Goal: Task Accomplishment & Management: Manage account settings

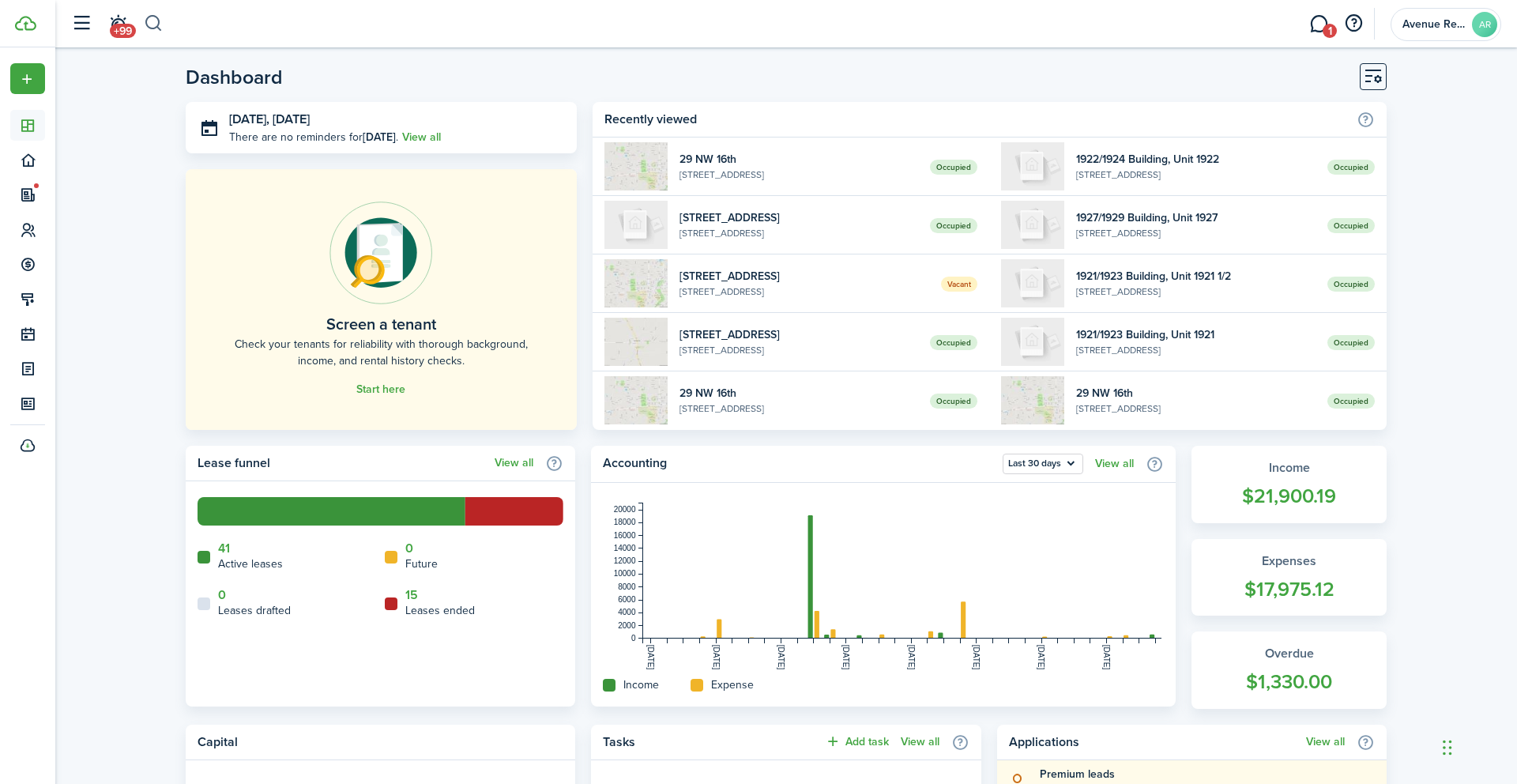
click at [150, 21] on button "button" at bounding box center [154, 24] width 19 height 27
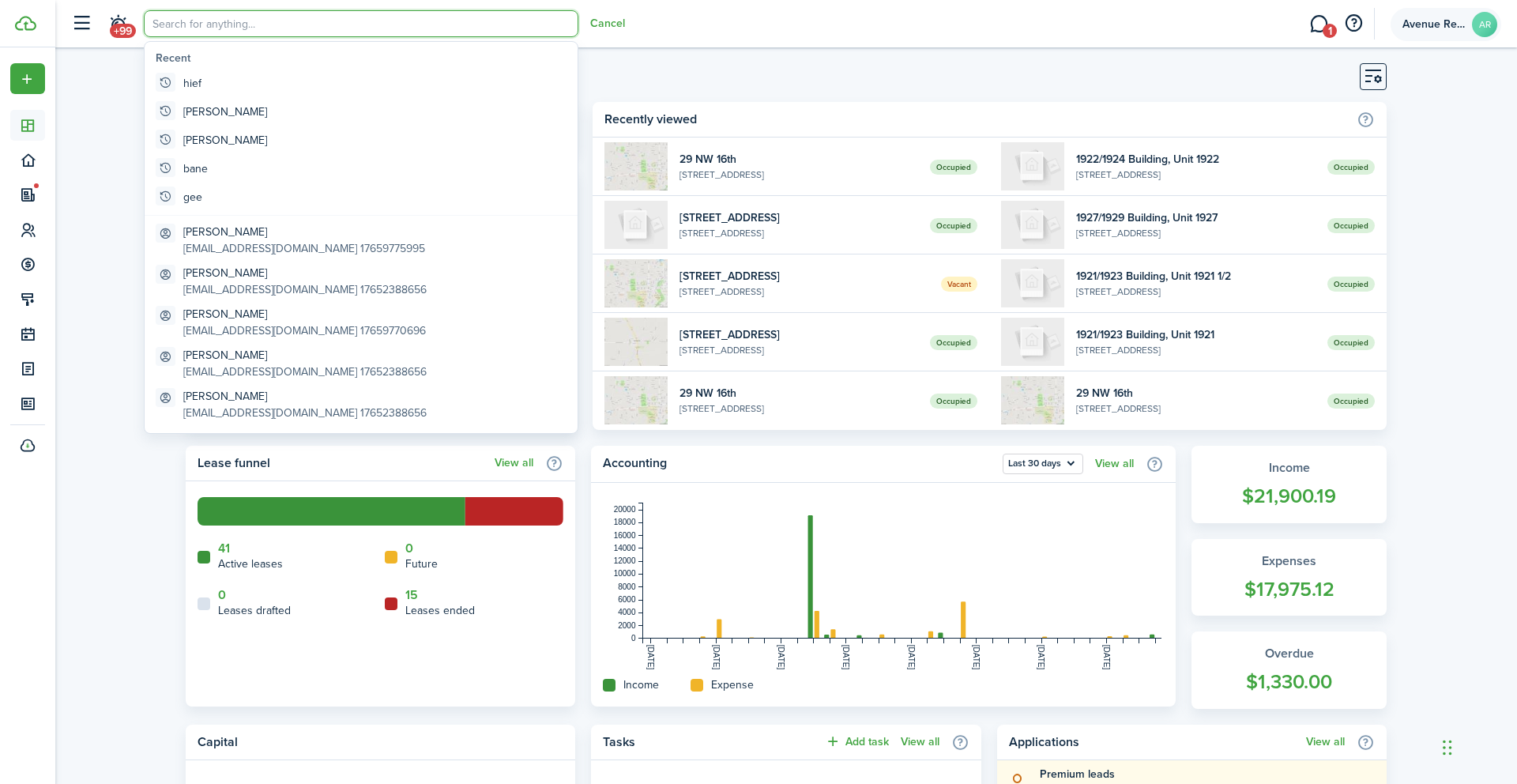
click at [1448, 24] on span "Avenue Real Estate" at bounding box center [1434, 24] width 63 height 11
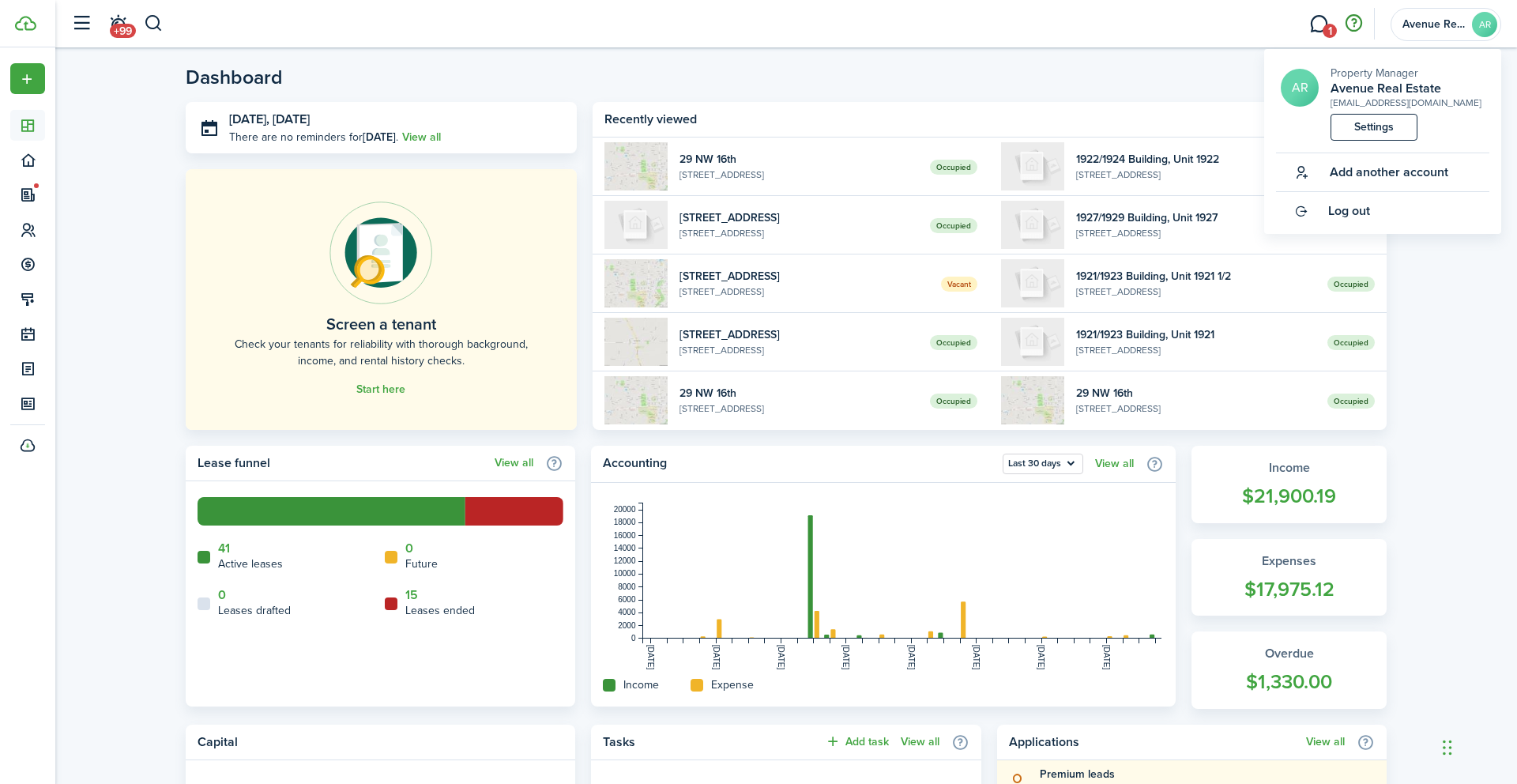
click at [1353, 20] on button "button" at bounding box center [1354, 24] width 27 height 27
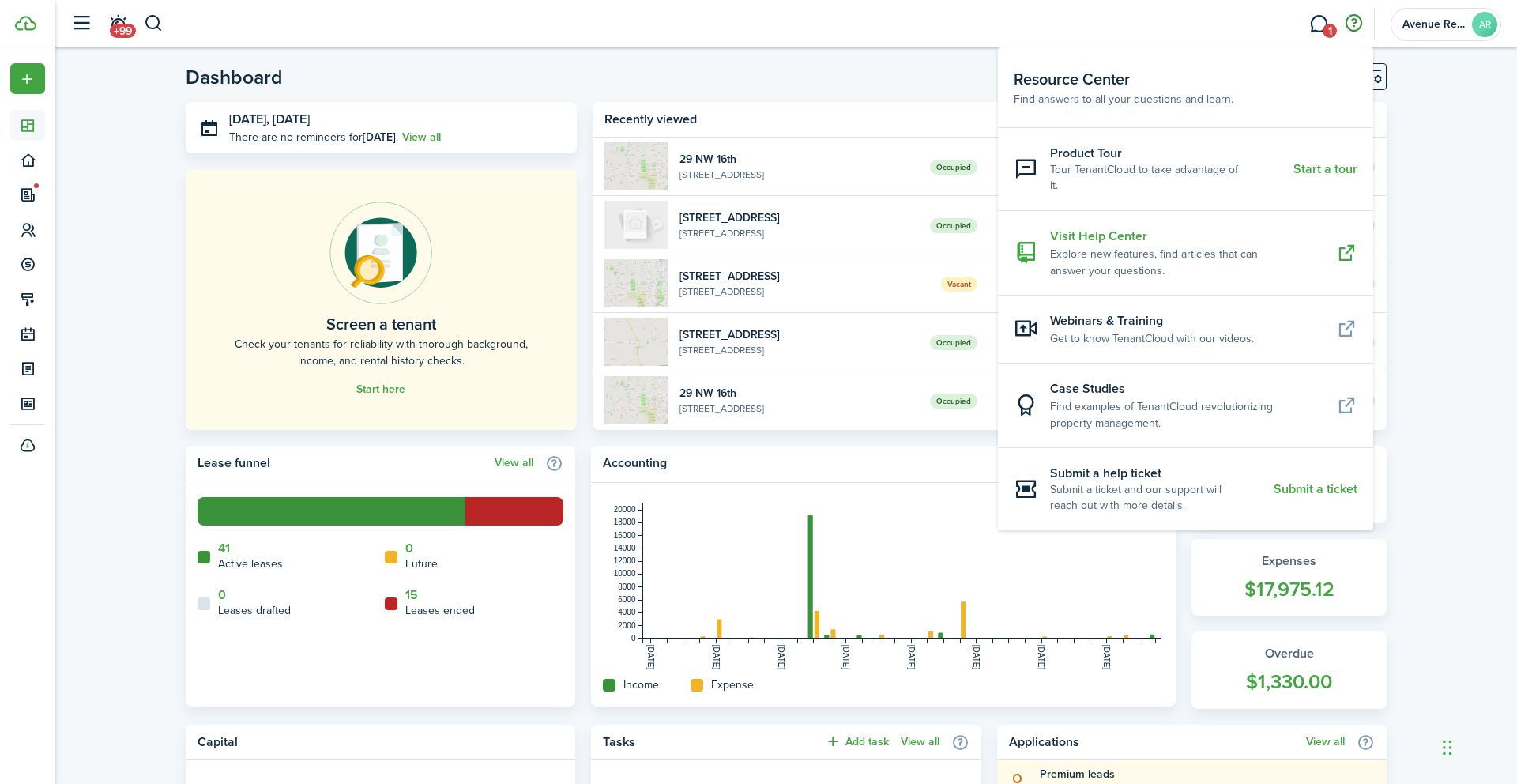
click at [1123, 227] on resource-center-item-title "Visit Help Center" at bounding box center [1187, 237] width 275 height 19
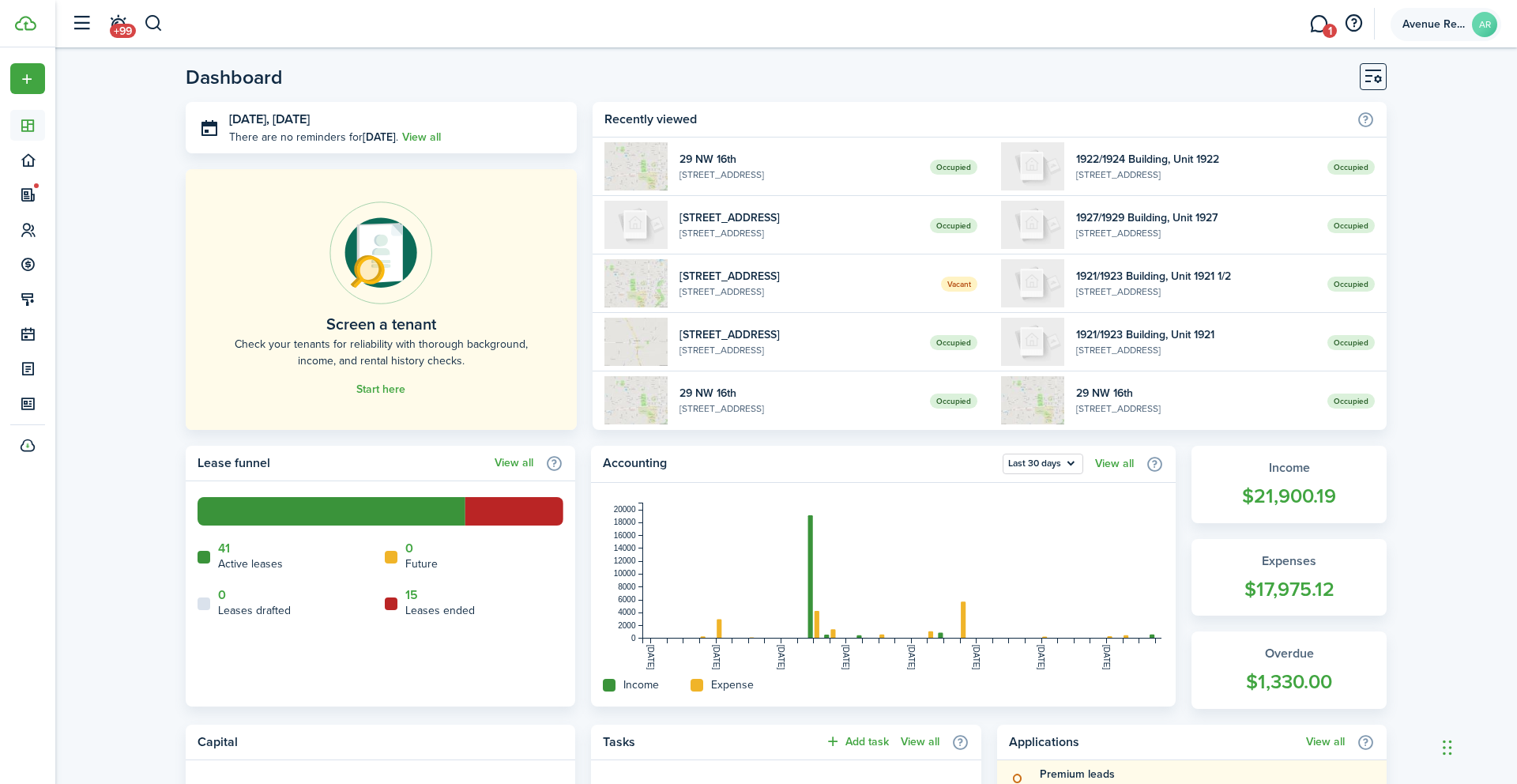
click at [1492, 26] on avatar-text "AR" at bounding box center [1485, 24] width 25 height 25
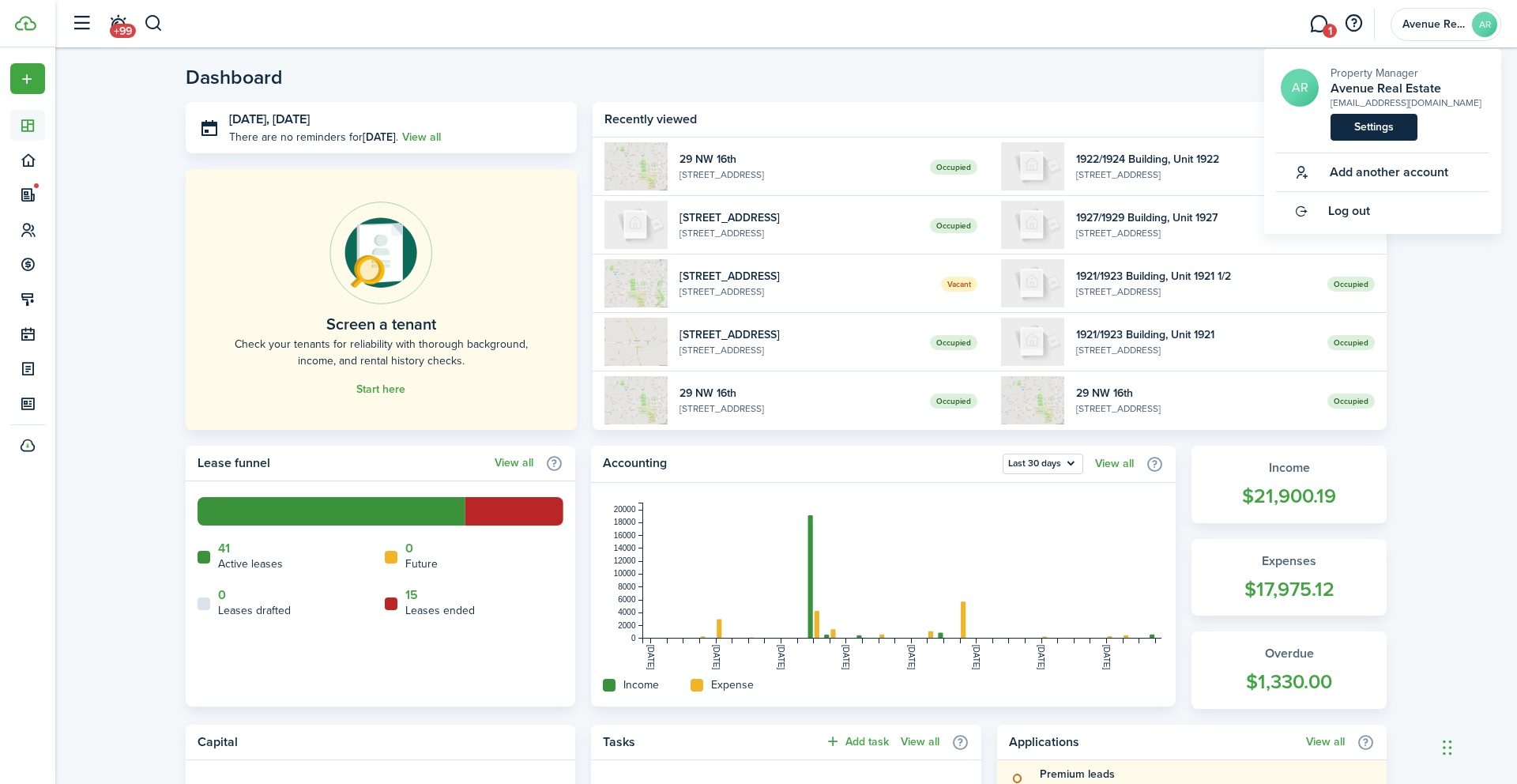
click at [1377, 128] on link "Settings" at bounding box center [1374, 128] width 87 height 27
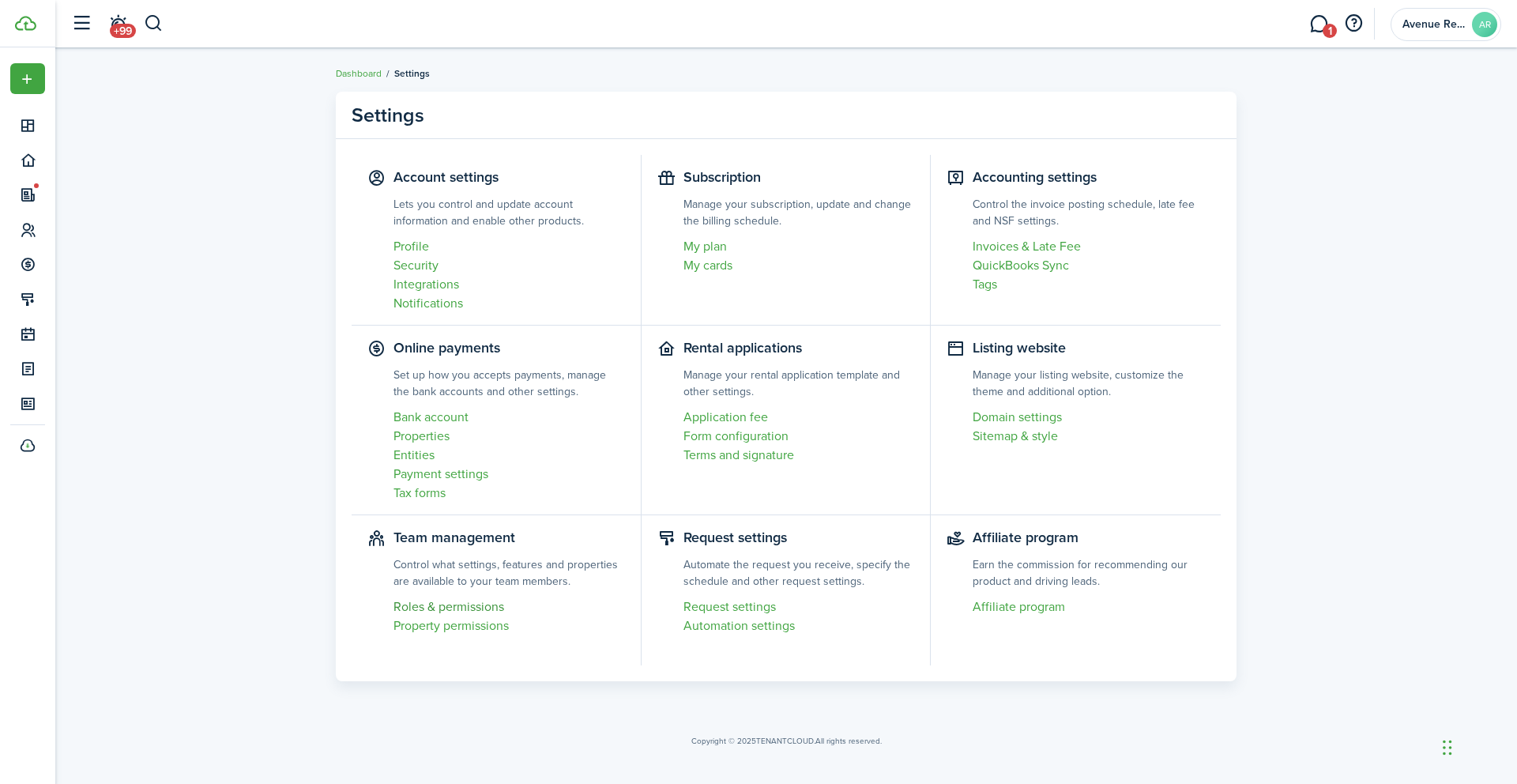
click at [471, 608] on link "Roles & permissions" at bounding box center [509, 607] width 231 height 19
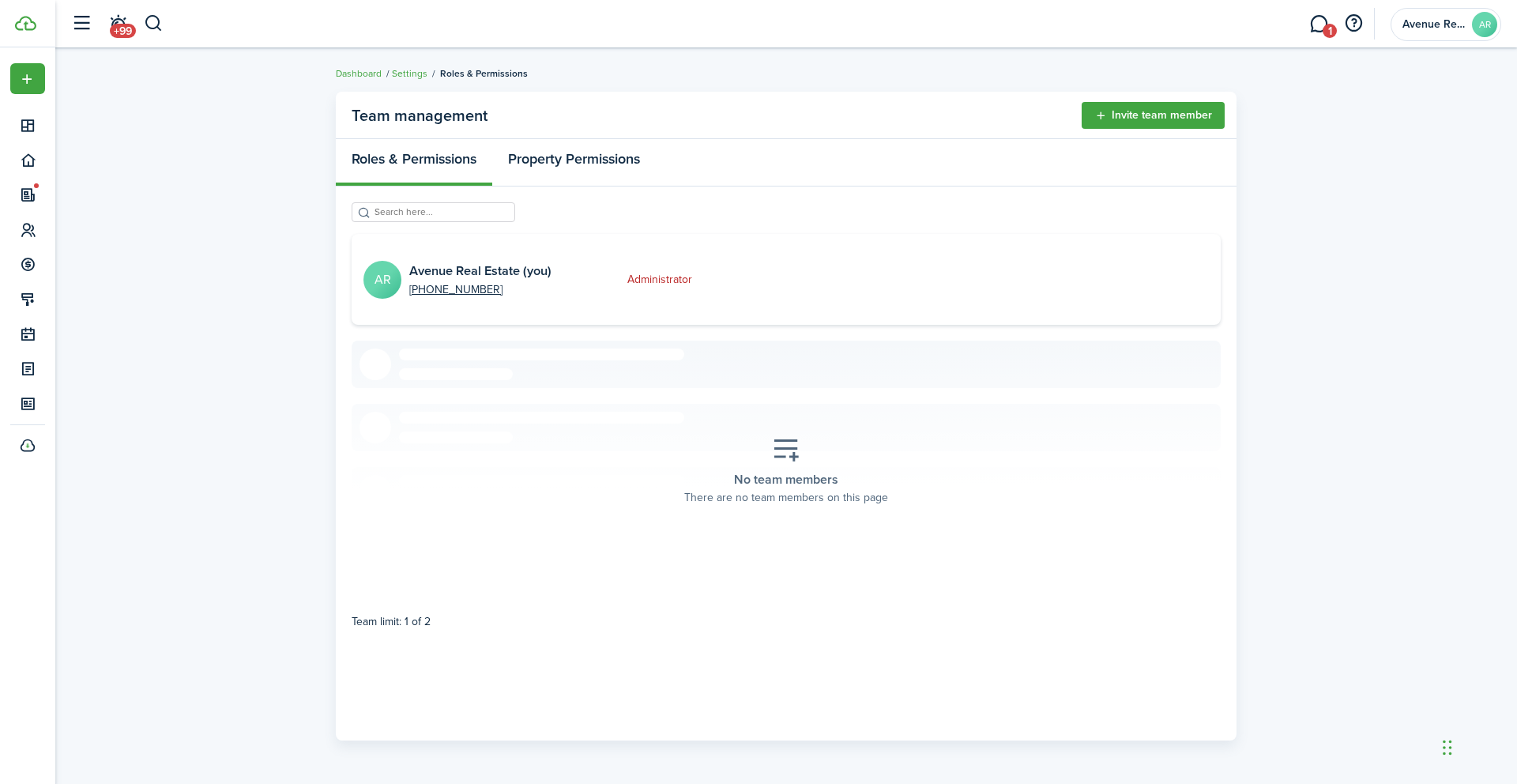
click at [569, 161] on link "Property Permissions" at bounding box center [573, 162] width 163 height 47
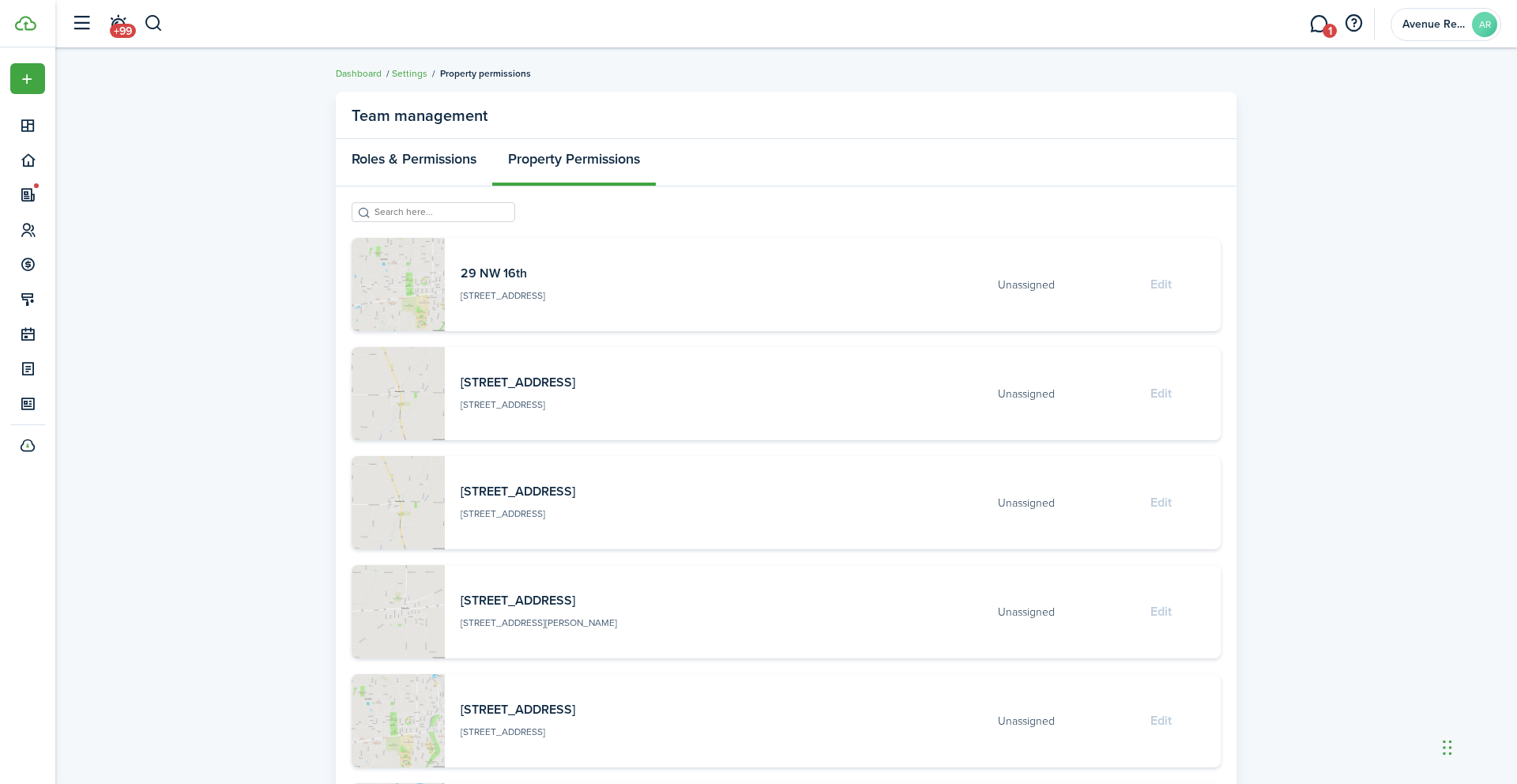
click at [442, 162] on link "Roles & Permissions" at bounding box center [414, 162] width 157 height 47
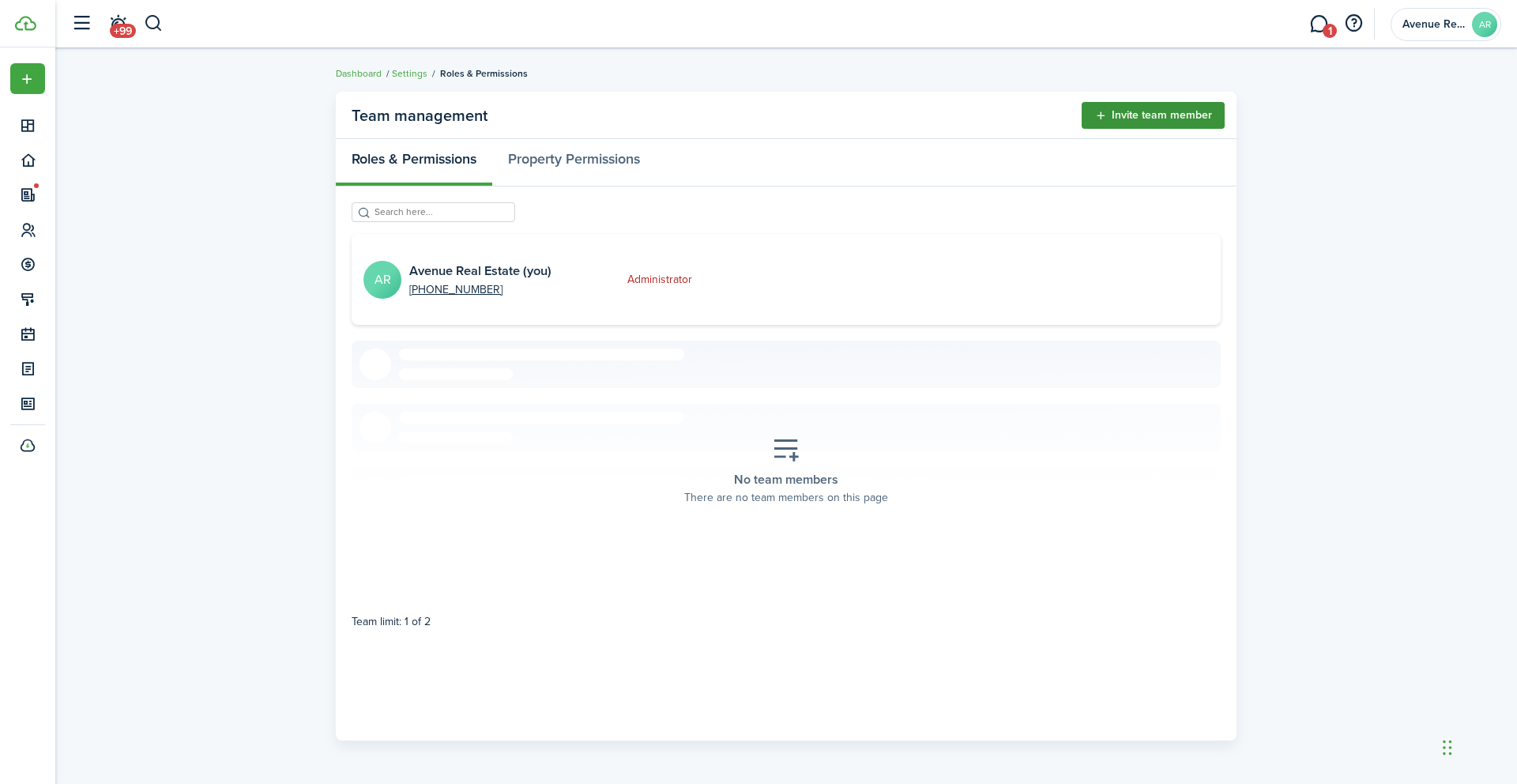
click at [1153, 119] on button "Invite team member" at bounding box center [1153, 115] width 143 height 27
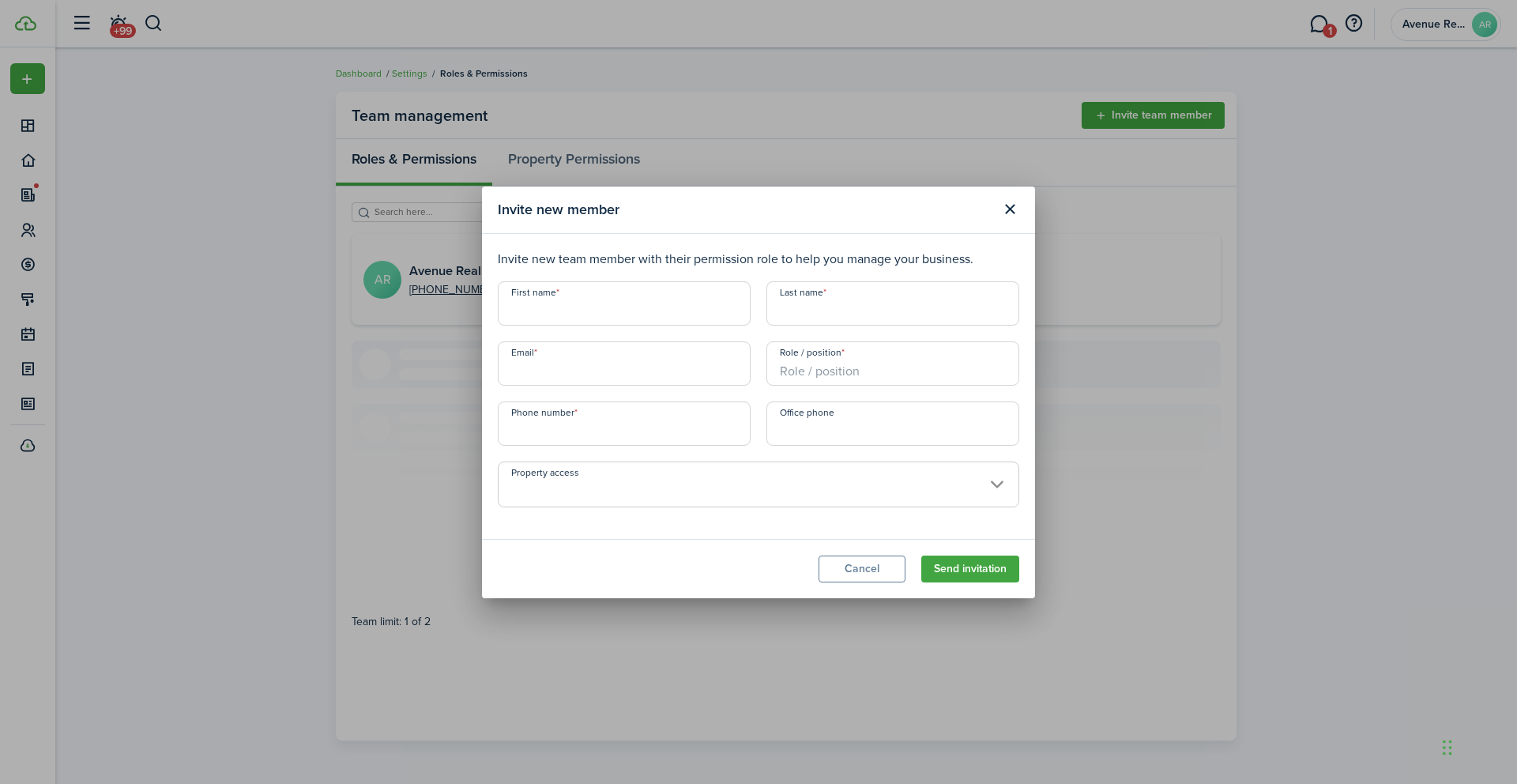
click at [606, 304] on input "First name" at bounding box center [625, 304] width 253 height 44
type input "Mark"
type input "Brunton"
type input "[EMAIL_ADDRESS][DOMAIN_NAME]"
type input "Co-Owner"
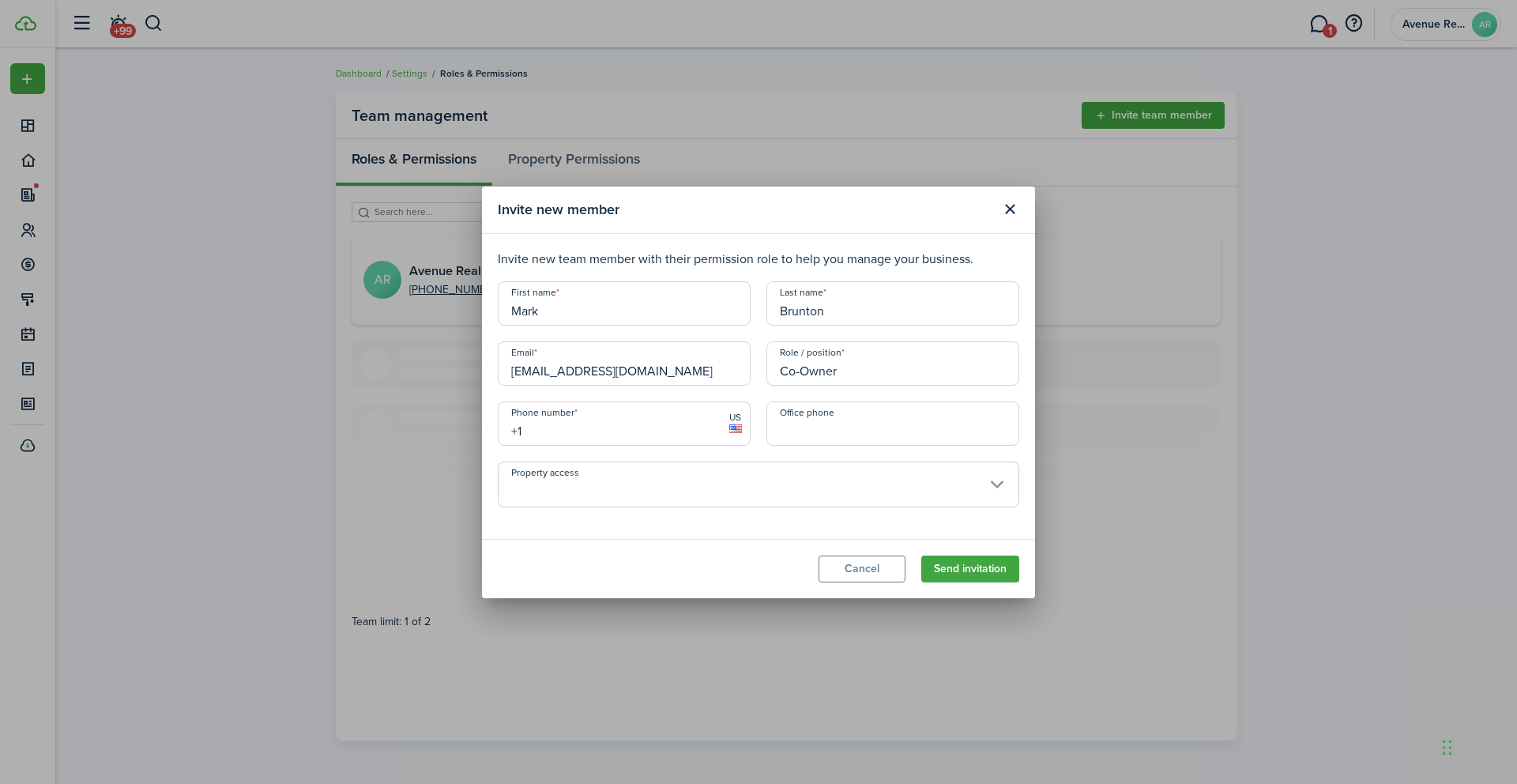
click at [588, 429] on input "+1" at bounding box center [625, 423] width 253 height 44
type input "[PHONE_NUMBER]"
click at [756, 493] on span at bounding box center [759, 493] width 520 height 27
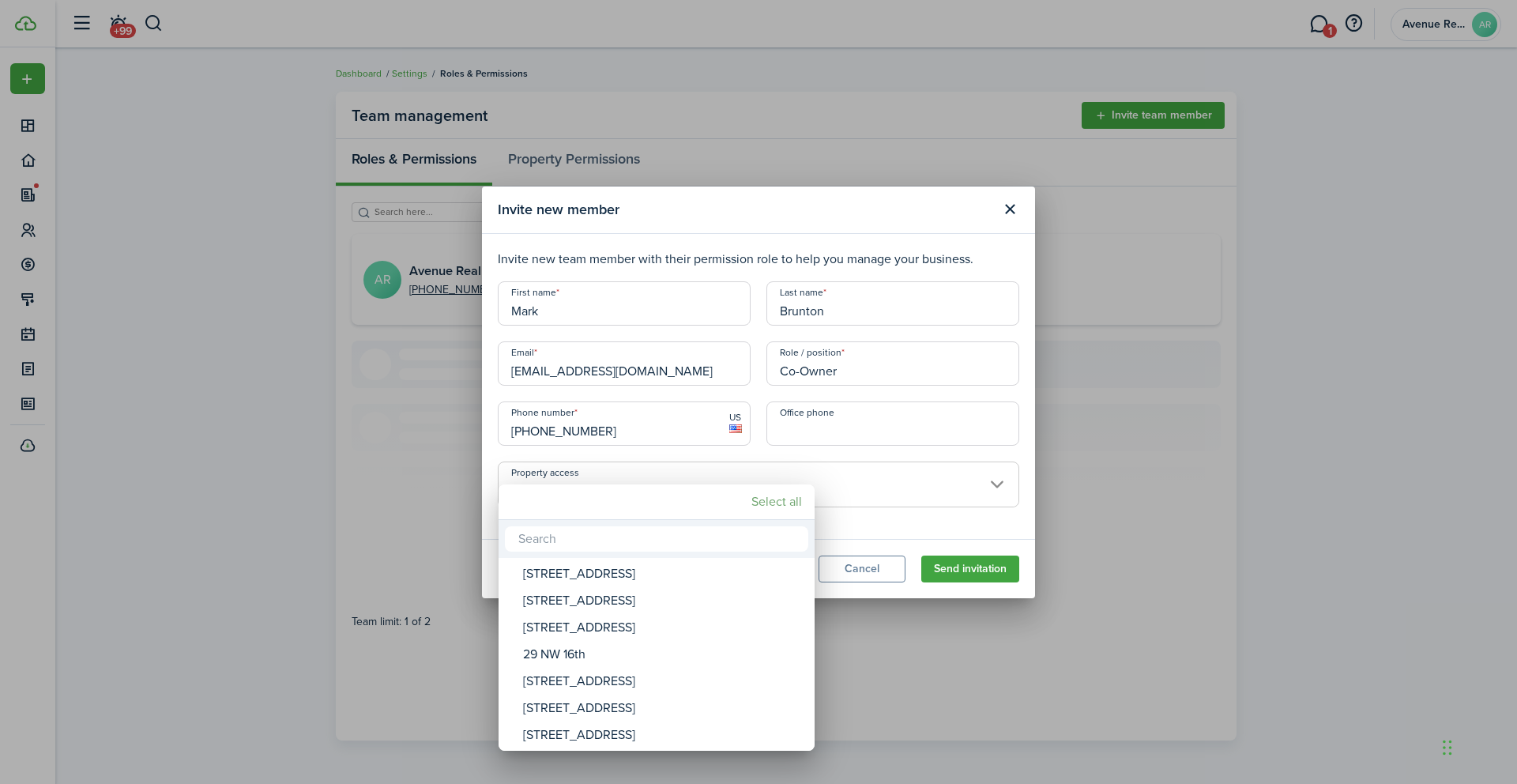
click at [785, 504] on mbsc-button "Select all" at bounding box center [776, 501] width 63 height 28
type input "[GEOGRAPHIC_DATA][STREET_ADDRESS], [STREET_ADDRESS][GEOGRAPHIC_DATA][STREET_ADD…"
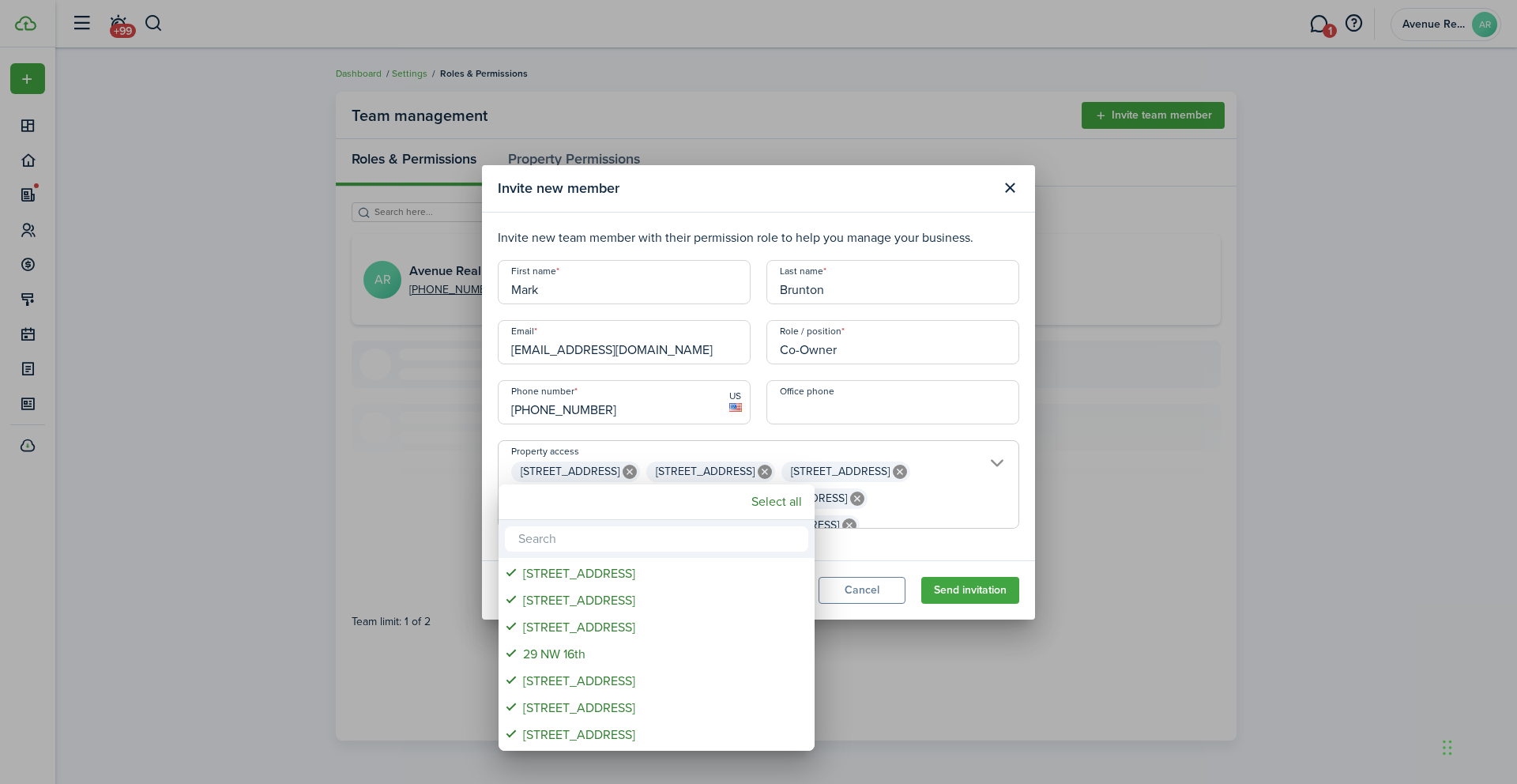
click at [1028, 402] on div at bounding box center [758, 392] width 1770 height 1036
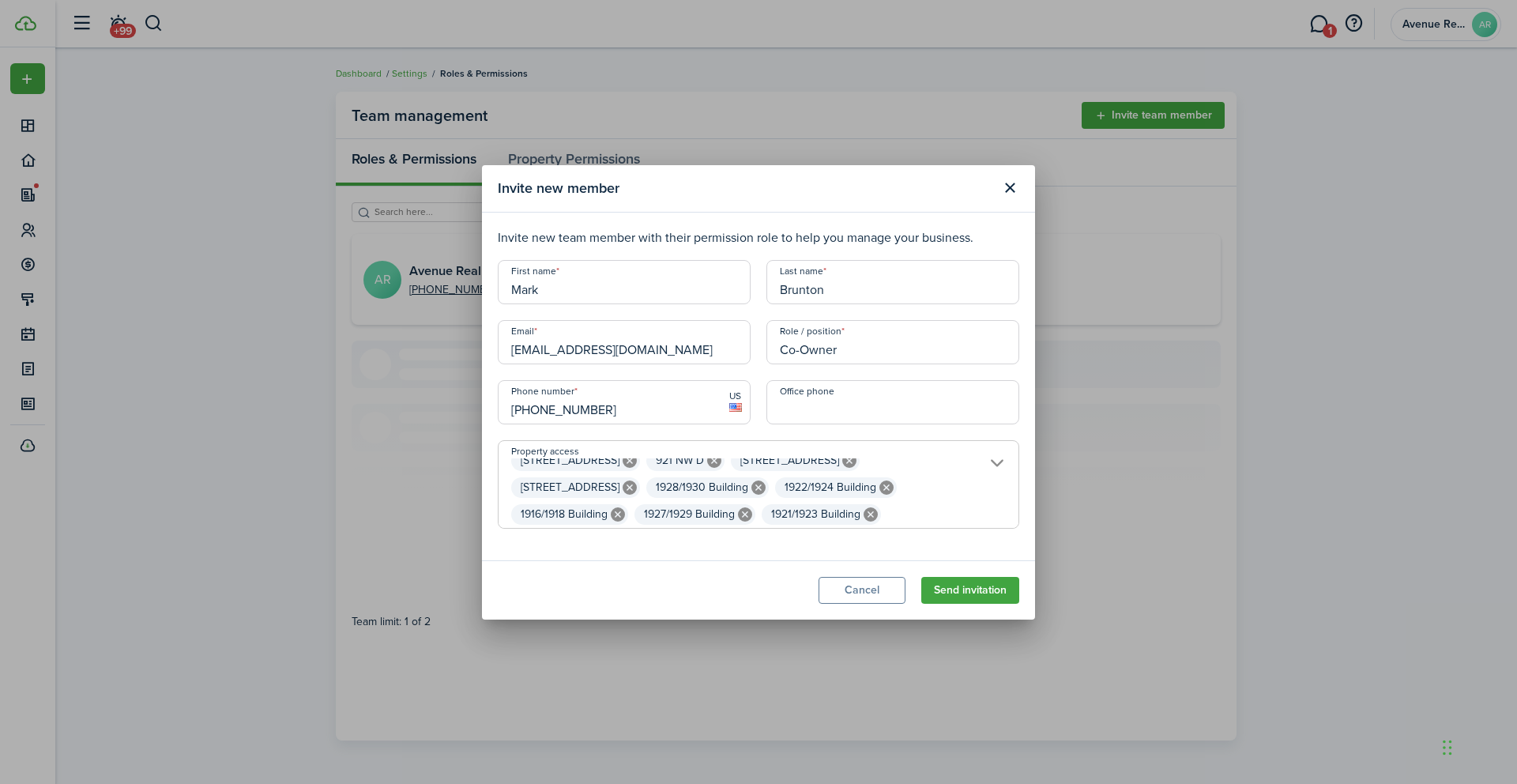
click at [570, 349] on input "[EMAIL_ADDRESS][DOMAIN_NAME]" at bounding box center [625, 342] width 253 height 44
type input "[EMAIL_ADDRESS][DOMAIN_NAME]"
click at [963, 587] on button "Send invitation" at bounding box center [970, 591] width 98 height 27
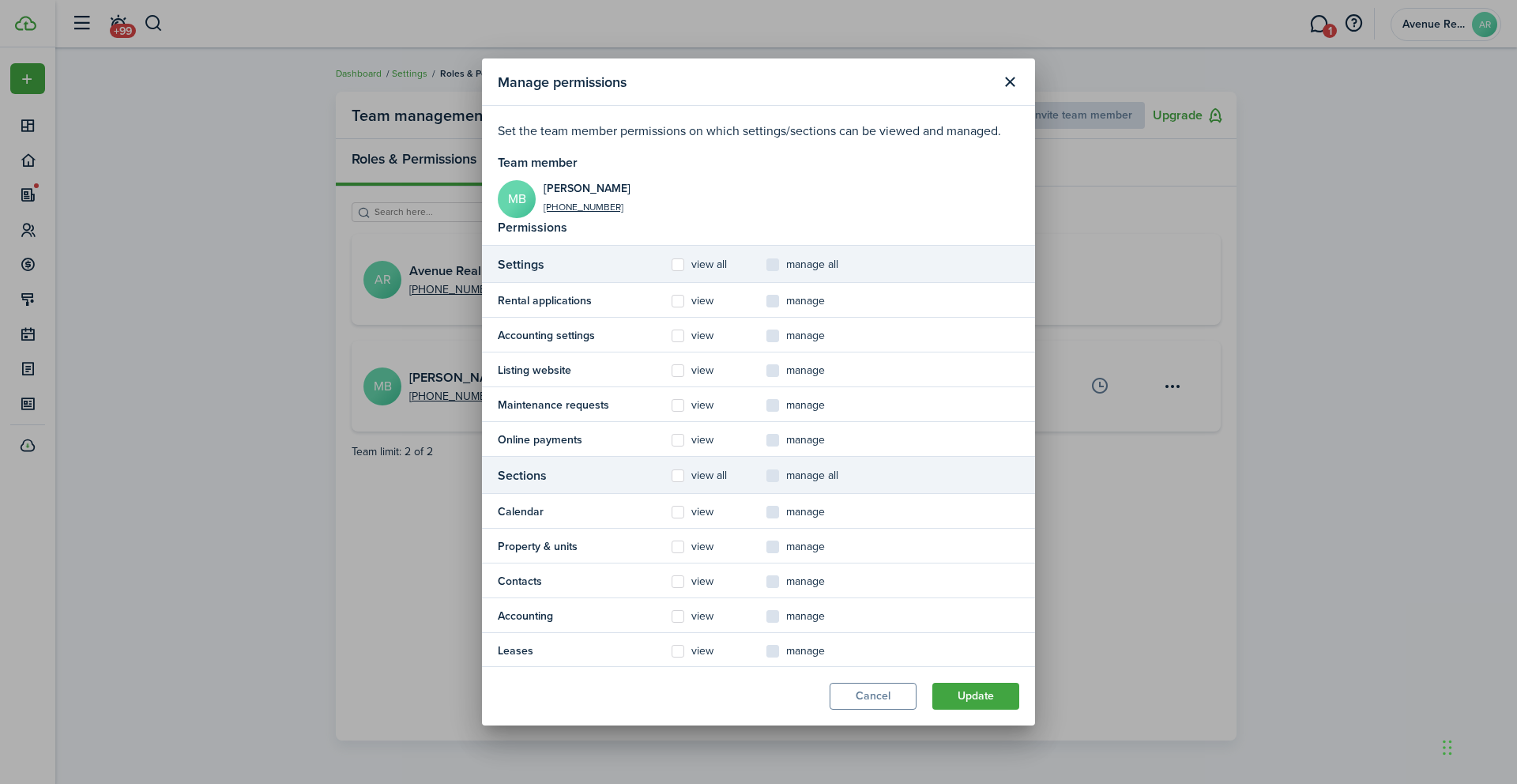
click at [775, 266] on control-checkbox "manage all" at bounding box center [814, 265] width 95 height 19
click at [677, 264] on label "view all" at bounding box center [699, 264] width 55 height 13
click at [672, 265] on input "view all" at bounding box center [671, 265] width 1 height 1
checkbox input "true"
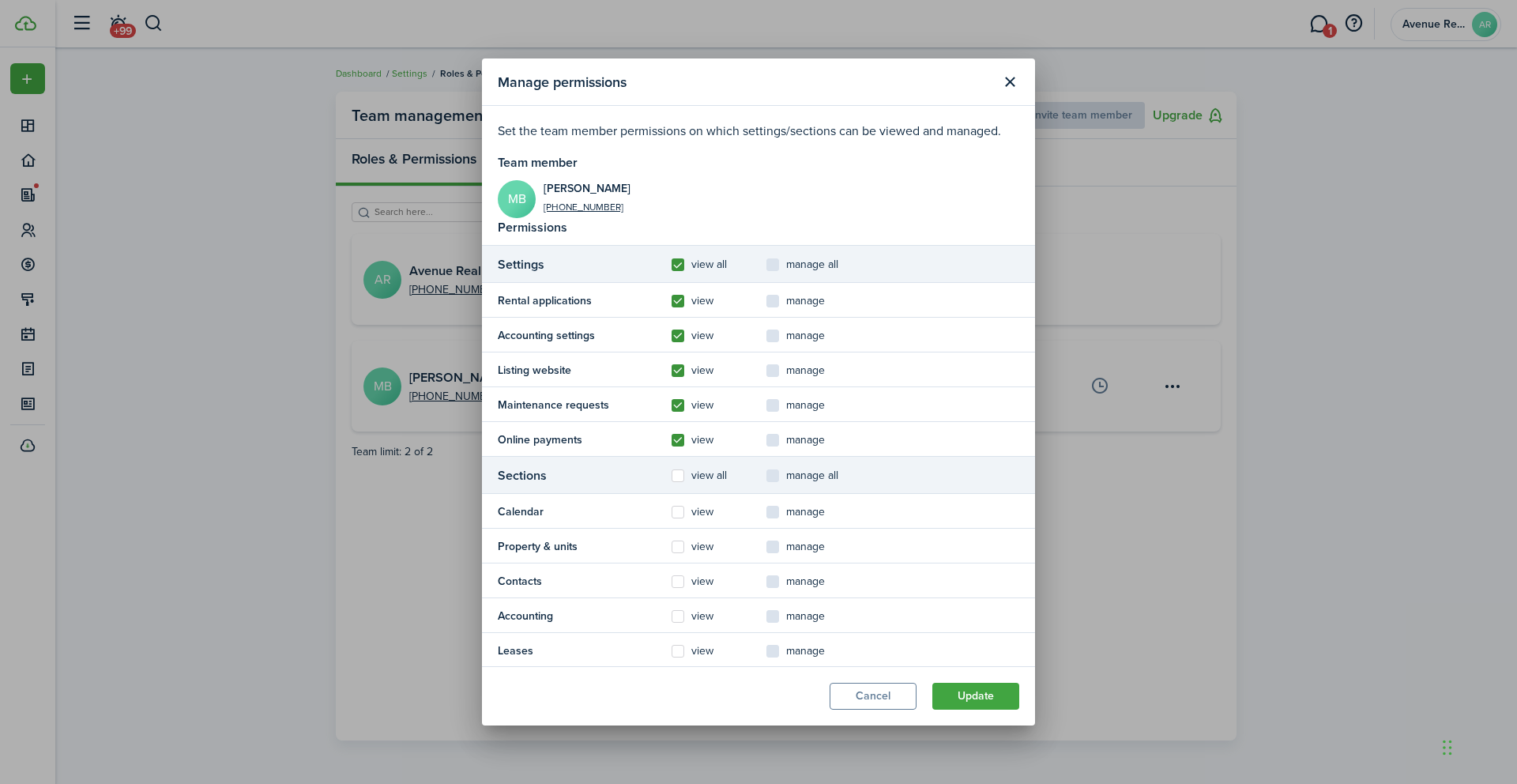
checkbox input "true"
click at [678, 476] on label "view all" at bounding box center [699, 476] width 55 height 13
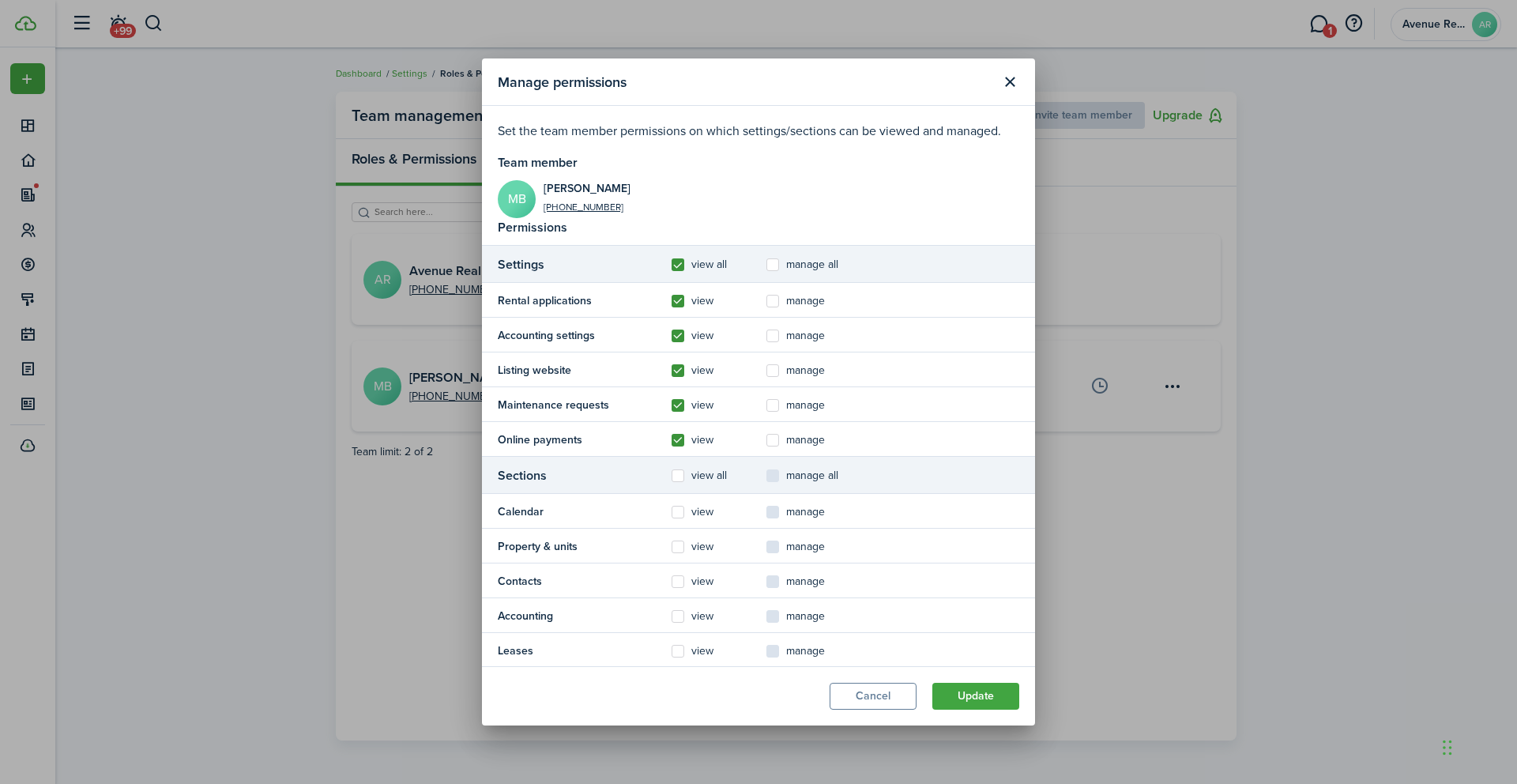
click at [672, 476] on input "view all" at bounding box center [671, 476] width 1 height 1
checkbox input "true"
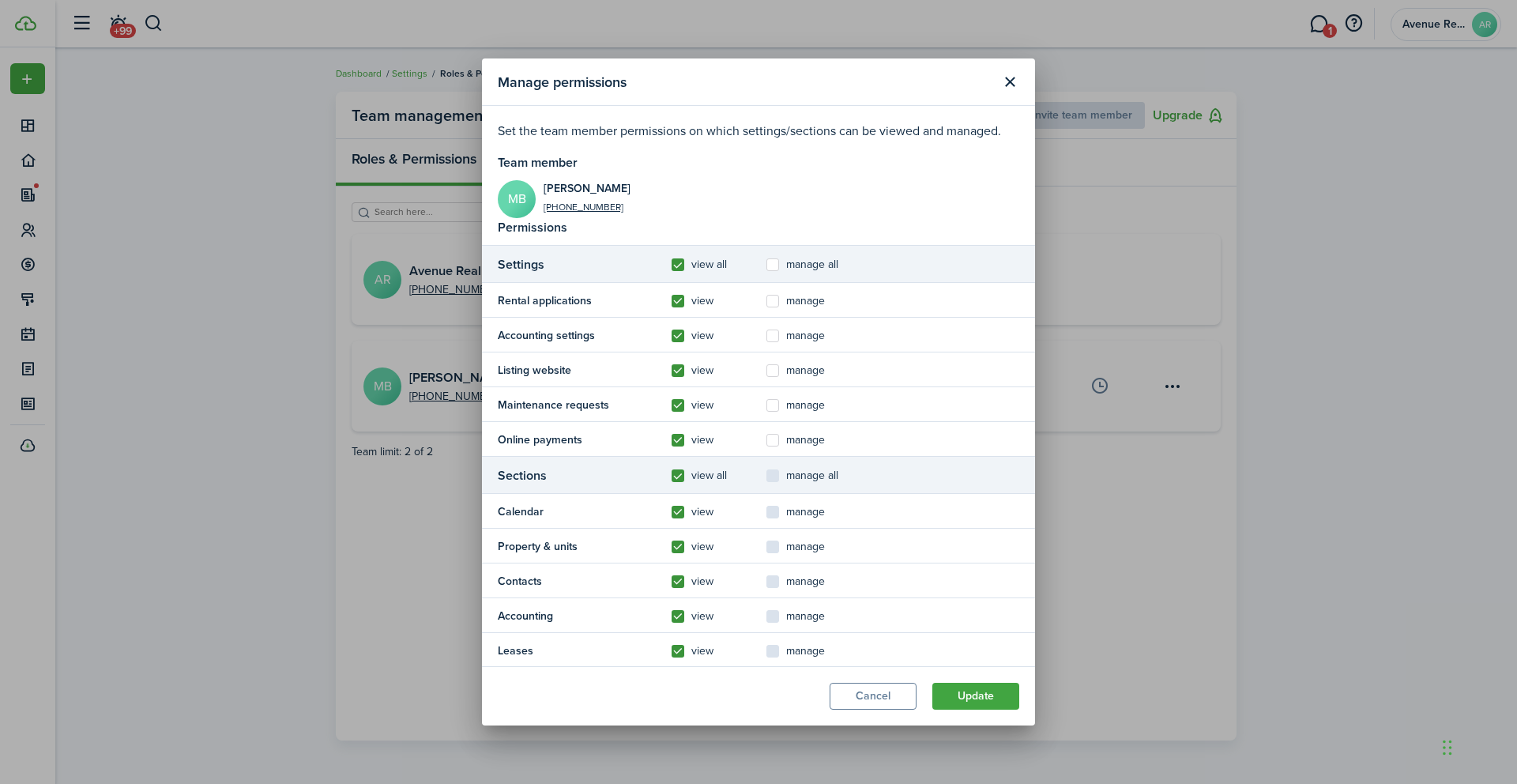
checkbox input "true"
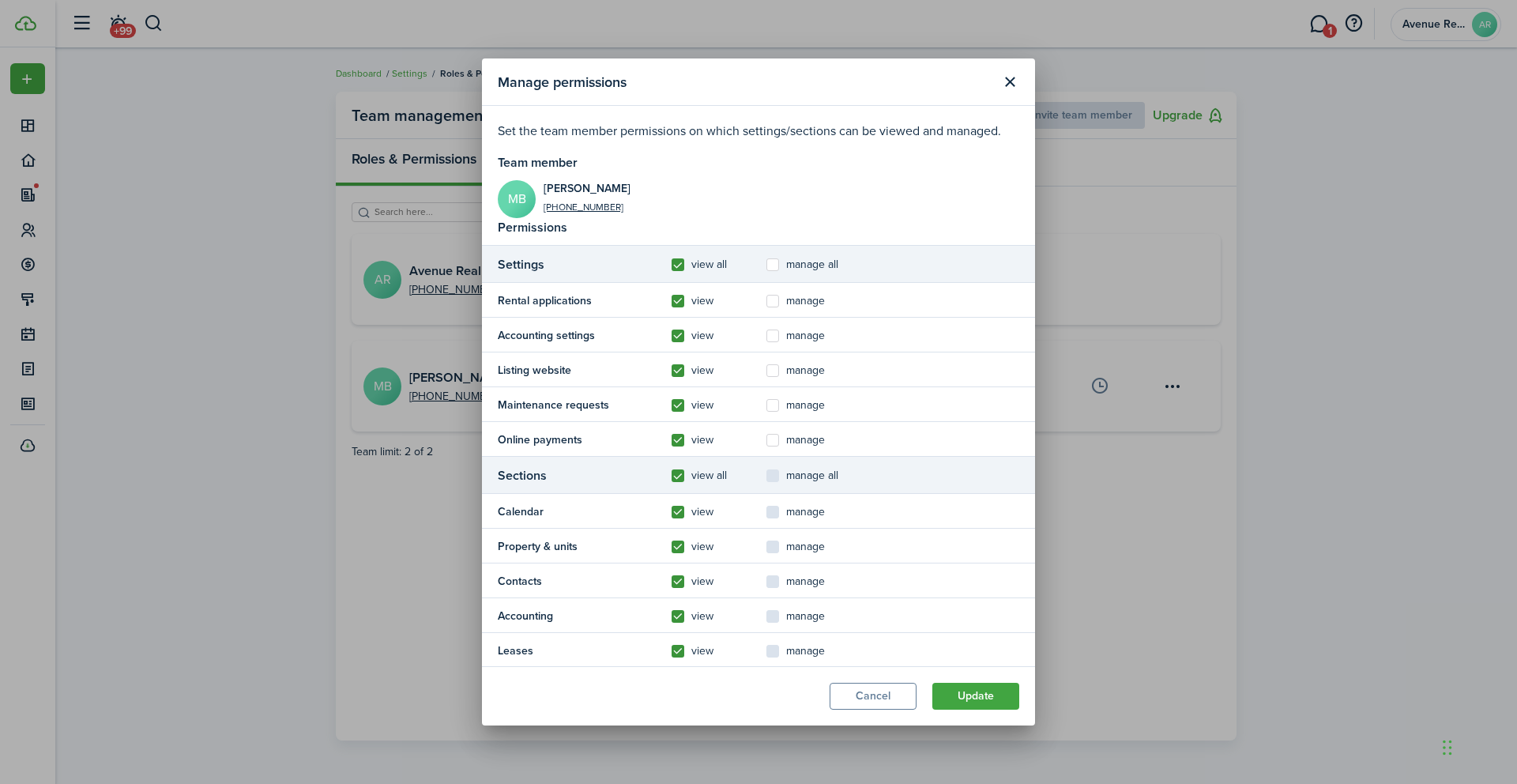
checkbox input "true"
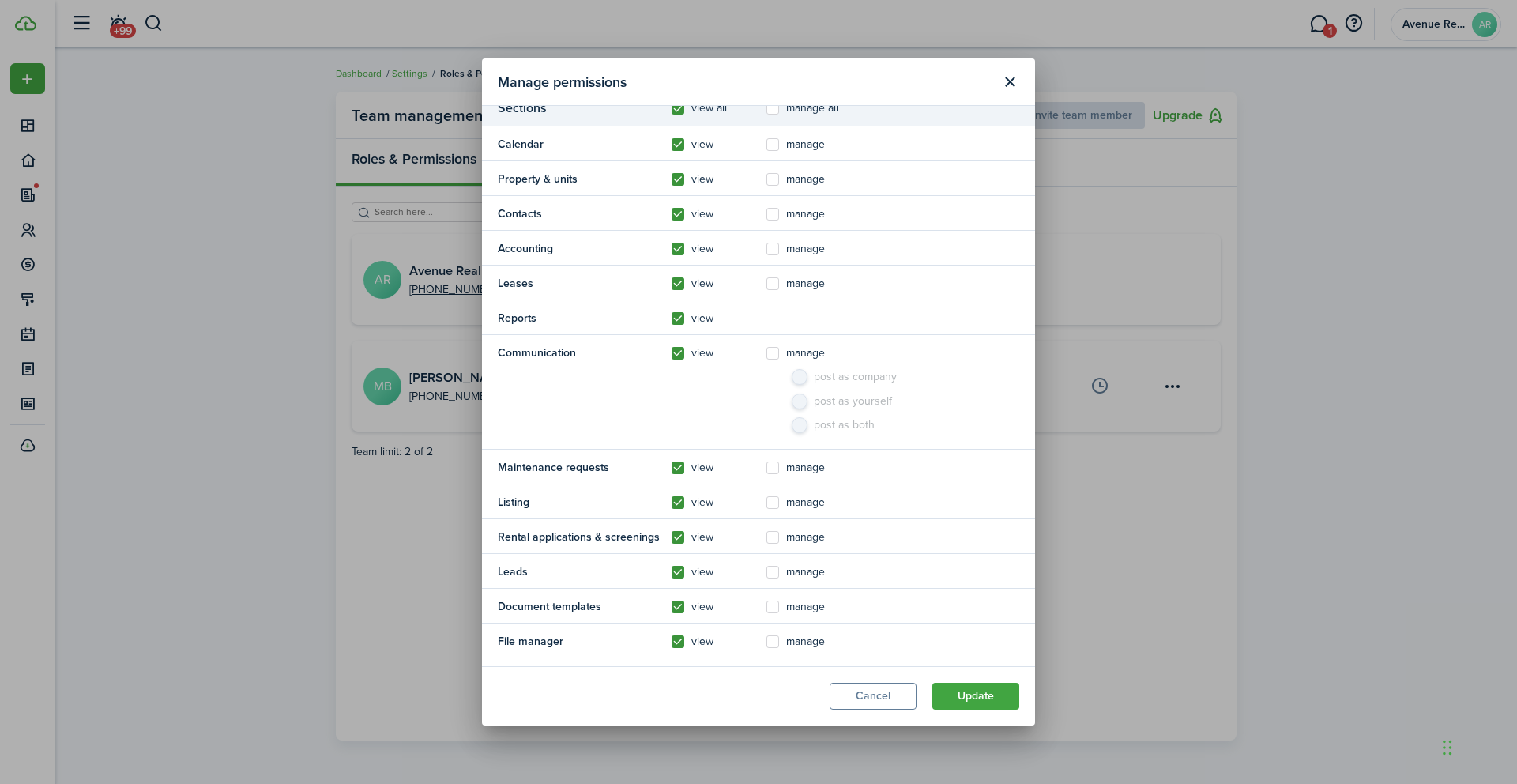
scroll to position [374, 0]
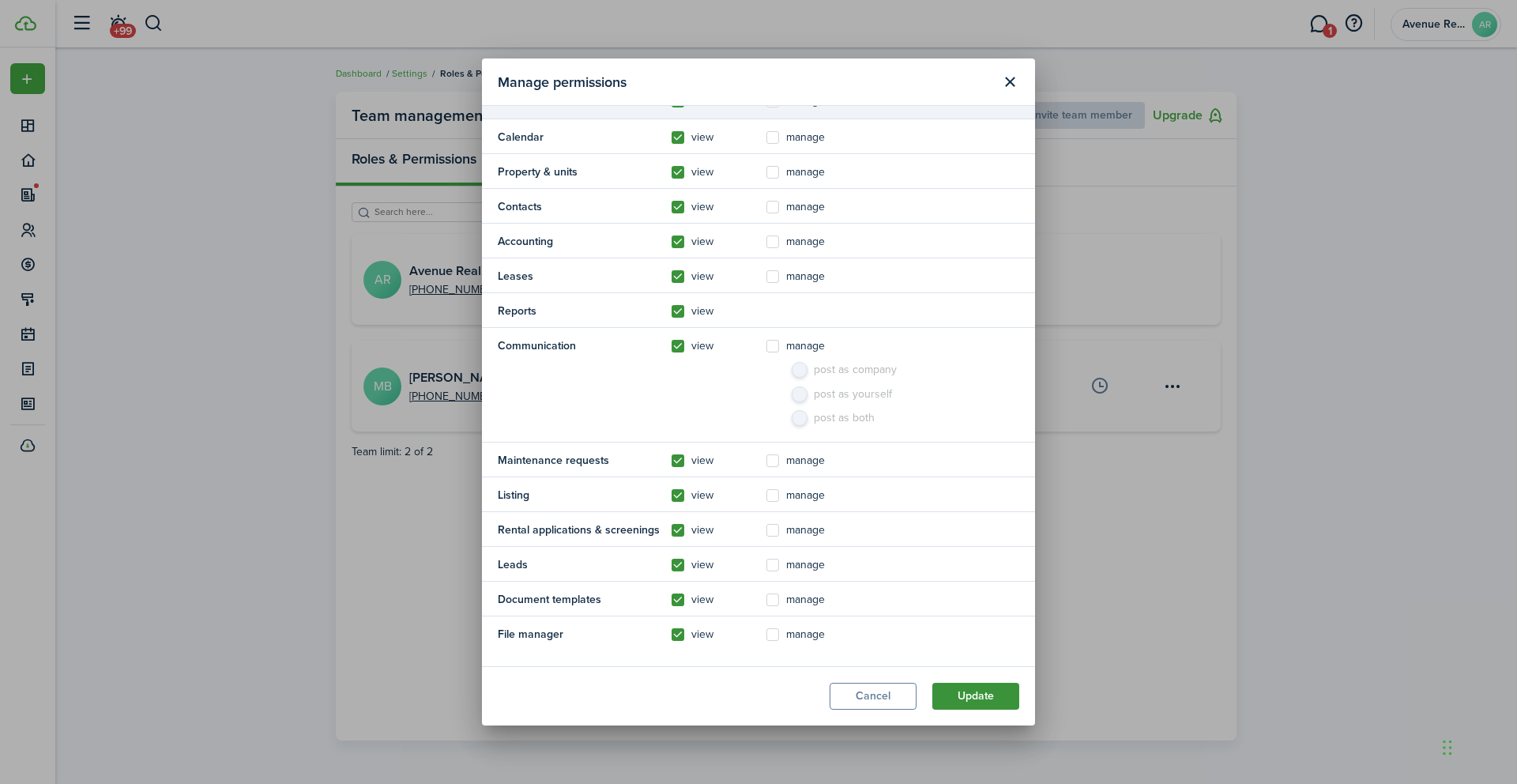
click at [970, 699] on button "Update" at bounding box center [976, 696] width 87 height 27
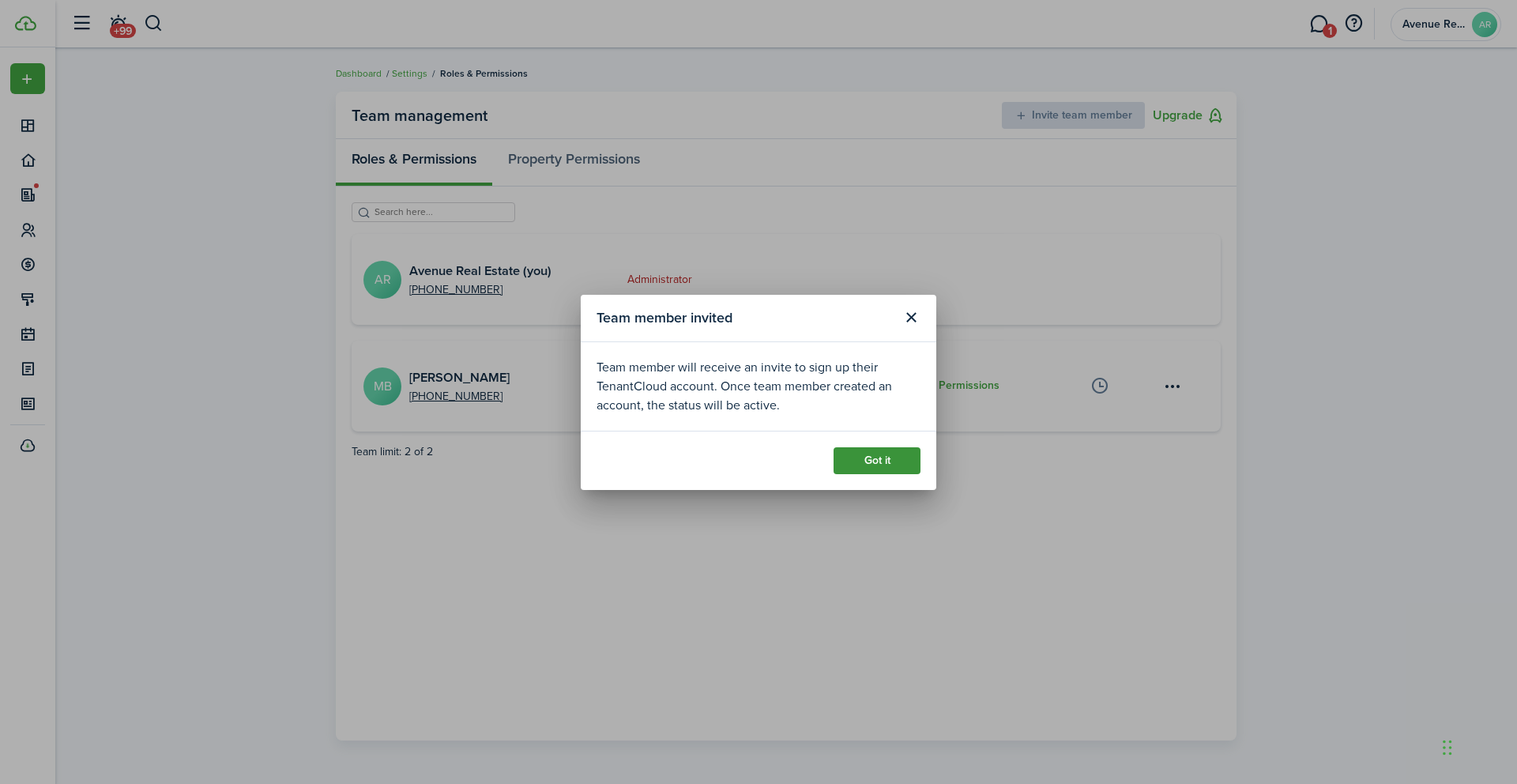
click at [863, 461] on button "Got it" at bounding box center [877, 461] width 87 height 27
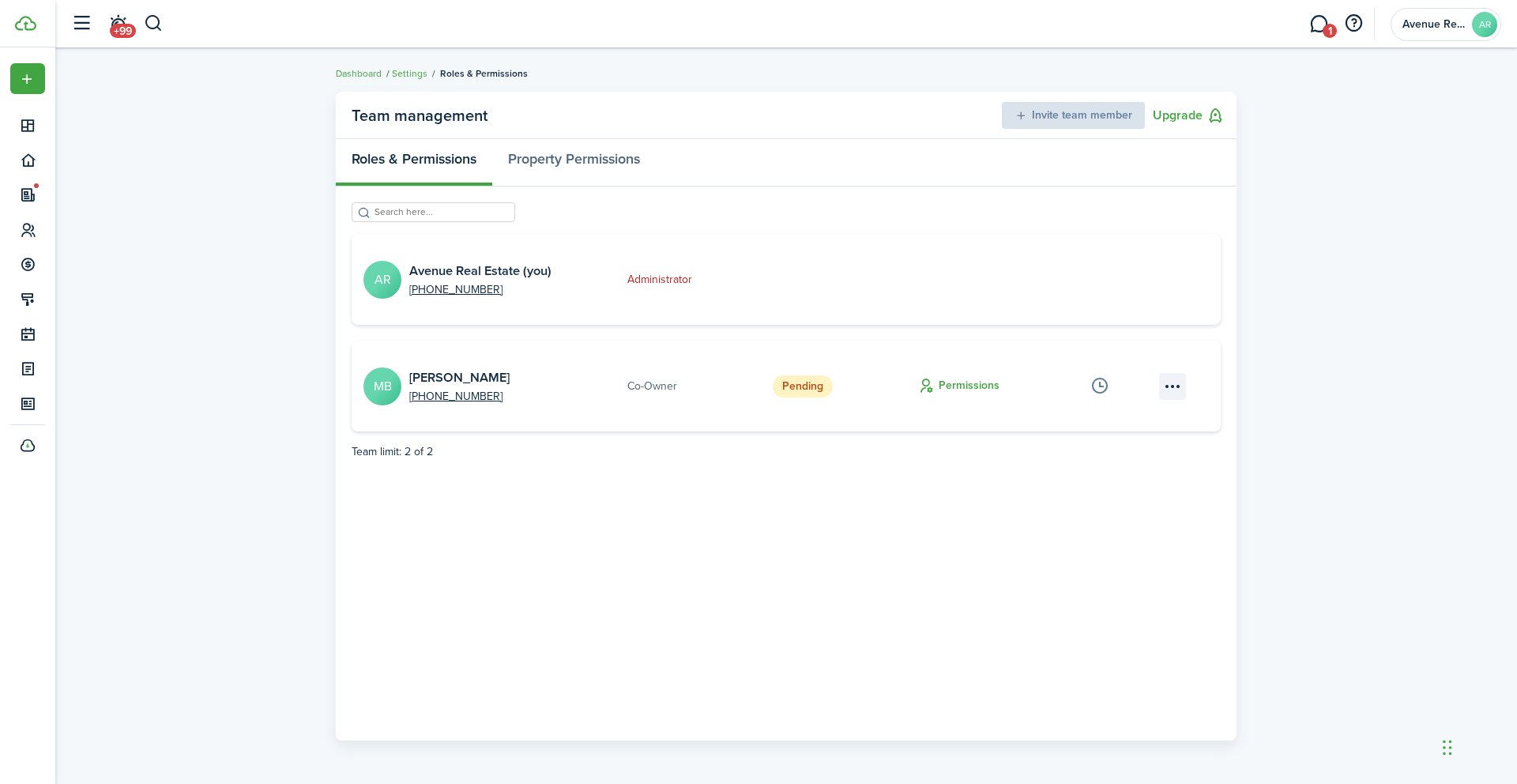
click at [1175, 385] on menu-btn-icon "Open menu" at bounding box center [1173, 387] width 27 height 27
click at [1081, 420] on button "Edit" at bounding box center [1117, 421] width 138 height 28
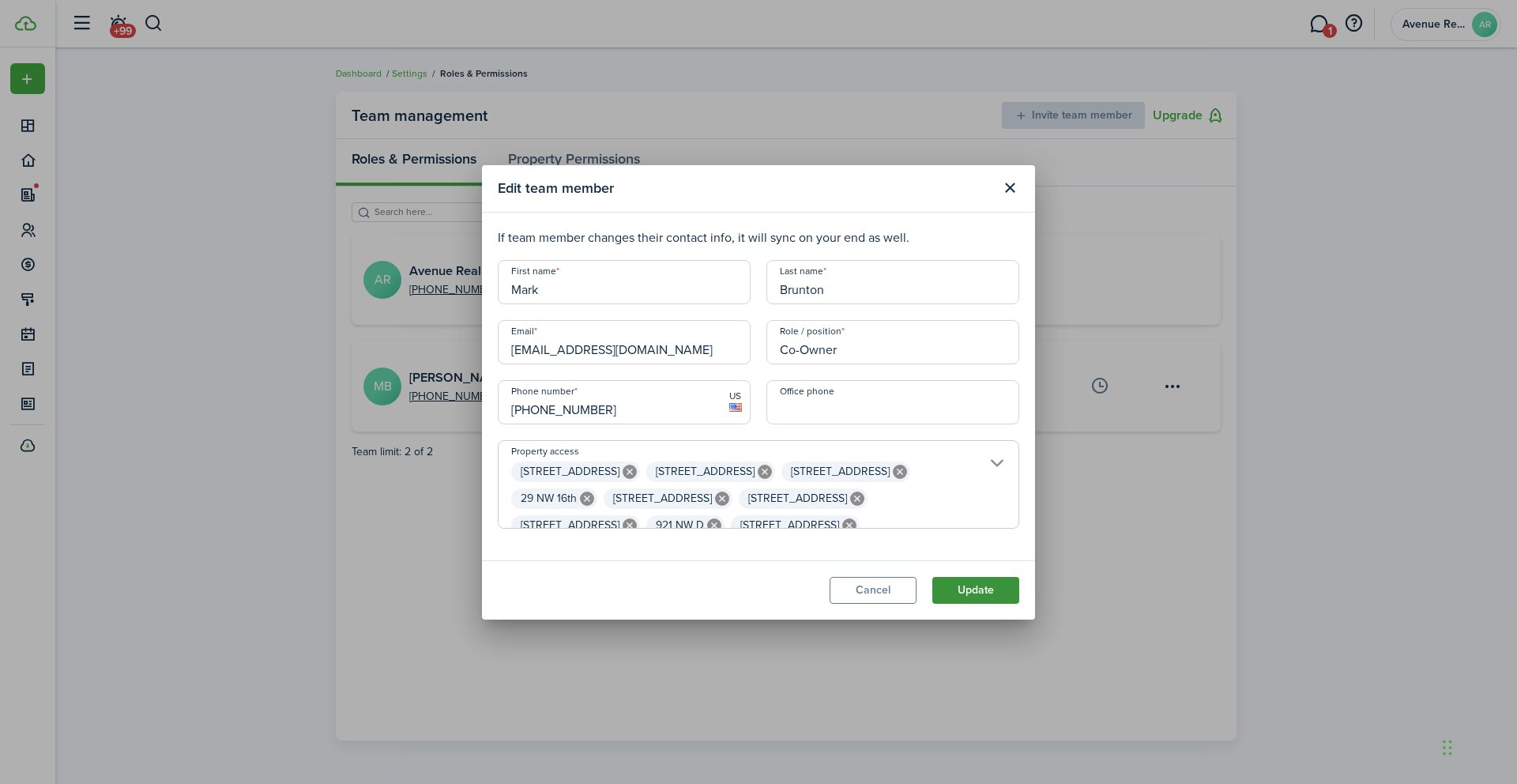
click at [958, 587] on button "Update" at bounding box center [976, 591] width 87 height 27
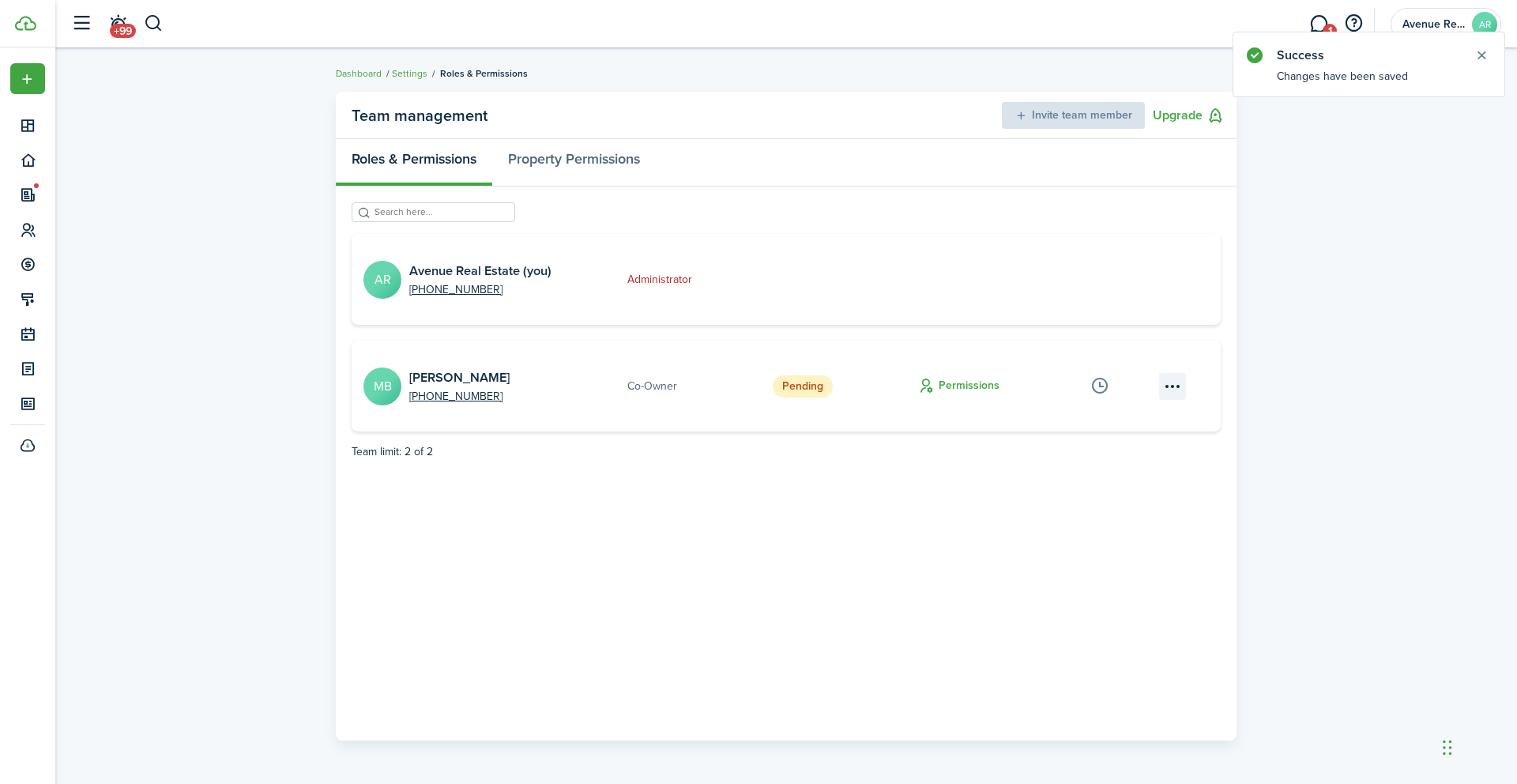
click at [1174, 384] on menu-btn-icon "Open menu" at bounding box center [1173, 387] width 27 height 27
click at [1010, 354] on team-management-member-card "MB [PERSON_NAME] [PHONE_NUMBER] Co-Owner Pending Permissions" at bounding box center [786, 386] width 869 height 91
click at [972, 384] on button "Permissions" at bounding box center [959, 386] width 81 height 18
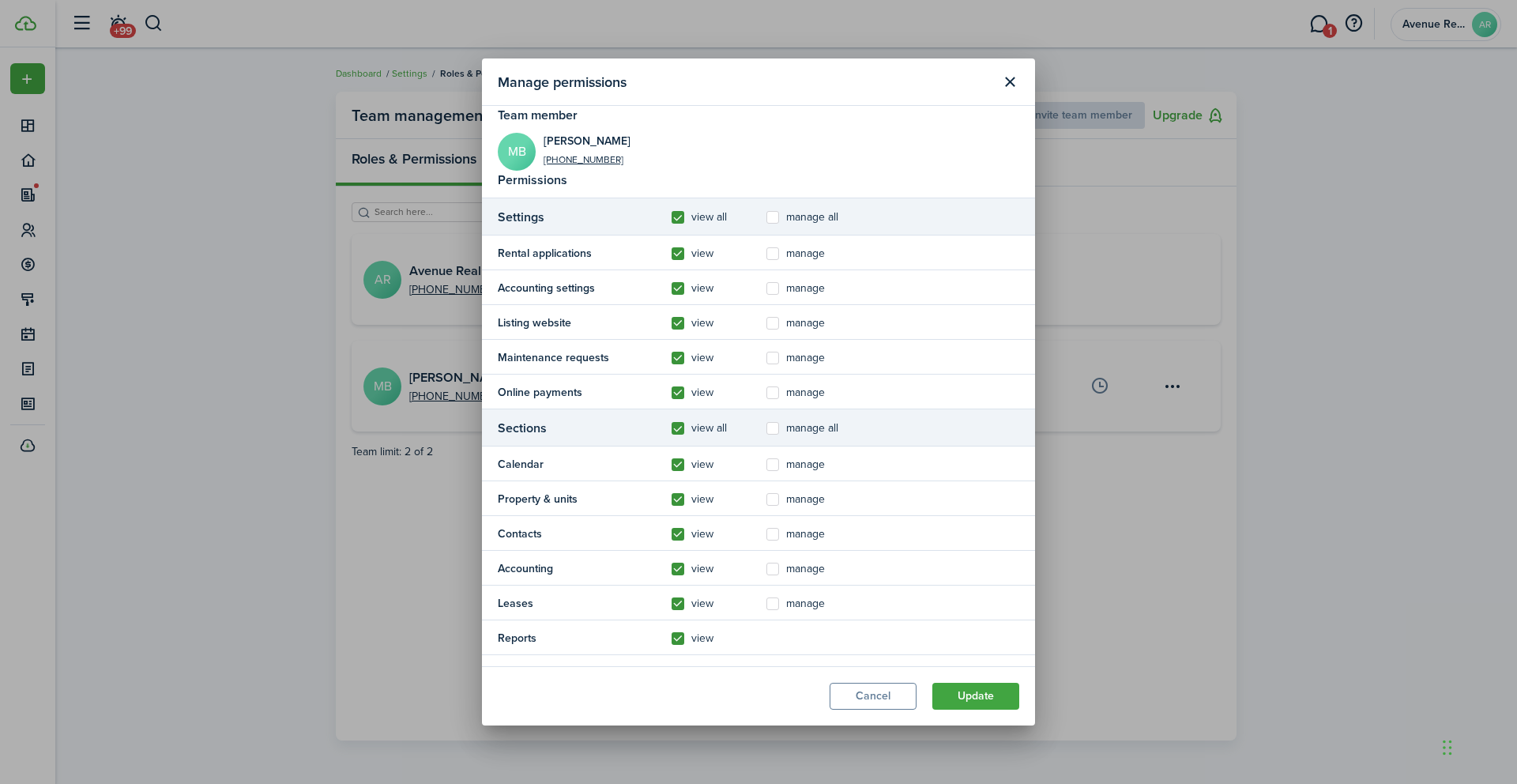
scroll to position [0, 0]
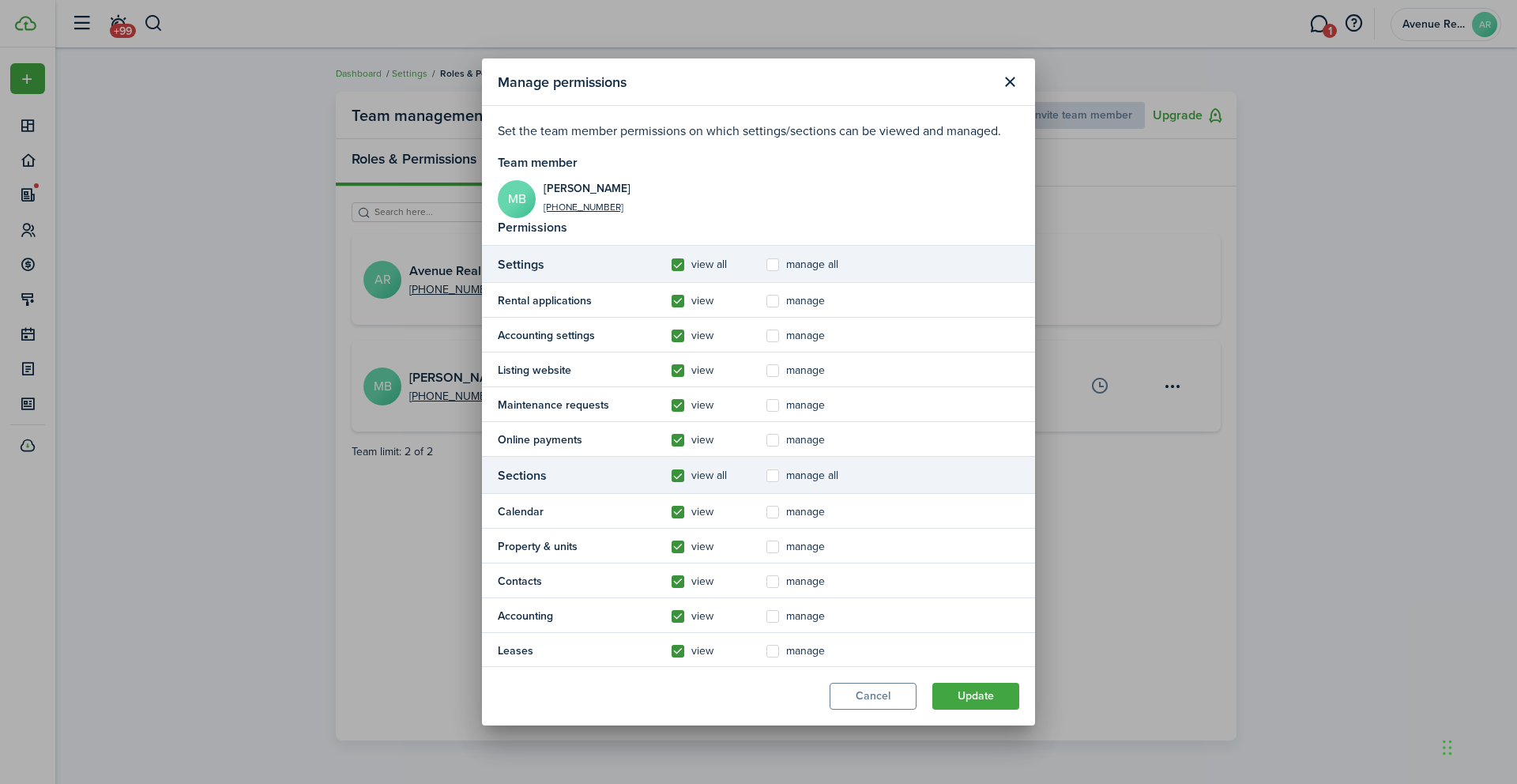
click at [773, 266] on label "manage all" at bounding box center [802, 264] width 72 height 13
click at [767, 266] on input "manage all" at bounding box center [766, 265] width 1 height 1
checkbox input "true"
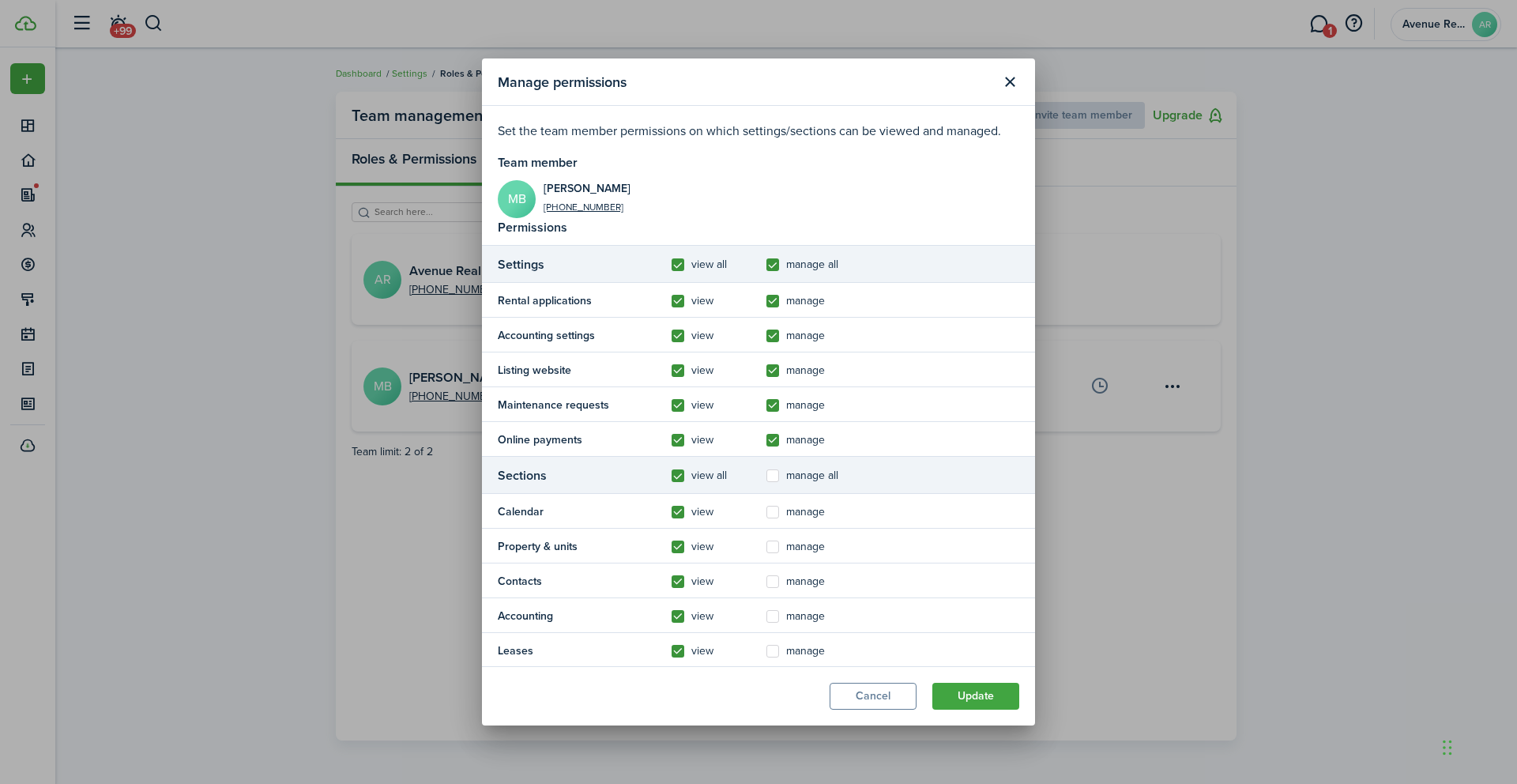
checkbox input "true"
click at [773, 481] on label "manage all" at bounding box center [802, 476] width 72 height 13
click at [767, 477] on input "manage all" at bounding box center [766, 476] width 1 height 1
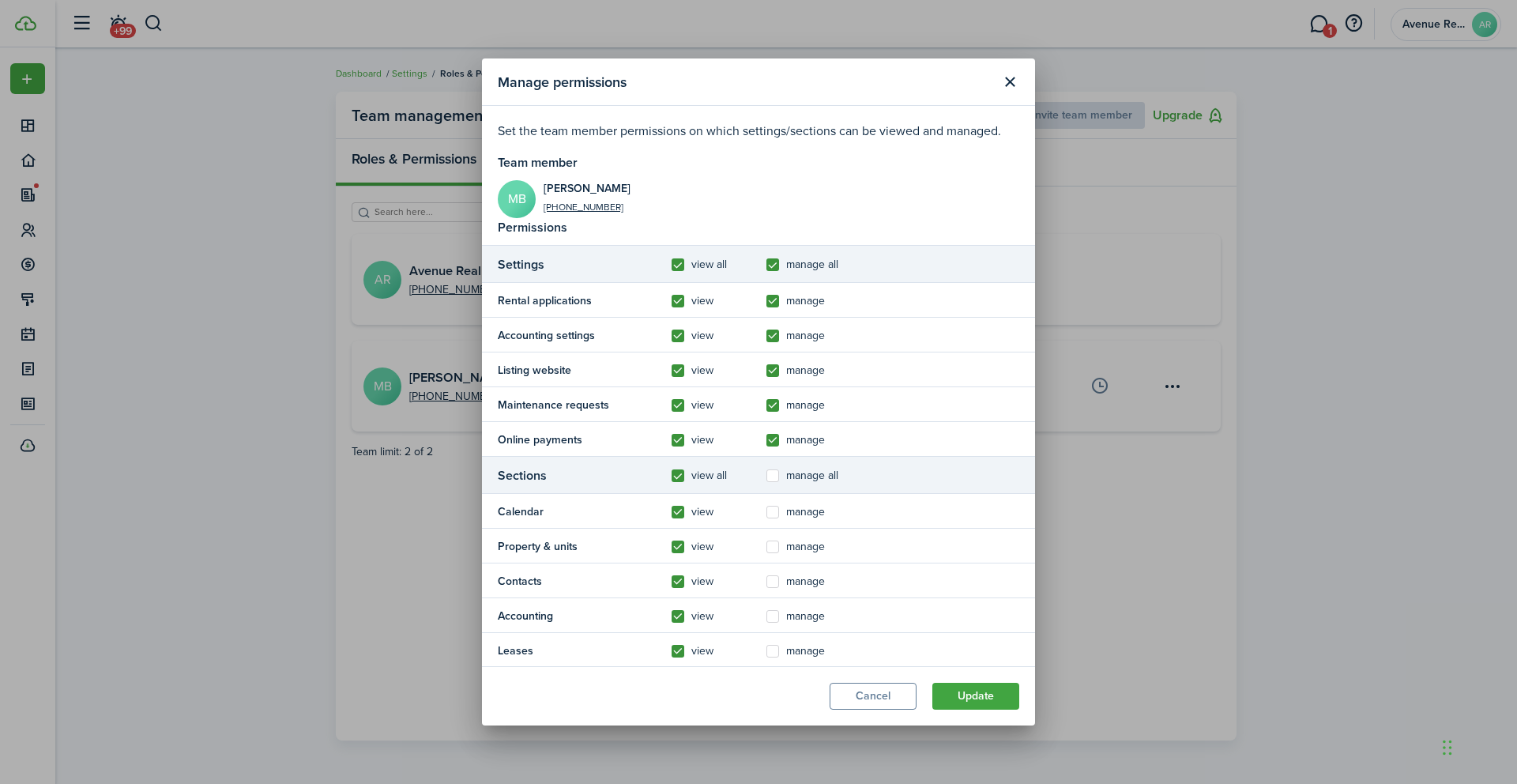
checkbox input "true"
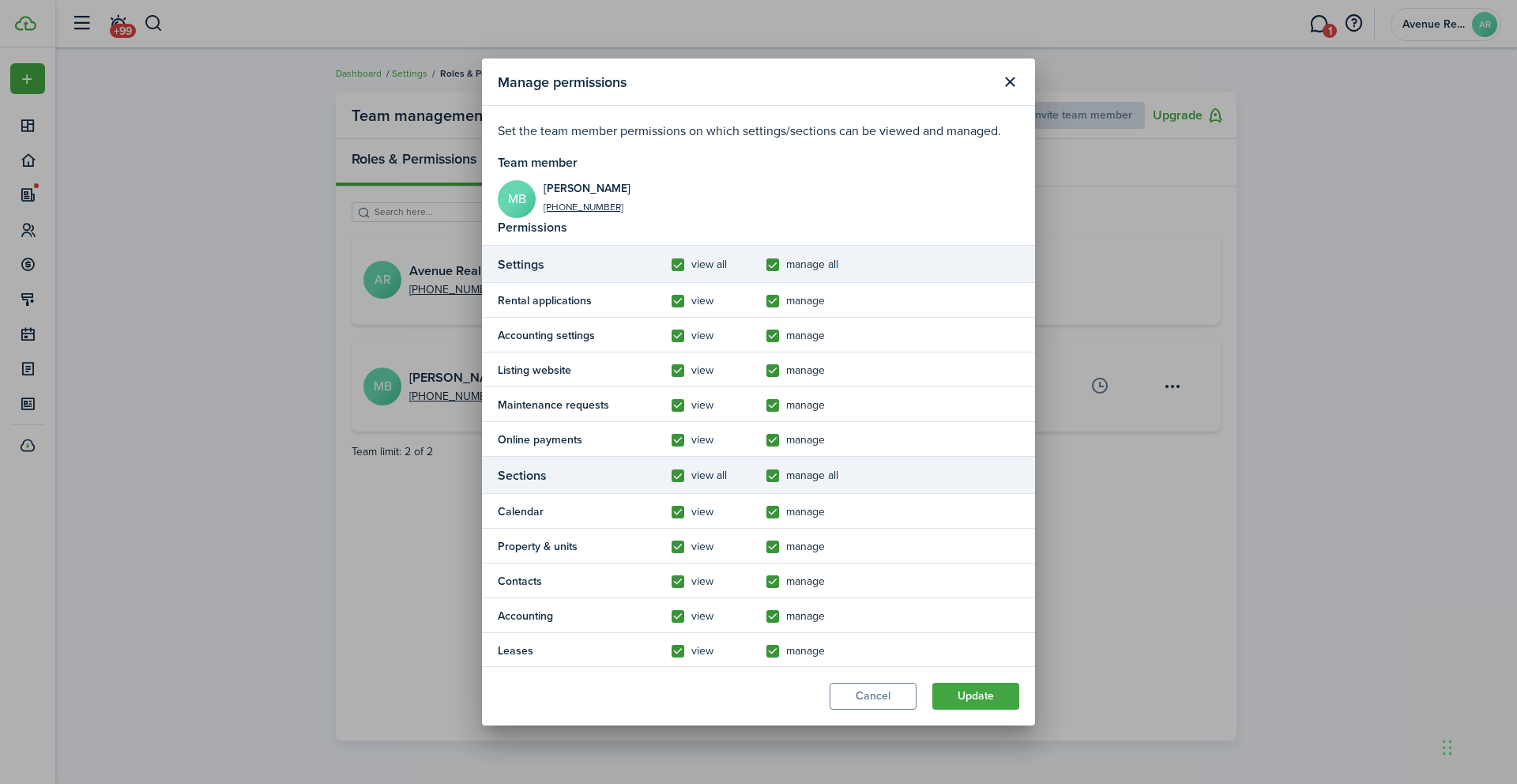
checkbox input "true"
radio input "true"
checkbox input "true"
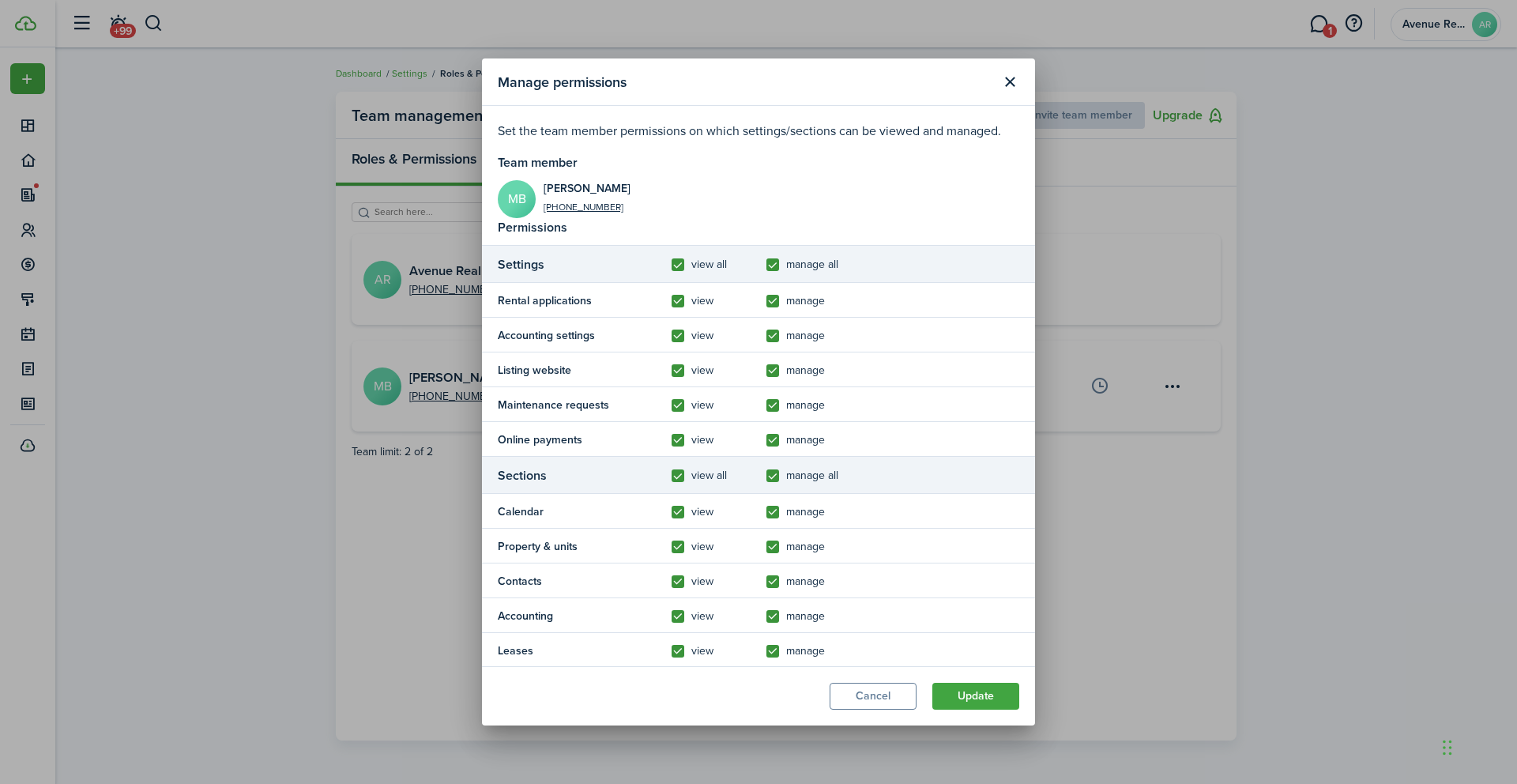
checkbox input "true"
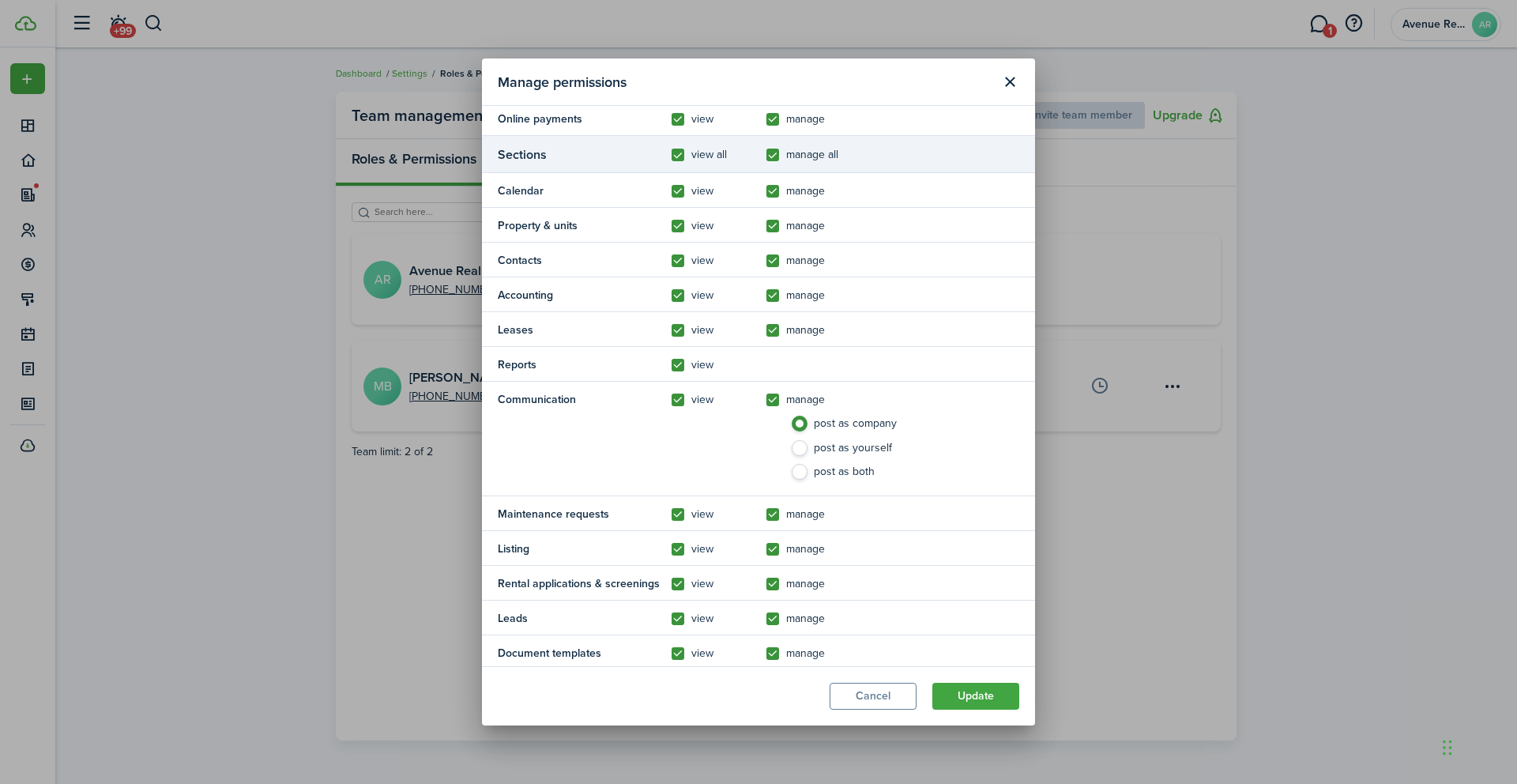
scroll to position [374, 0]
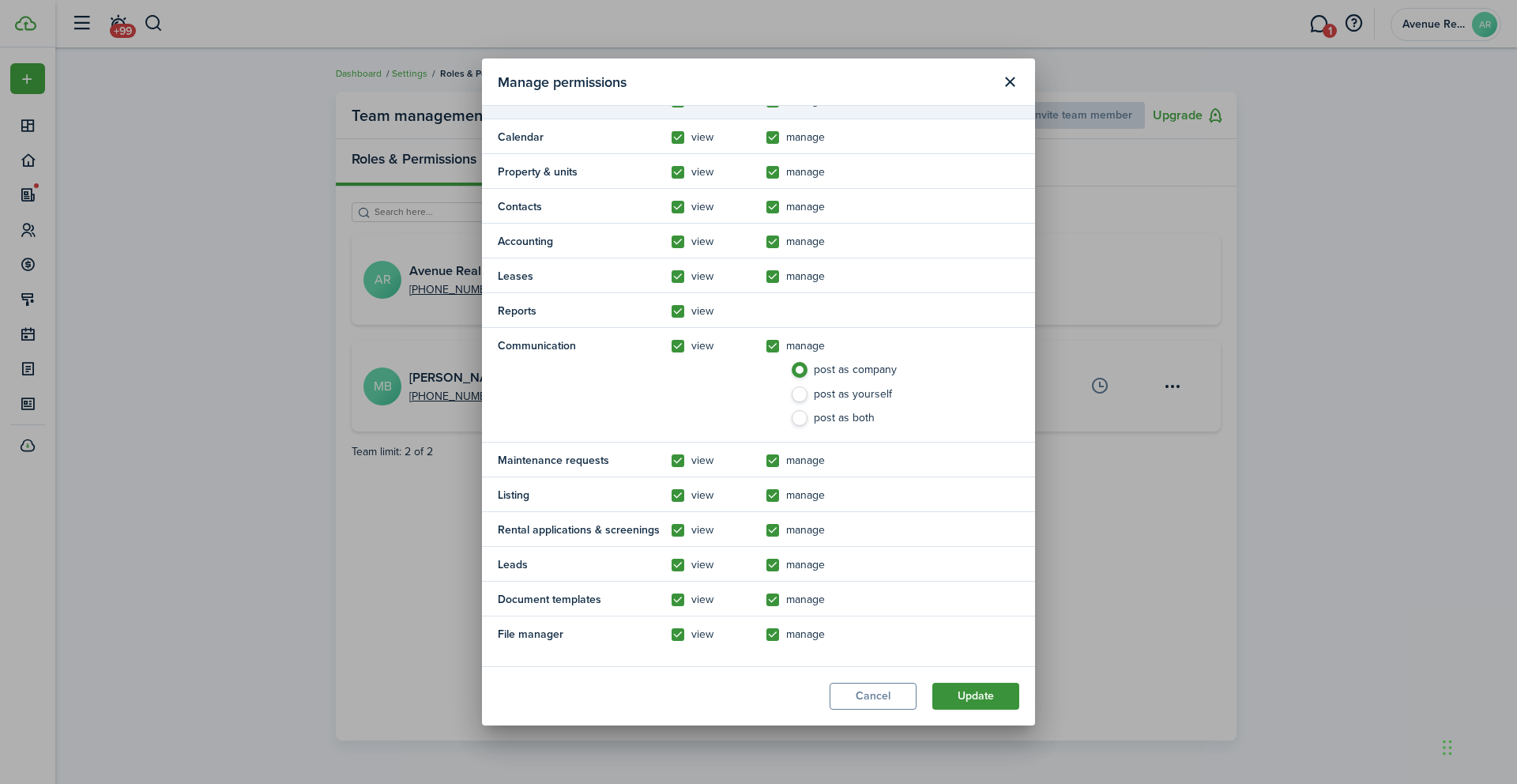
click at [976, 696] on button "Update" at bounding box center [976, 696] width 87 height 27
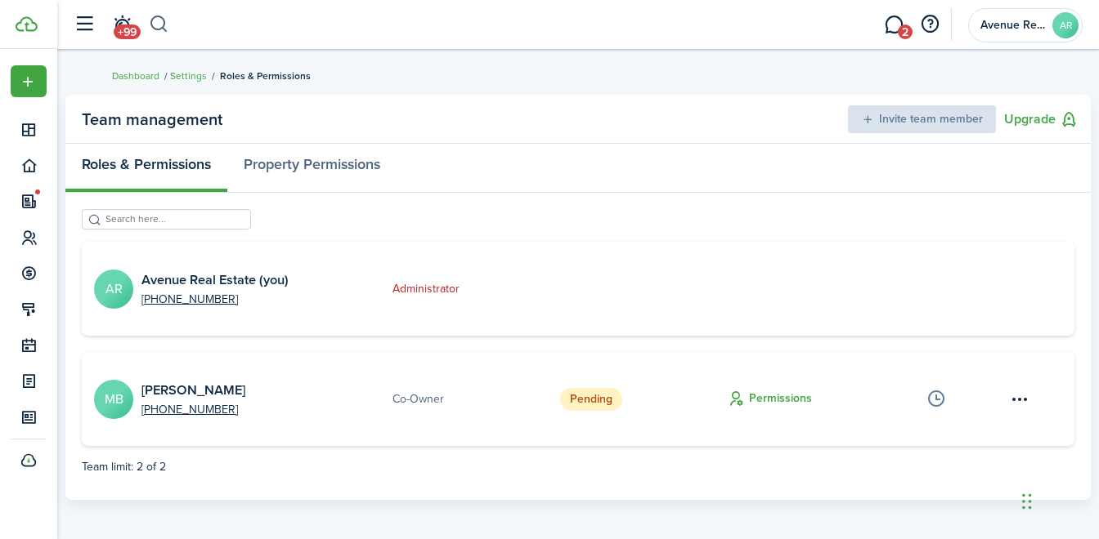
click at [159, 20] on button "button" at bounding box center [159, 25] width 20 height 28
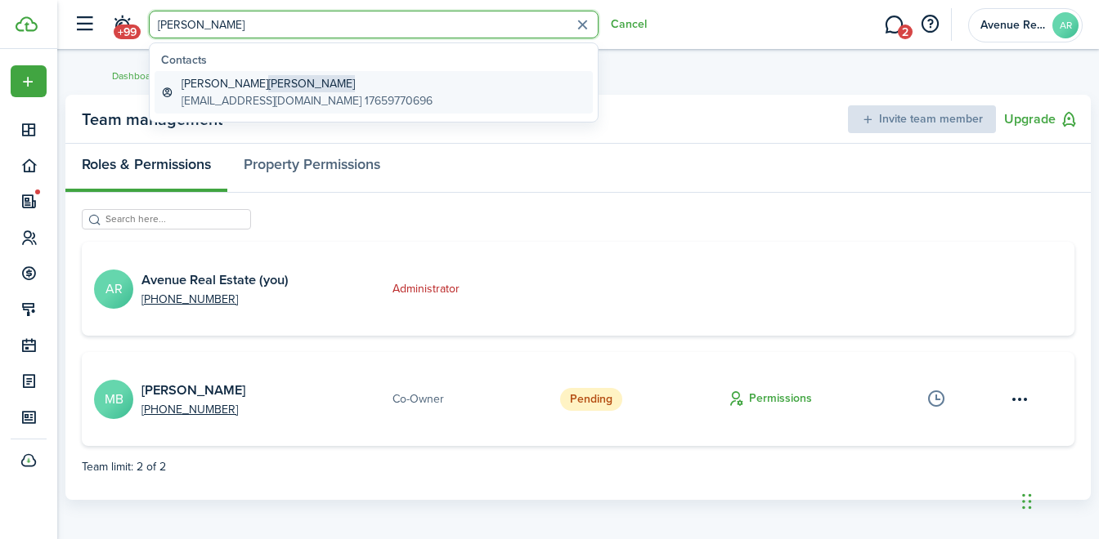
type input "[PERSON_NAME]"
click at [268, 87] on span "[PERSON_NAME]" at bounding box center [311, 83] width 87 height 17
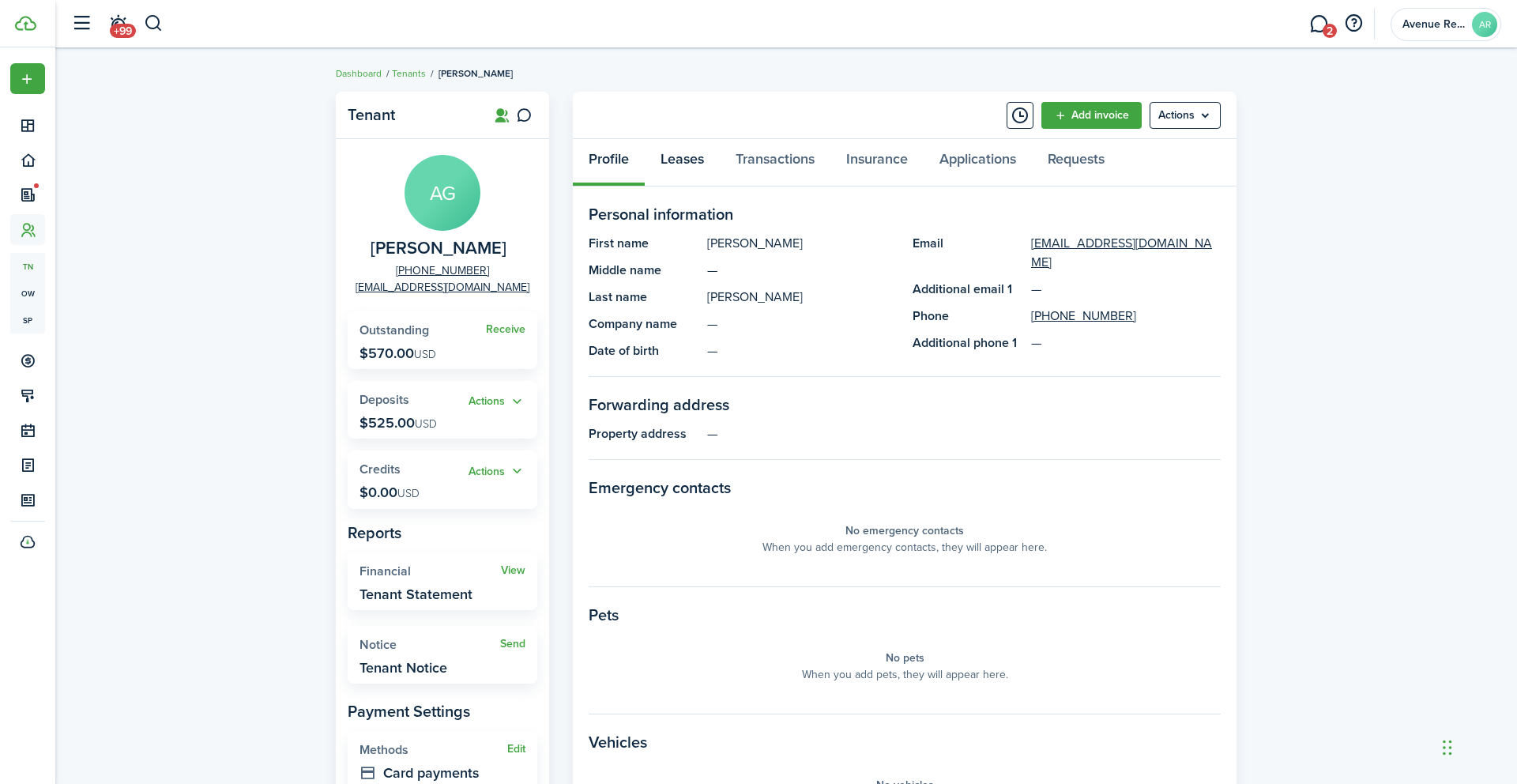
click at [685, 154] on link "Leases" at bounding box center [683, 162] width 75 height 47
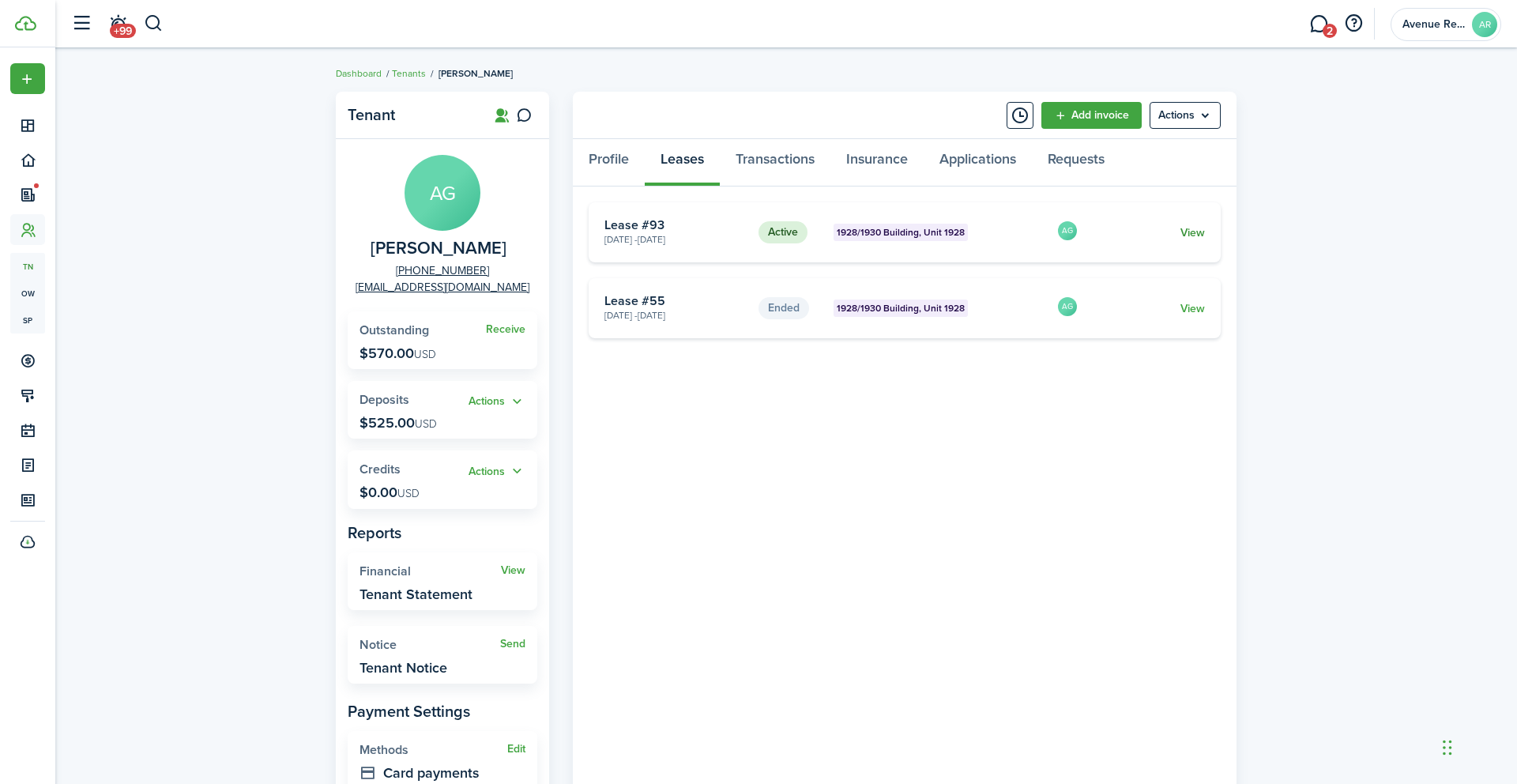
click at [1196, 231] on link "View" at bounding box center [1192, 232] width 24 height 16
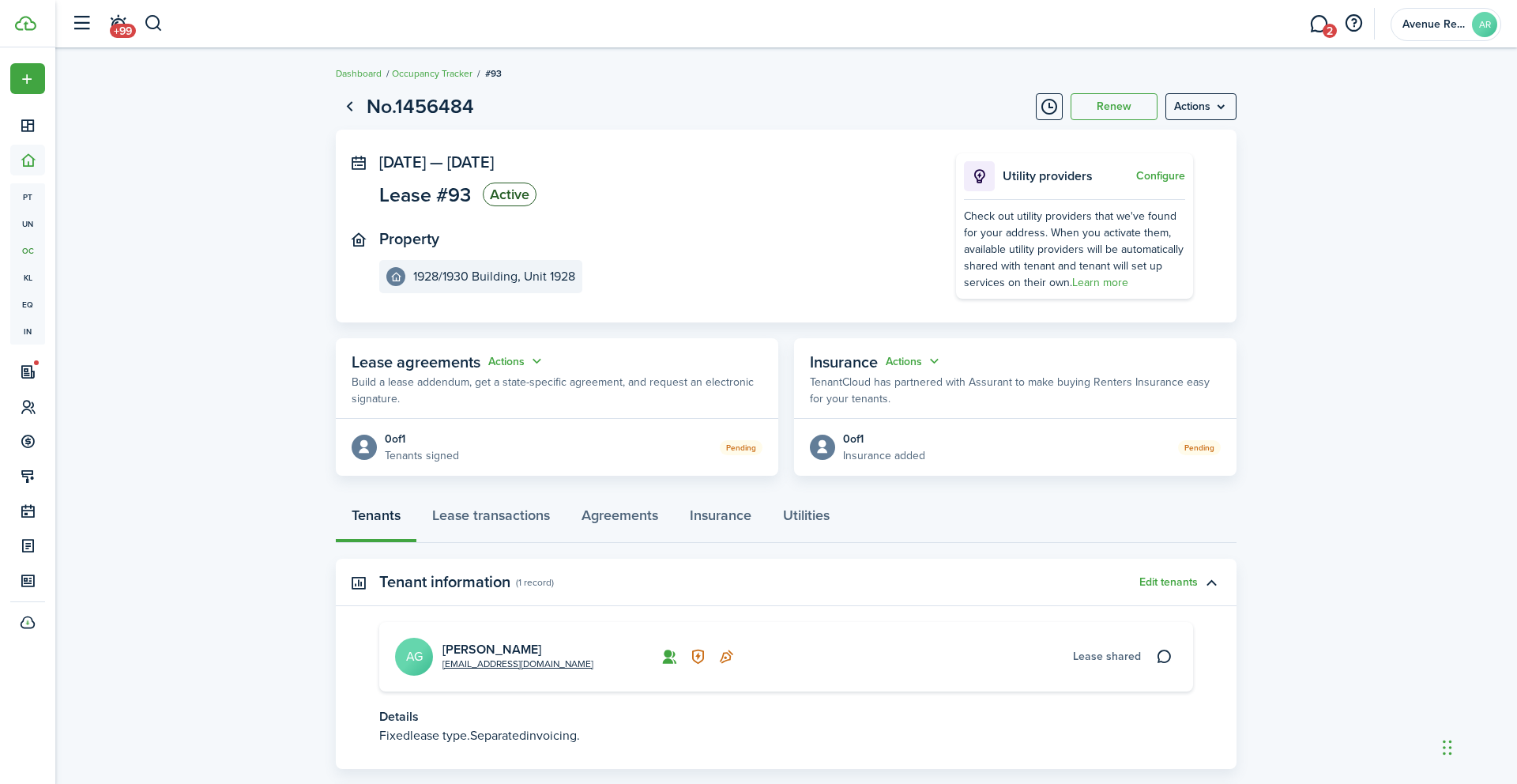
scroll to position [92, 0]
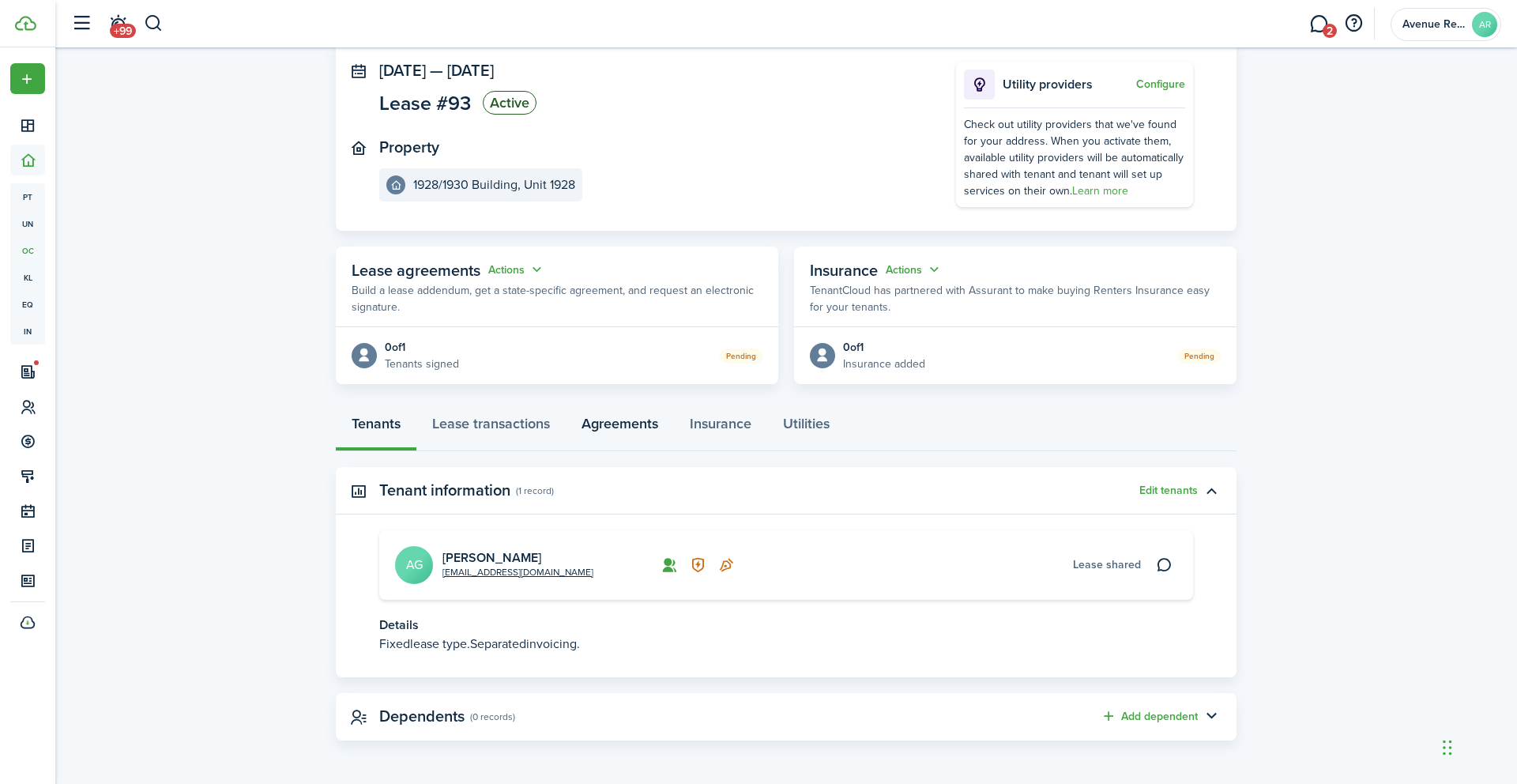
click at [633, 421] on link "Agreements" at bounding box center [620, 427] width 108 height 47
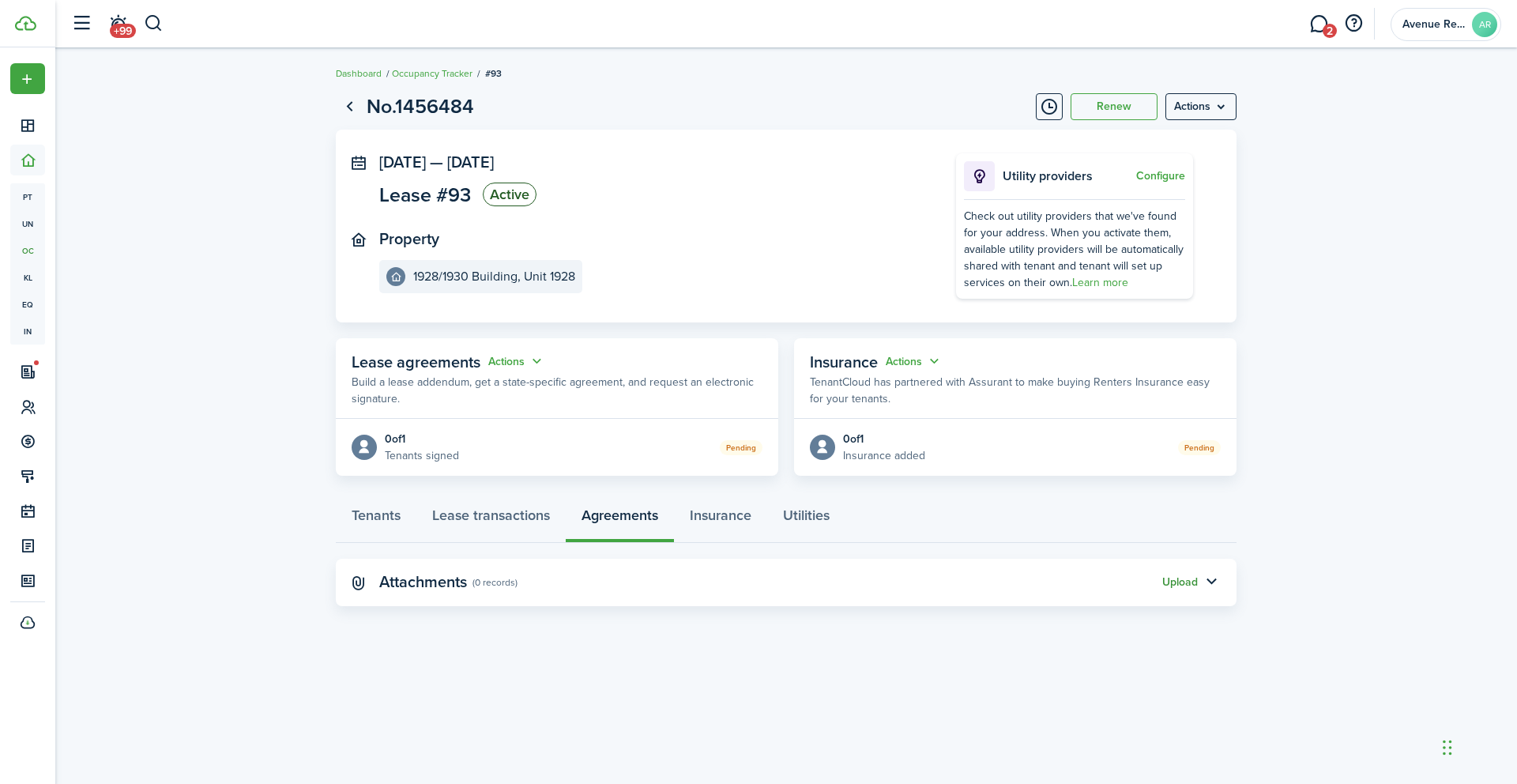
click at [1188, 578] on button "Upload" at bounding box center [1180, 582] width 36 height 13
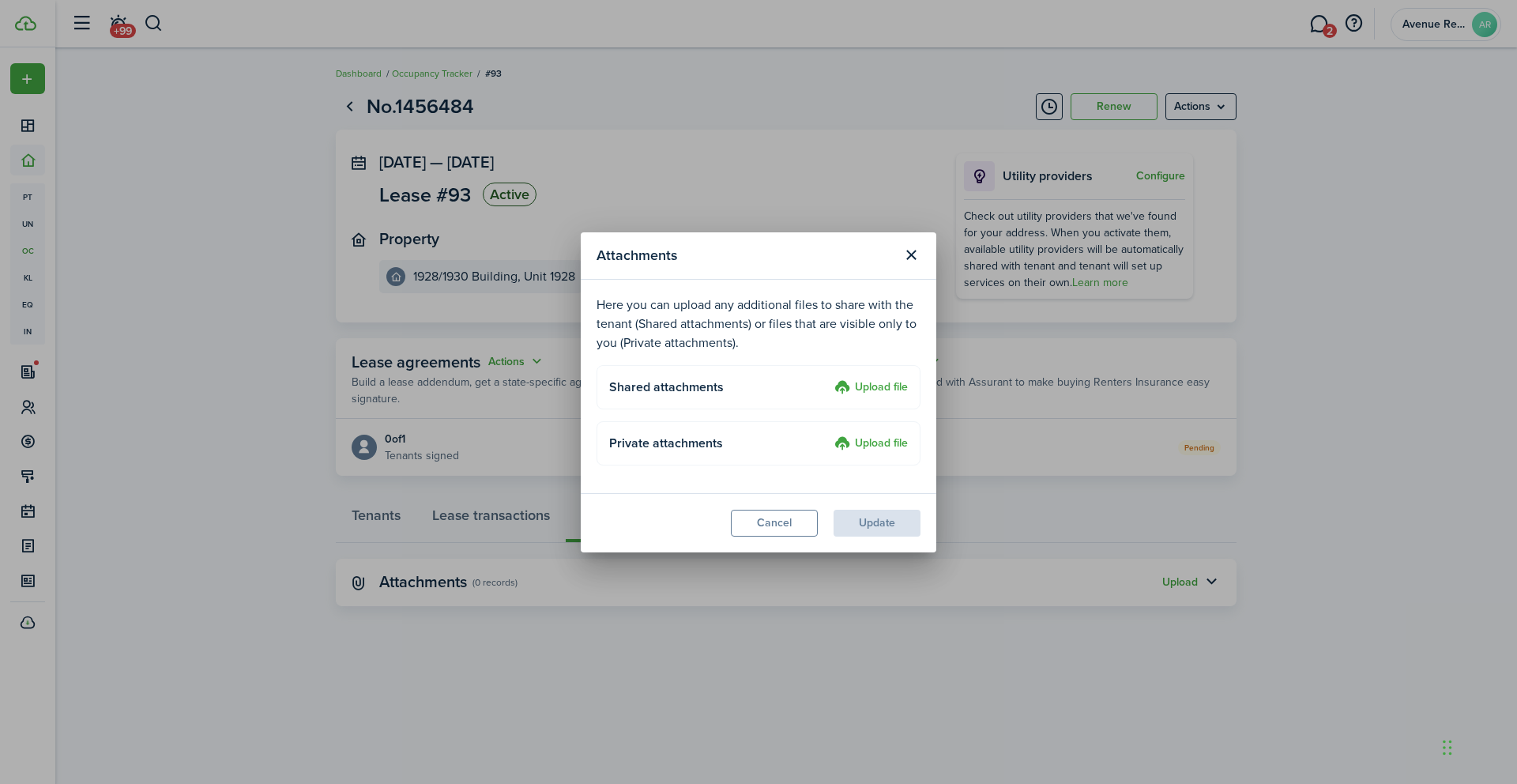
click at [868, 384] on label "Upload file" at bounding box center [871, 389] width 73 height 19
click at [829, 379] on input "Upload file" at bounding box center [829, 379] width 0 height 0
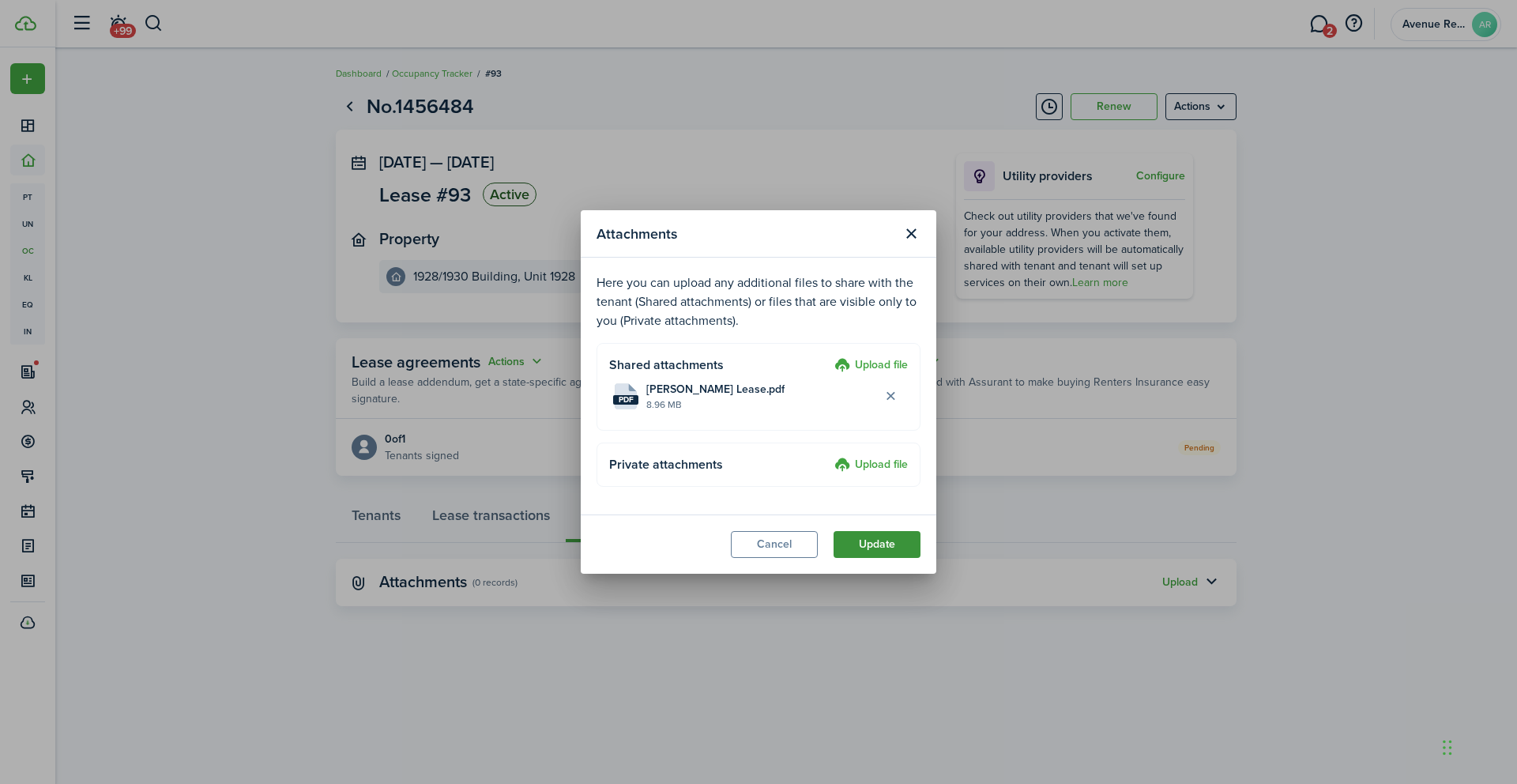
click at [869, 544] on button "Update" at bounding box center [877, 544] width 87 height 27
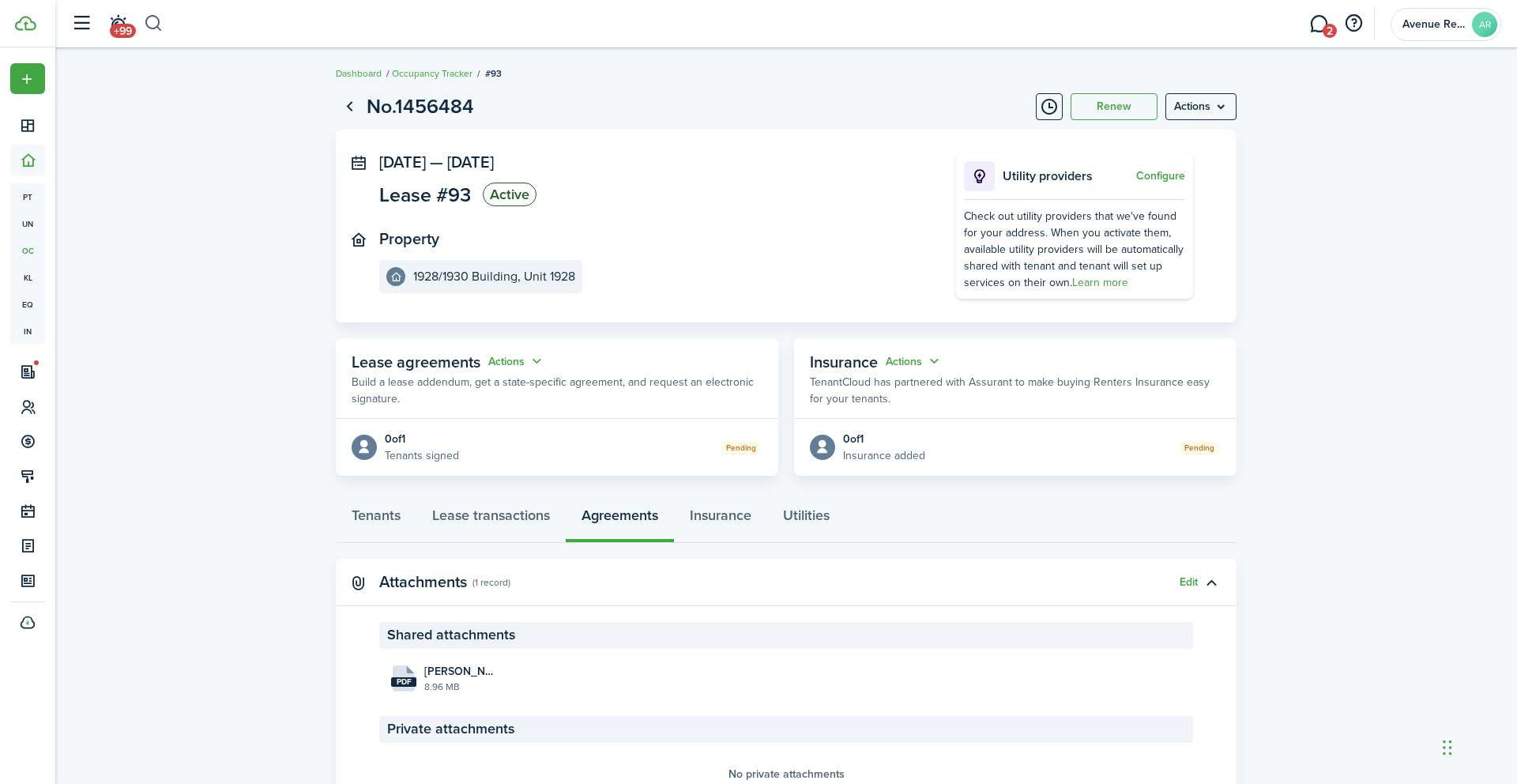
click at [159, 22] on button "button" at bounding box center [154, 24] width 19 height 27
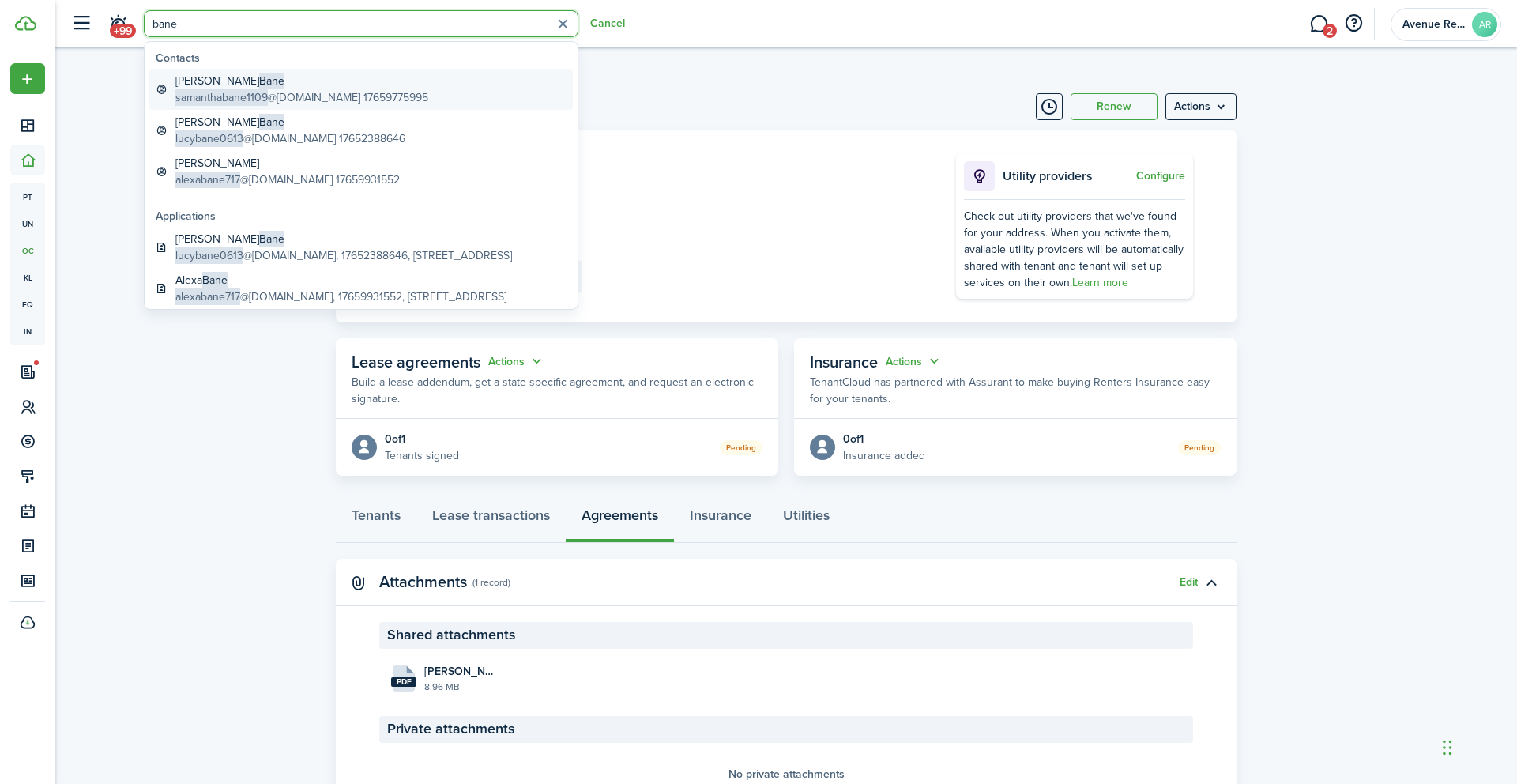
type input "bane"
click at [242, 91] on span "samanthabane1109" at bounding box center [221, 97] width 93 height 16
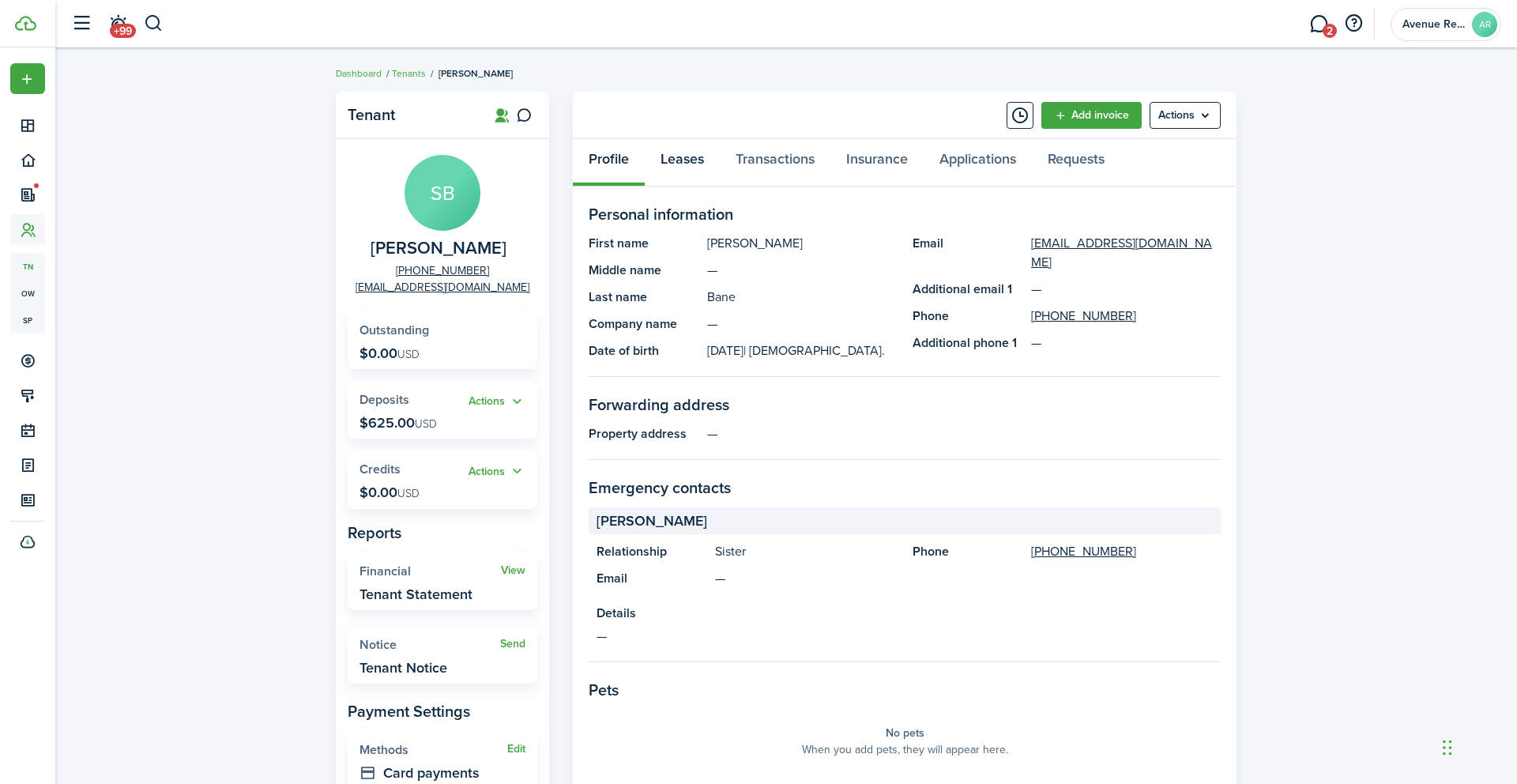
click at [680, 160] on link "Leases" at bounding box center [683, 162] width 75 height 47
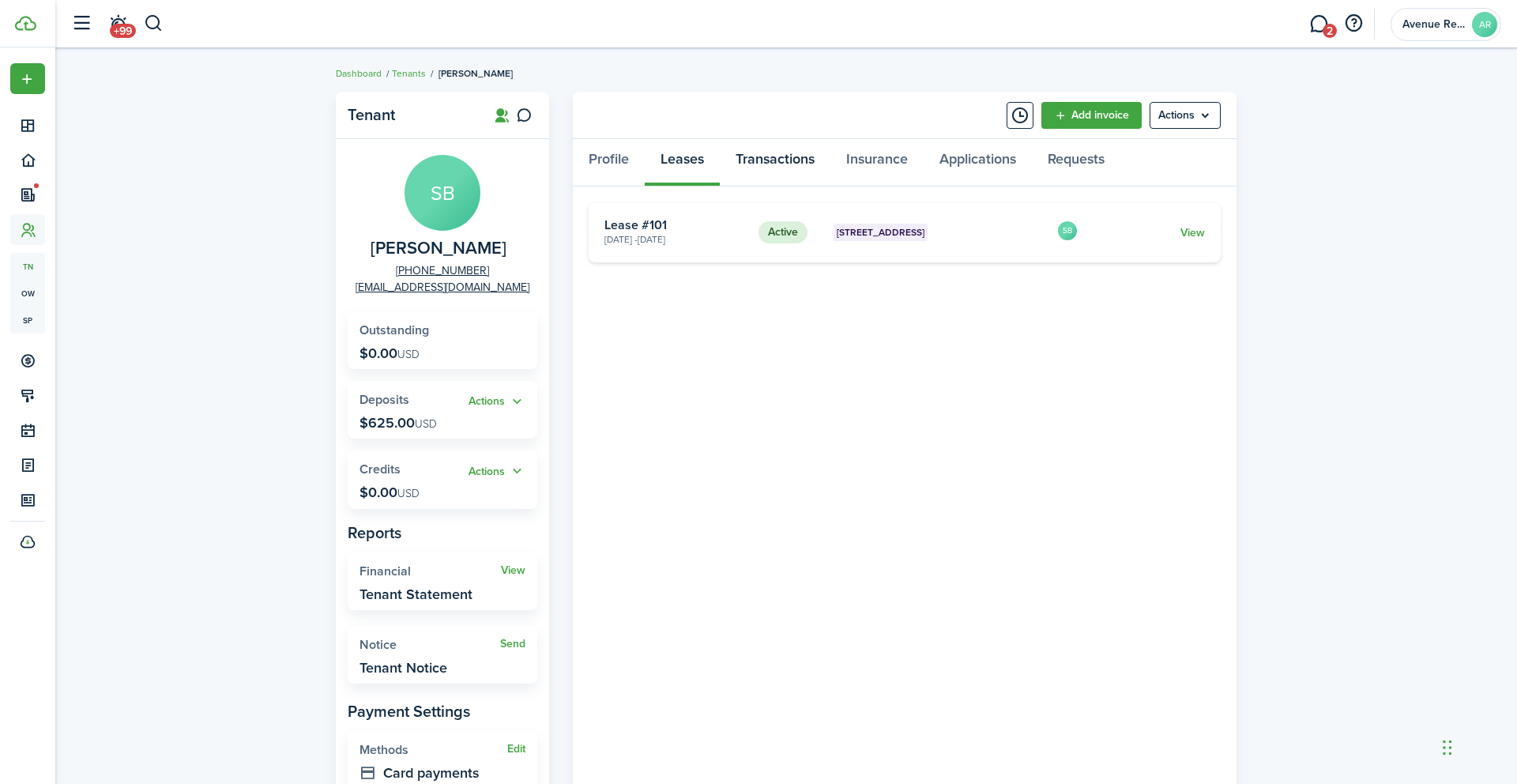
click at [776, 153] on link "Transactions" at bounding box center [775, 162] width 110 height 47
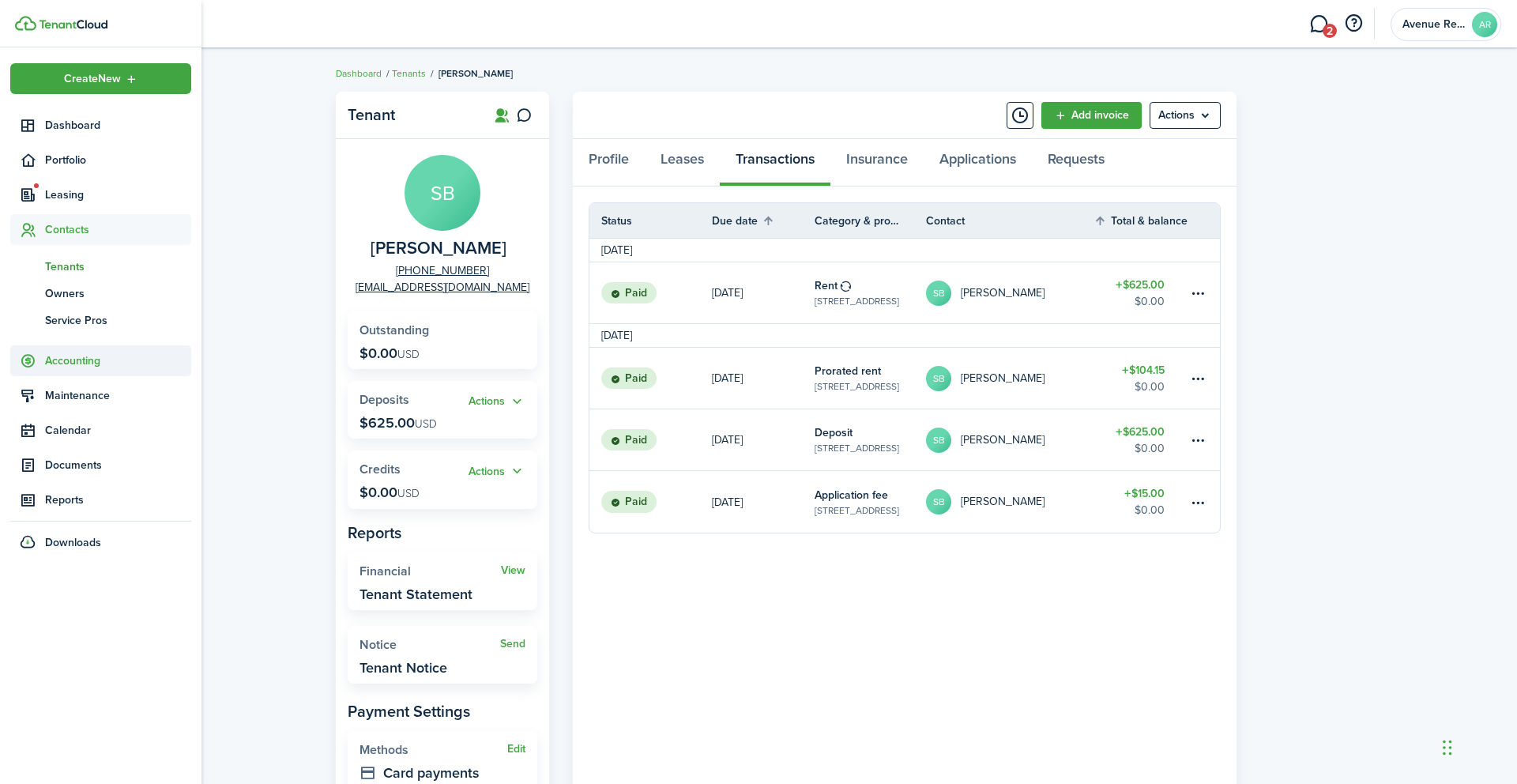
click at [73, 360] on span "Accounting" at bounding box center [118, 361] width 146 height 16
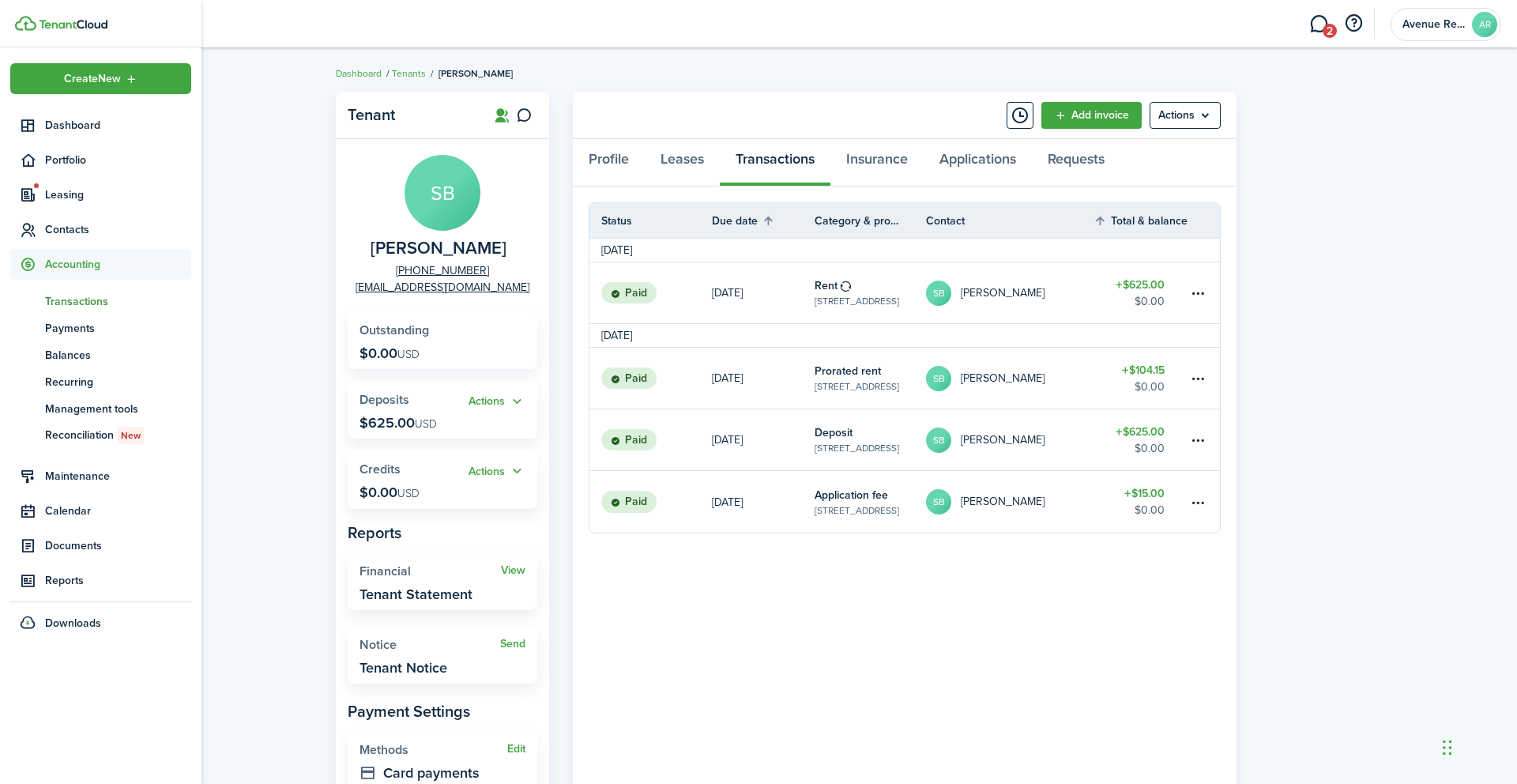
click at [81, 301] on span "Transactions" at bounding box center [118, 301] width 146 height 16
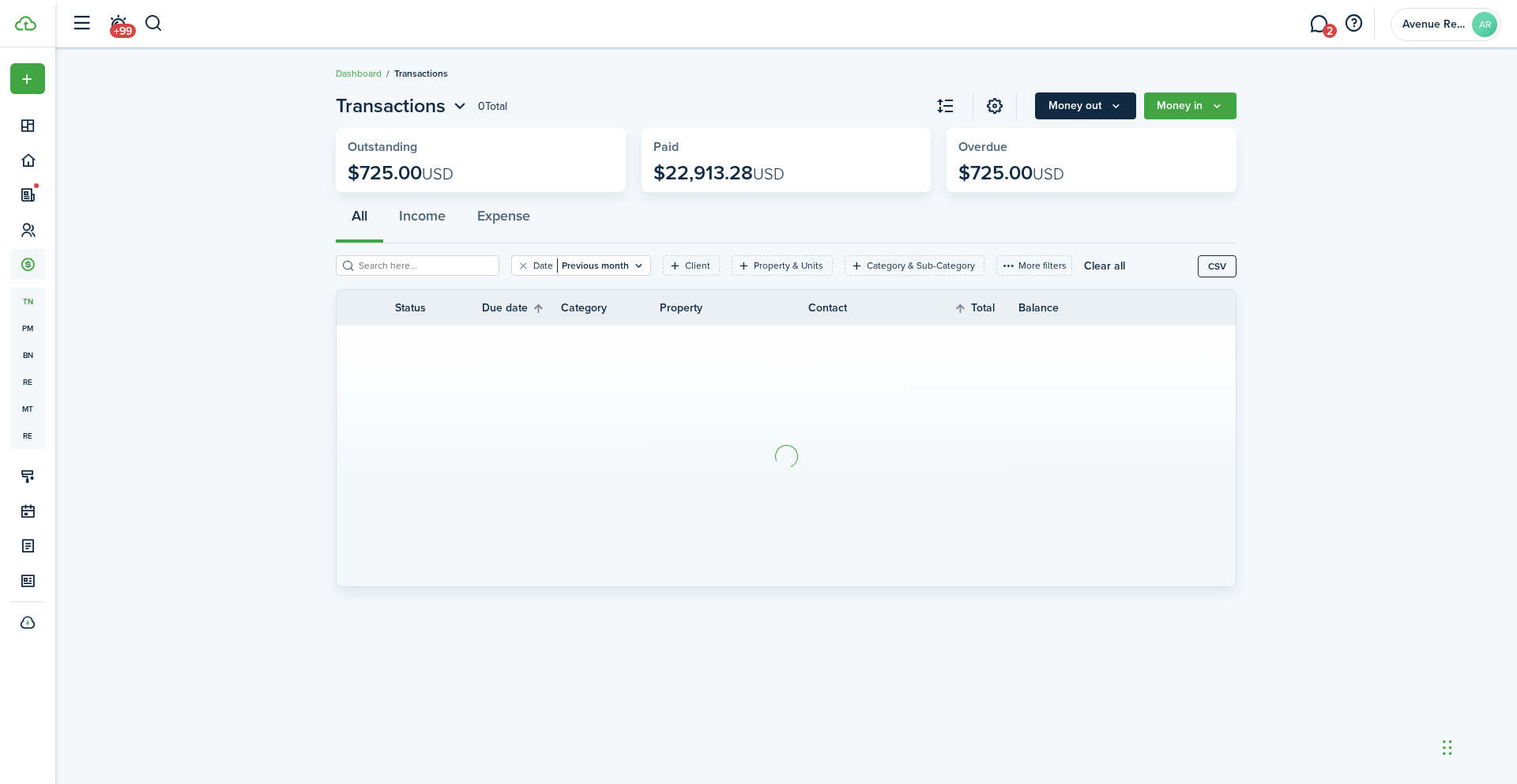
click at [1117, 108] on icon "Money out" at bounding box center [1117, 105] width 14 height 13
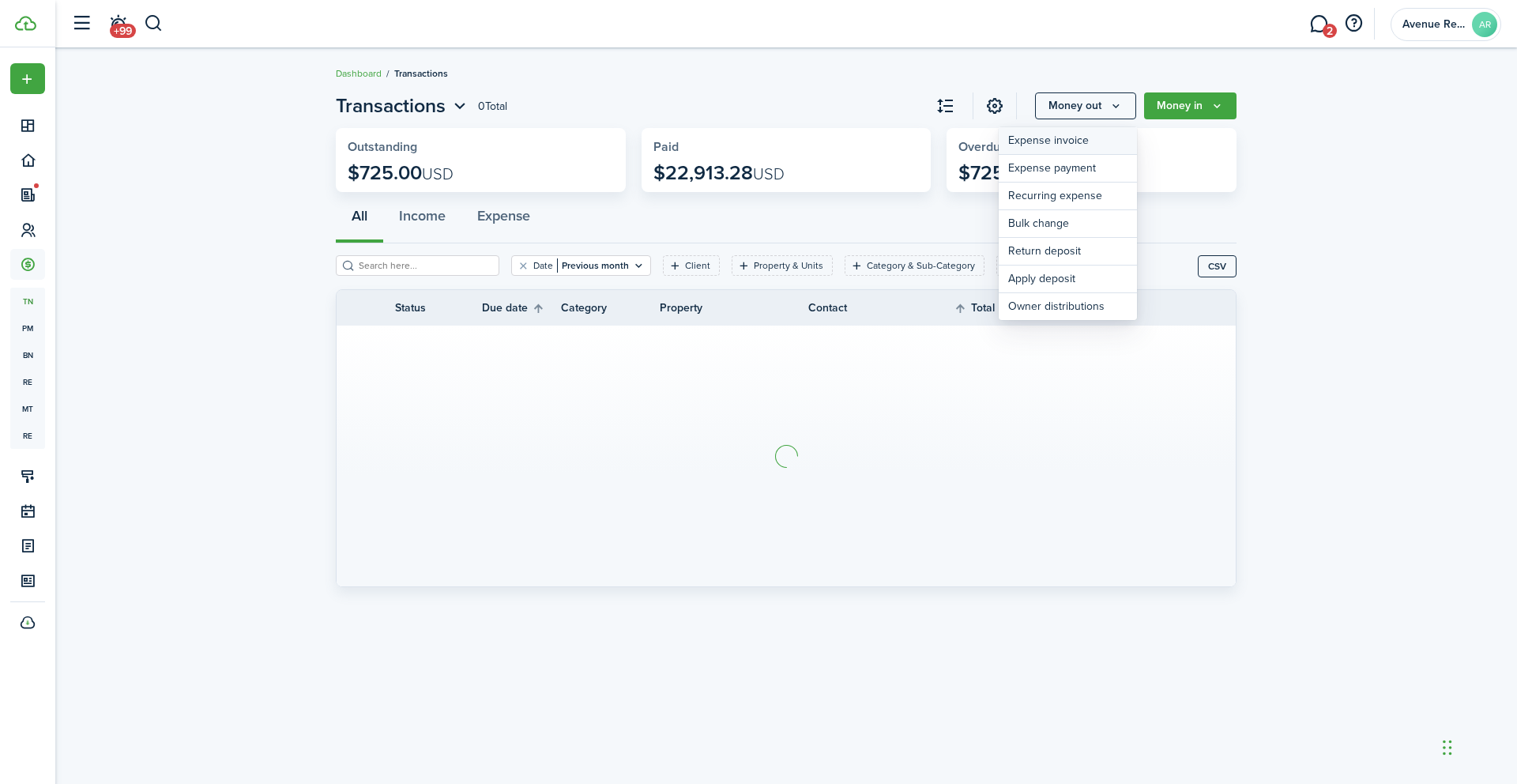
click at [1081, 140] on link "Expense invoice" at bounding box center [1067, 141] width 138 height 28
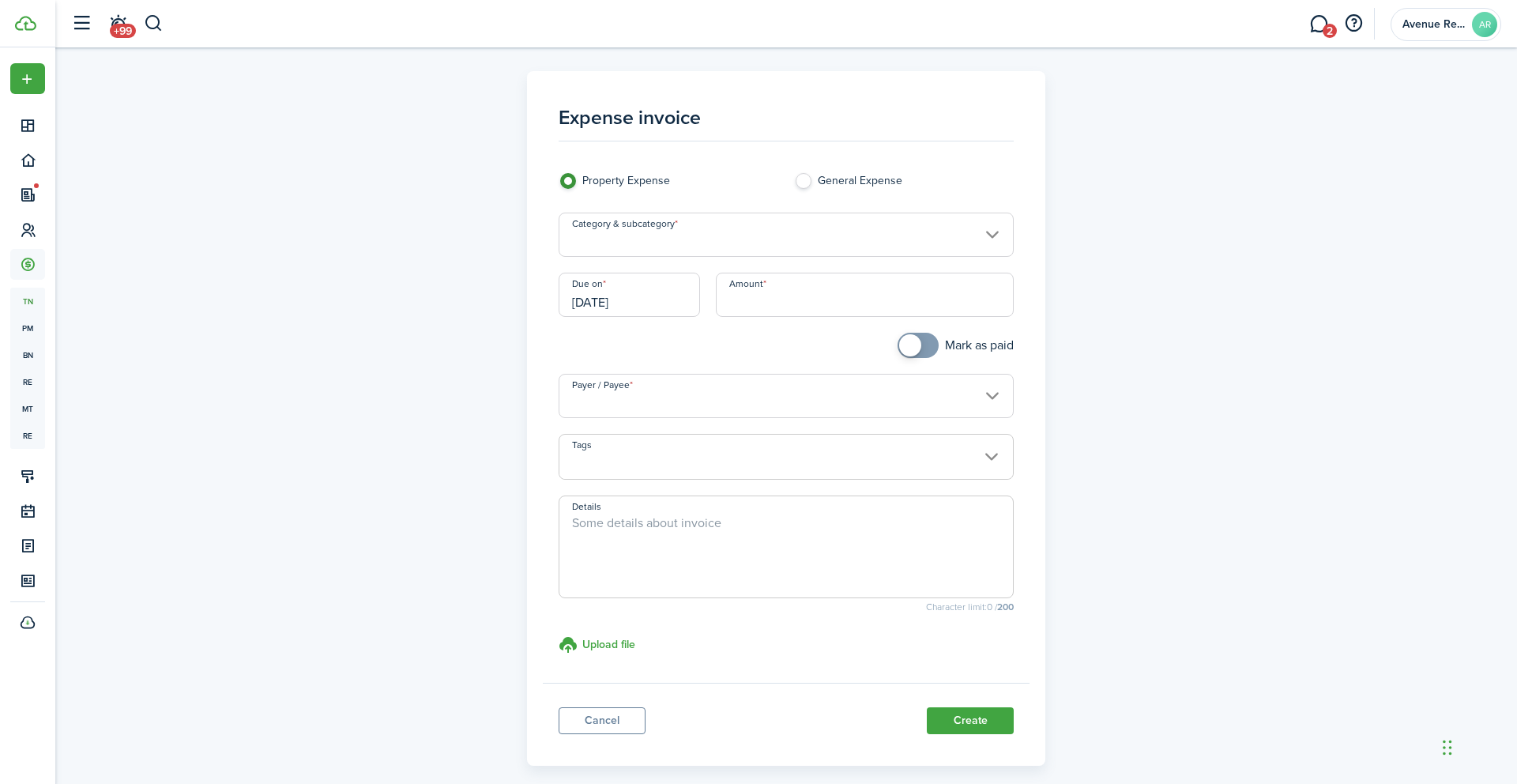
click at [745, 236] on input "Category & subcategory" at bounding box center [787, 235] width 456 height 44
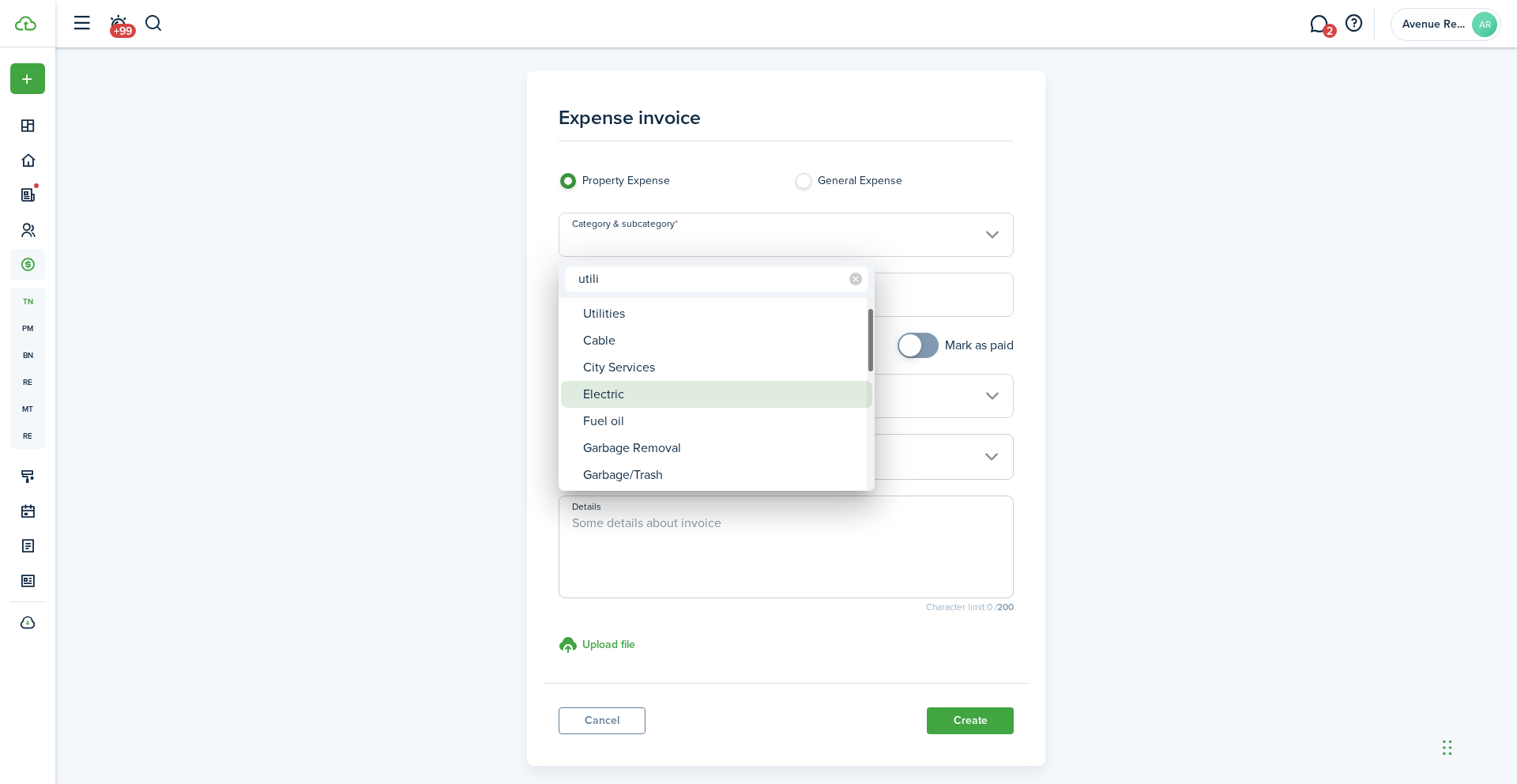
type input "utili"
click at [615, 392] on div "Electric" at bounding box center [722, 394] width 279 height 27
type input "Utilities / Electric"
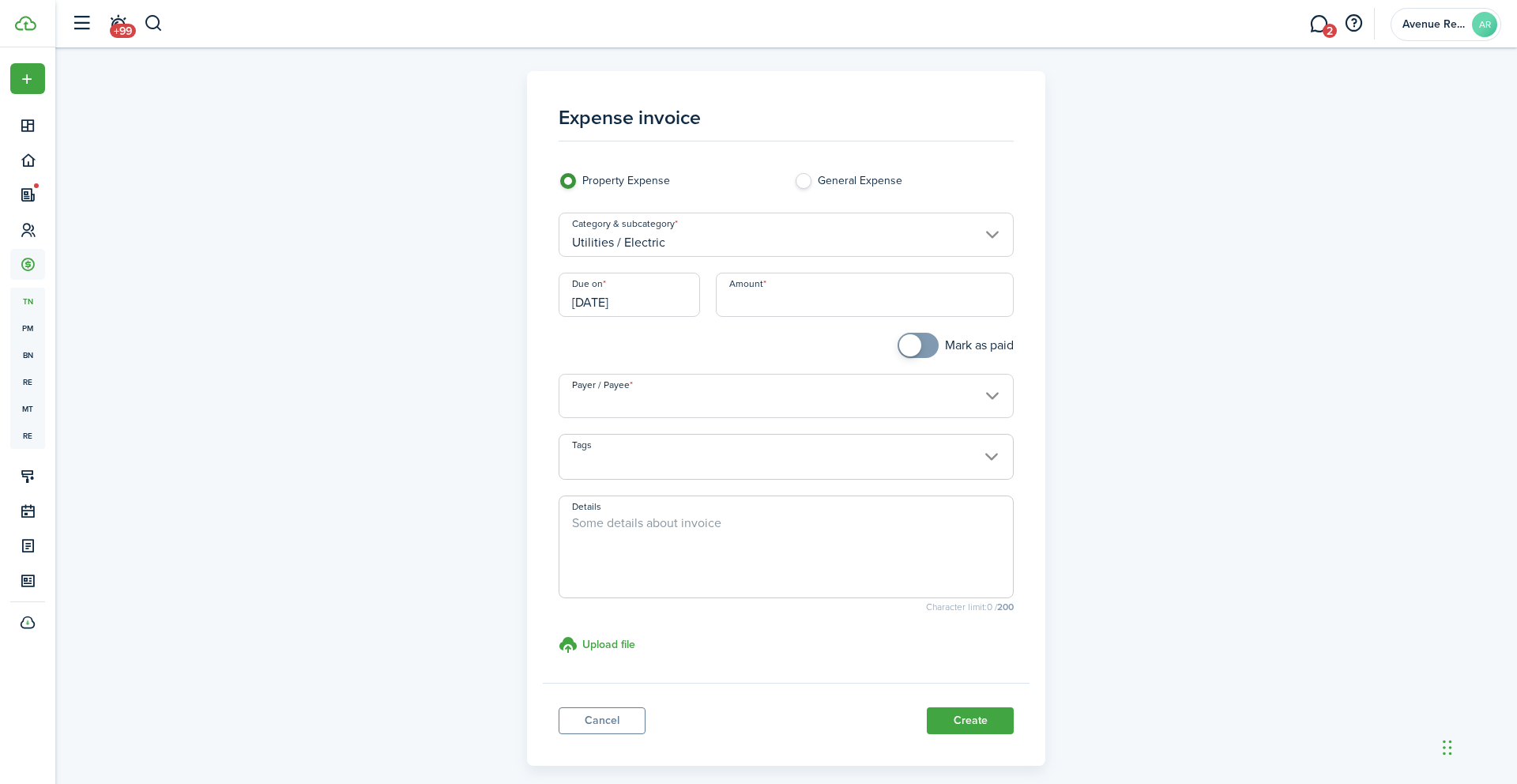
click at [655, 303] on input "[DATE]" at bounding box center [629, 295] width 141 height 44
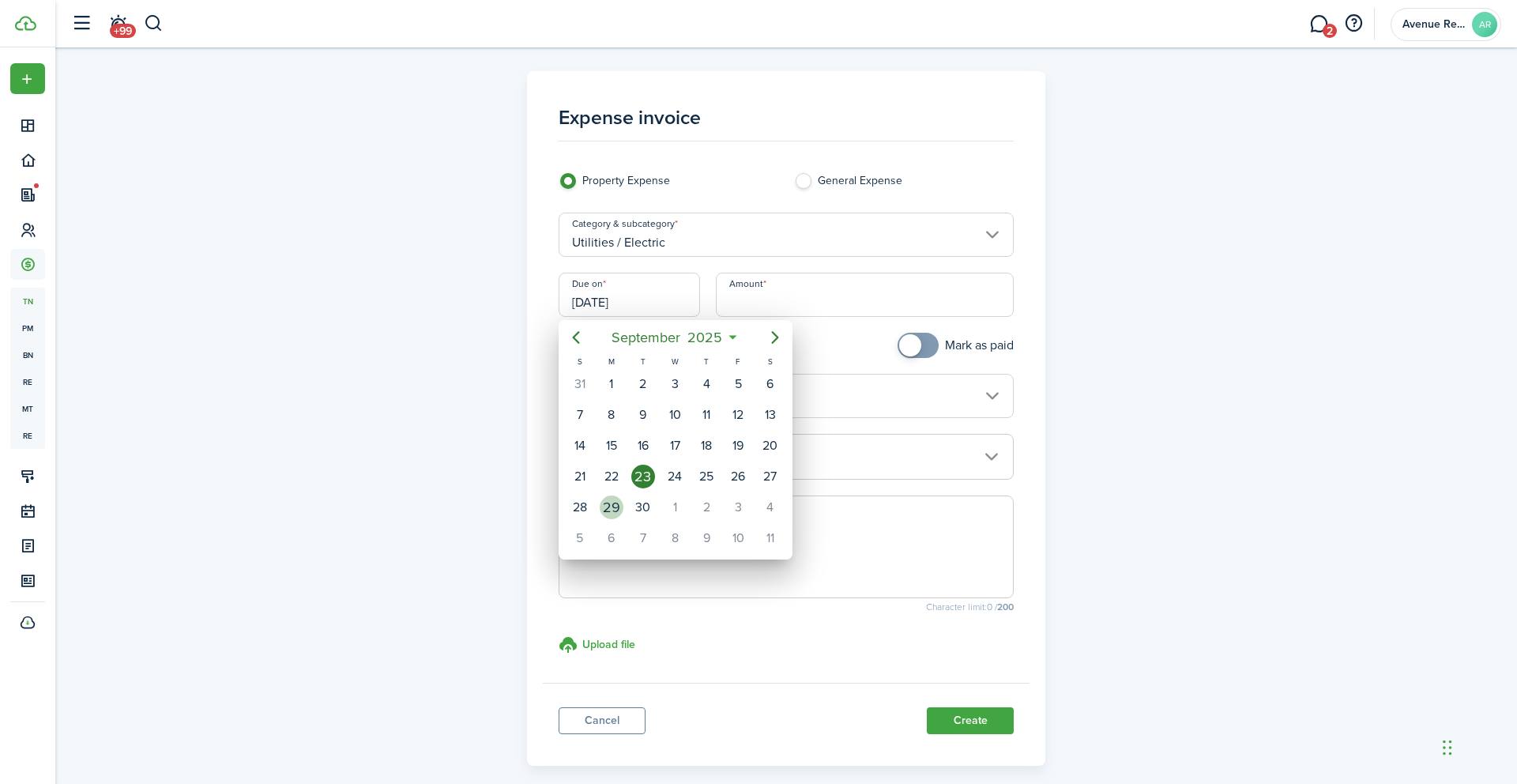
click at [617, 508] on div "29" at bounding box center [611, 507] width 24 height 24
type input "[DATE]"
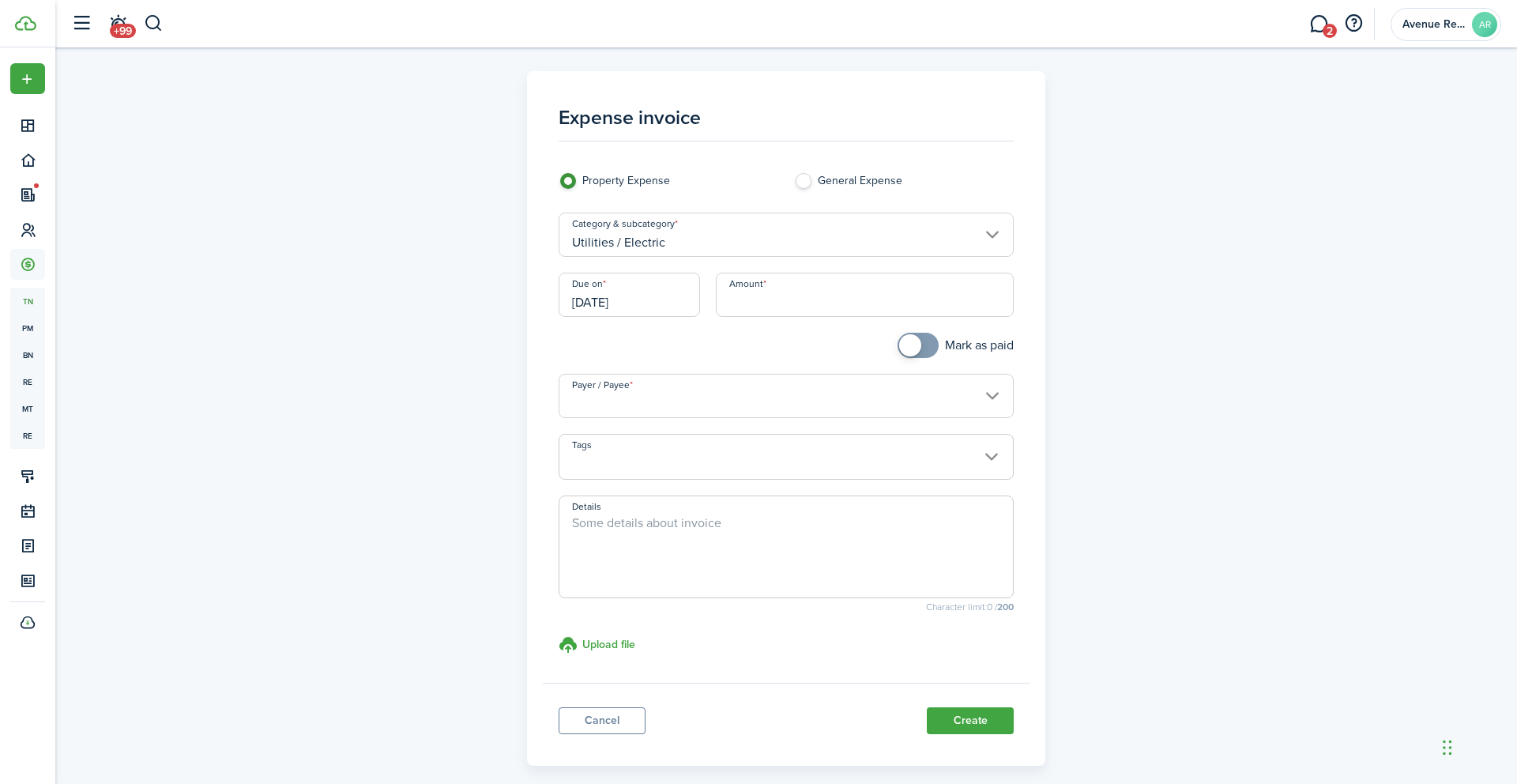
click at [780, 300] on input "Amount" at bounding box center [865, 295] width 299 height 44
click at [692, 399] on input "Payer / Payee" at bounding box center [787, 396] width 456 height 44
type input "$101.00"
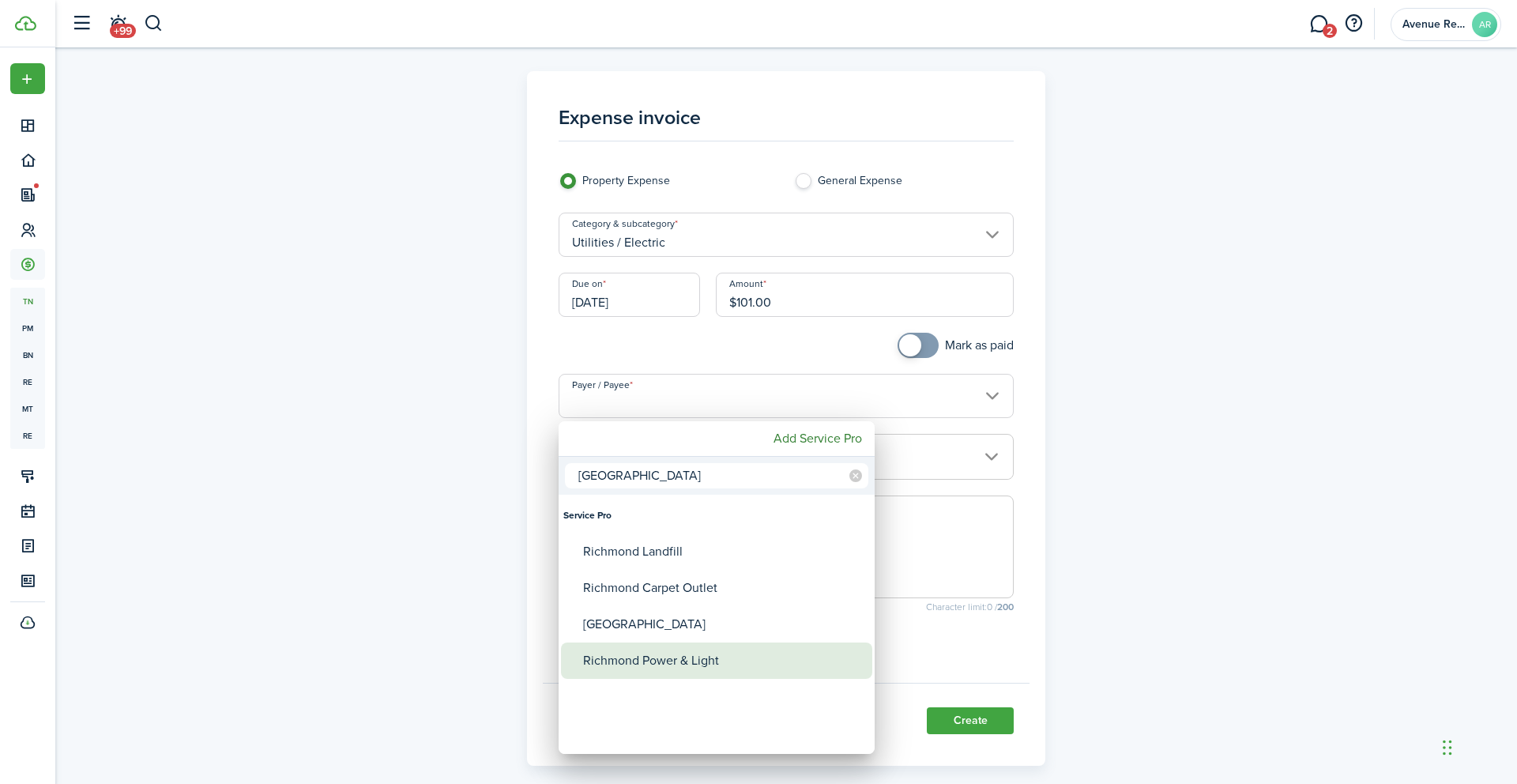
type input "[GEOGRAPHIC_DATA]"
click at [651, 655] on div "Richmond Power & Light" at bounding box center [722, 661] width 279 height 37
type input "Richmond Power & Light"
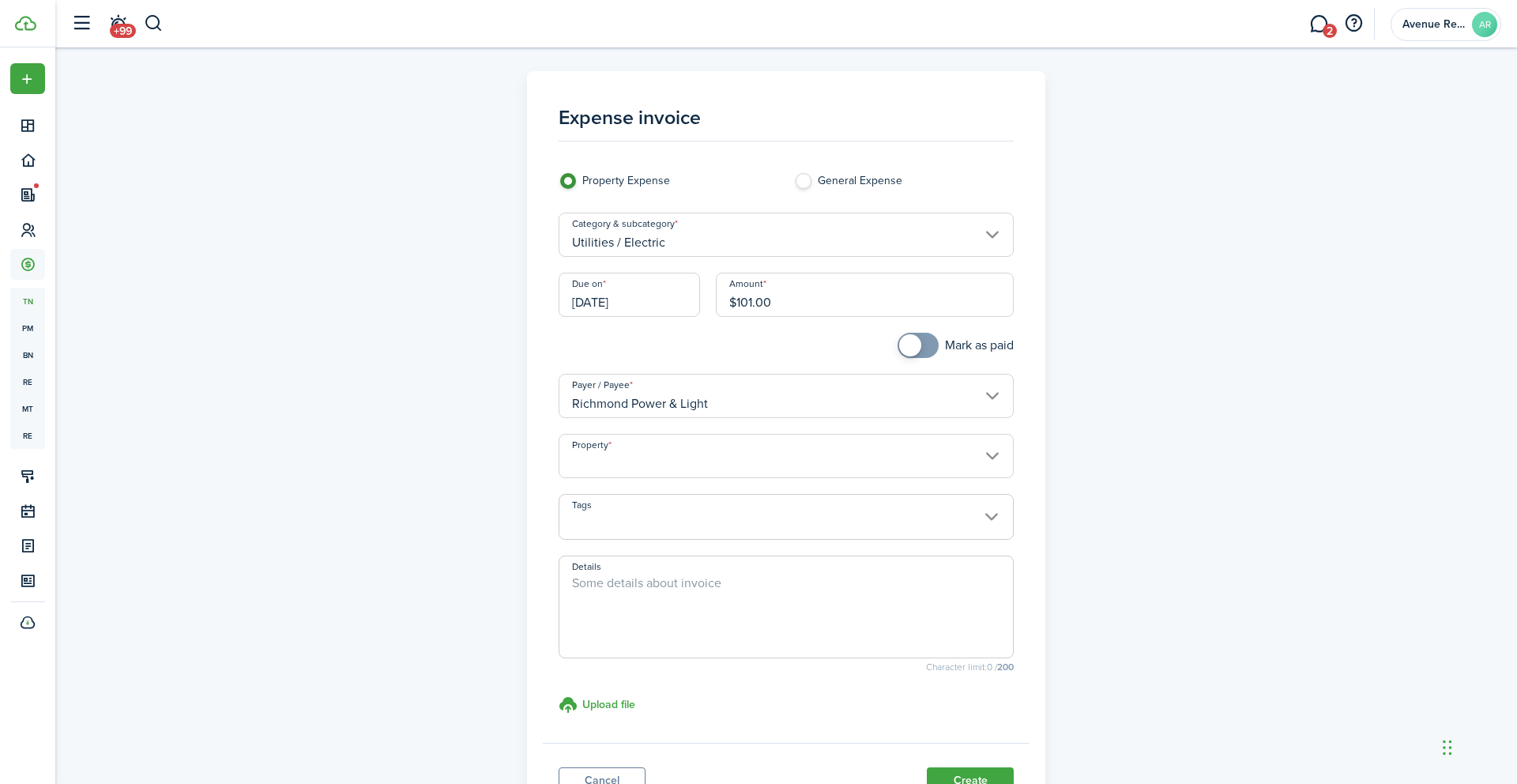
click at [652, 459] on input "Property" at bounding box center [787, 456] width 456 height 44
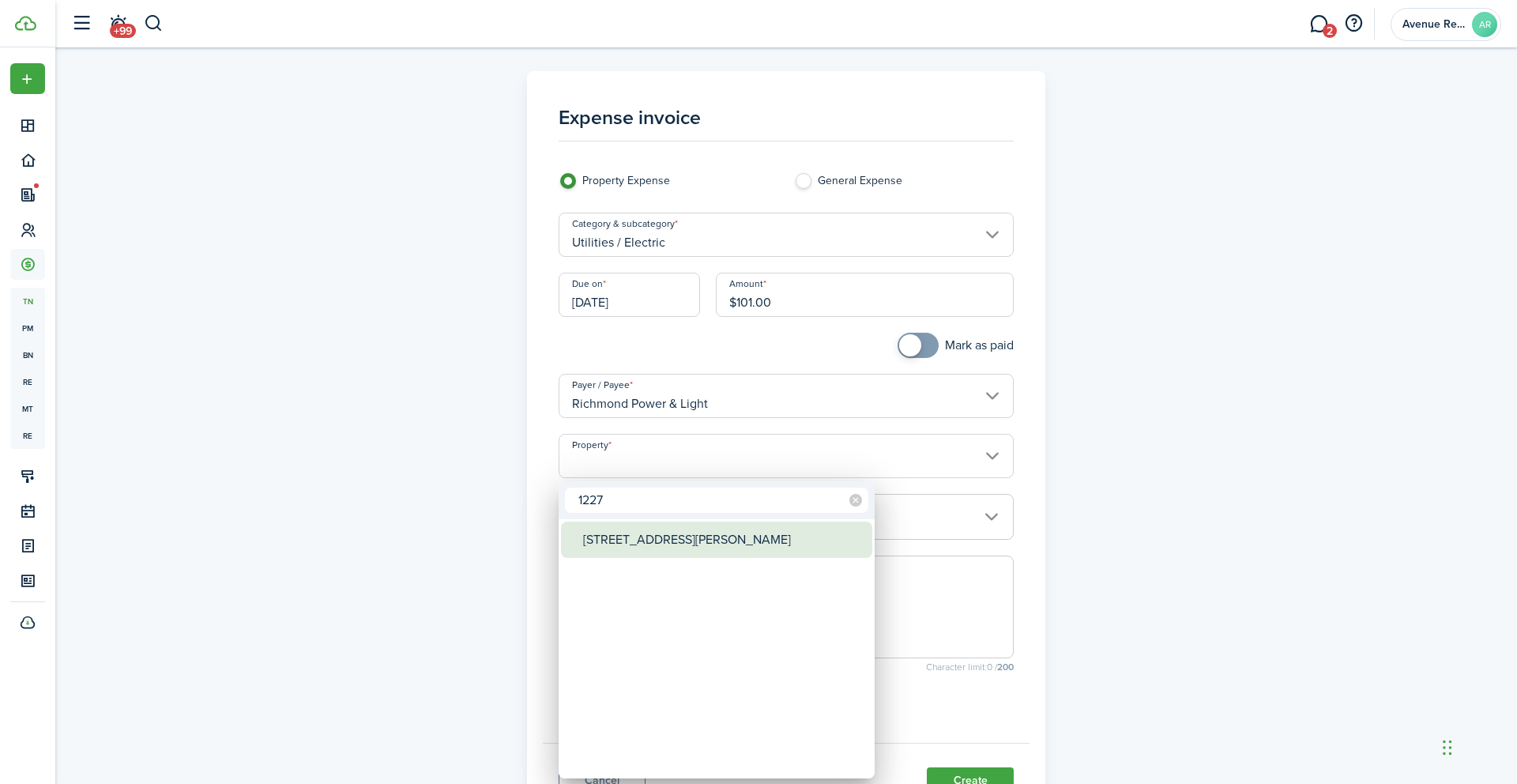
type input "1227"
click at [642, 539] on div "[STREET_ADDRESS][PERSON_NAME]" at bounding box center [722, 539] width 279 height 37
type input "[STREET_ADDRESS][PERSON_NAME]"
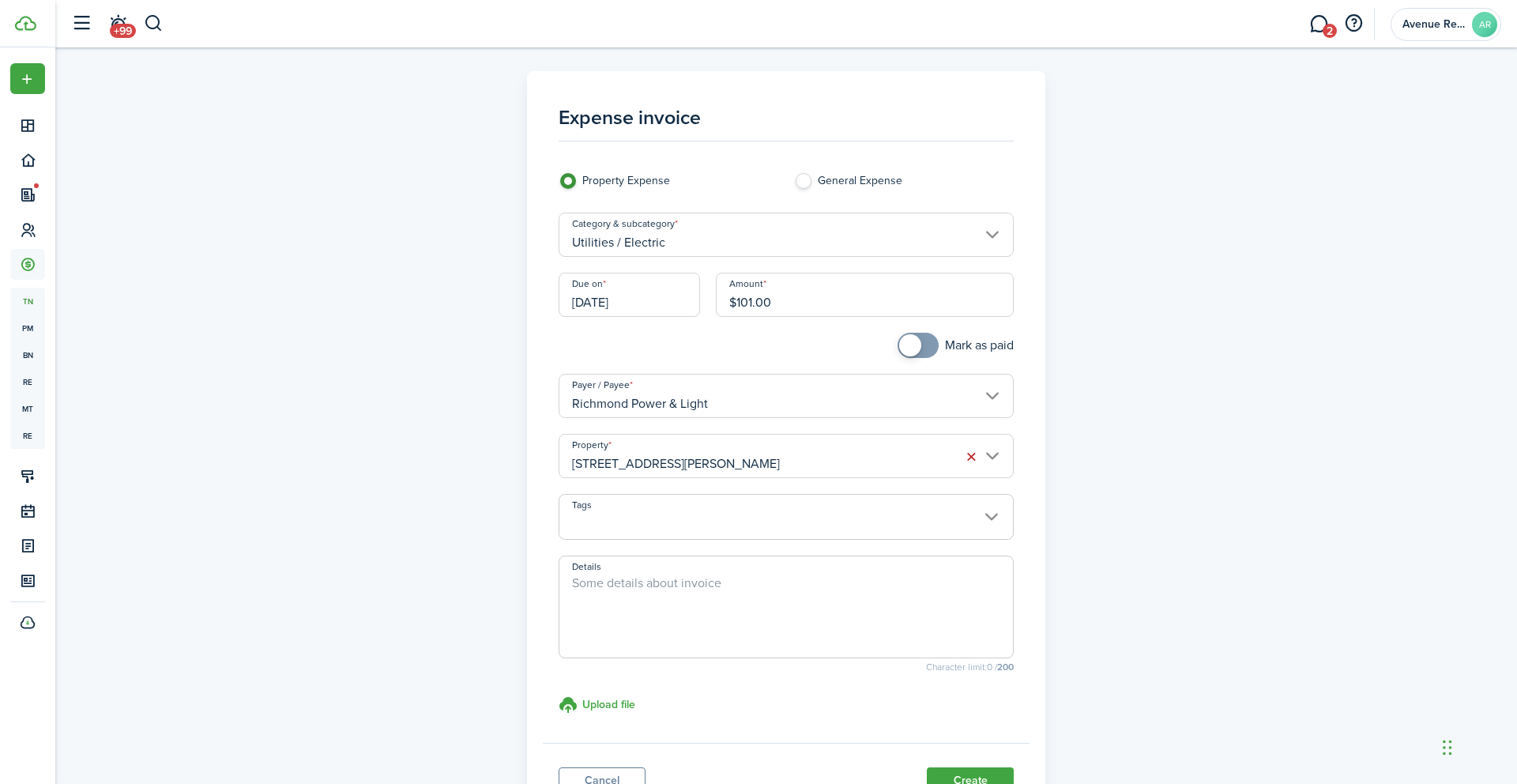
scroll to position [132, 0]
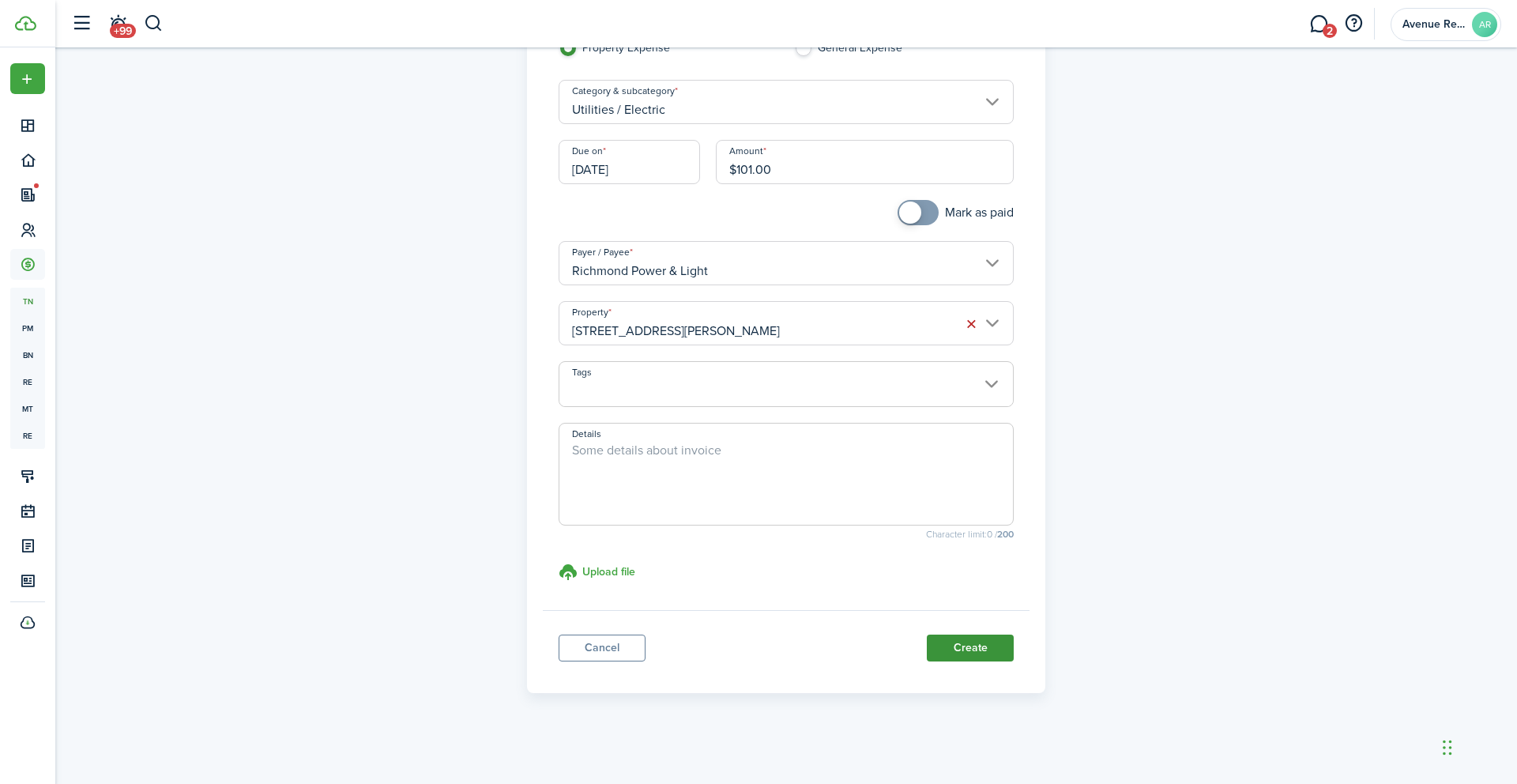
click at [967, 649] on button "Create" at bounding box center [971, 648] width 87 height 27
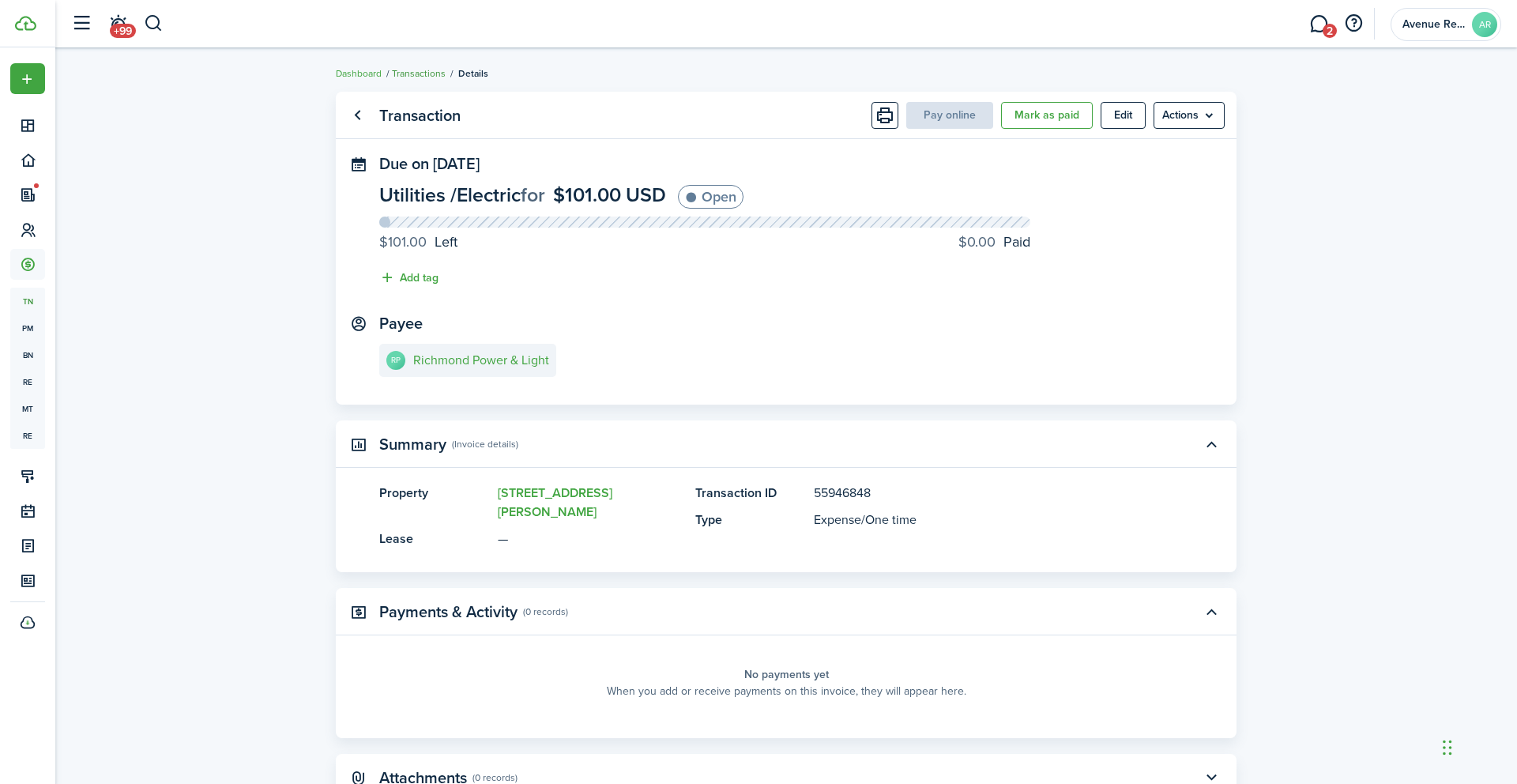
click at [425, 73] on link "Transactions" at bounding box center [419, 73] width 54 height 15
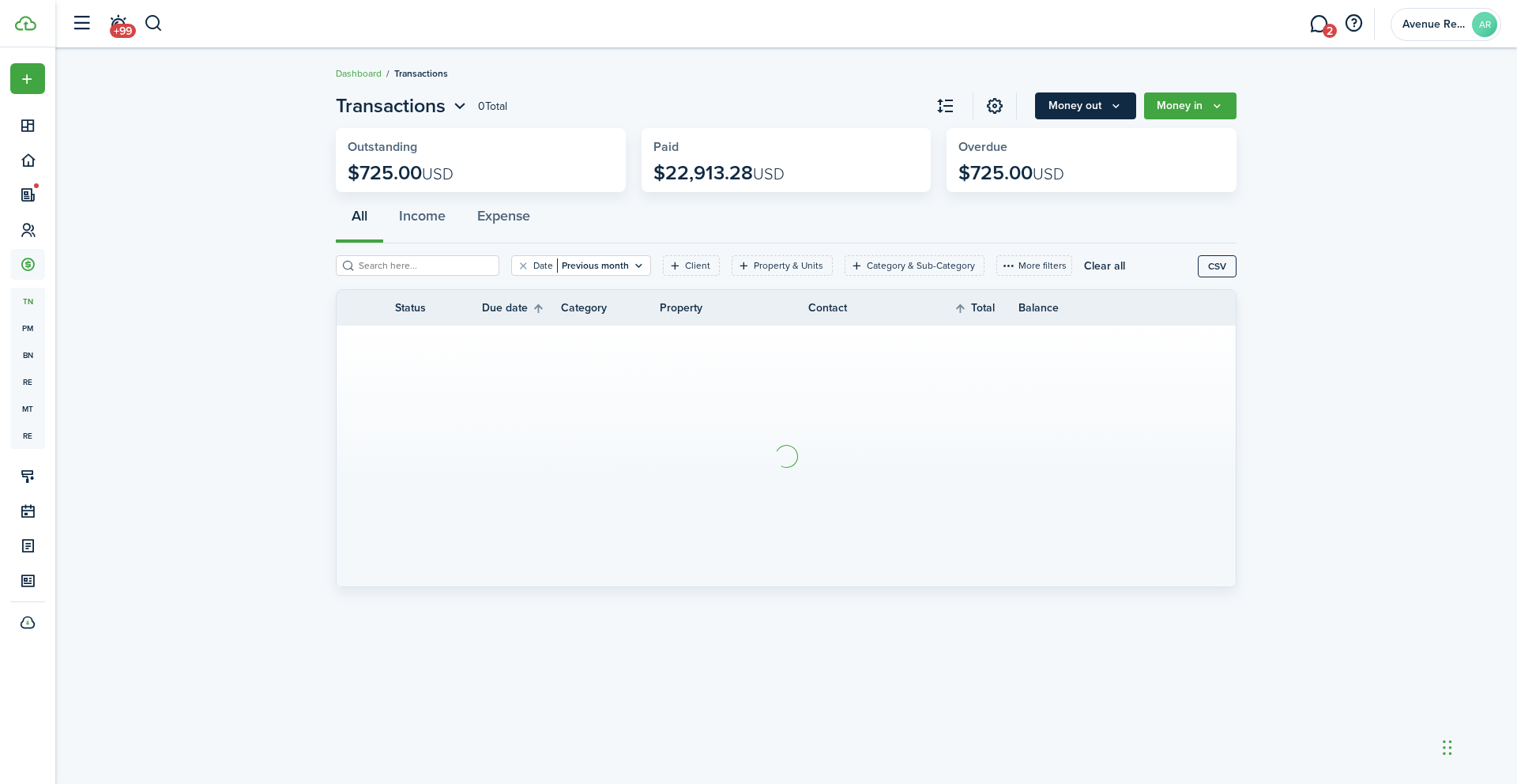
click at [1106, 111] on button "Money out" at bounding box center [1086, 106] width 102 height 27
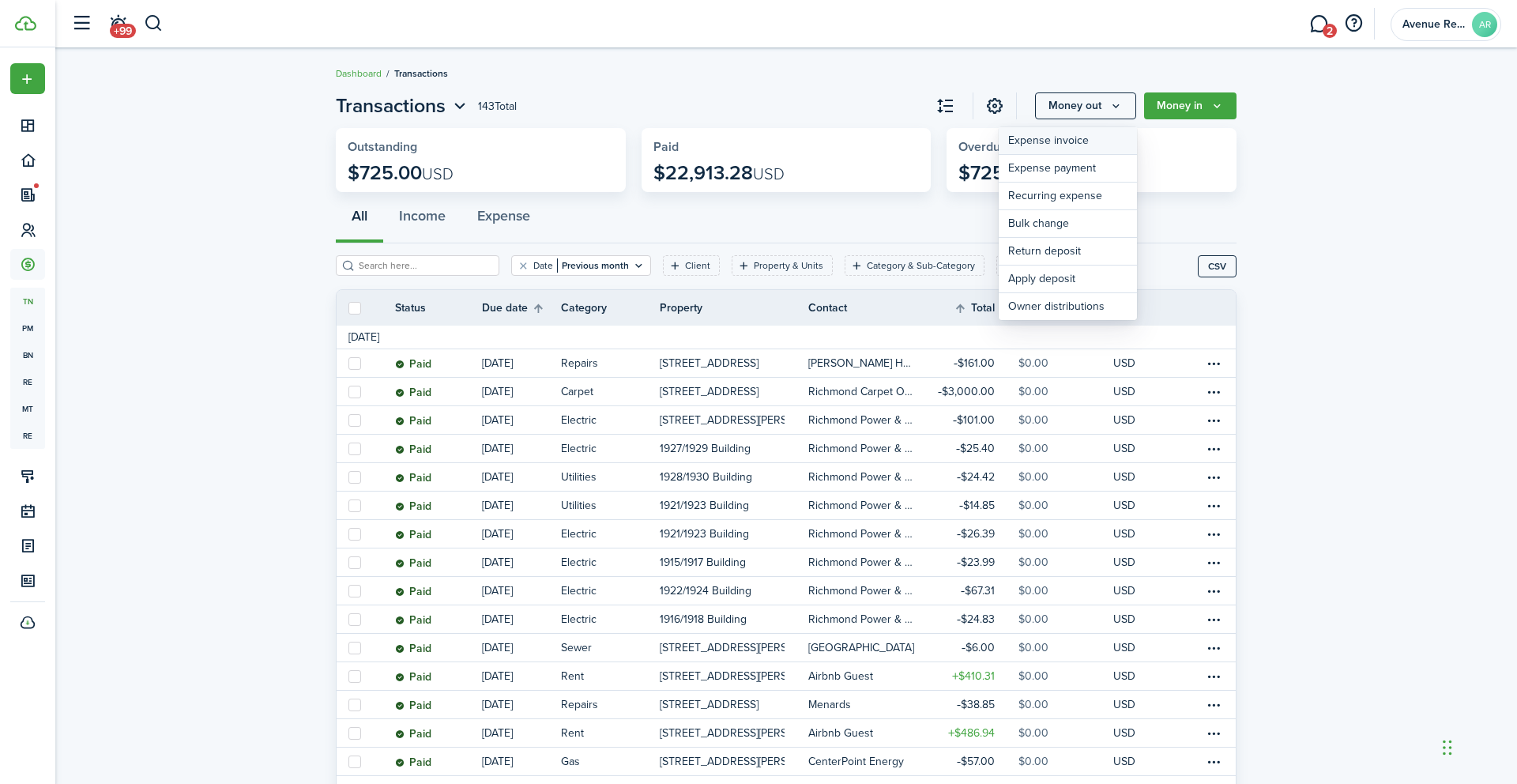
click at [1058, 138] on link "Expense invoice" at bounding box center [1067, 141] width 138 height 28
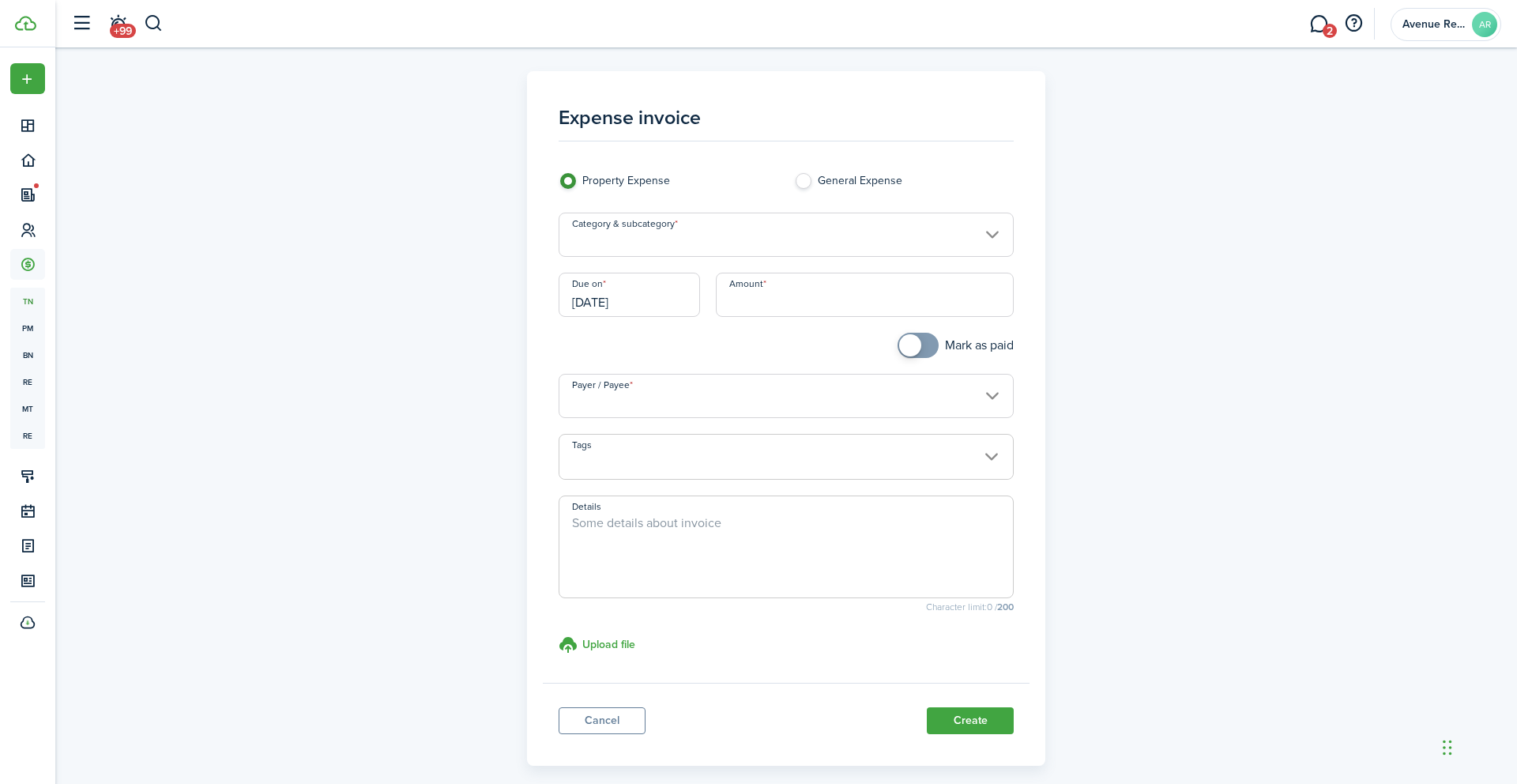
click at [648, 244] on input "Category & subcategory" at bounding box center [787, 235] width 456 height 44
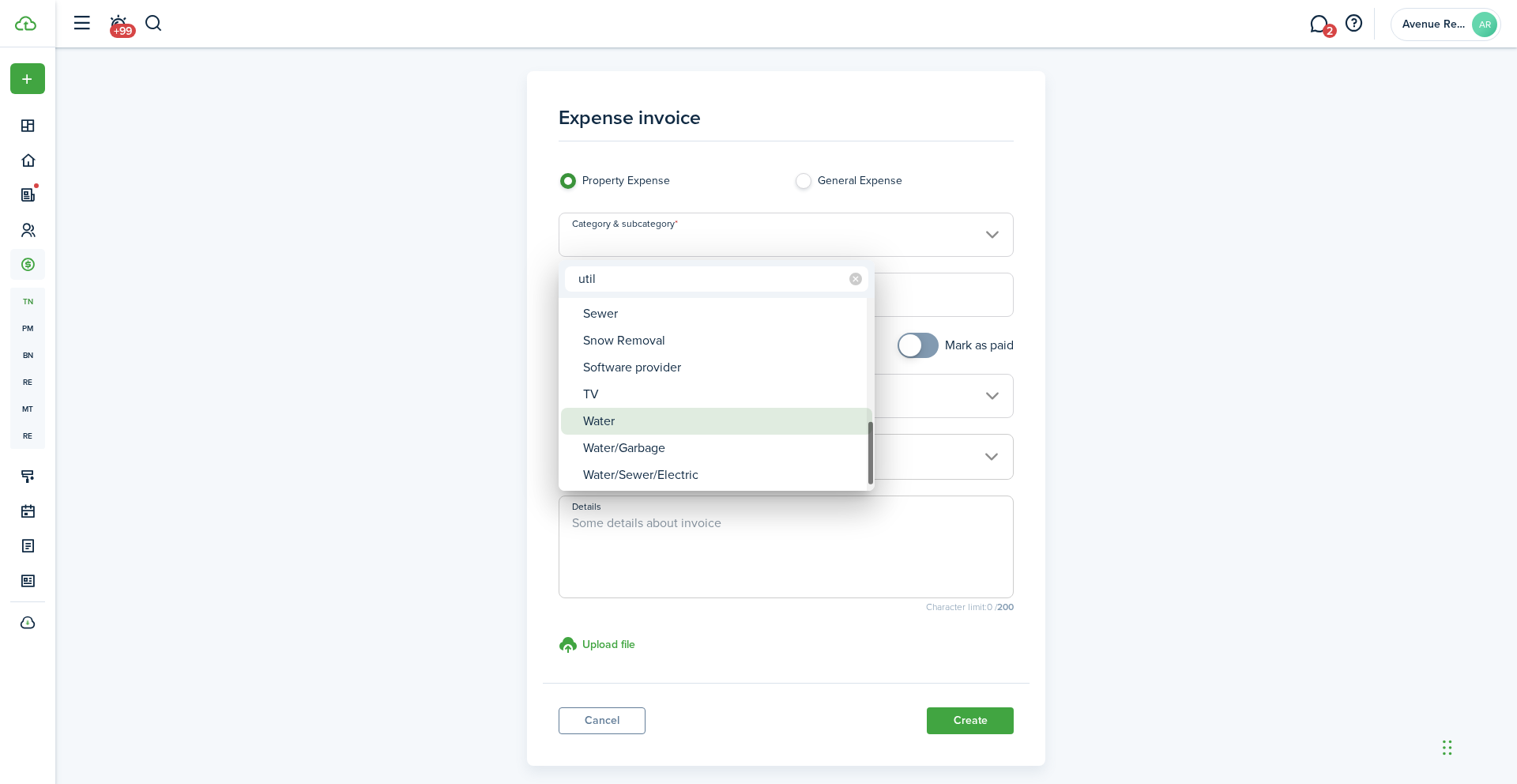
type input "util"
click at [619, 418] on div "Water" at bounding box center [722, 421] width 279 height 27
type input "Utilities / Water"
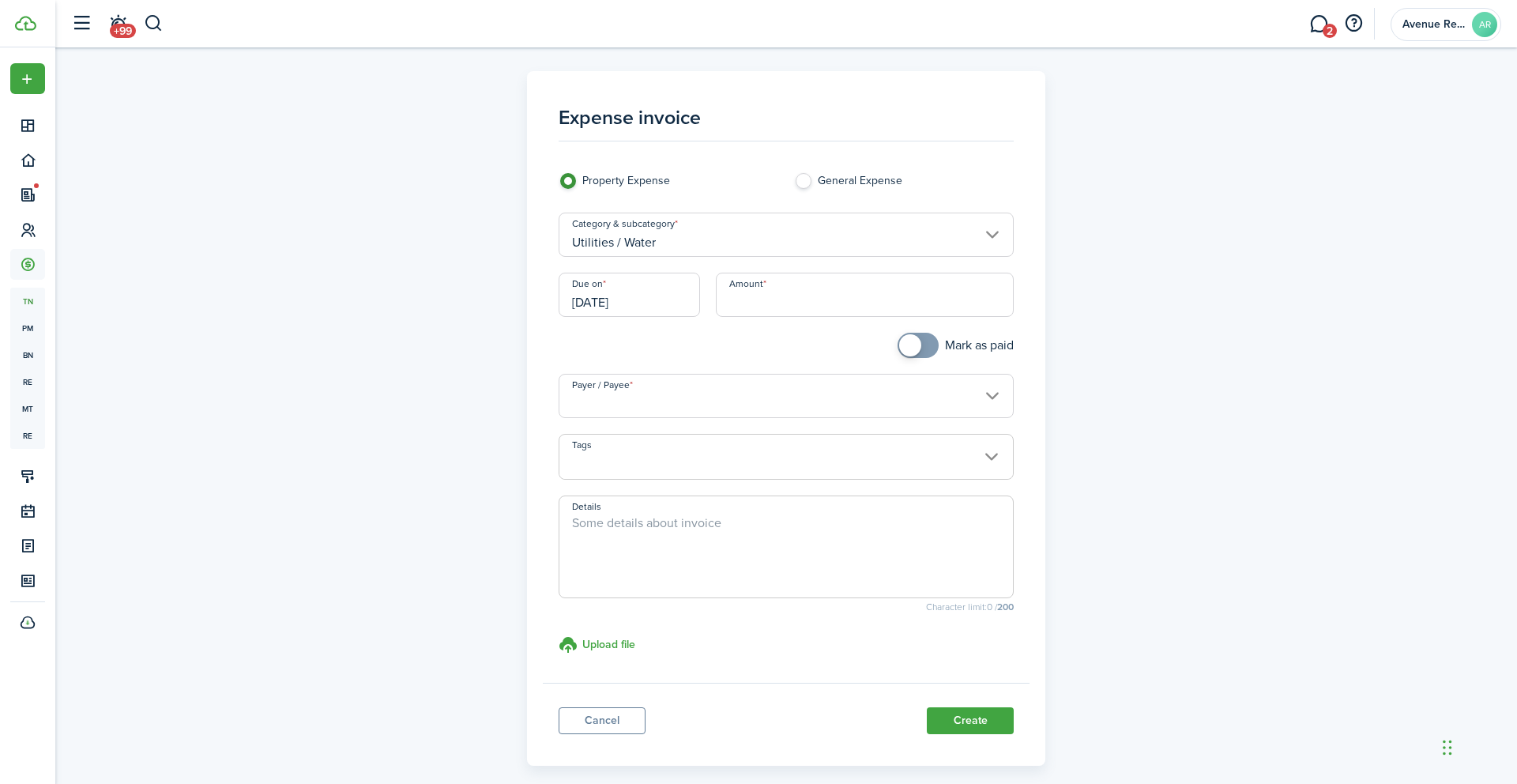
click at [656, 294] on input "[DATE]" at bounding box center [629, 295] width 141 height 44
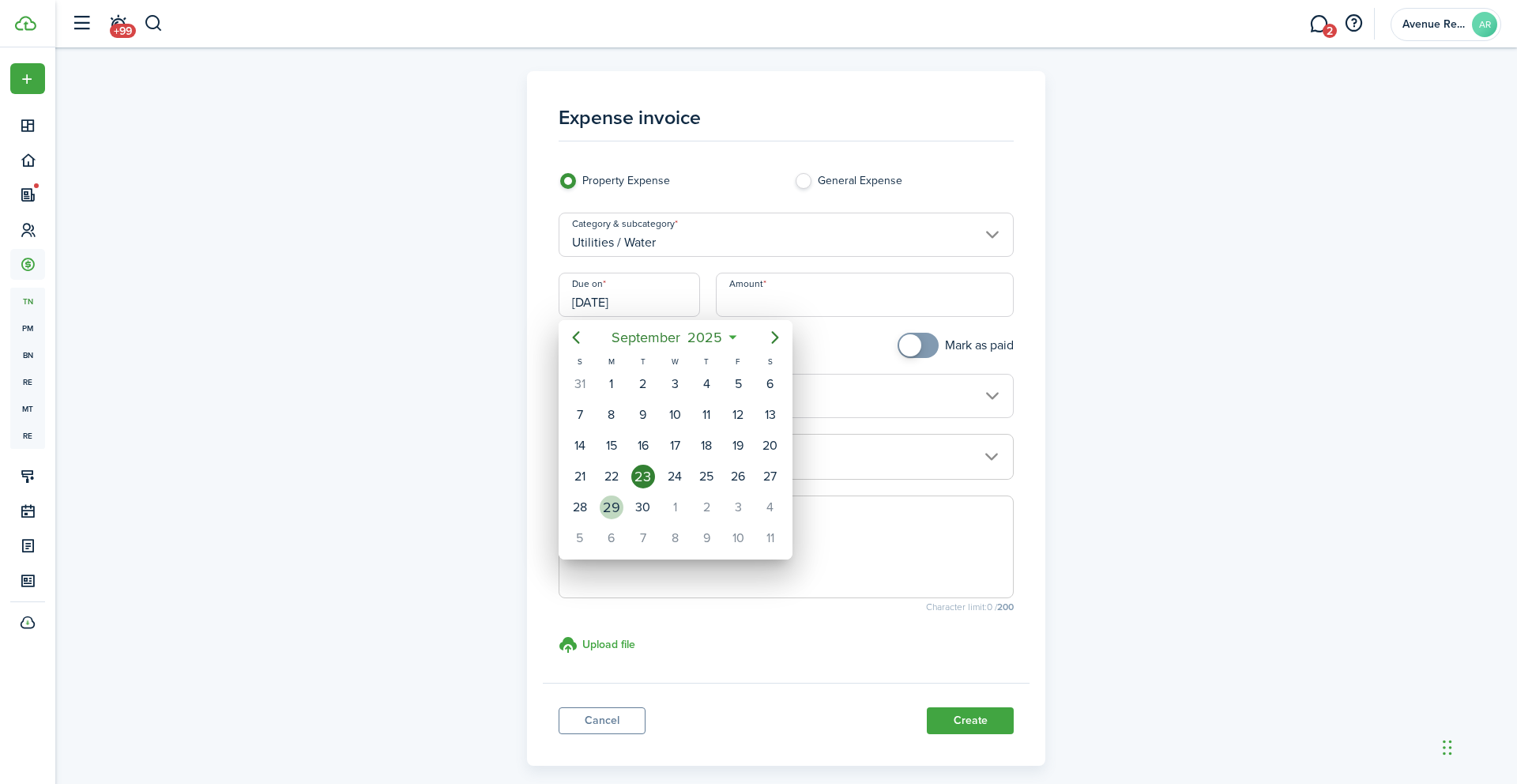
click at [611, 504] on div "29" at bounding box center [611, 507] width 24 height 24
type input "[DATE]"
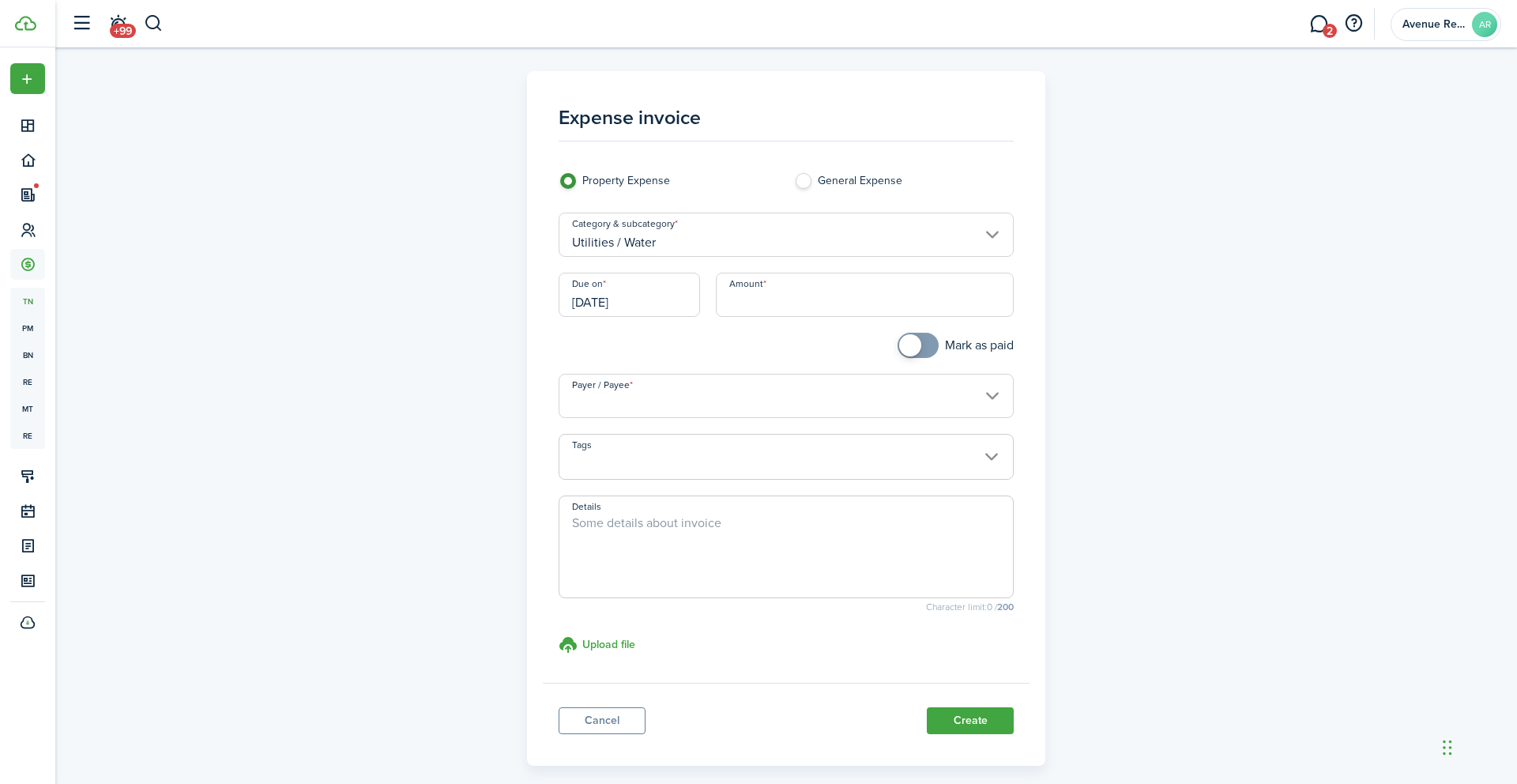
click at [782, 298] on input "Amount" at bounding box center [865, 295] width 299 height 44
click at [666, 395] on input "Payer / Payee" at bounding box center [787, 396] width 456 height 44
type input "$37.88"
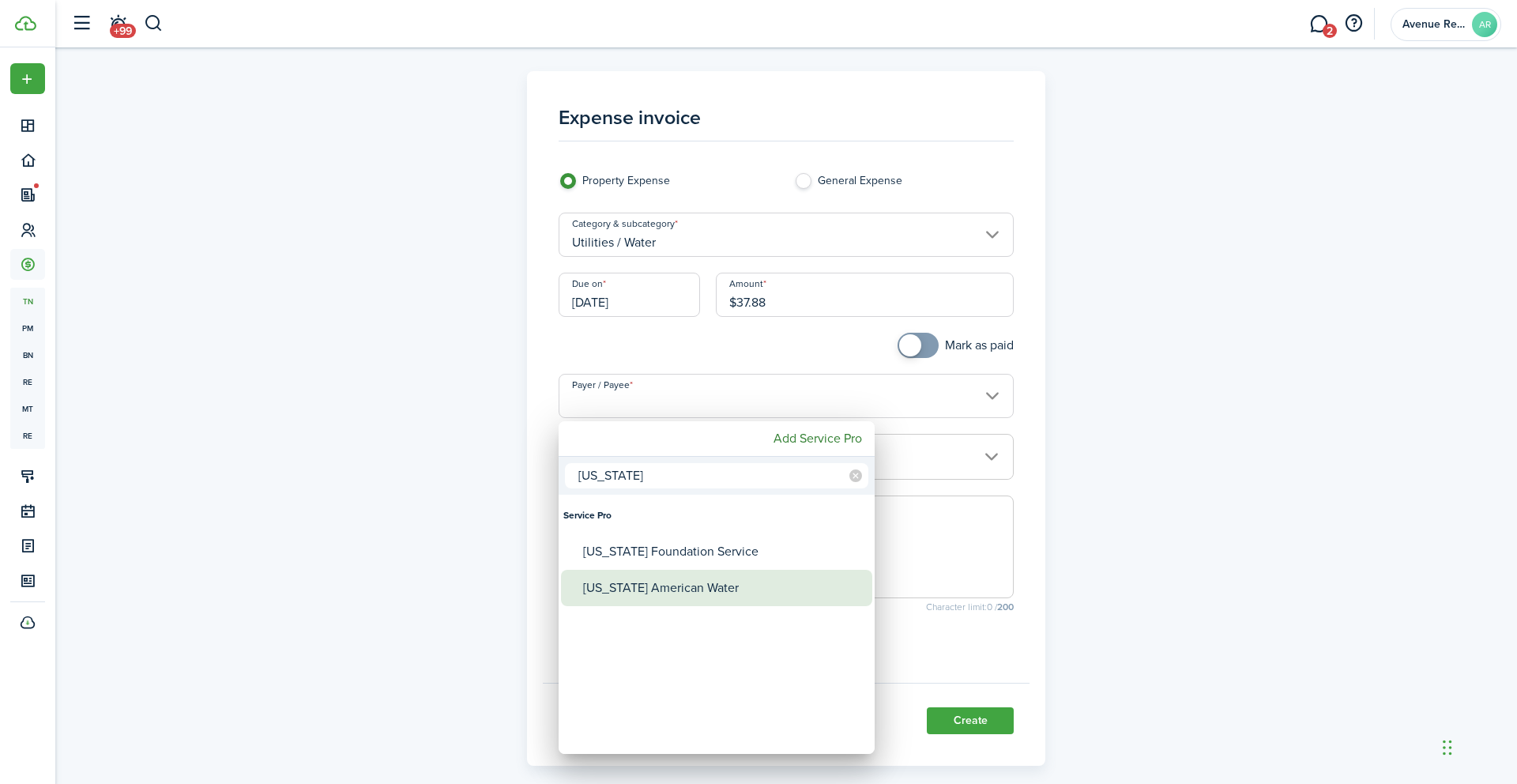
type input "[US_STATE]"
click at [668, 595] on div "[US_STATE] American Water" at bounding box center [722, 588] width 279 height 37
type input "[US_STATE] American Water"
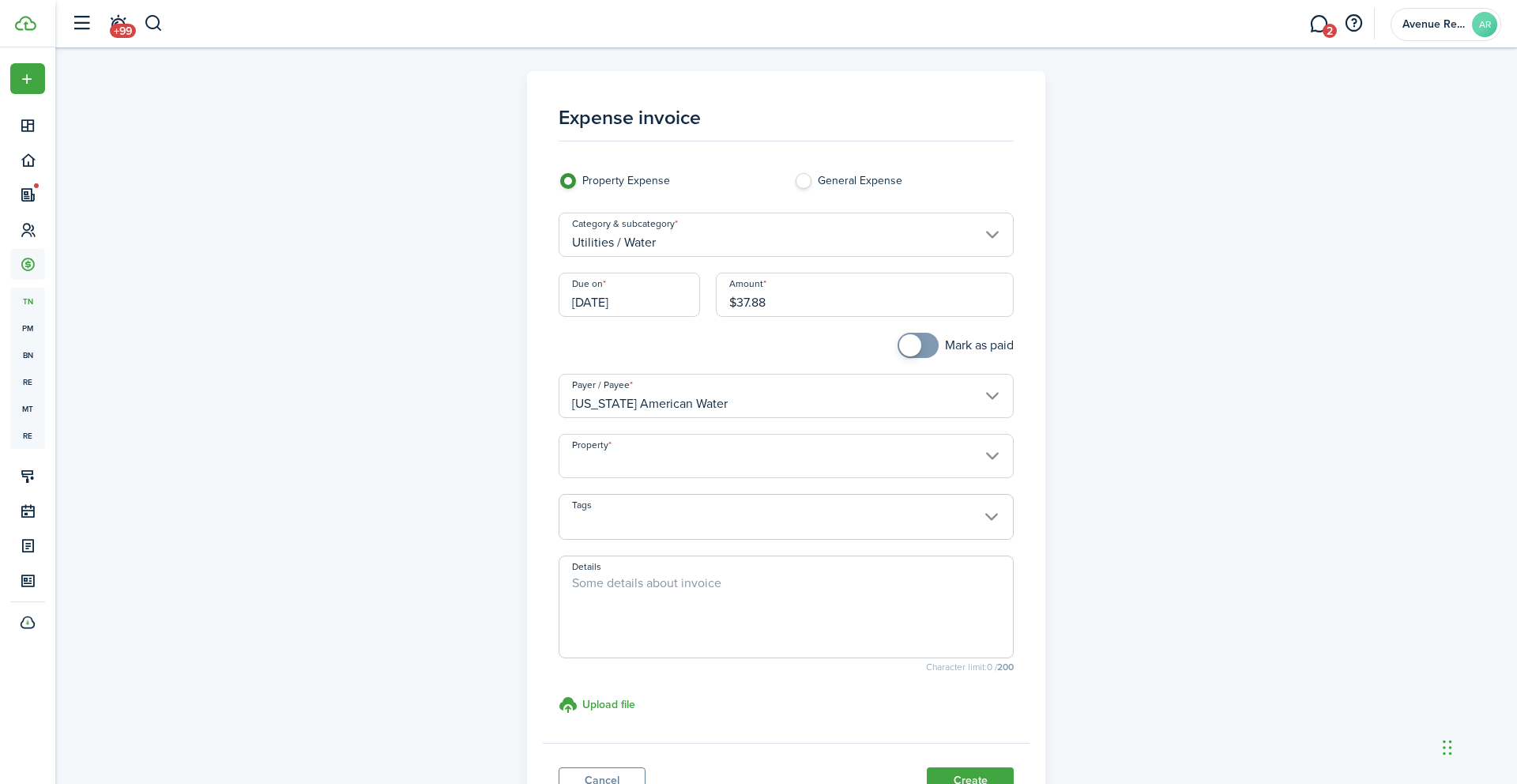
click at [690, 453] on input "Property" at bounding box center [787, 456] width 456 height 44
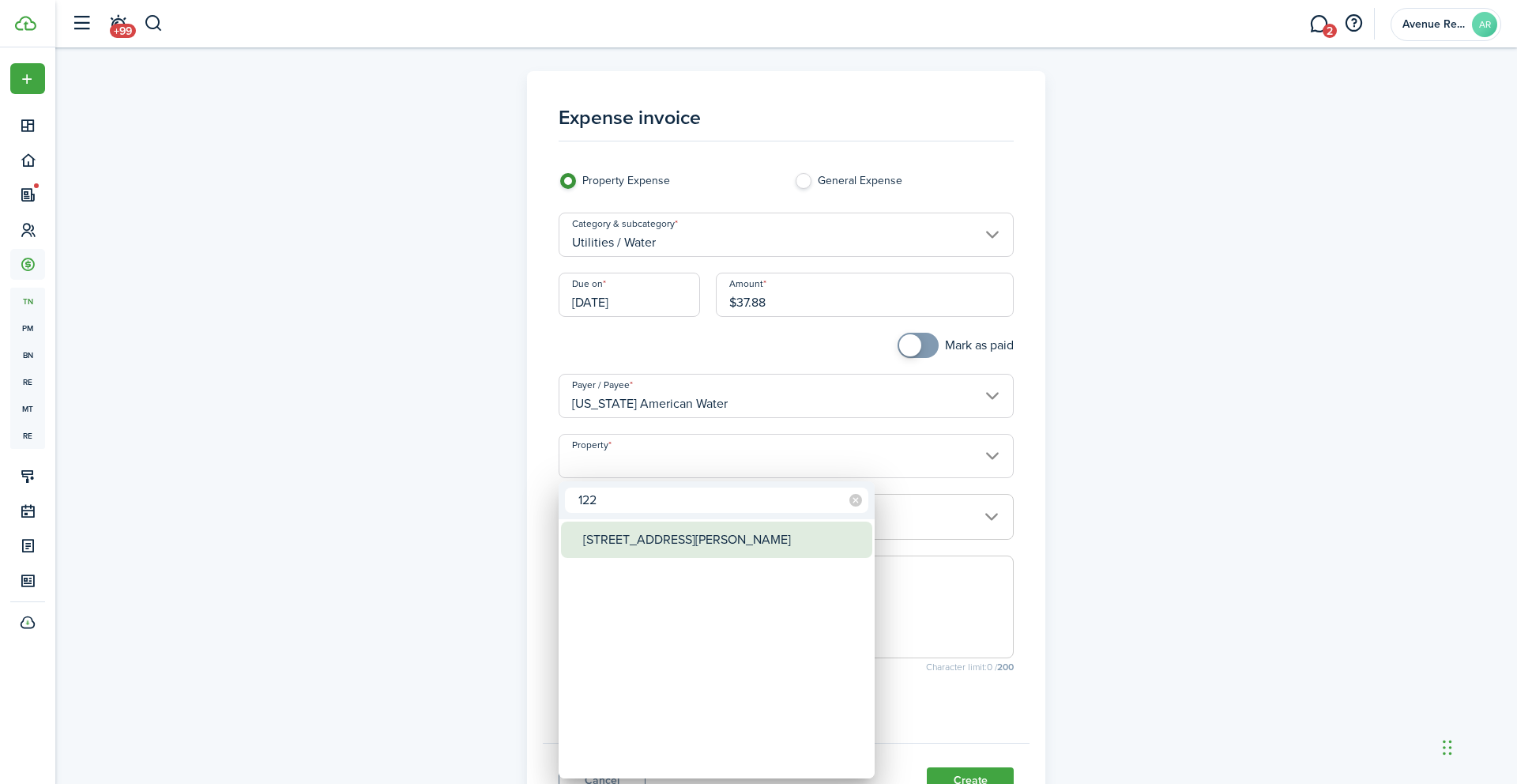
type input "122"
click at [679, 538] on div "[STREET_ADDRESS][PERSON_NAME]" at bounding box center [722, 539] width 279 height 37
type input "[STREET_ADDRESS][PERSON_NAME]"
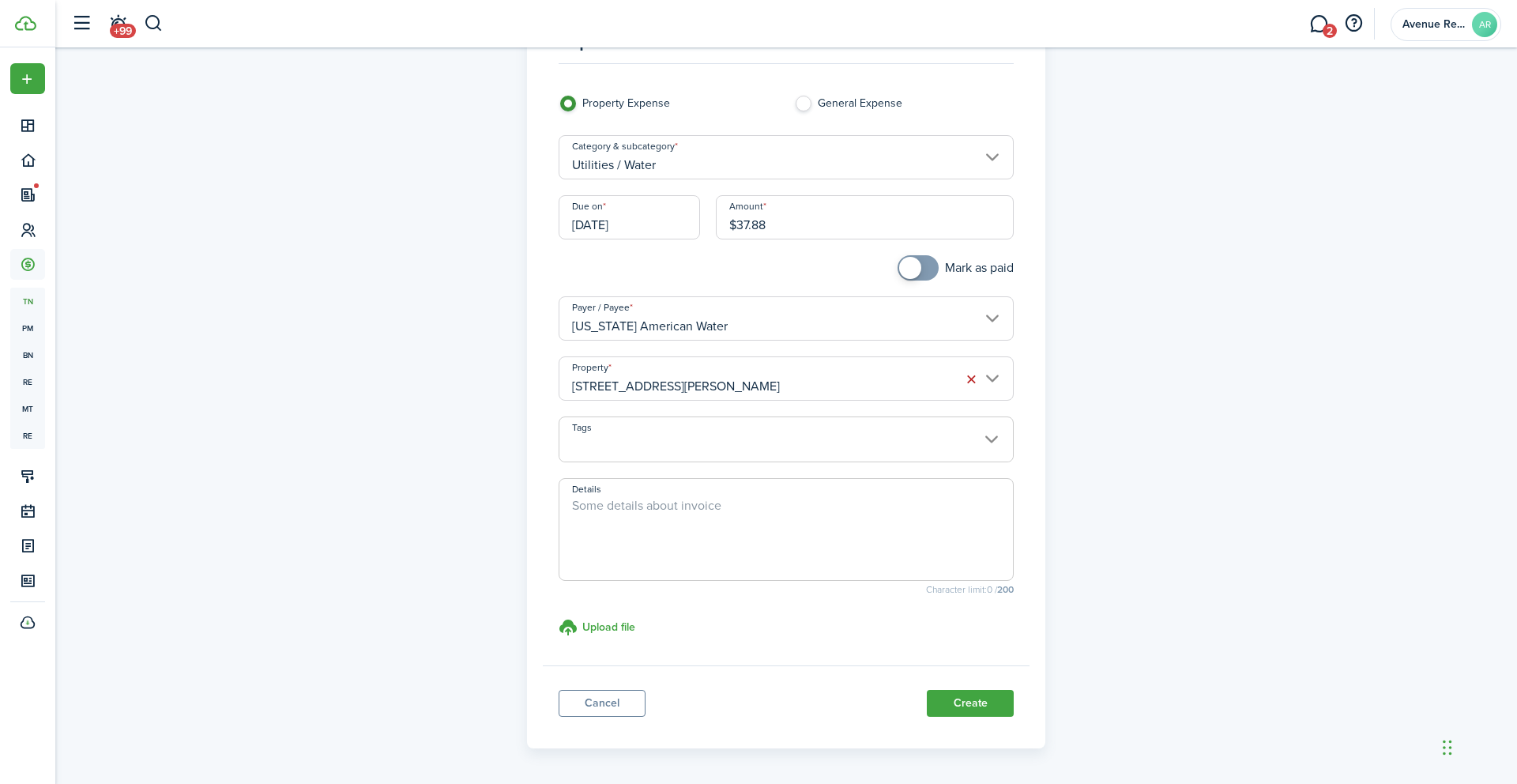
scroll to position [132, 0]
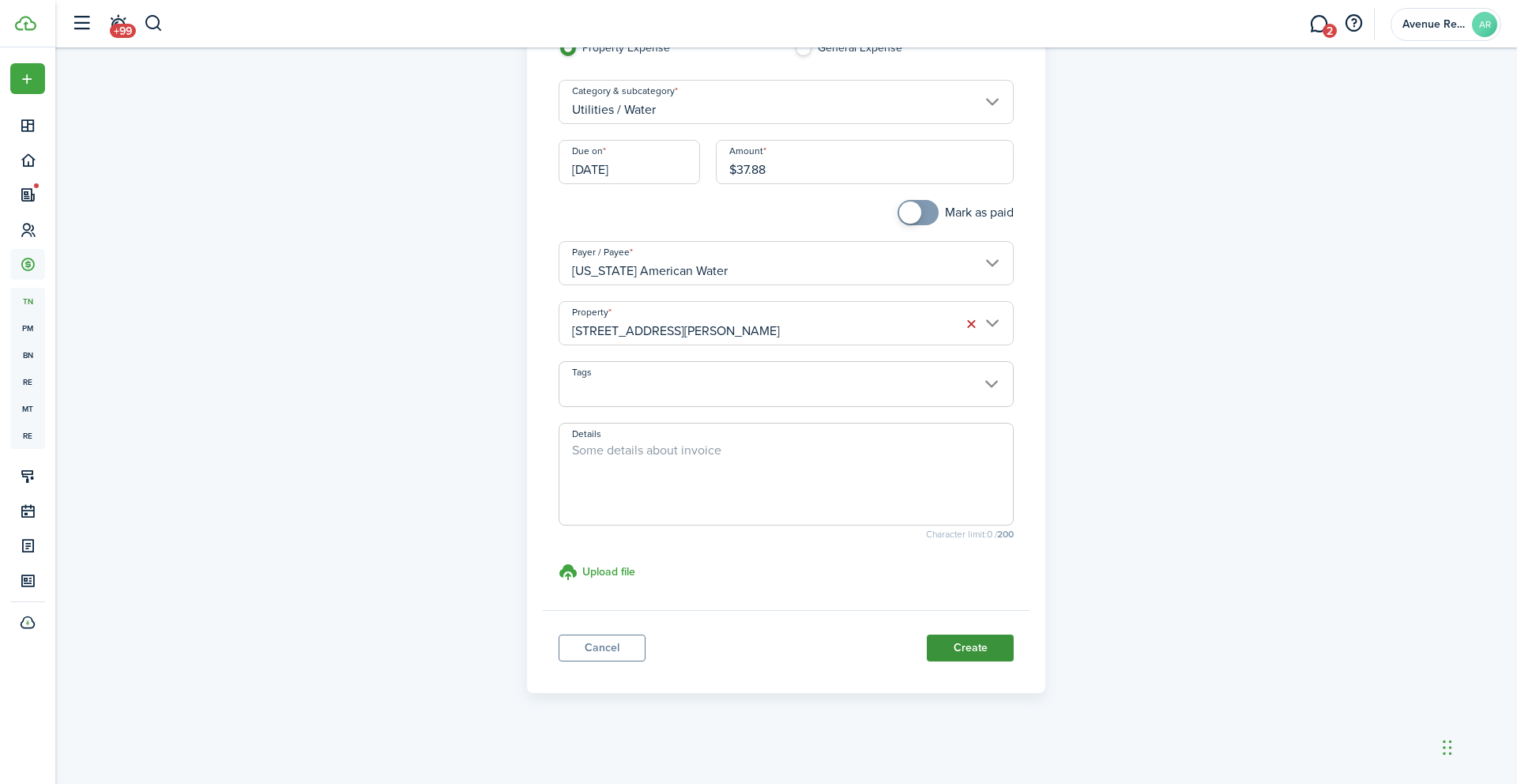
click at [968, 652] on button "Create" at bounding box center [971, 648] width 87 height 27
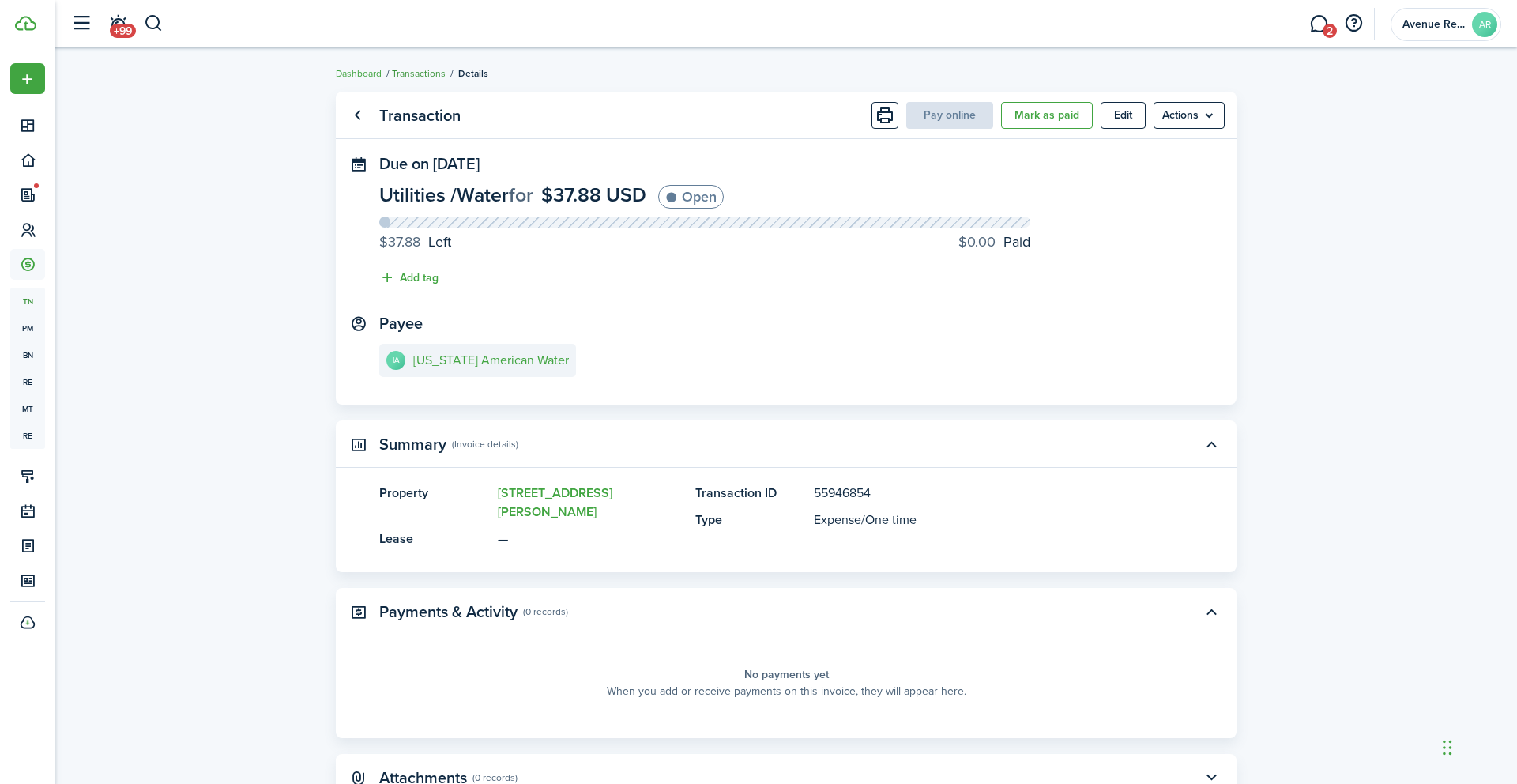
click at [414, 73] on link "Transactions" at bounding box center [419, 73] width 54 height 15
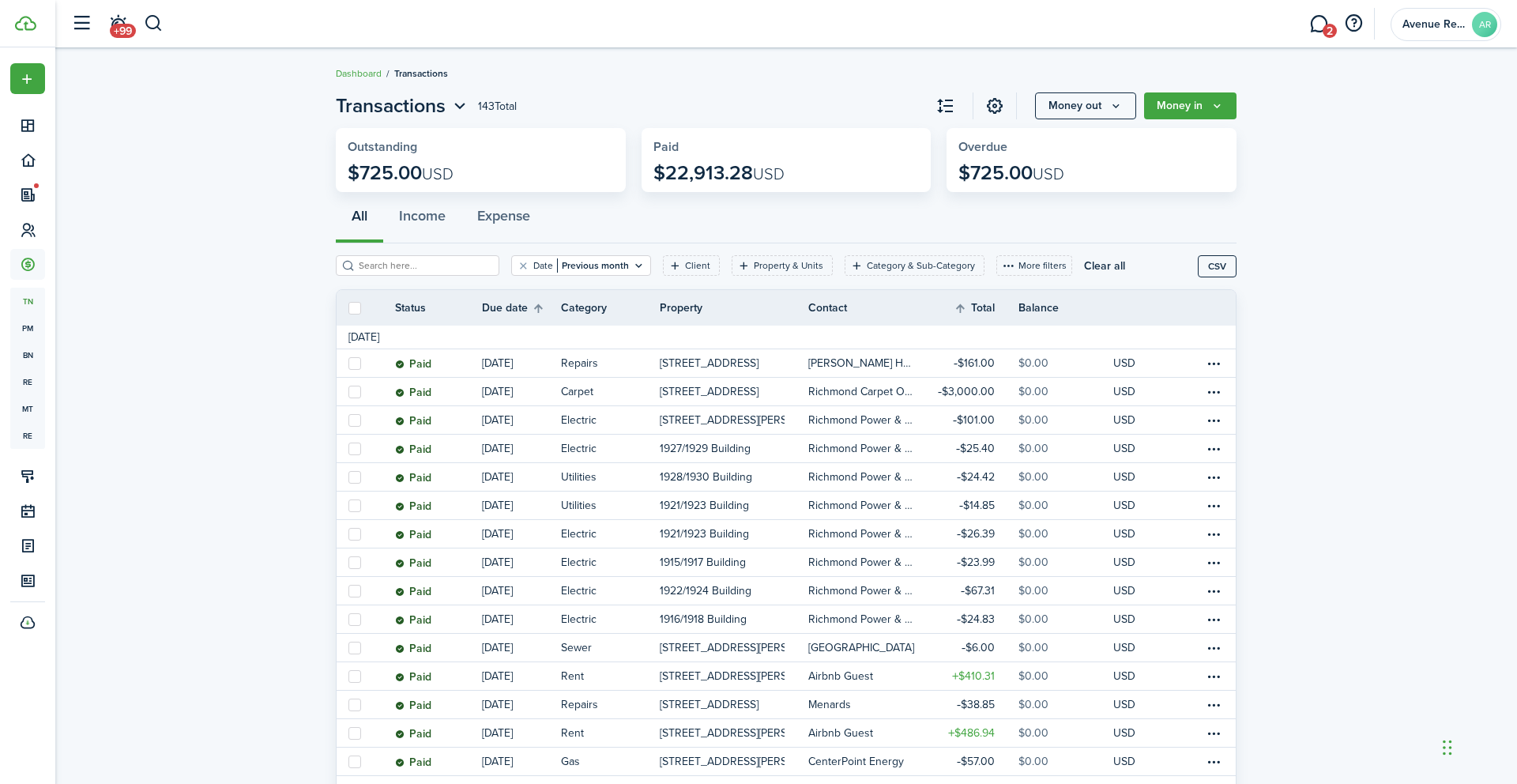
click at [383, 266] on input "search" at bounding box center [424, 266] width 139 height 15
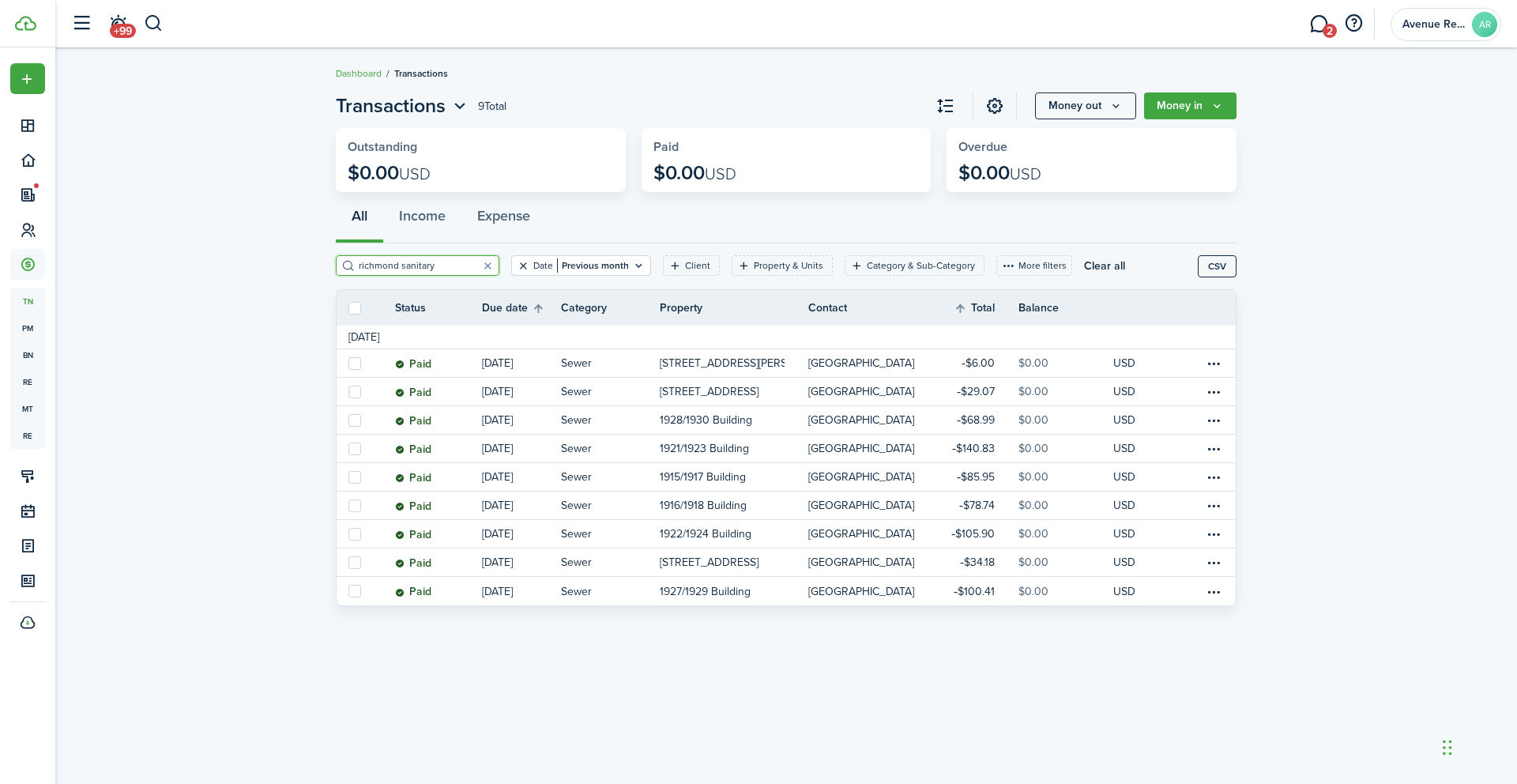
type input "richmond sanitary"
click at [517, 265] on button "Clear filter" at bounding box center [524, 265] width 14 height 13
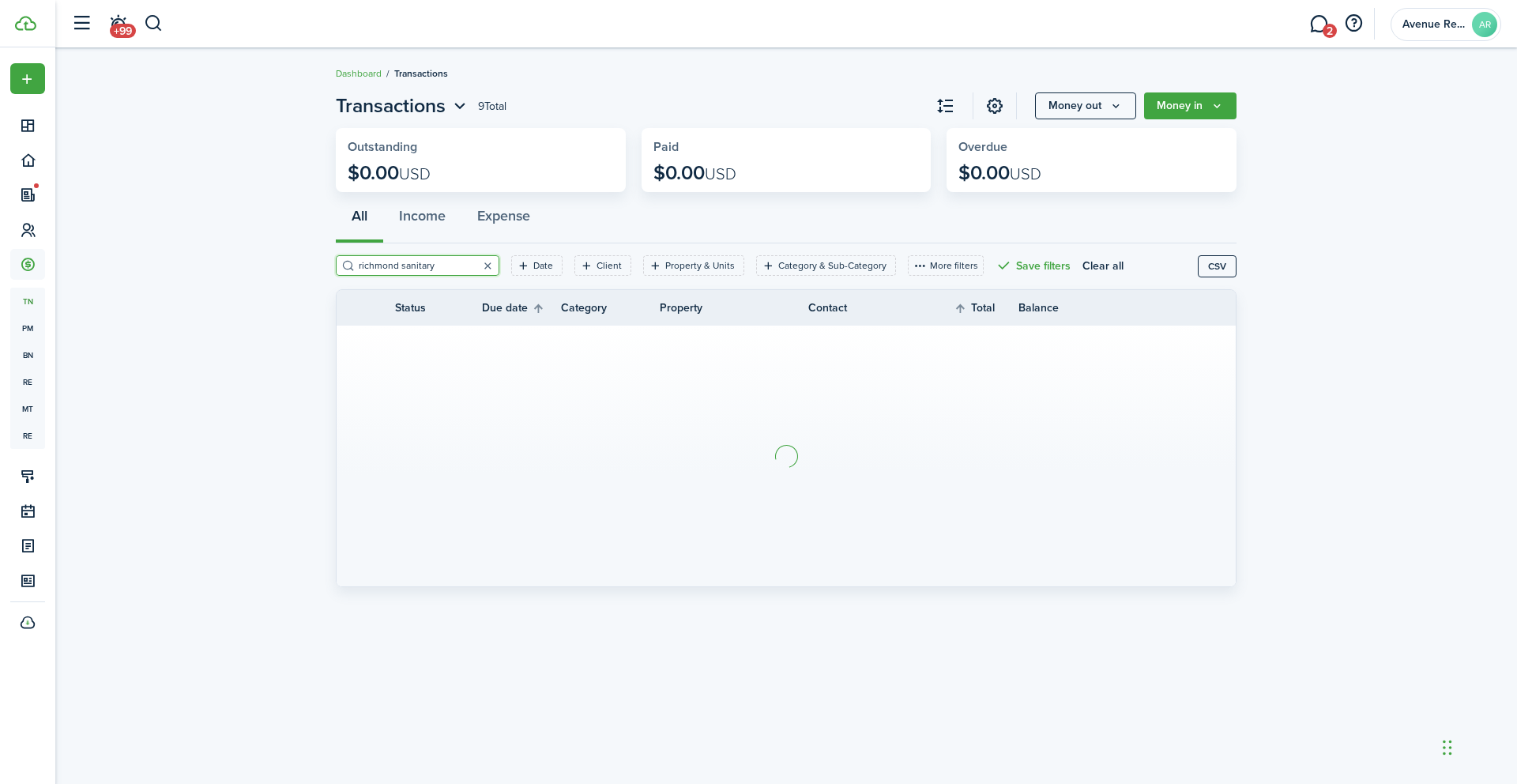
click at [477, 265] on button "button" at bounding box center [487, 265] width 22 height 22
click at [665, 262] on filter-tag-label "Property & Units" at bounding box center [700, 265] width 70 height 15
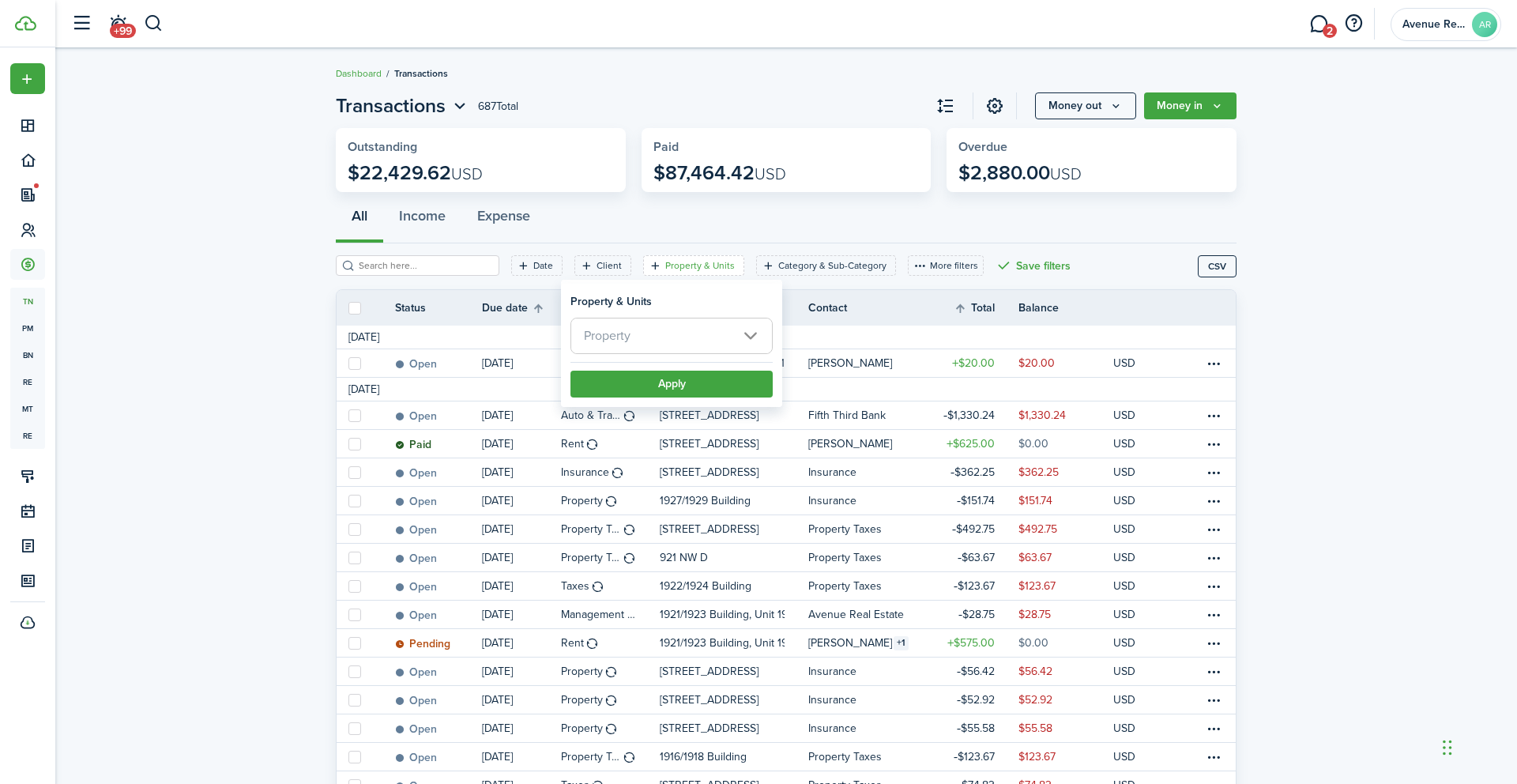
click at [637, 336] on span "Property" at bounding box center [672, 335] width 201 height 35
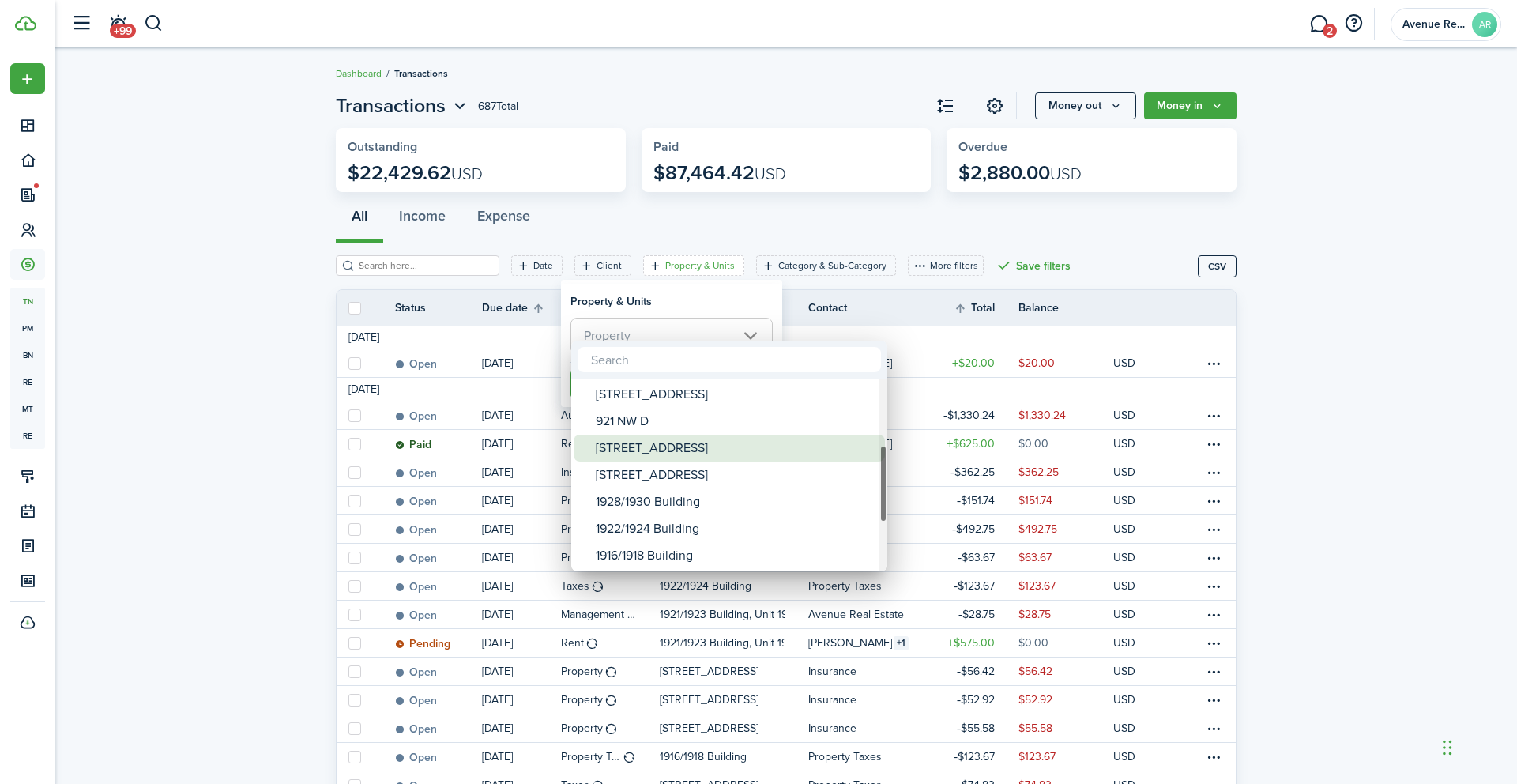
click at [647, 444] on div "[STREET_ADDRESS]" at bounding box center [735, 449] width 279 height 27
type input "[STREET_ADDRESS]"
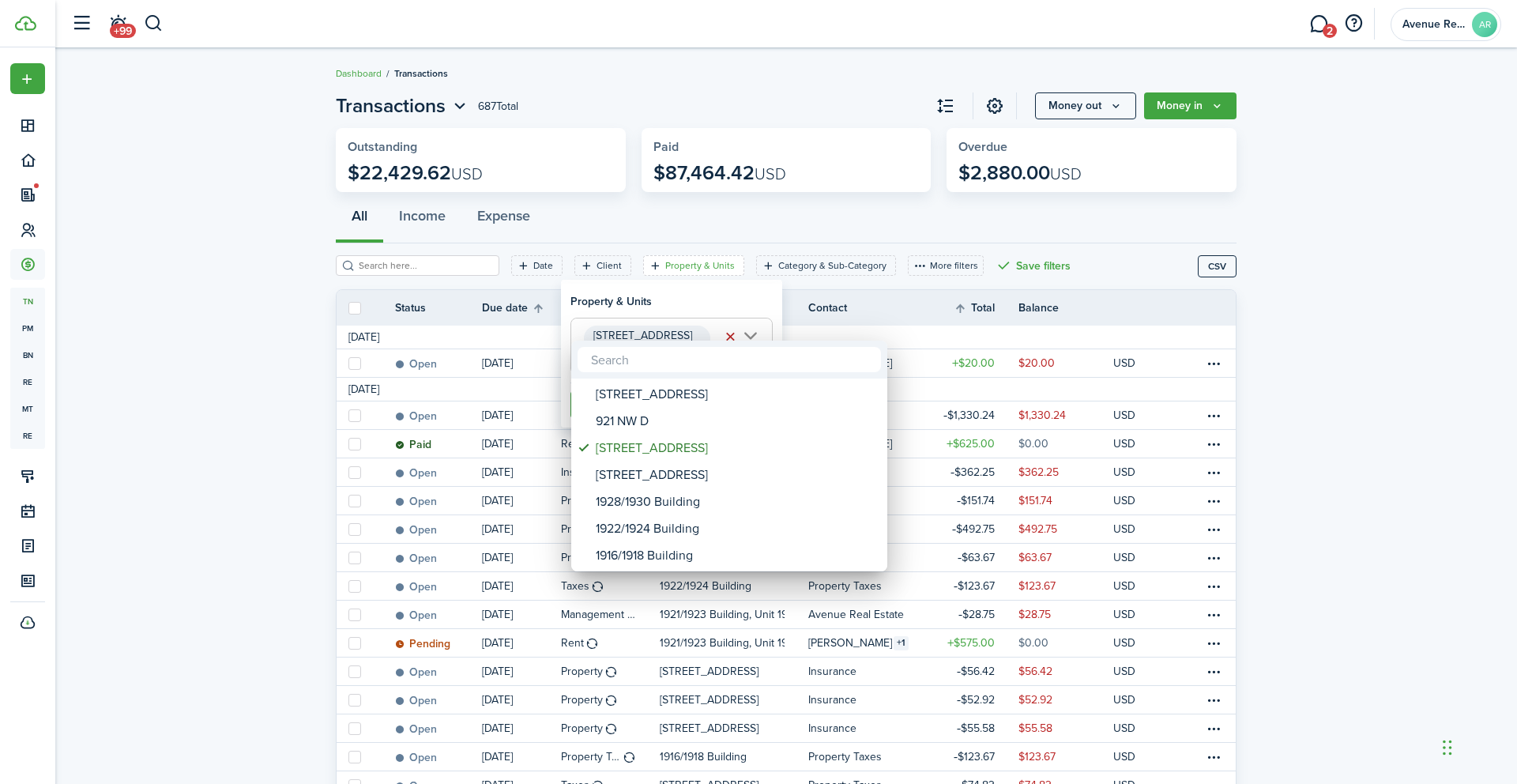
click at [706, 292] on div at bounding box center [758, 392] width 1770 height 1036
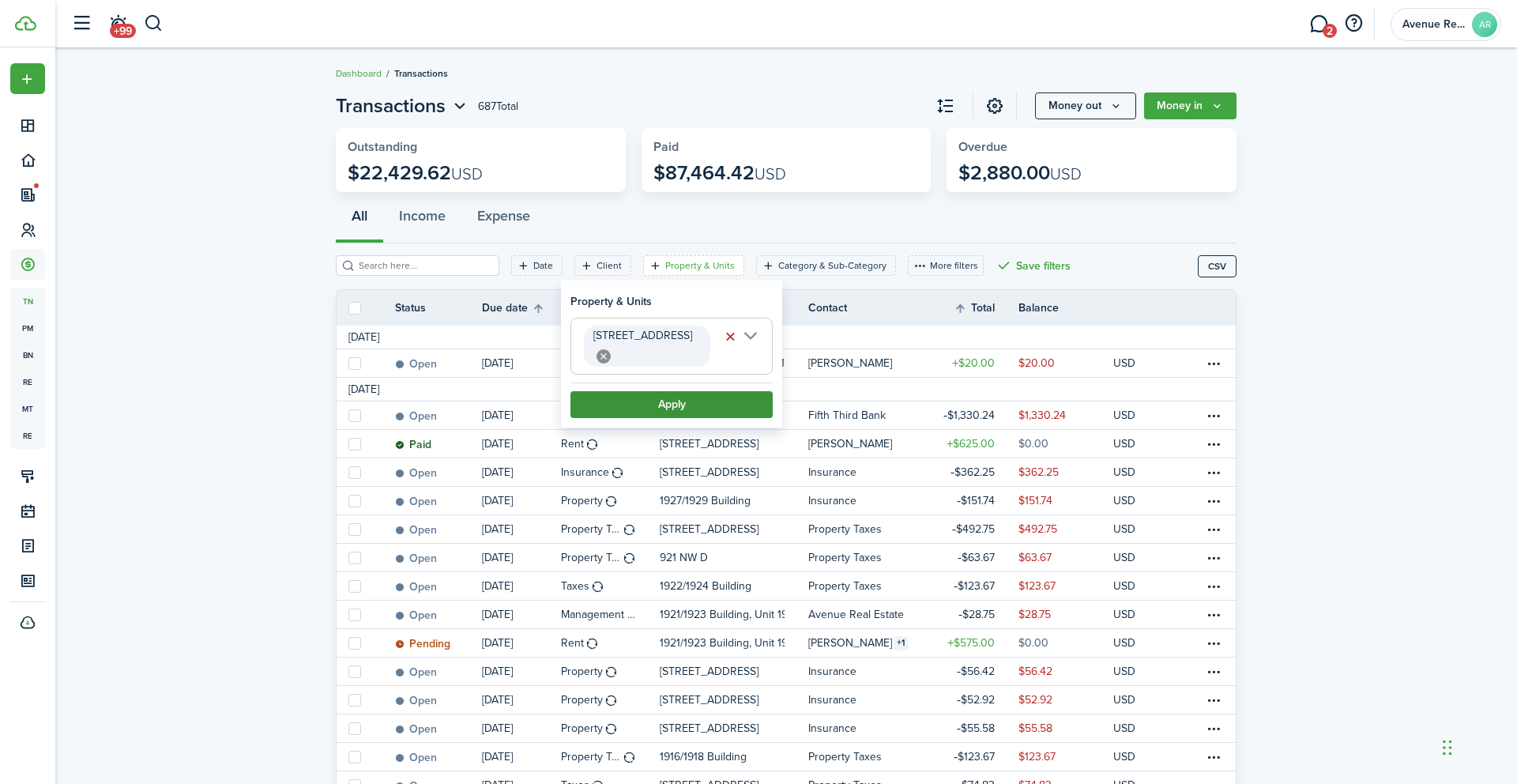
click at [675, 392] on button "Apply" at bounding box center [671, 405] width 202 height 27
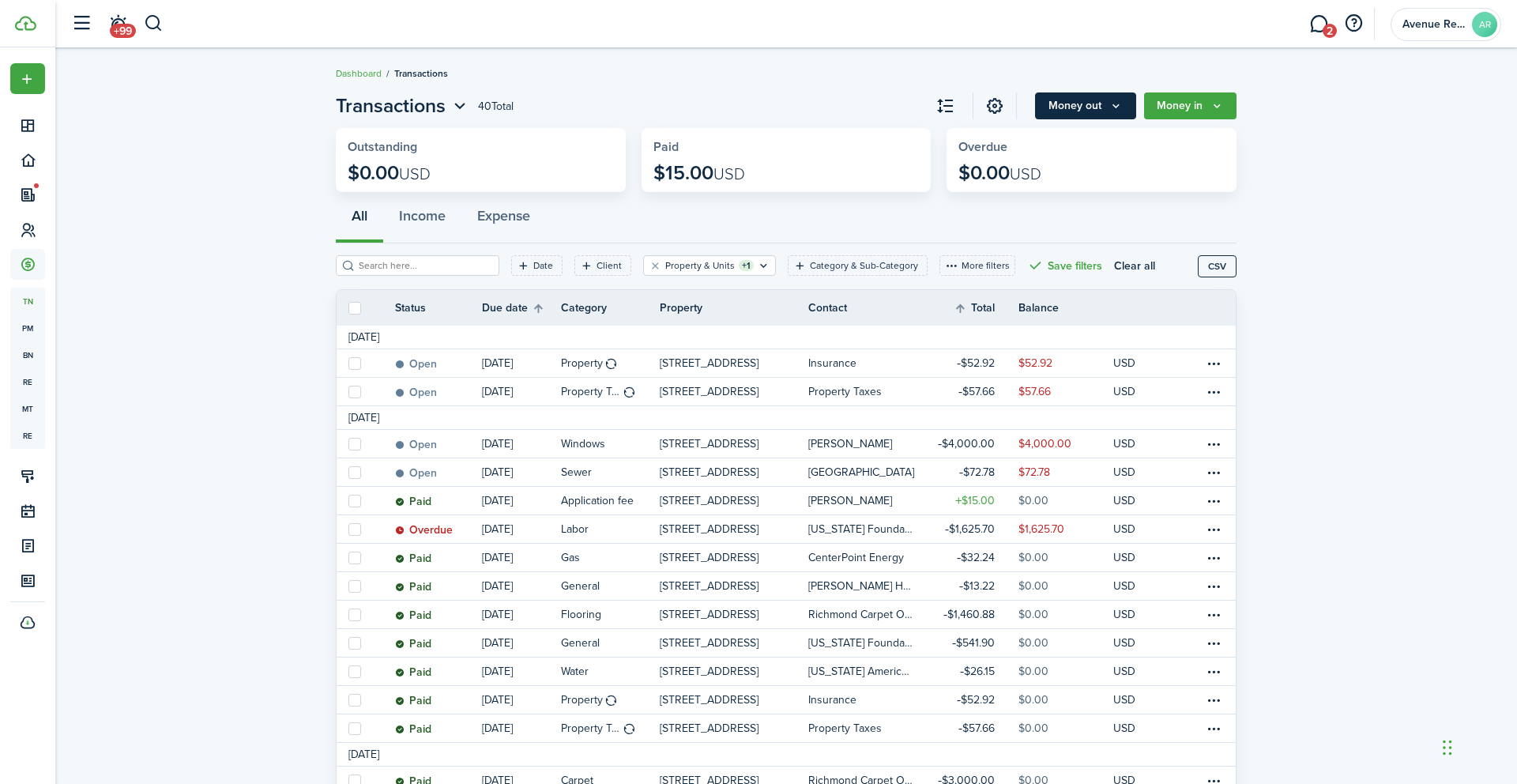
click at [1115, 102] on icon "Money out" at bounding box center [1117, 105] width 14 height 13
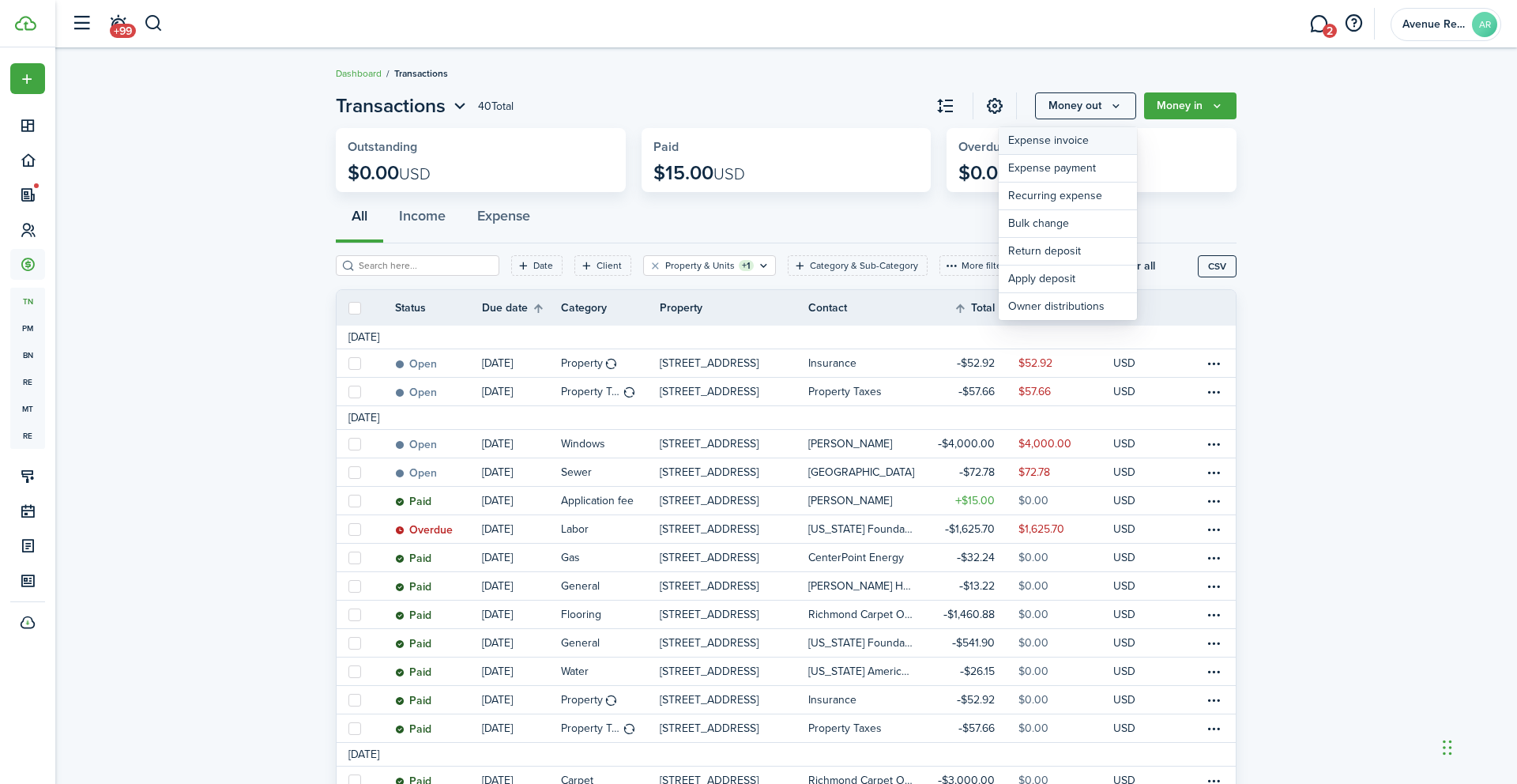
click at [1070, 140] on link "Expense invoice" at bounding box center [1067, 141] width 138 height 28
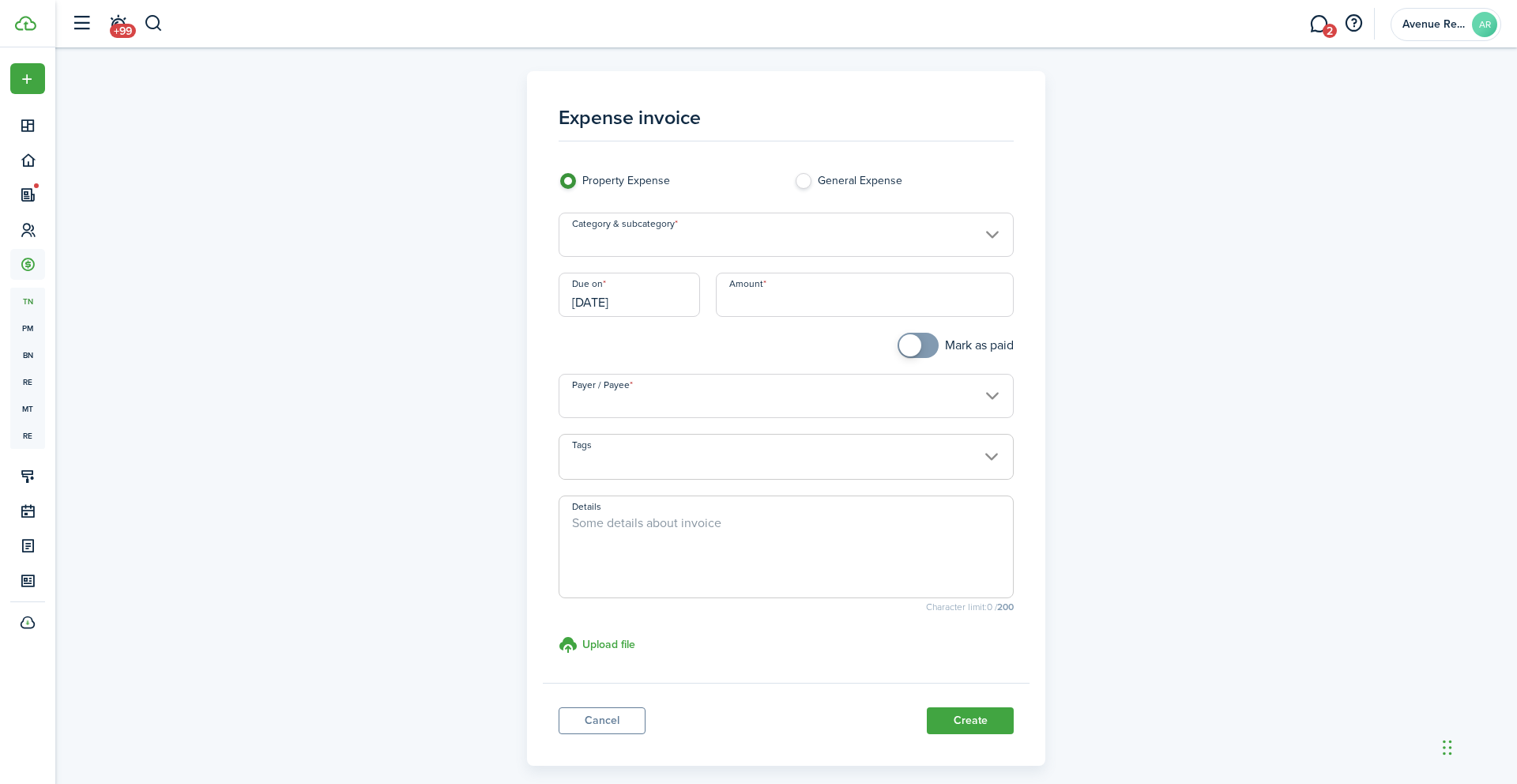
click at [692, 237] on input "Category & subcategory" at bounding box center [787, 235] width 456 height 44
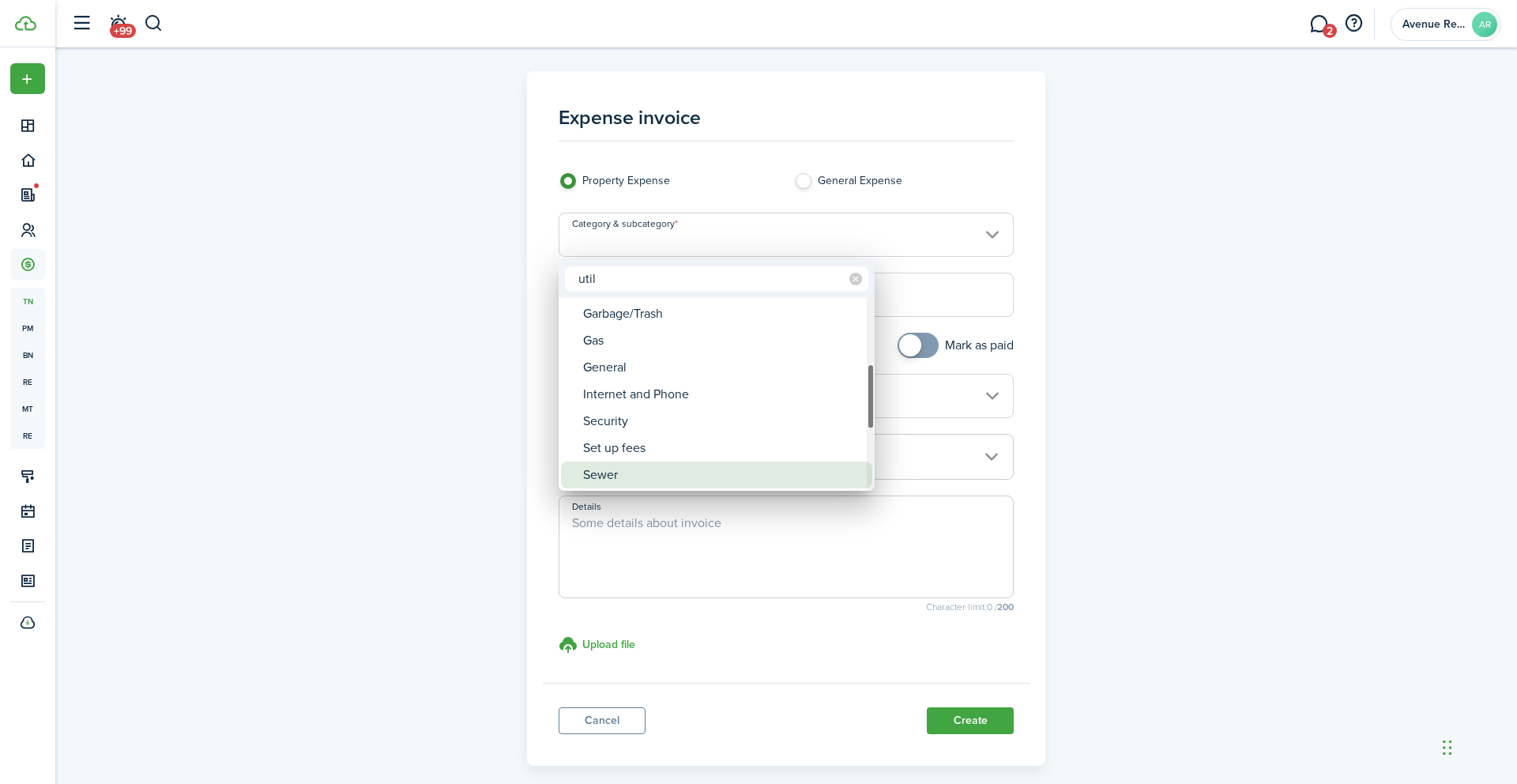
type input "util"
click at [623, 470] on div "Sewer" at bounding box center [722, 475] width 279 height 27
type input "Utilities / Sewer"
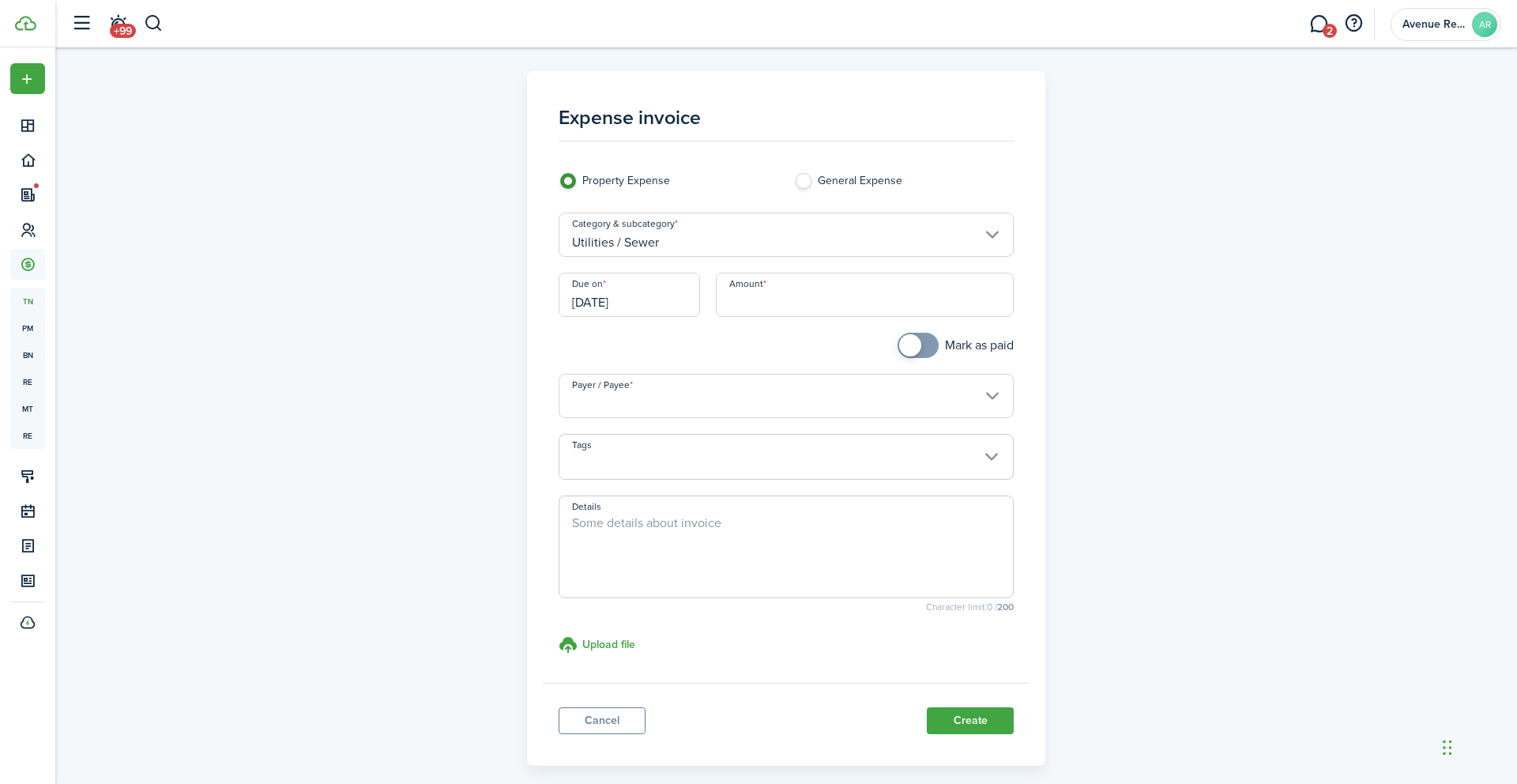
click at [658, 294] on input "[DATE]" at bounding box center [629, 295] width 141 height 44
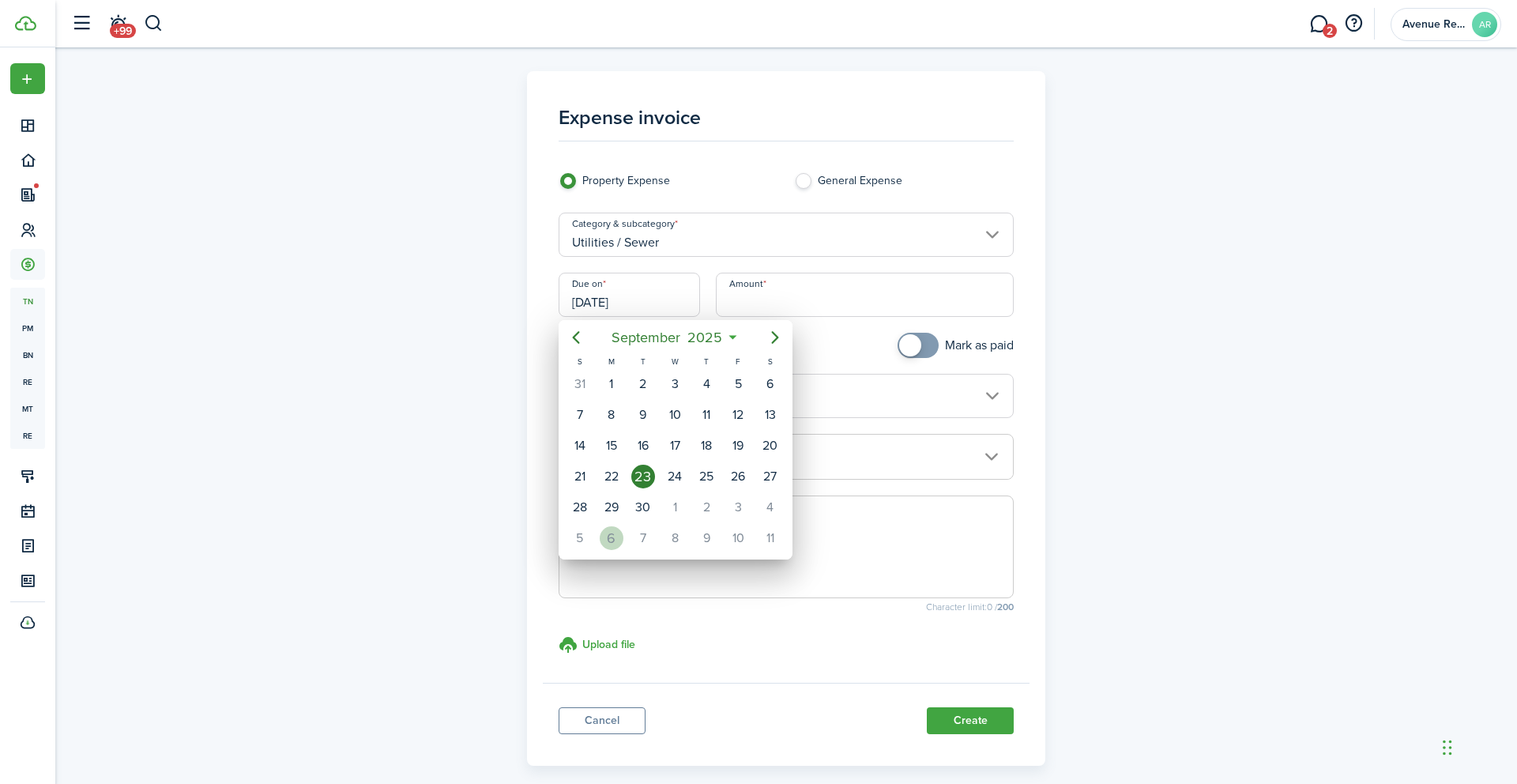
click at [611, 535] on div "6" at bounding box center [611, 537] width 24 height 24
type input "[DATE]"
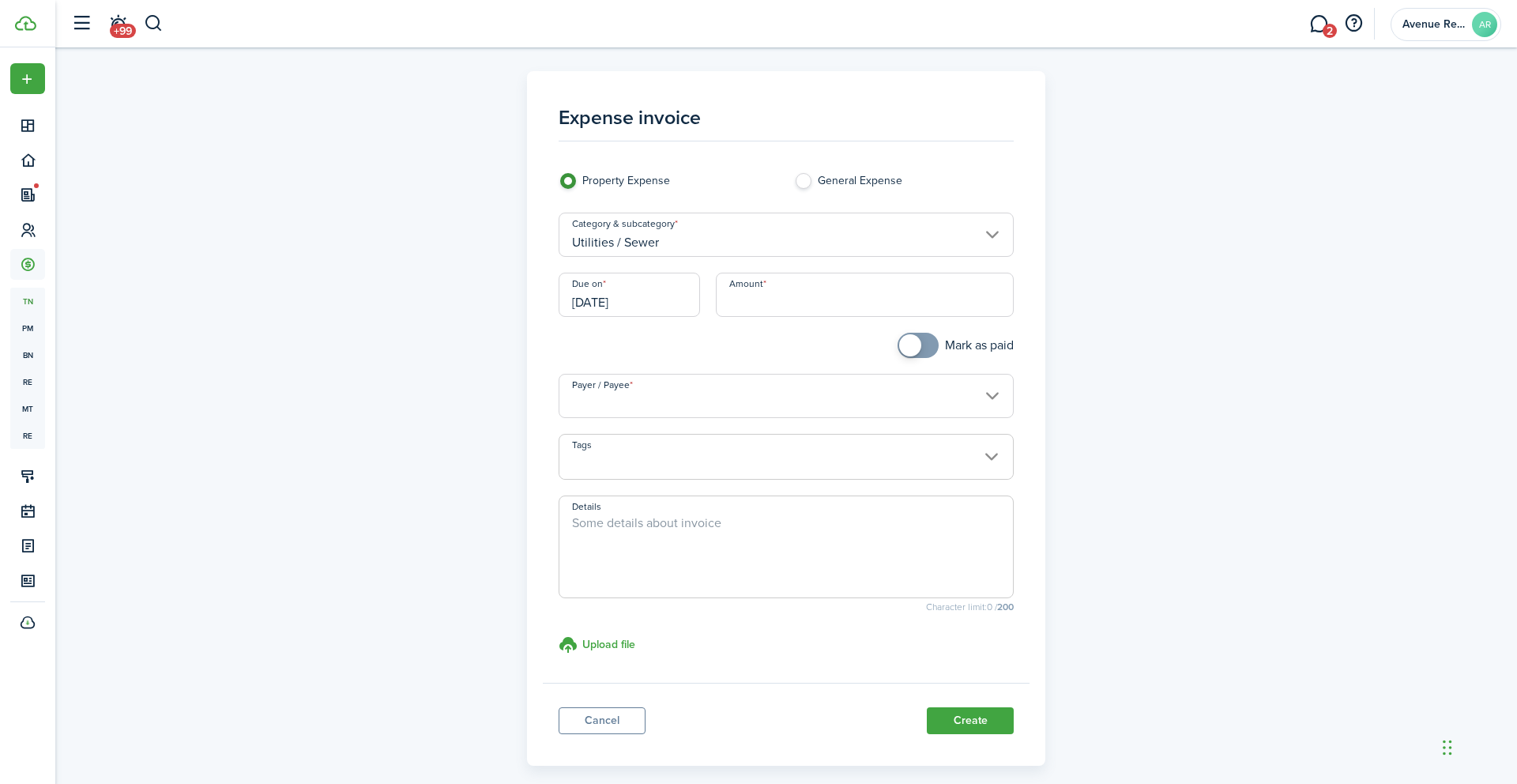
click at [777, 297] on input "Amount" at bounding box center [865, 295] width 299 height 44
click at [693, 392] on input "Payer / Payee" at bounding box center [787, 396] width 456 height 44
type input "$42.07"
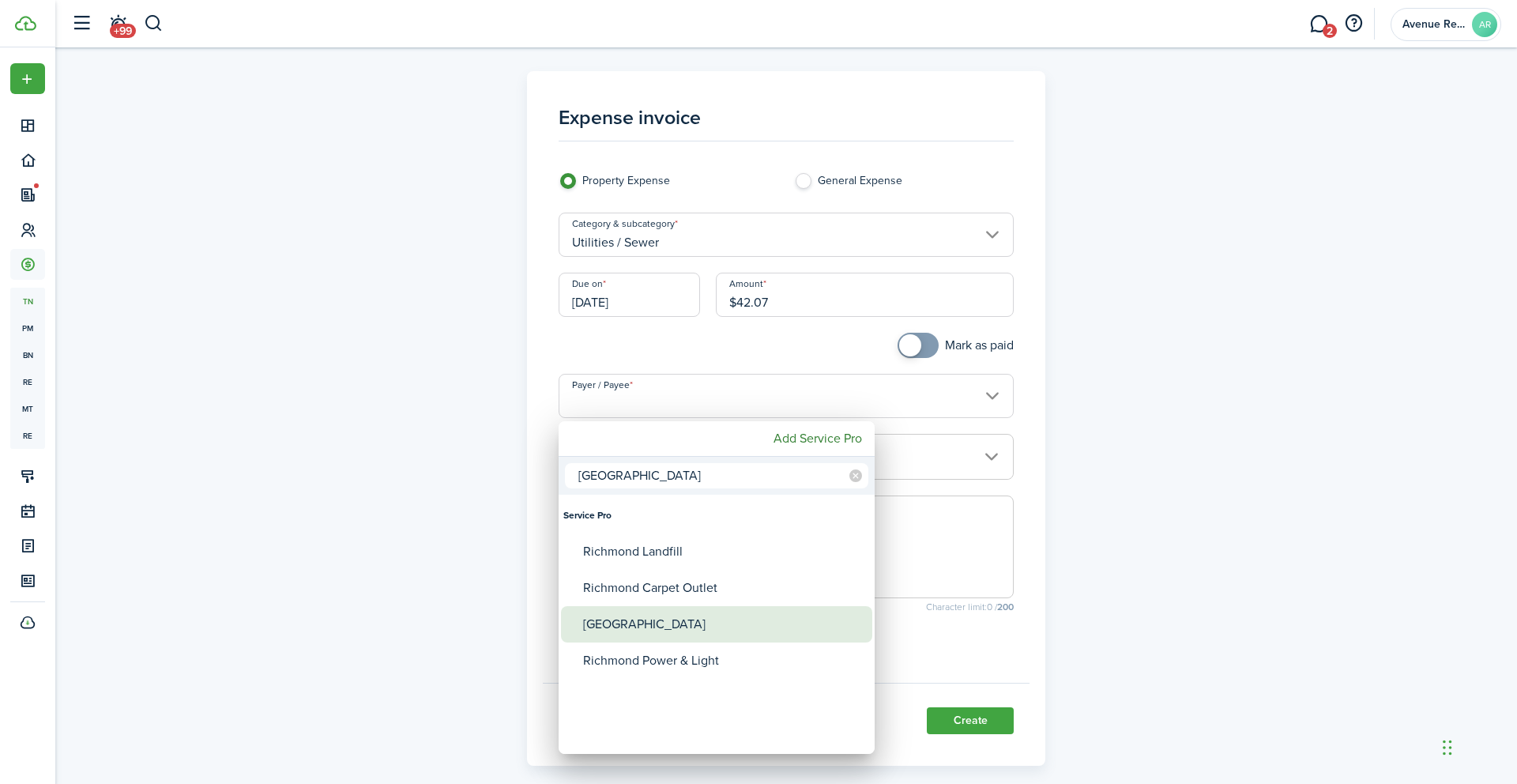
type input "[GEOGRAPHIC_DATA]"
click at [678, 629] on div "[GEOGRAPHIC_DATA]" at bounding box center [722, 624] width 279 height 37
type input "[GEOGRAPHIC_DATA]"
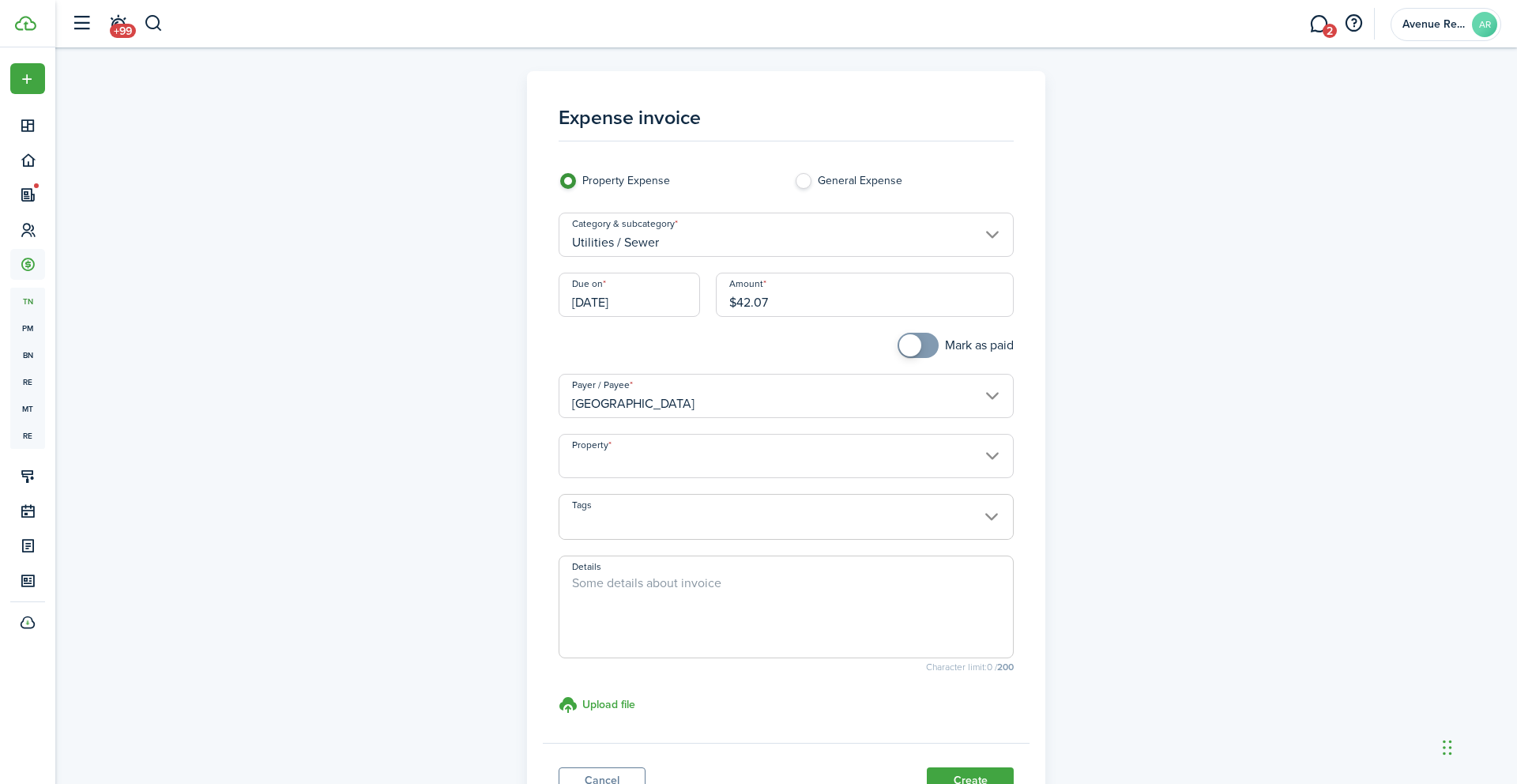
click at [647, 456] on input "Property" at bounding box center [787, 456] width 456 height 44
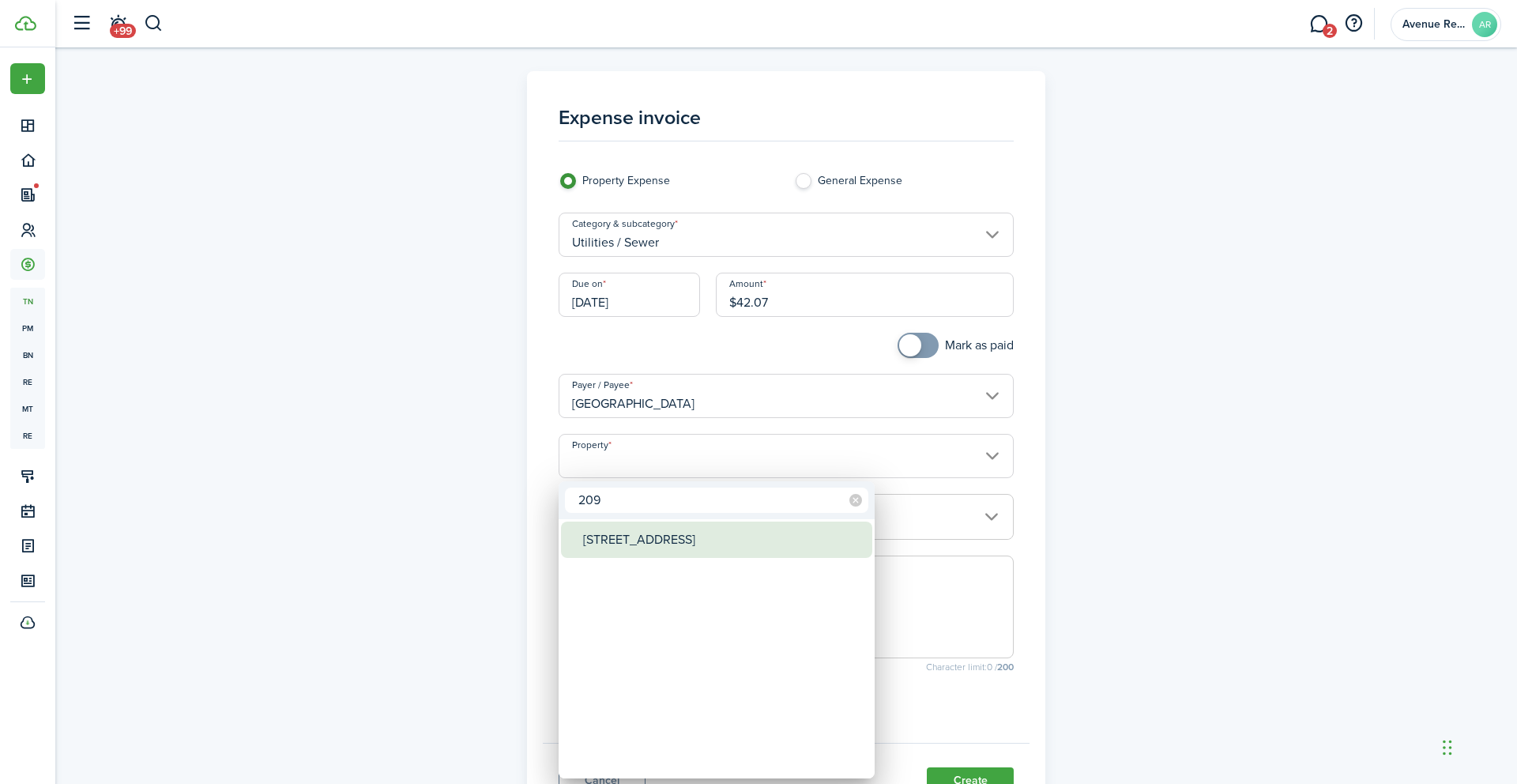
type input "209"
click at [654, 543] on div "[STREET_ADDRESS]" at bounding box center [722, 539] width 279 height 37
type input "[STREET_ADDRESS]"
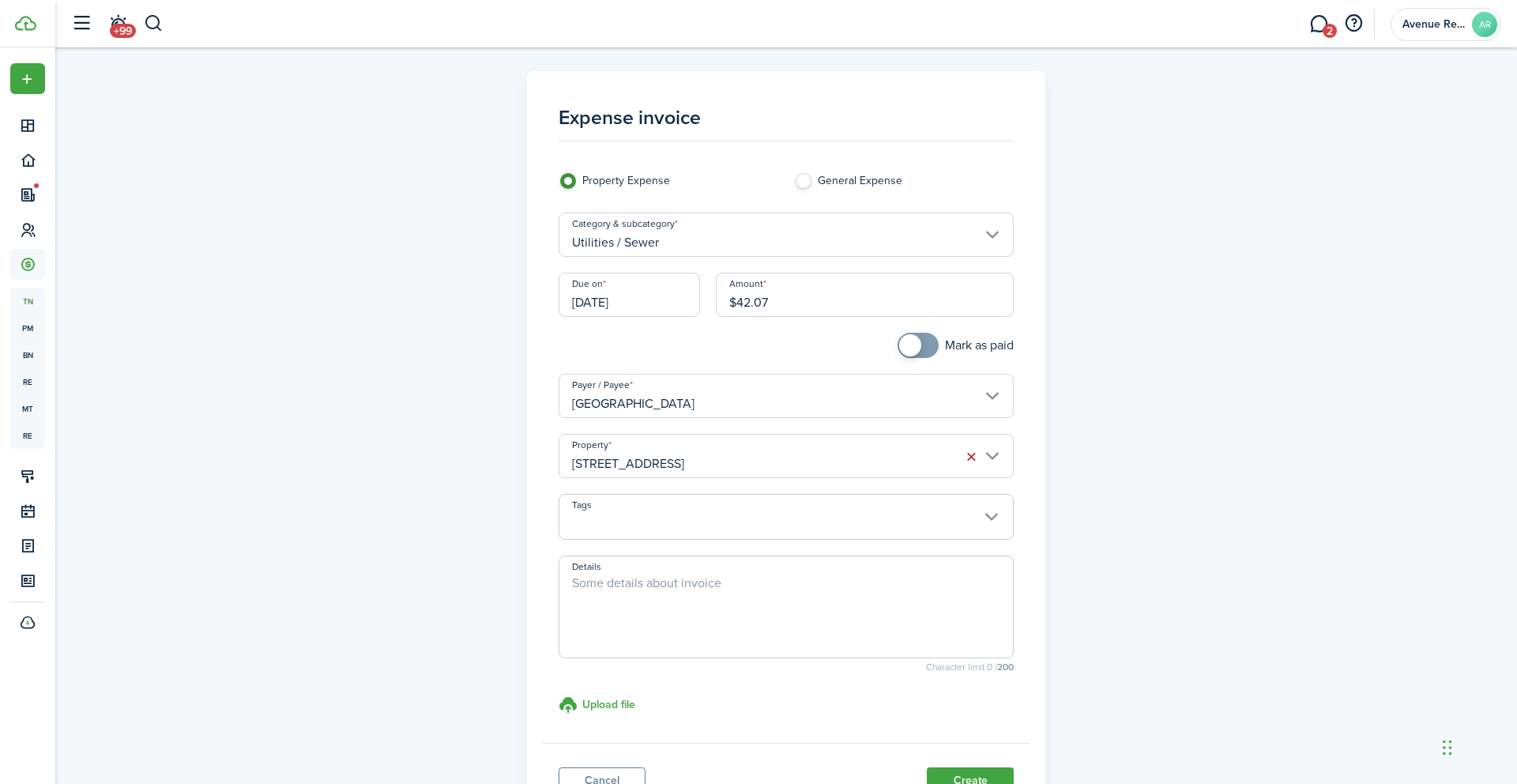
scroll to position [132, 0]
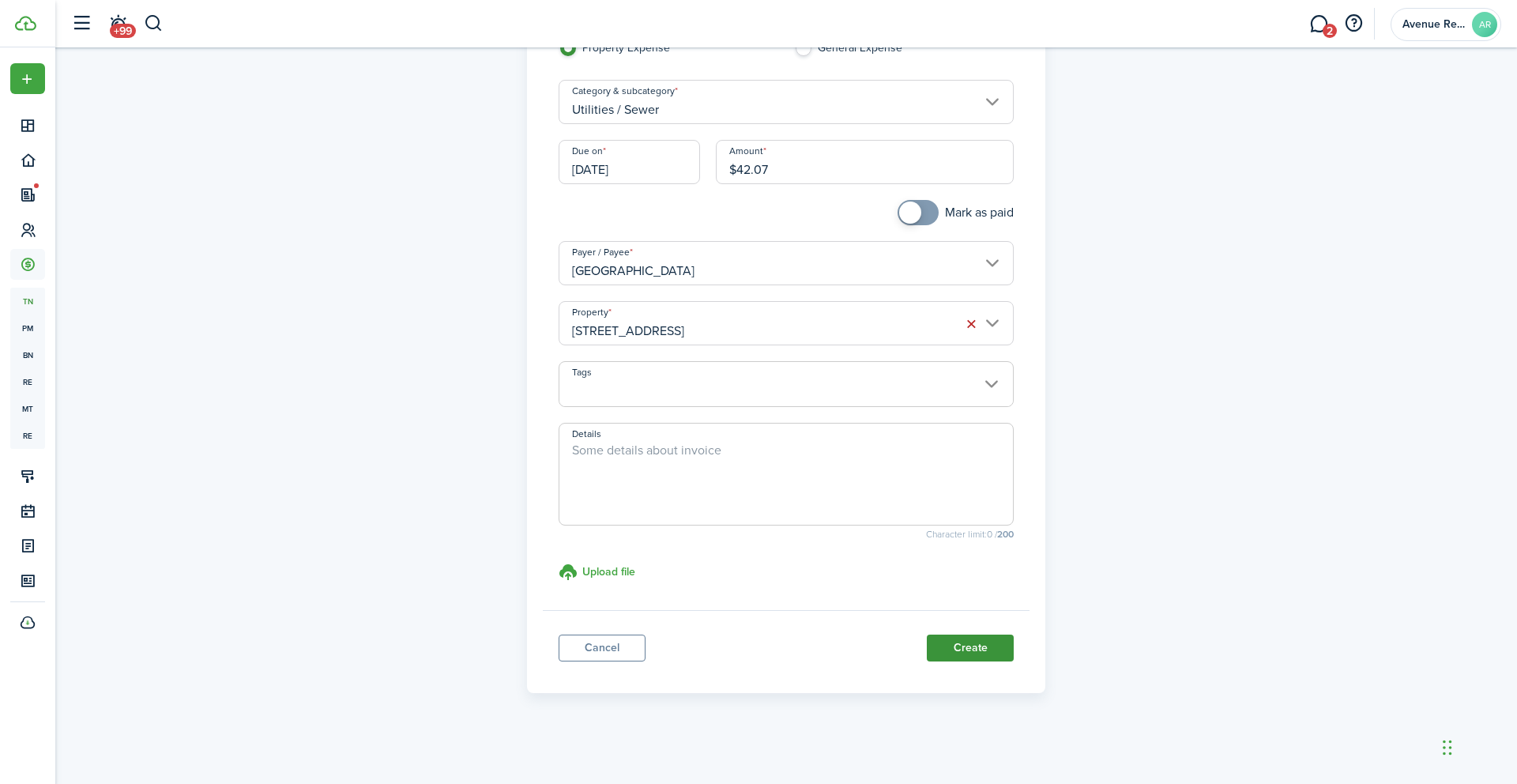
click at [971, 650] on button "Create" at bounding box center [971, 648] width 87 height 27
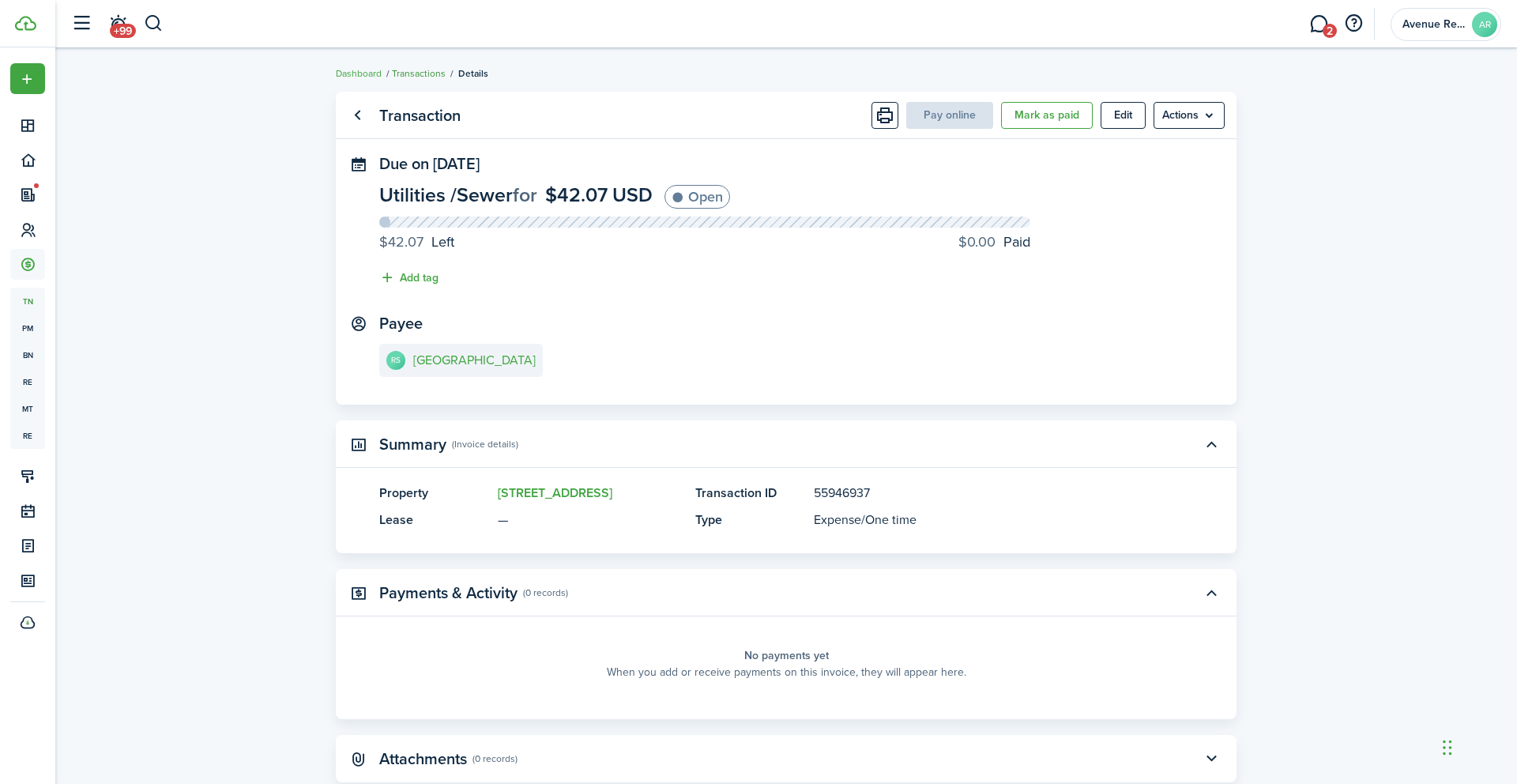
click at [423, 72] on link "Transactions" at bounding box center [419, 73] width 54 height 15
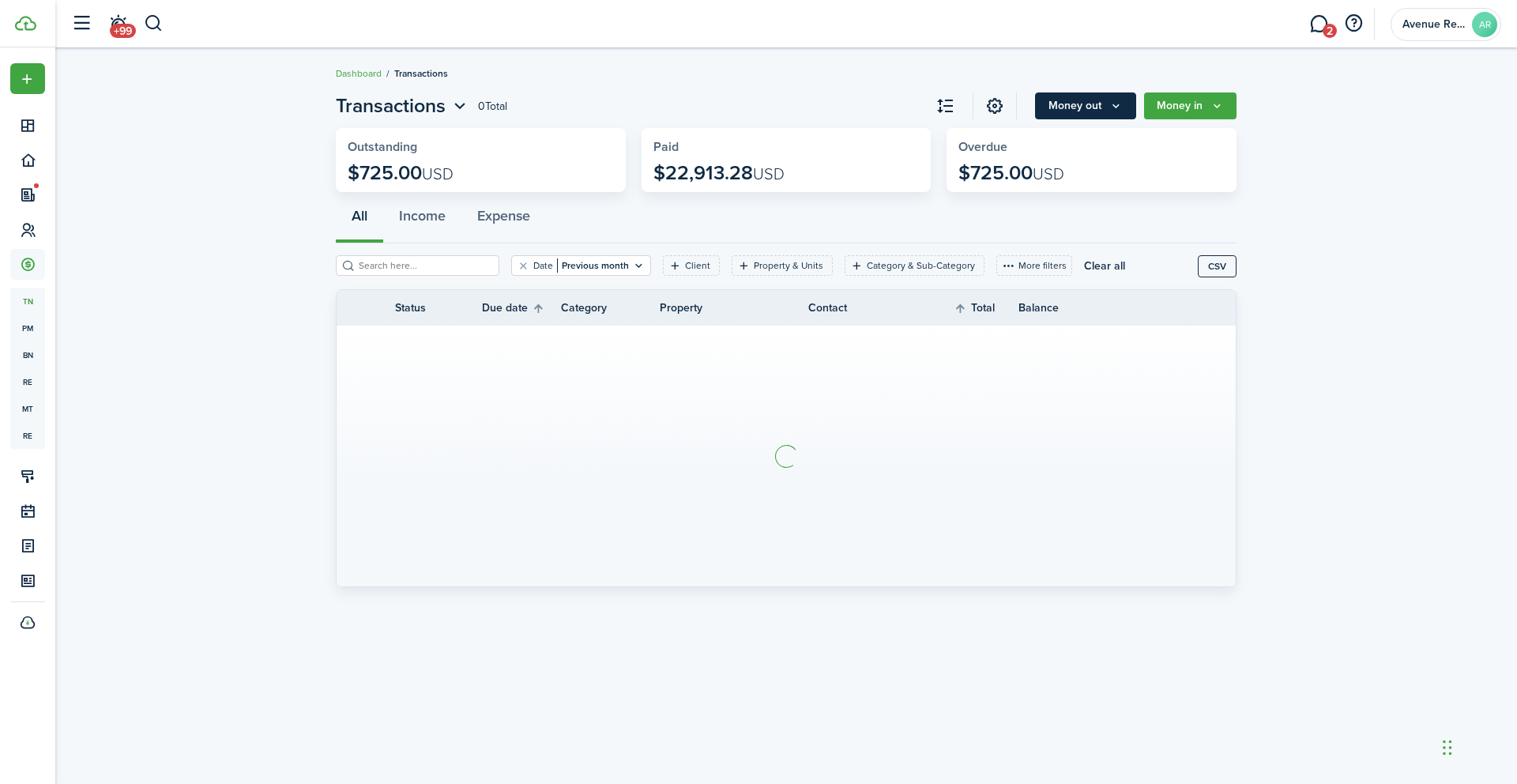
click at [1083, 106] on button "Money out" at bounding box center [1086, 106] width 102 height 27
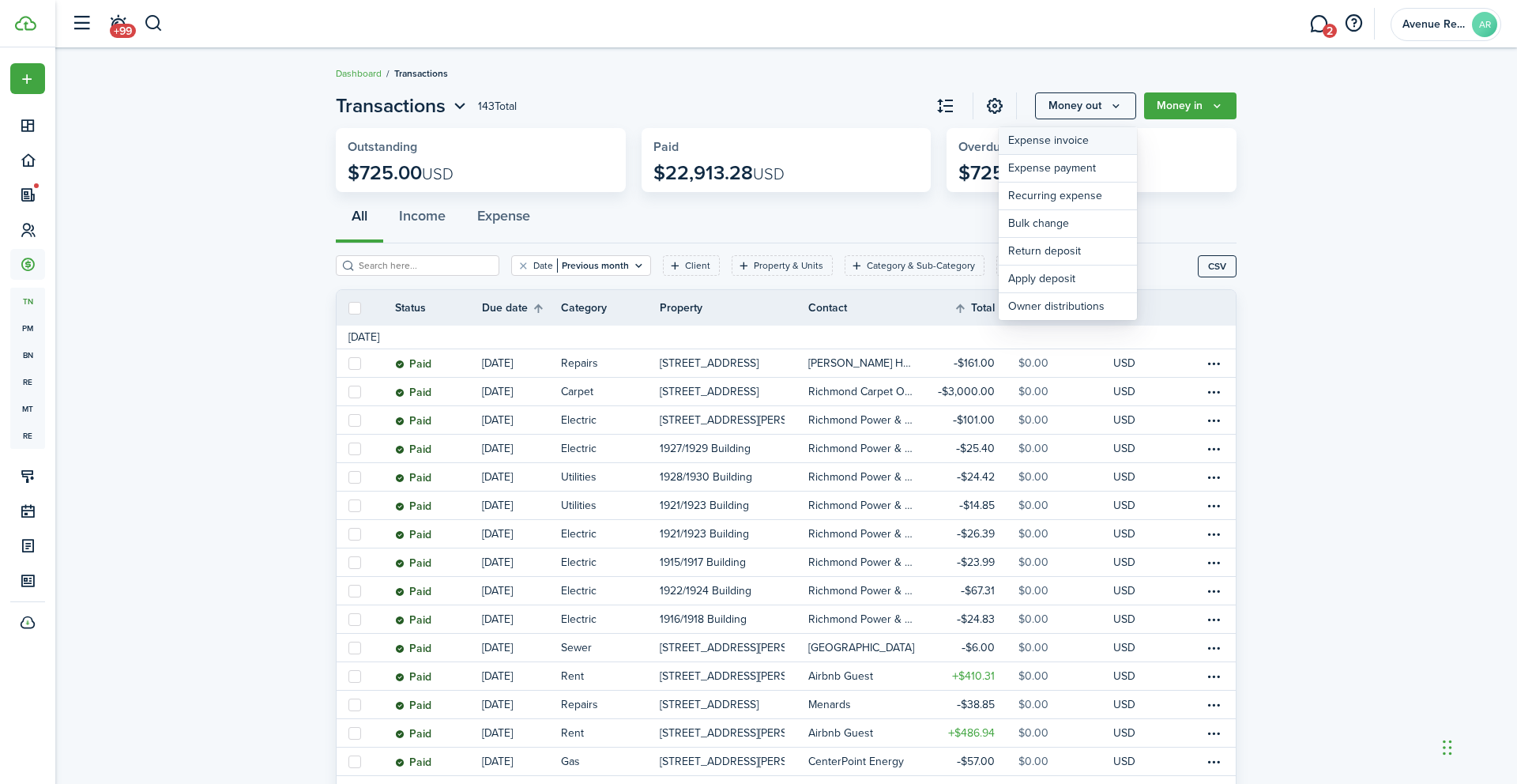
click at [1054, 142] on link "Expense invoice" at bounding box center [1067, 141] width 138 height 28
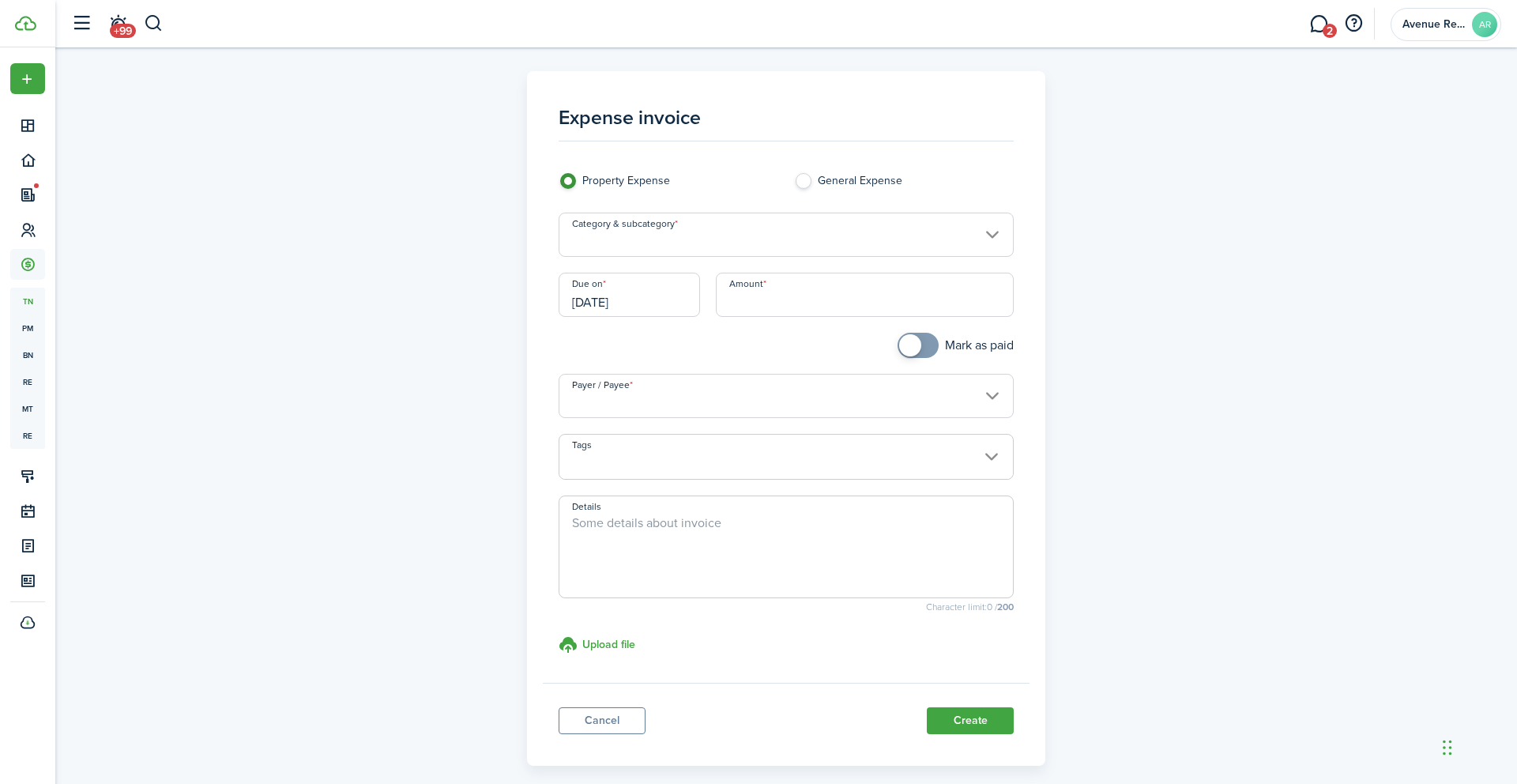
click at [713, 240] on input "Category & subcategory" at bounding box center [787, 235] width 456 height 44
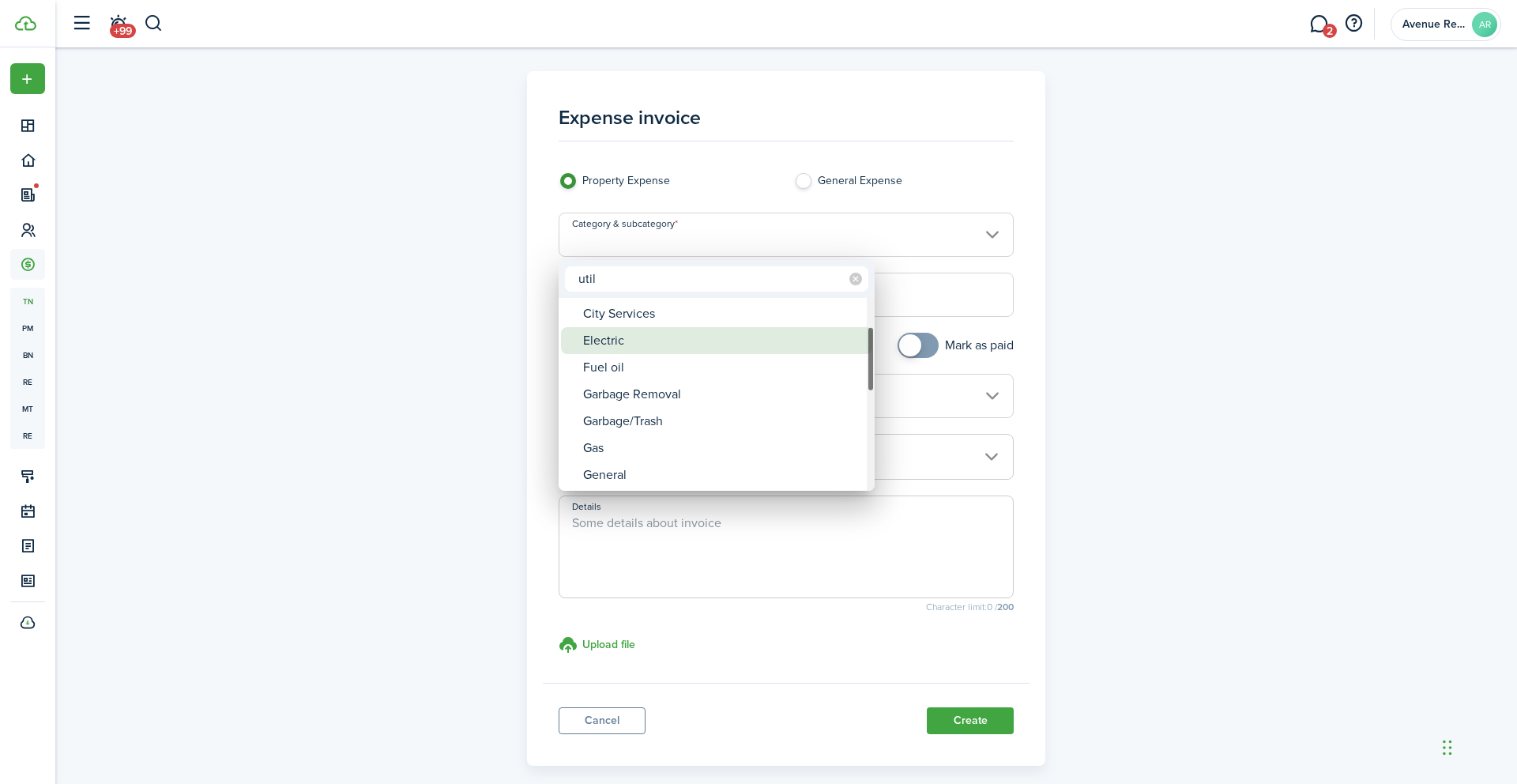
type input "util"
click at [634, 344] on div "Electric" at bounding box center [722, 340] width 279 height 27
type input "Utilities / Electric"
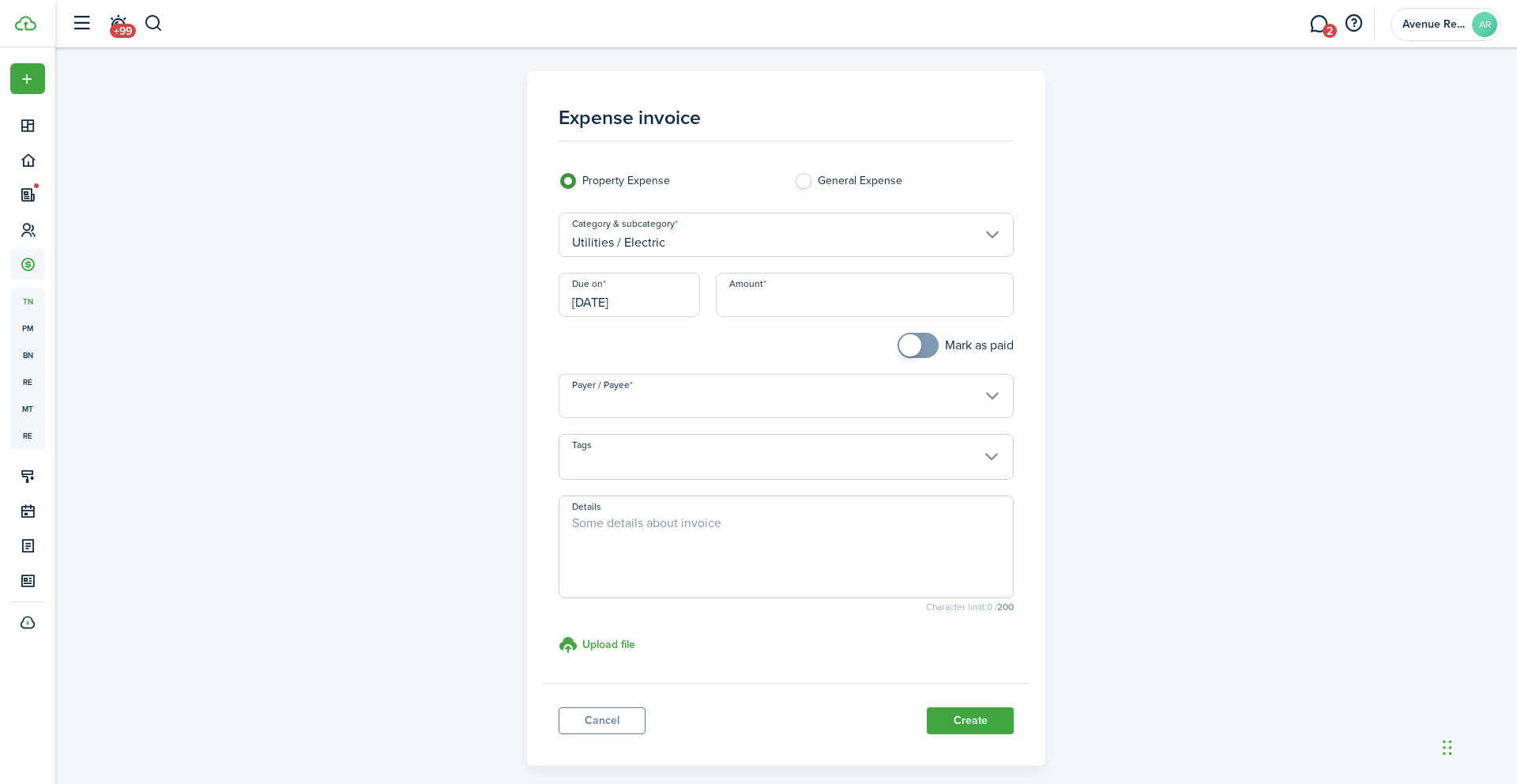
click at [655, 303] on input "[DATE]" at bounding box center [629, 295] width 141 height 44
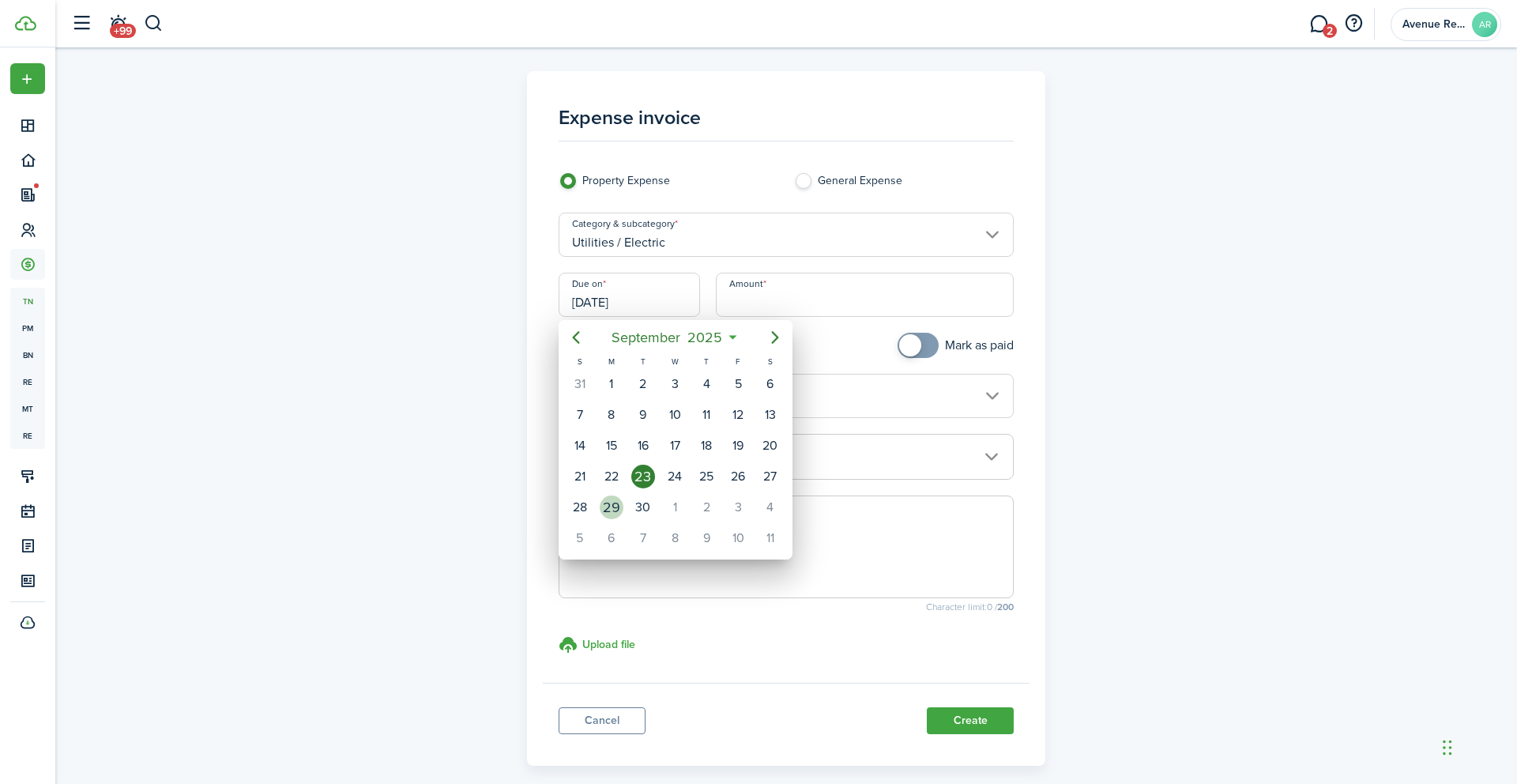
click at [613, 502] on div "29" at bounding box center [611, 507] width 24 height 24
type input "[DATE]"
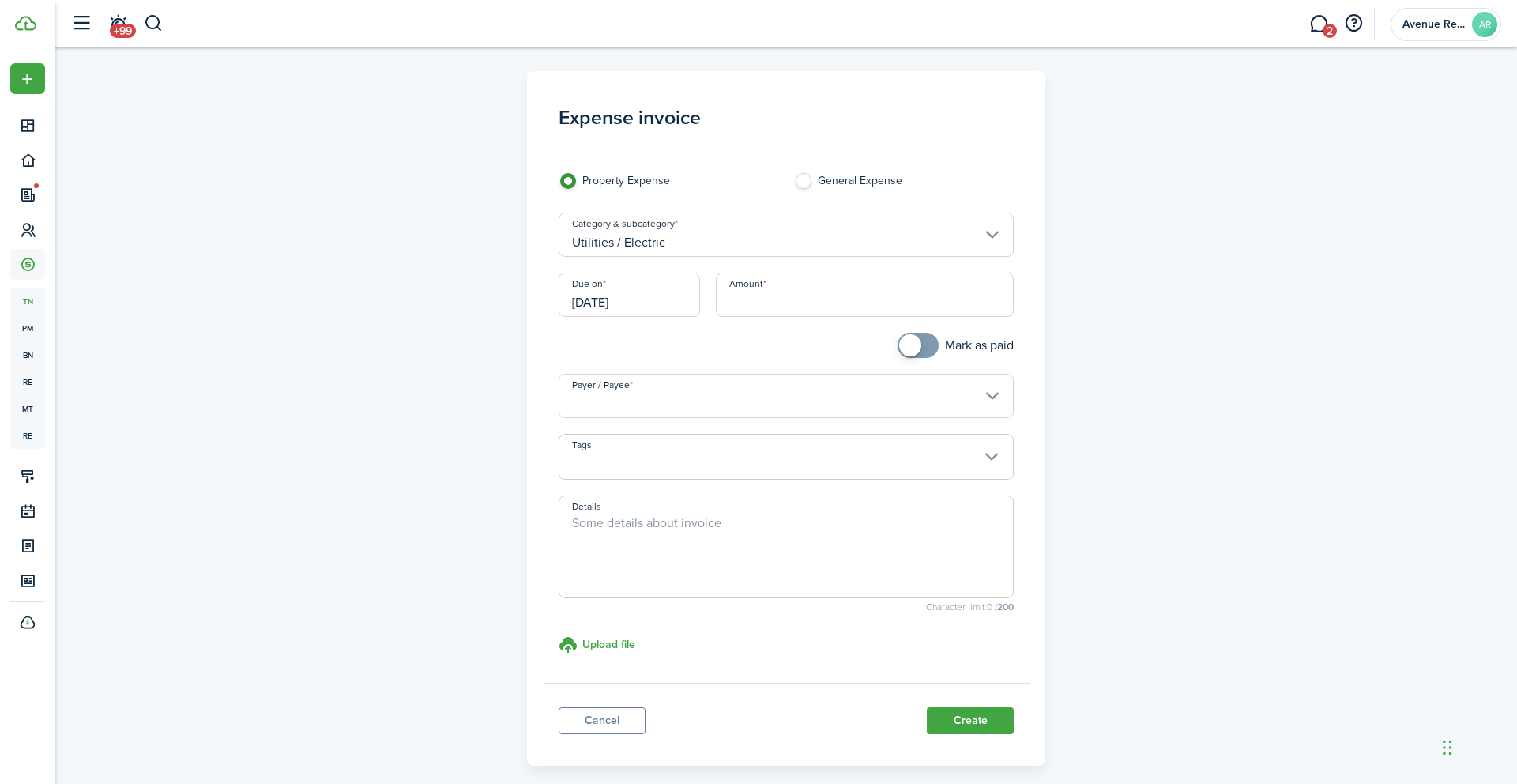
click at [790, 297] on input "Amount" at bounding box center [865, 295] width 299 height 44
click at [678, 400] on input "Payer / Payee" at bounding box center [787, 396] width 456 height 44
type input "$52.17"
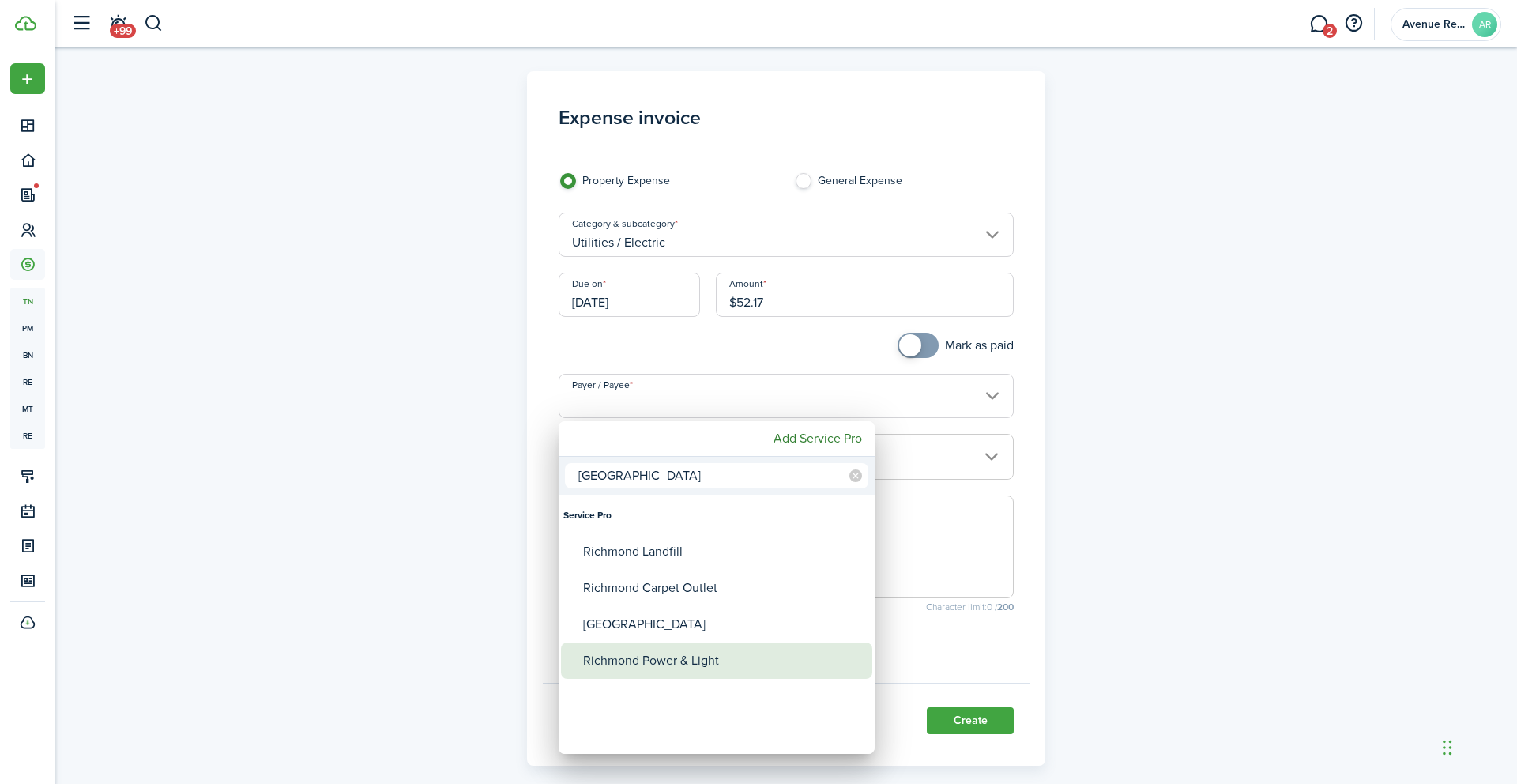
type input "[GEOGRAPHIC_DATA]"
click at [656, 661] on div "Richmond Power & Light" at bounding box center [722, 661] width 279 height 37
type input "Richmond Power & Light"
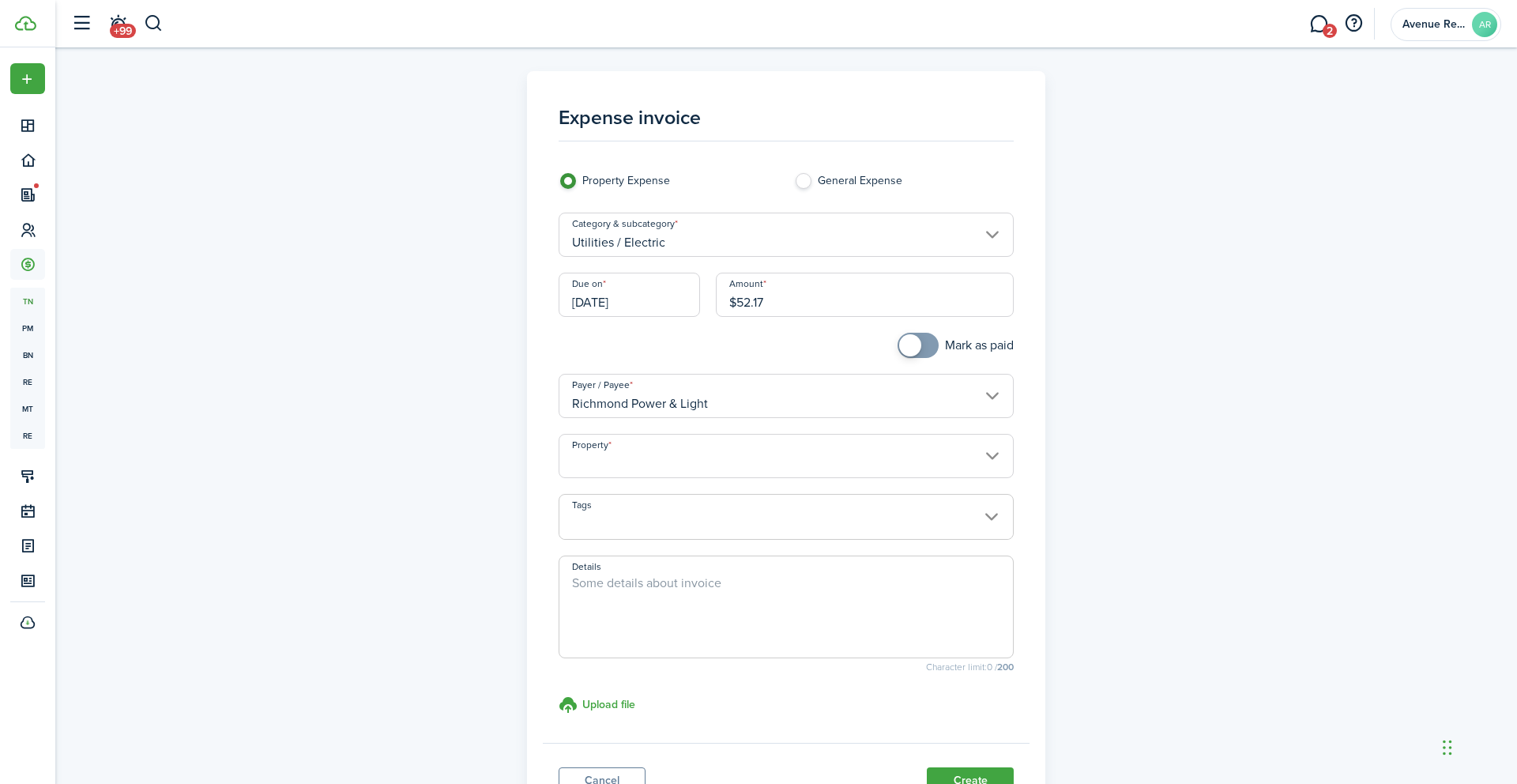
click at [637, 463] on input "Property" at bounding box center [787, 456] width 456 height 44
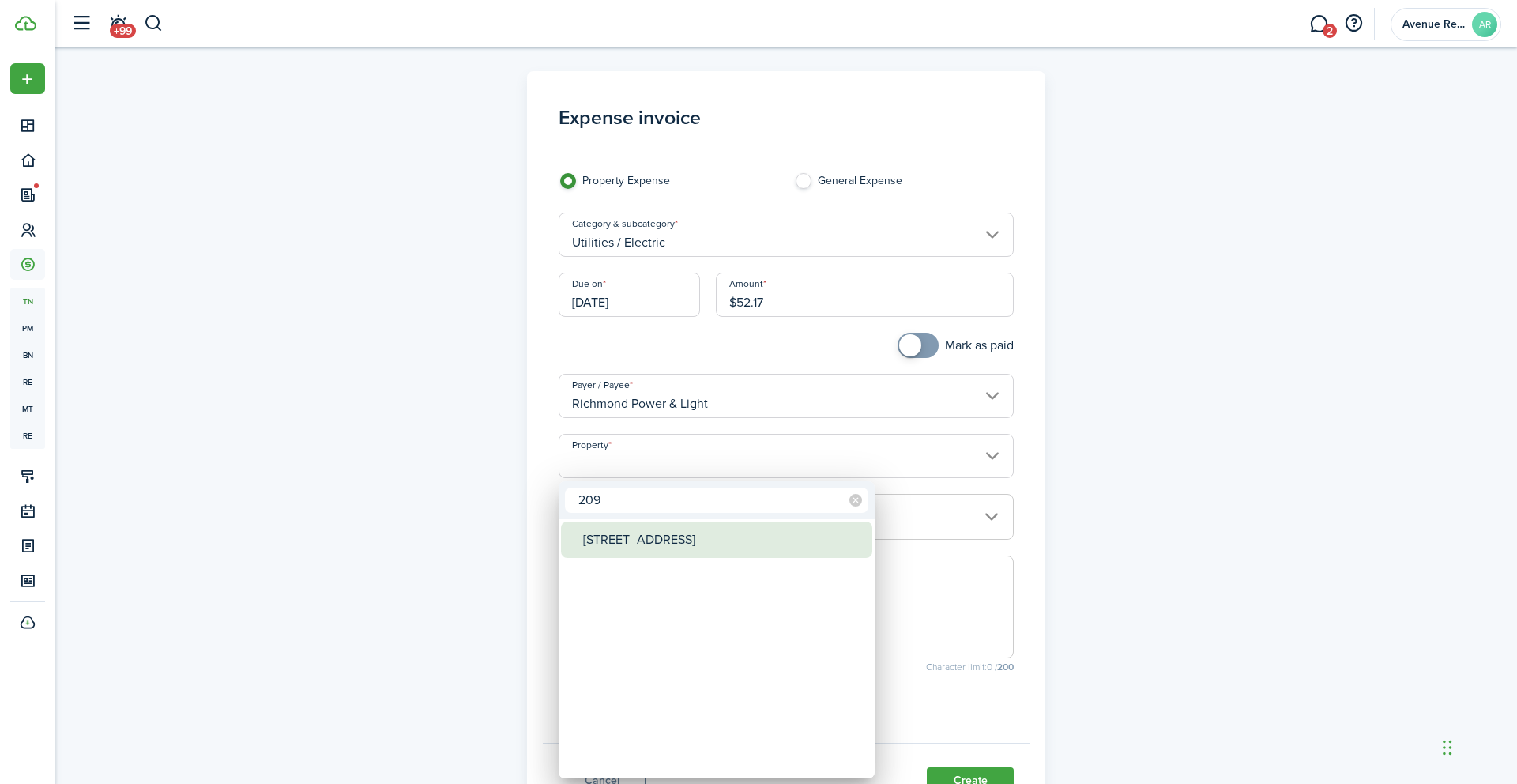
type input "209"
click at [626, 543] on div "[STREET_ADDRESS]" at bounding box center [722, 539] width 279 height 37
type input "[STREET_ADDRESS]"
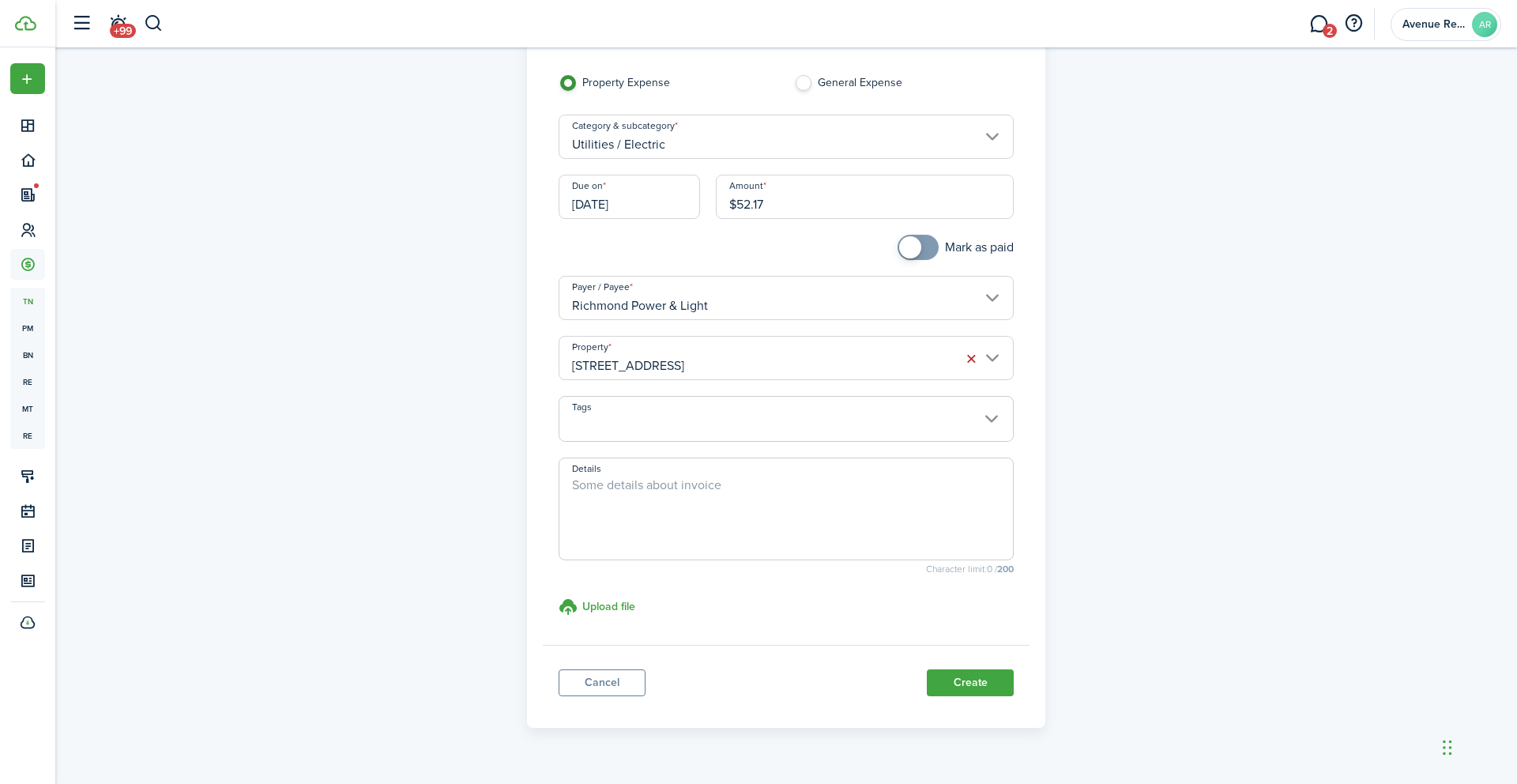
scroll to position [118, 0]
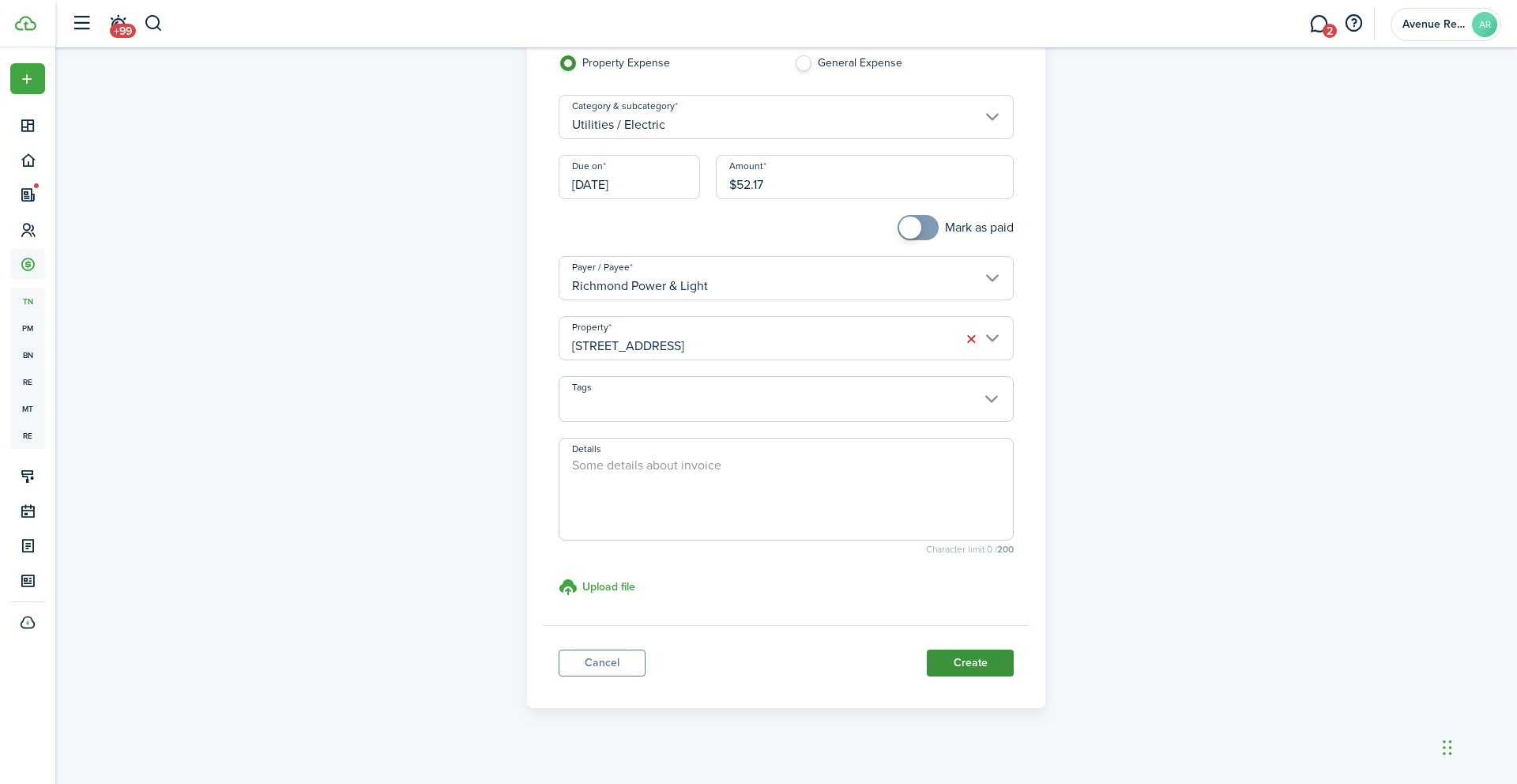
click at [975, 662] on button "Create" at bounding box center [971, 663] width 87 height 27
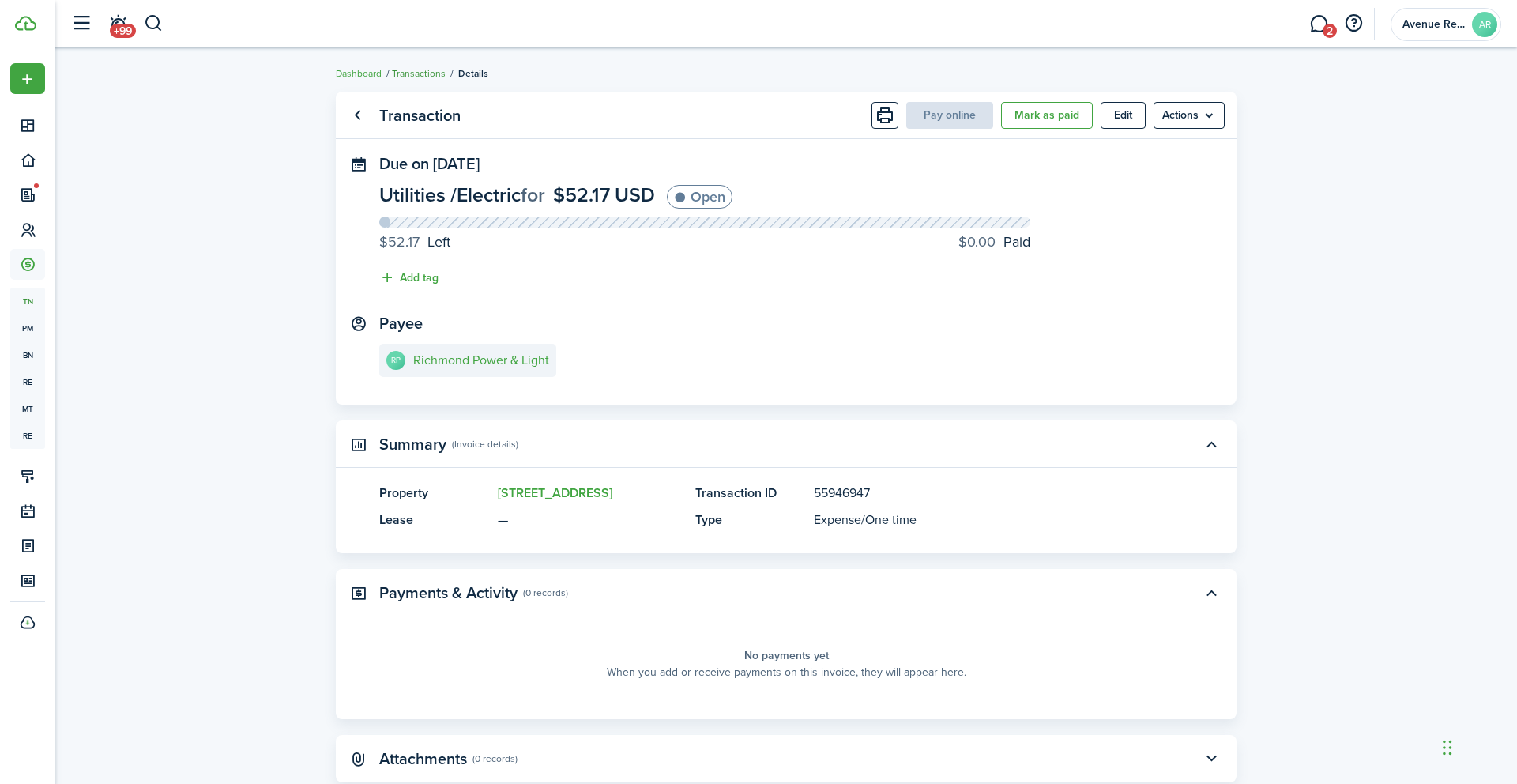
click at [415, 73] on link "Transactions" at bounding box center [419, 73] width 54 height 15
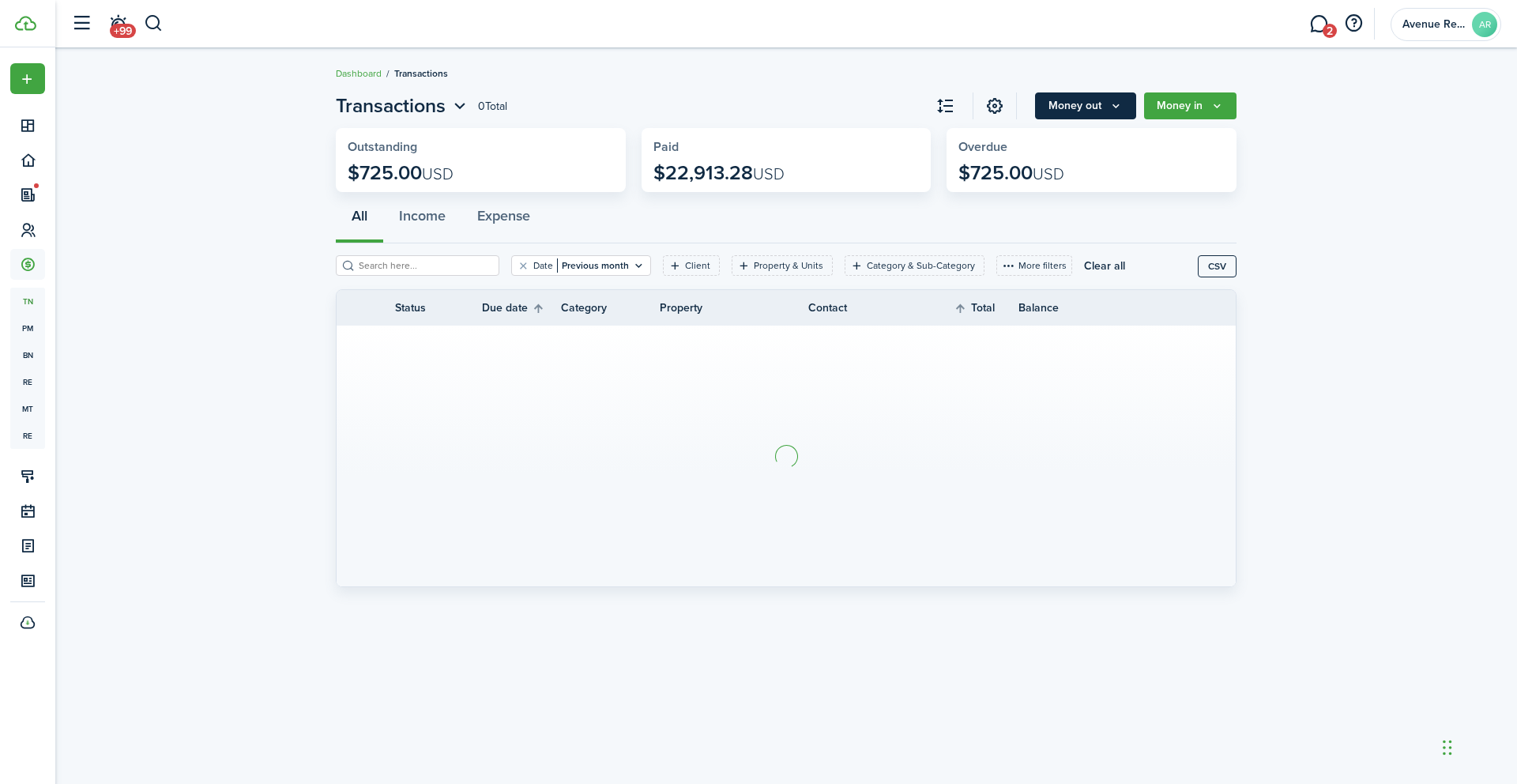
click at [1111, 102] on icon "Money out" at bounding box center [1117, 105] width 14 height 13
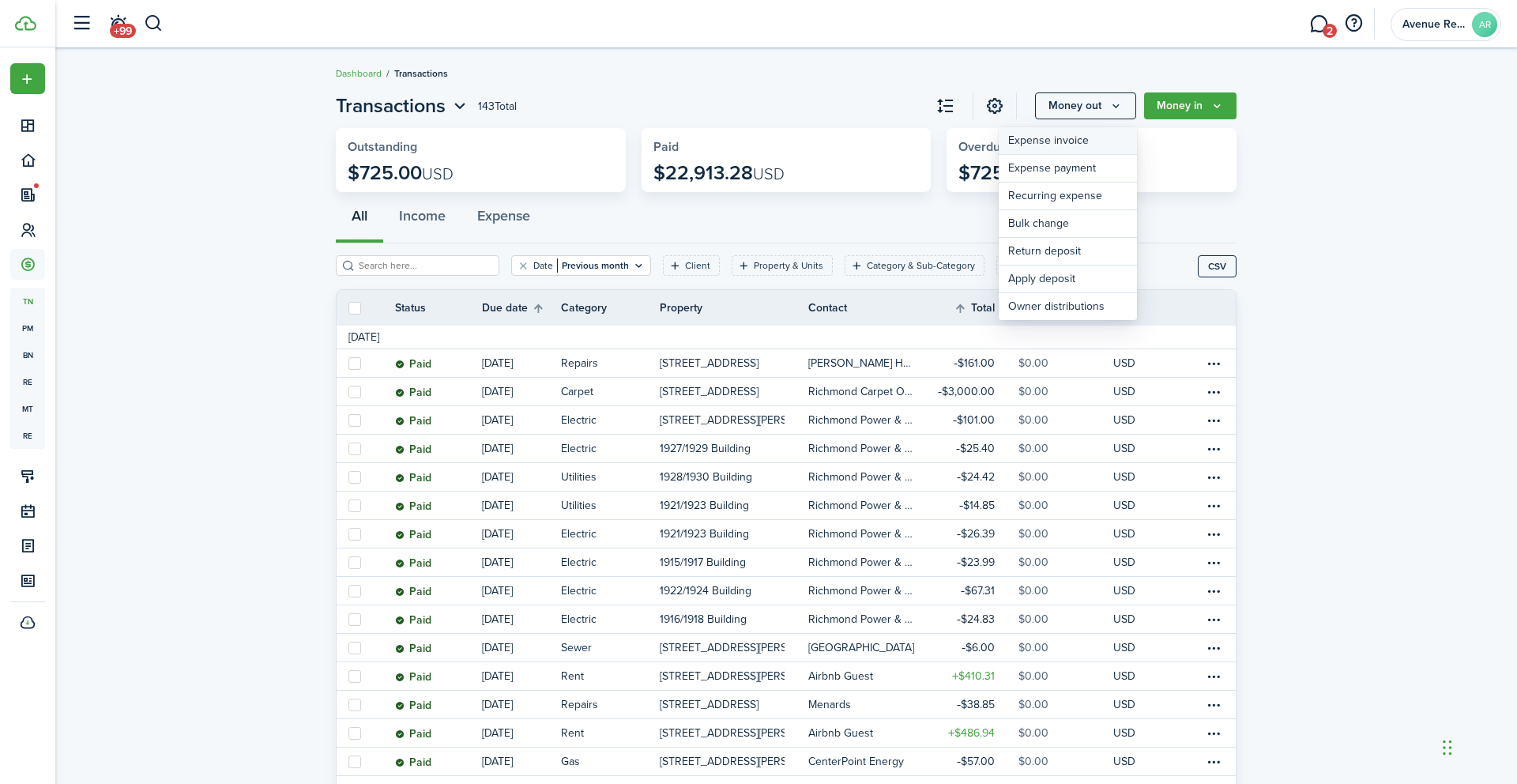
click at [1072, 142] on link "Expense invoice" at bounding box center [1067, 141] width 138 height 28
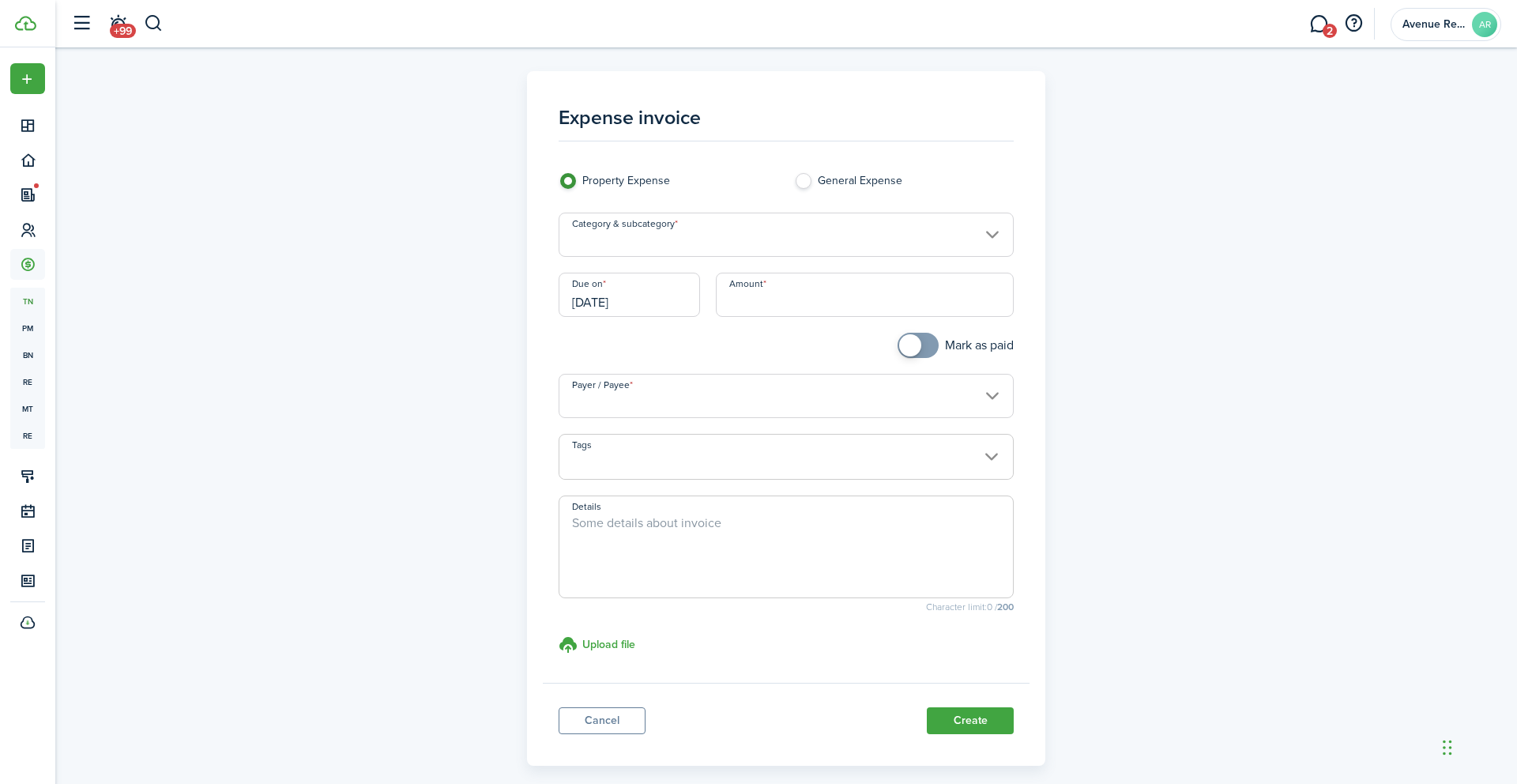
click at [727, 244] on input "Category & subcategory" at bounding box center [787, 235] width 456 height 44
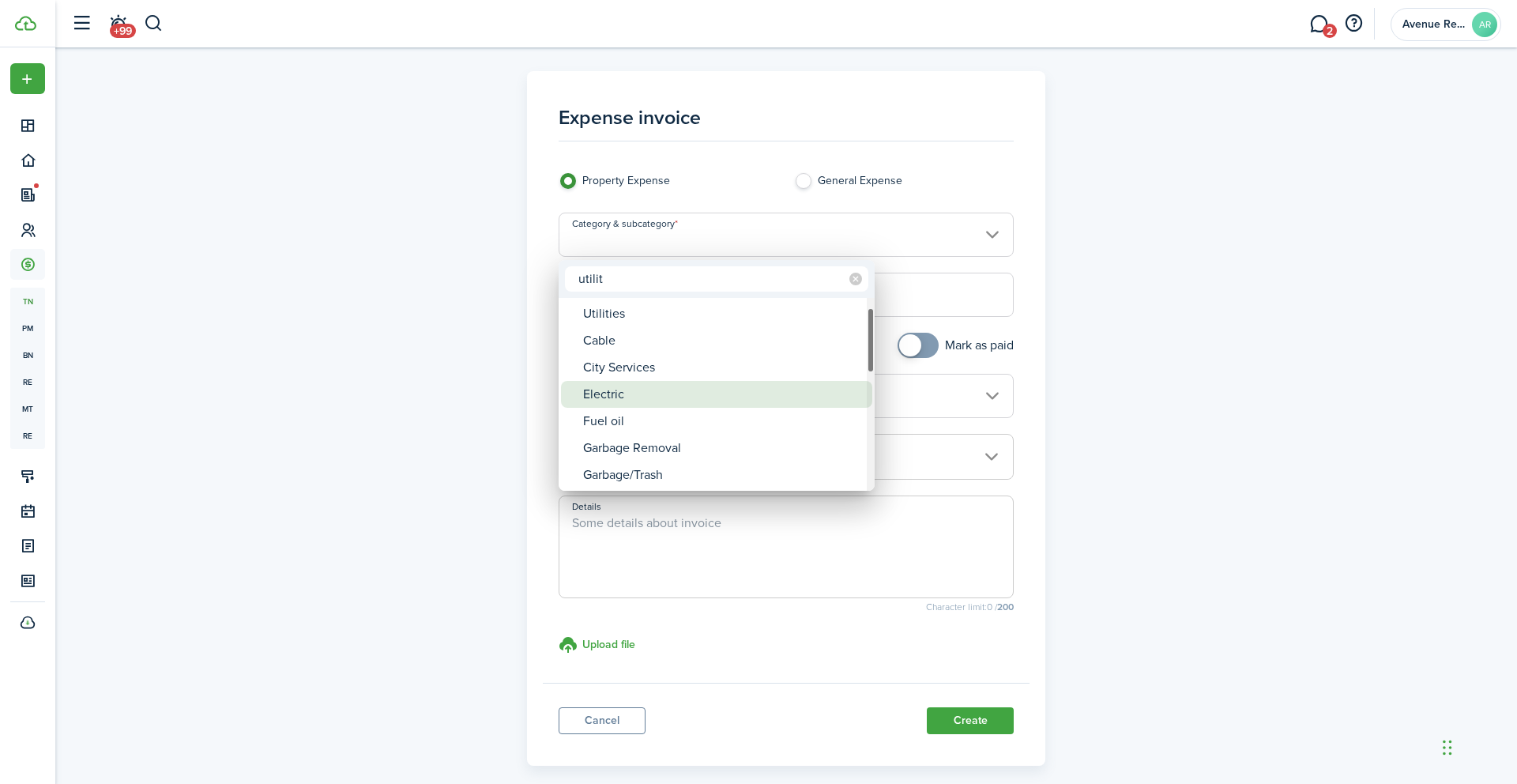
type input "utilit"
click at [626, 398] on div "Electric" at bounding box center [722, 394] width 279 height 27
type input "Utilities / Electric"
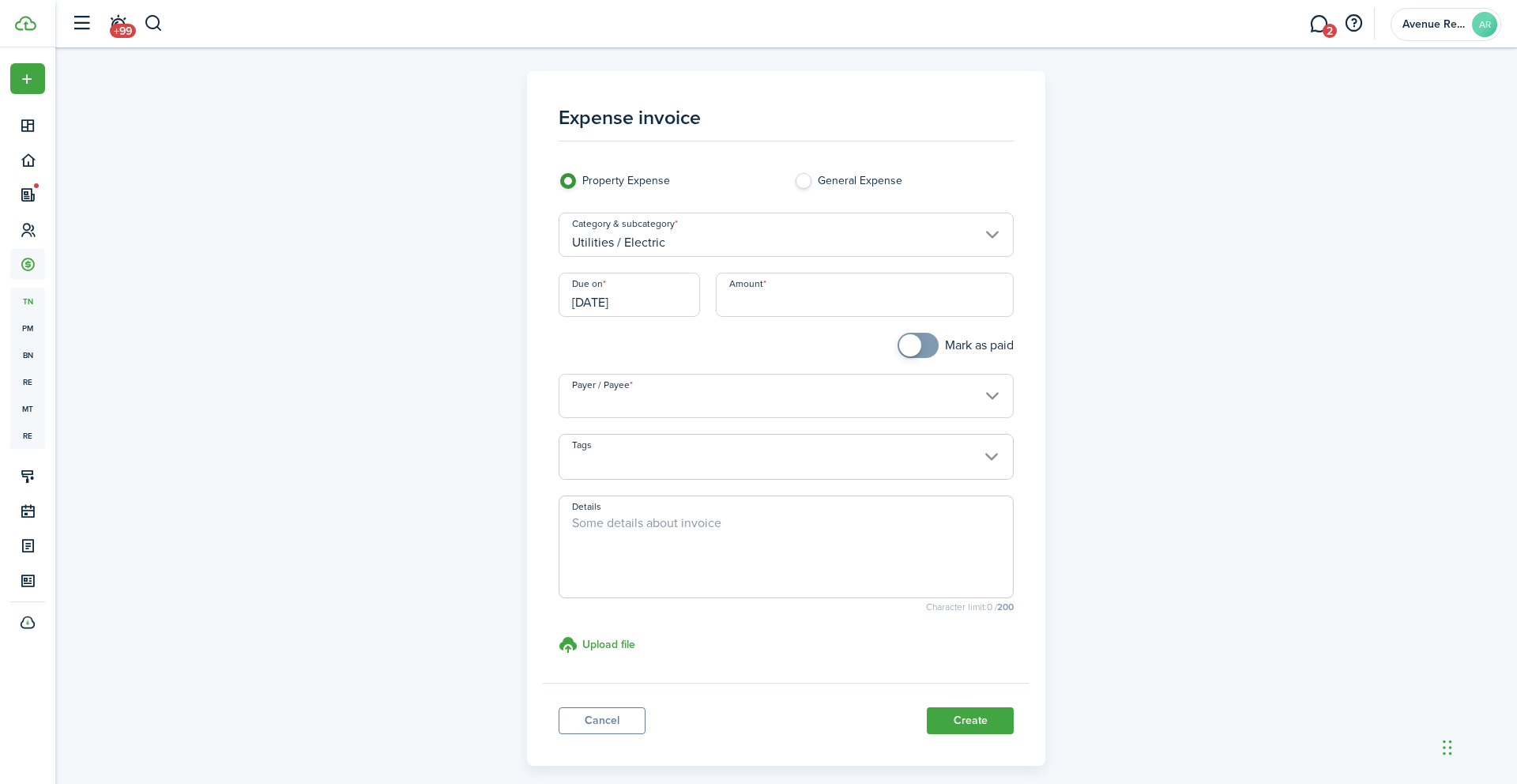
click at [664, 304] on input "[DATE]" at bounding box center [629, 295] width 141 height 44
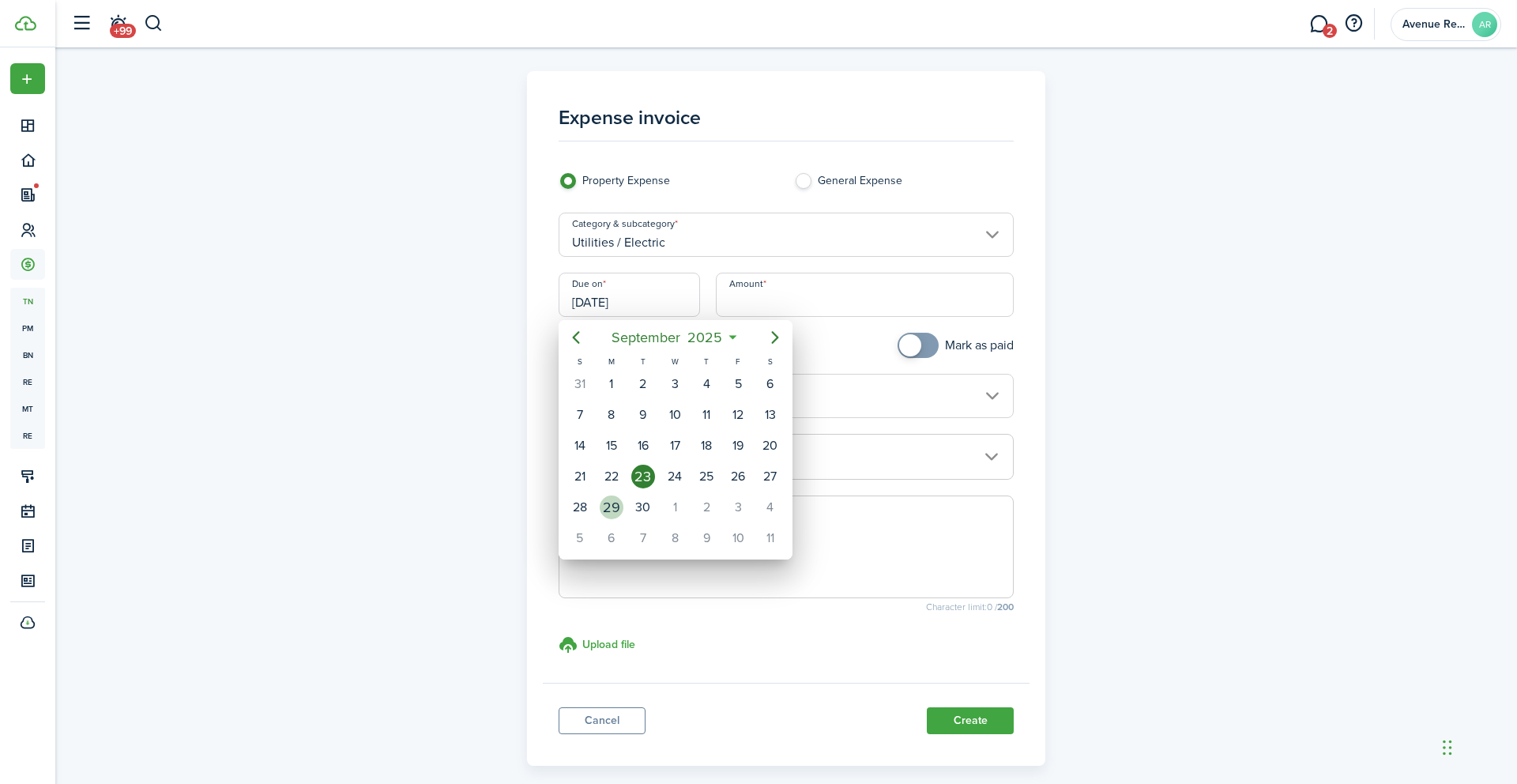
click at [608, 507] on div "29" at bounding box center [611, 507] width 24 height 24
type input "[DATE]"
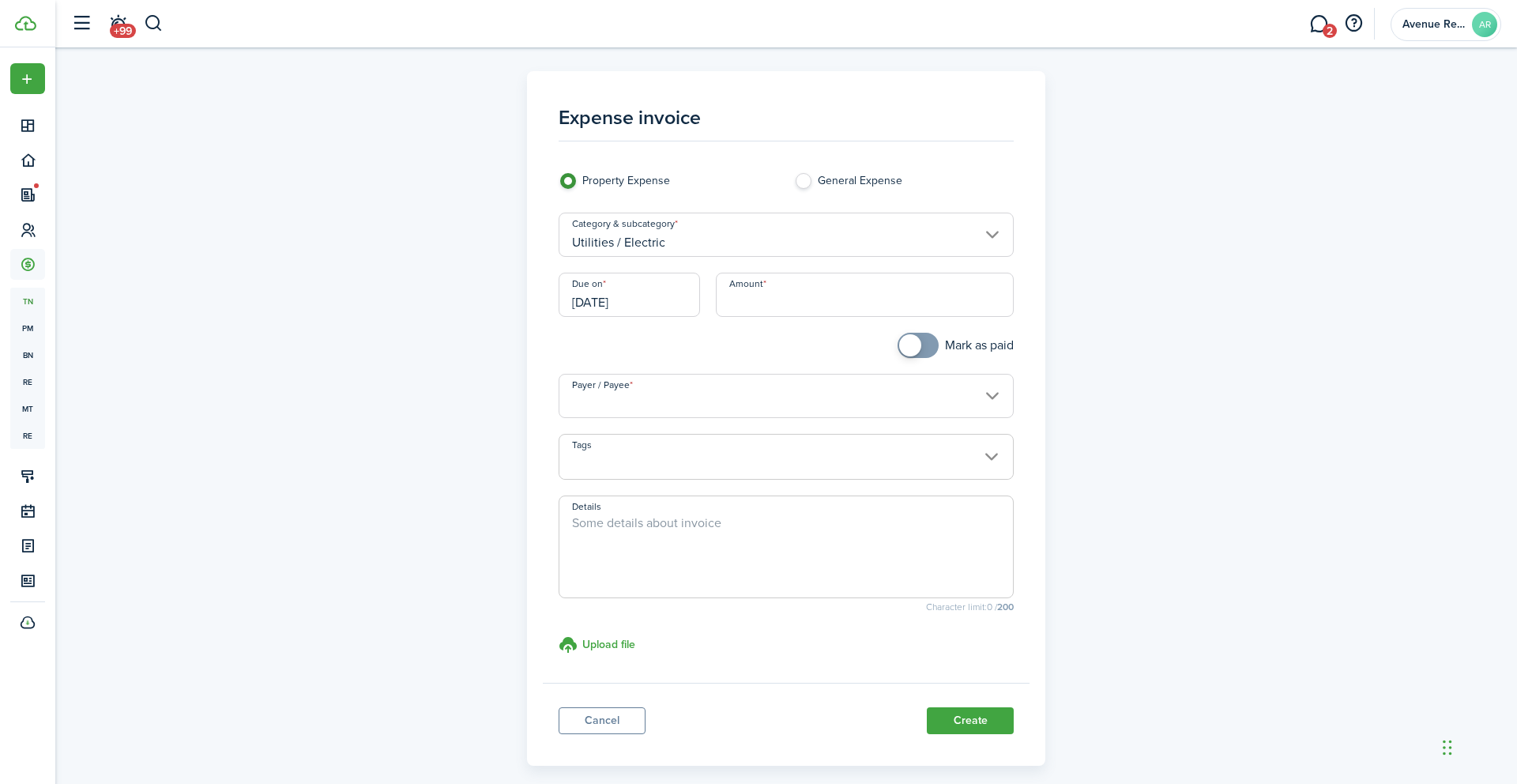
click at [790, 296] on input "Amount" at bounding box center [865, 295] width 299 height 44
click at [686, 392] on input "Payer / Payee" at bounding box center [787, 396] width 456 height 44
type input "$24.27"
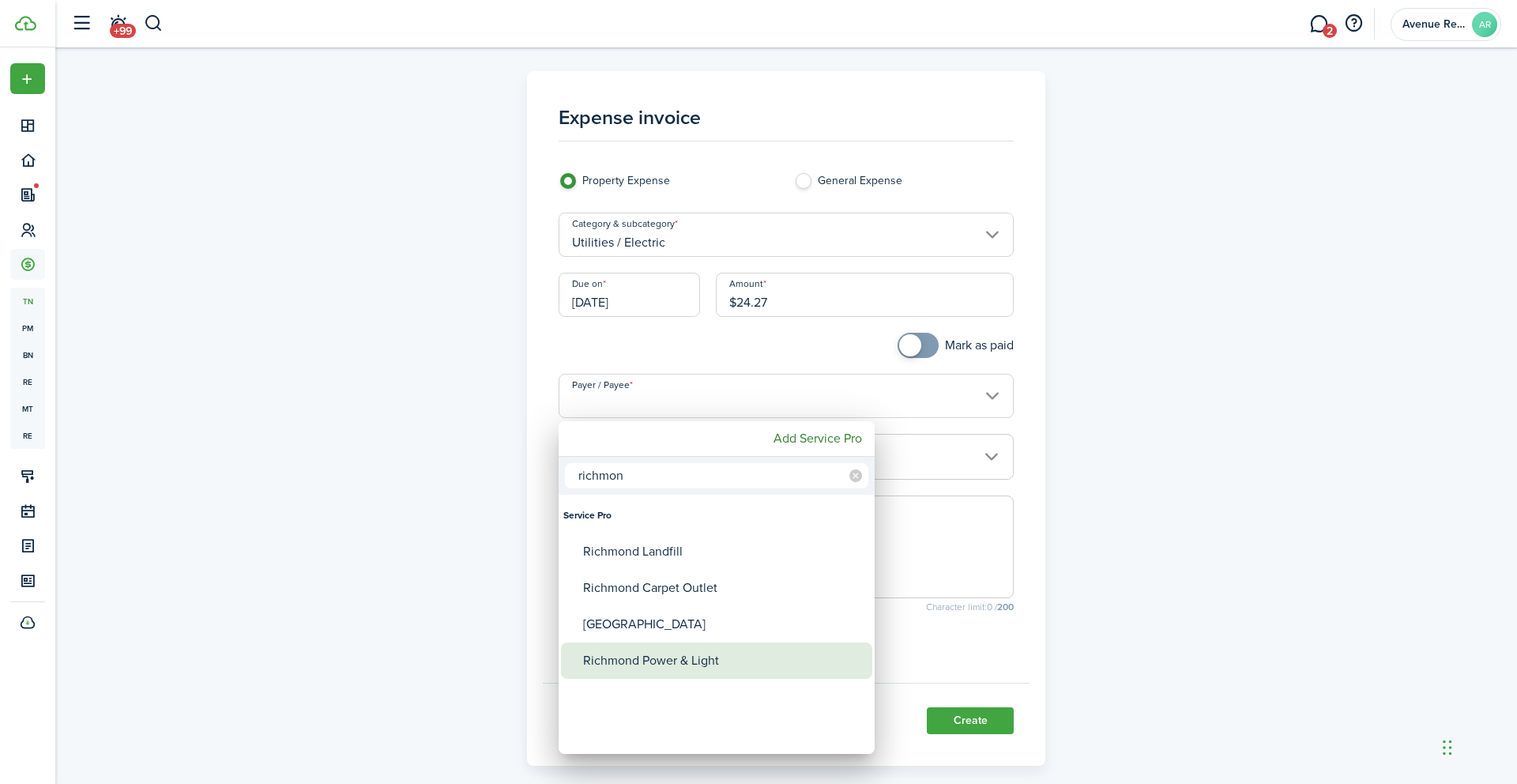
type input "richmon"
click at [679, 649] on div "Richmond Power & Light" at bounding box center [722, 661] width 279 height 37
type input "Richmond Power & Light"
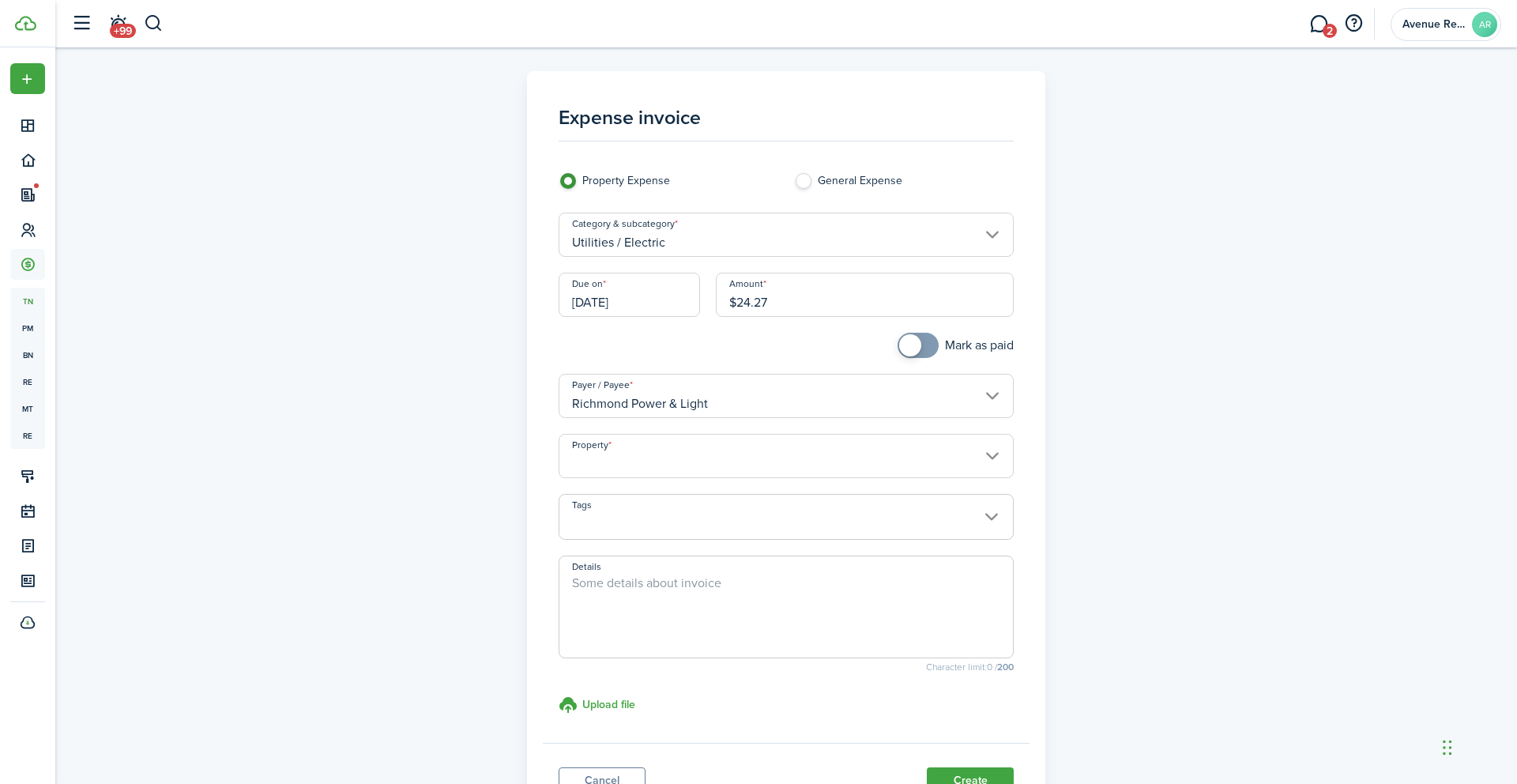
click at [682, 460] on input "Property" at bounding box center [787, 456] width 456 height 44
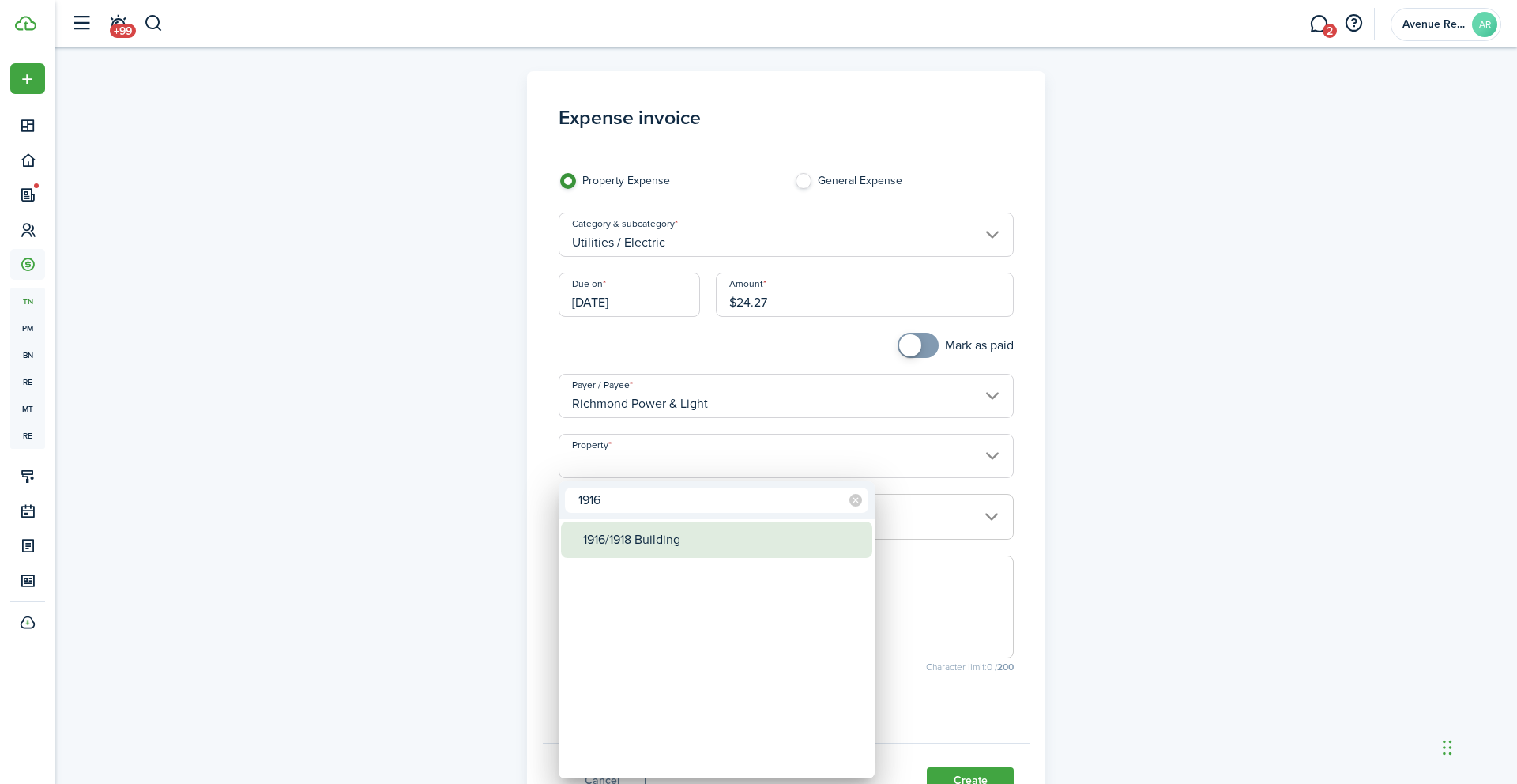
type input "1916"
click at [667, 538] on div "1916/1918 Building" at bounding box center [722, 539] width 279 height 37
type input "1916/1918 Building"
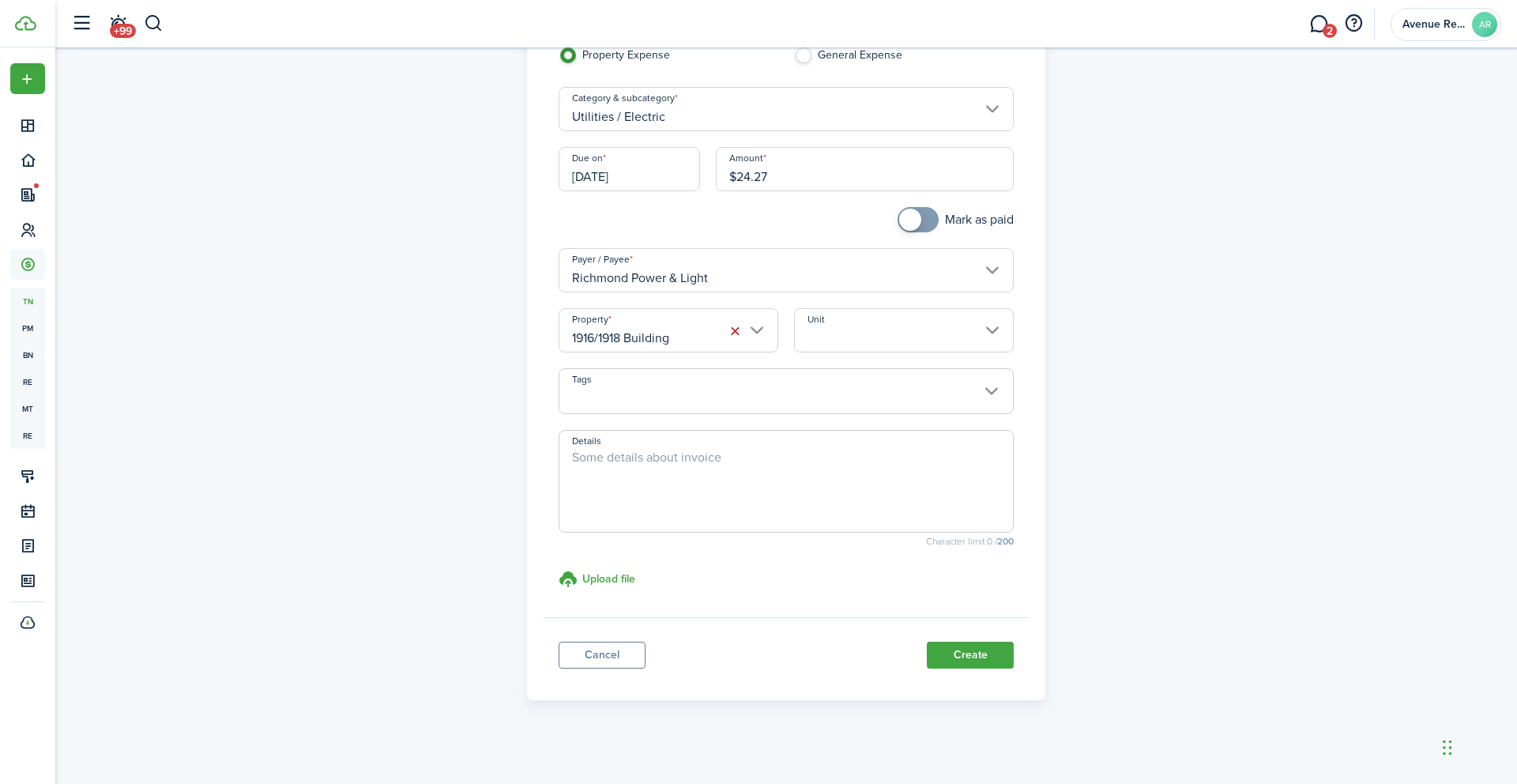
scroll to position [132, 0]
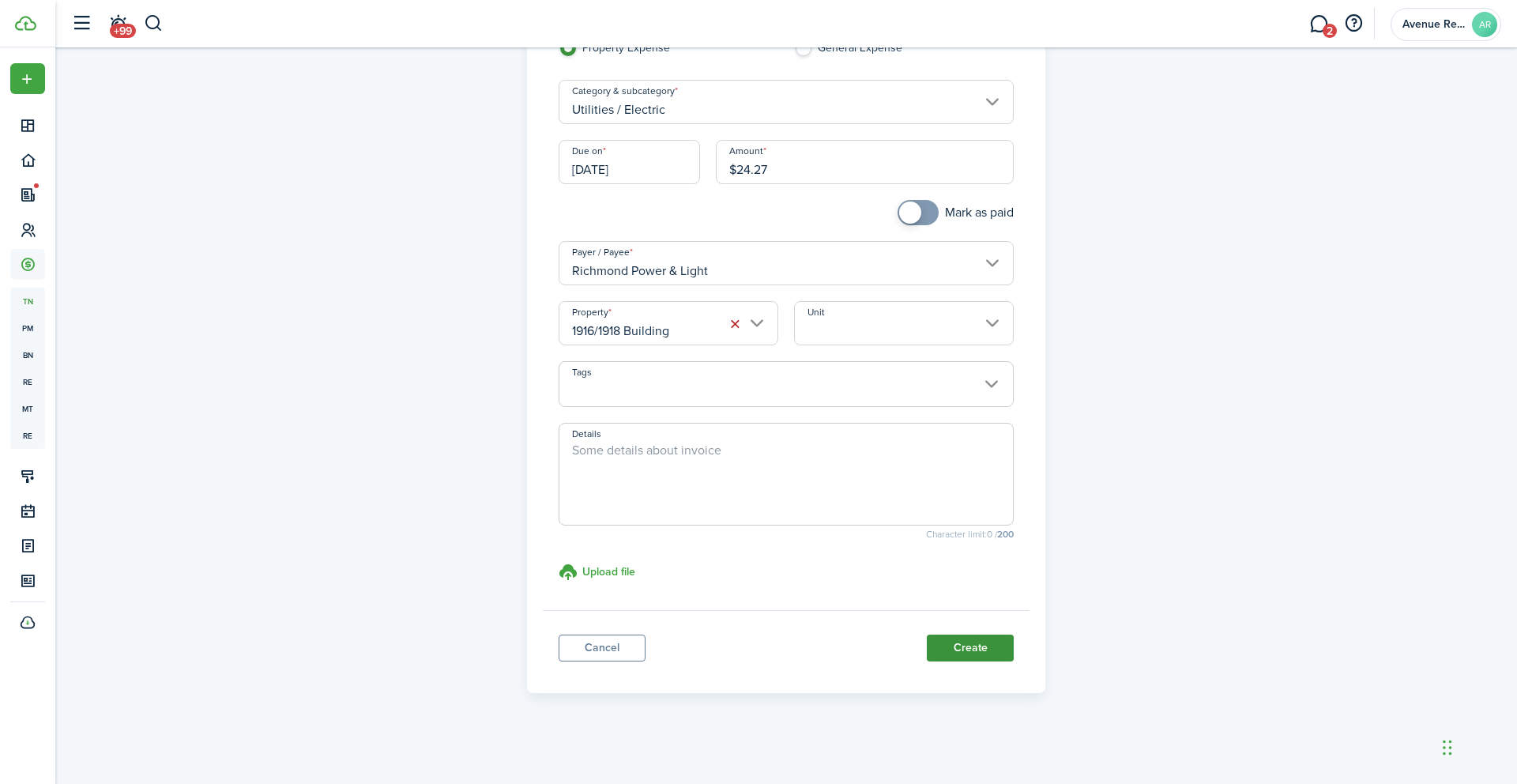
click at [974, 653] on button "Create" at bounding box center [971, 648] width 87 height 27
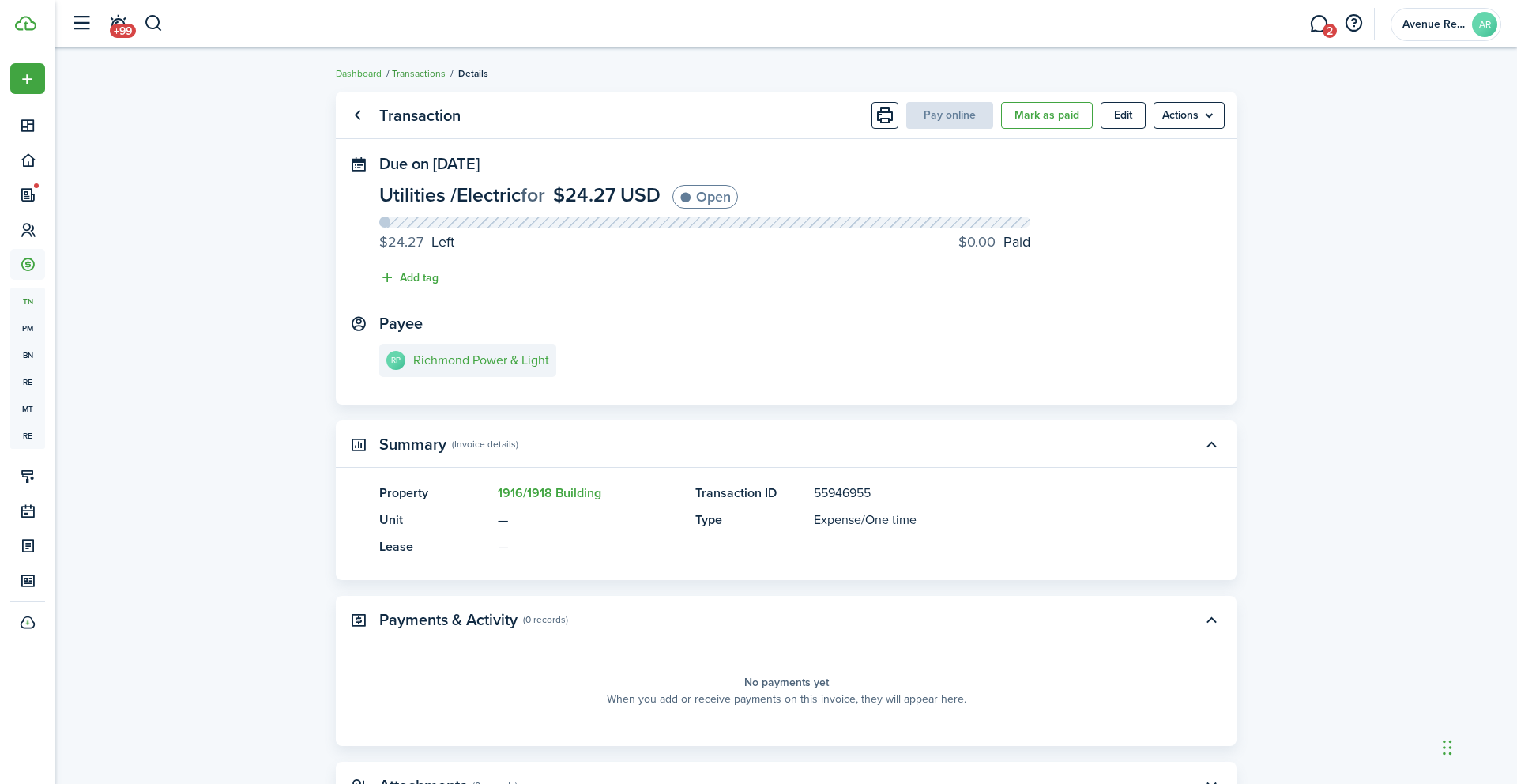
click at [416, 72] on link "Transactions" at bounding box center [419, 73] width 54 height 15
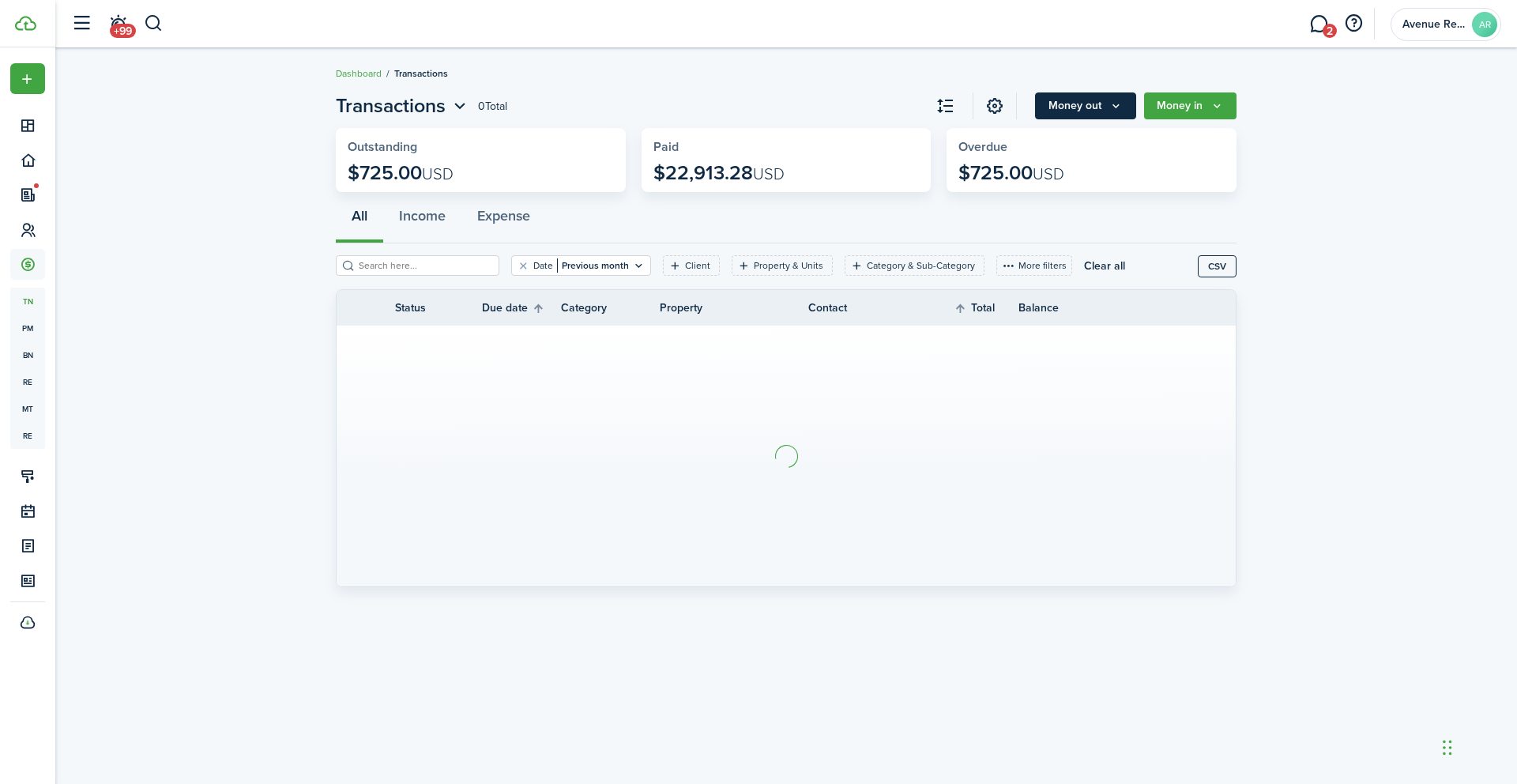
click at [1093, 114] on button "Money out" at bounding box center [1086, 106] width 102 height 27
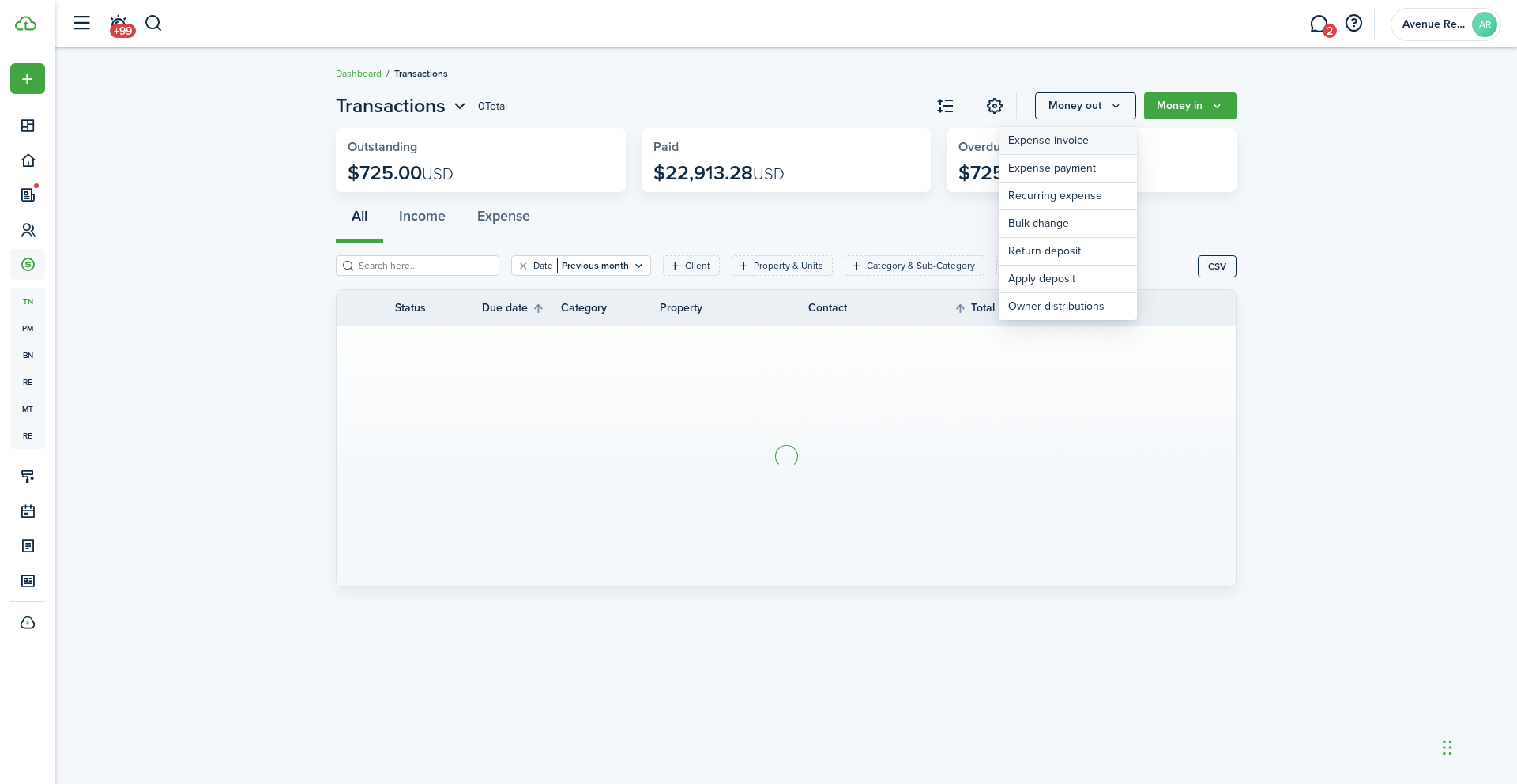
click at [1058, 140] on link "Expense invoice" at bounding box center [1067, 141] width 138 height 28
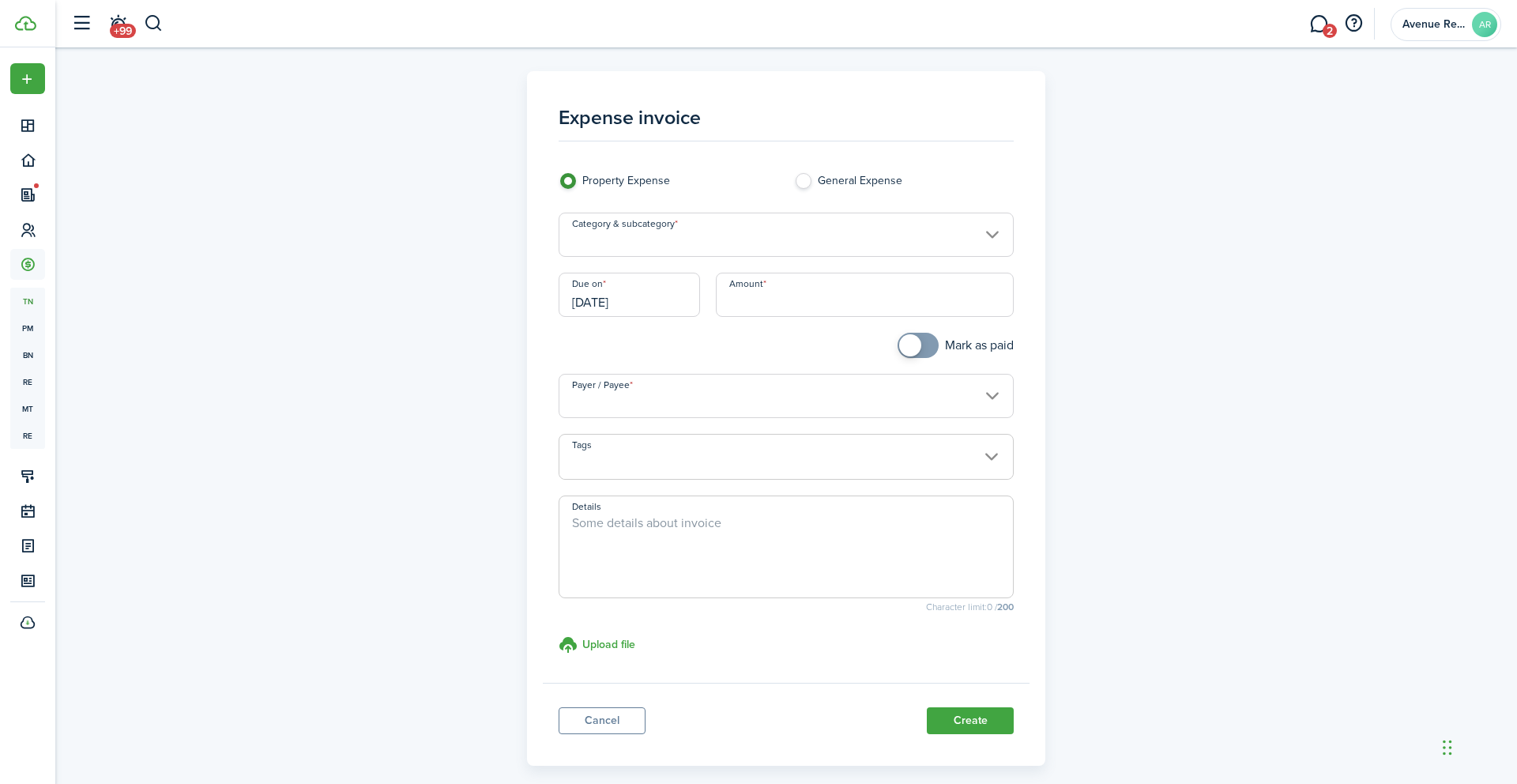
click at [712, 233] on input "Category & subcategory" at bounding box center [787, 235] width 456 height 44
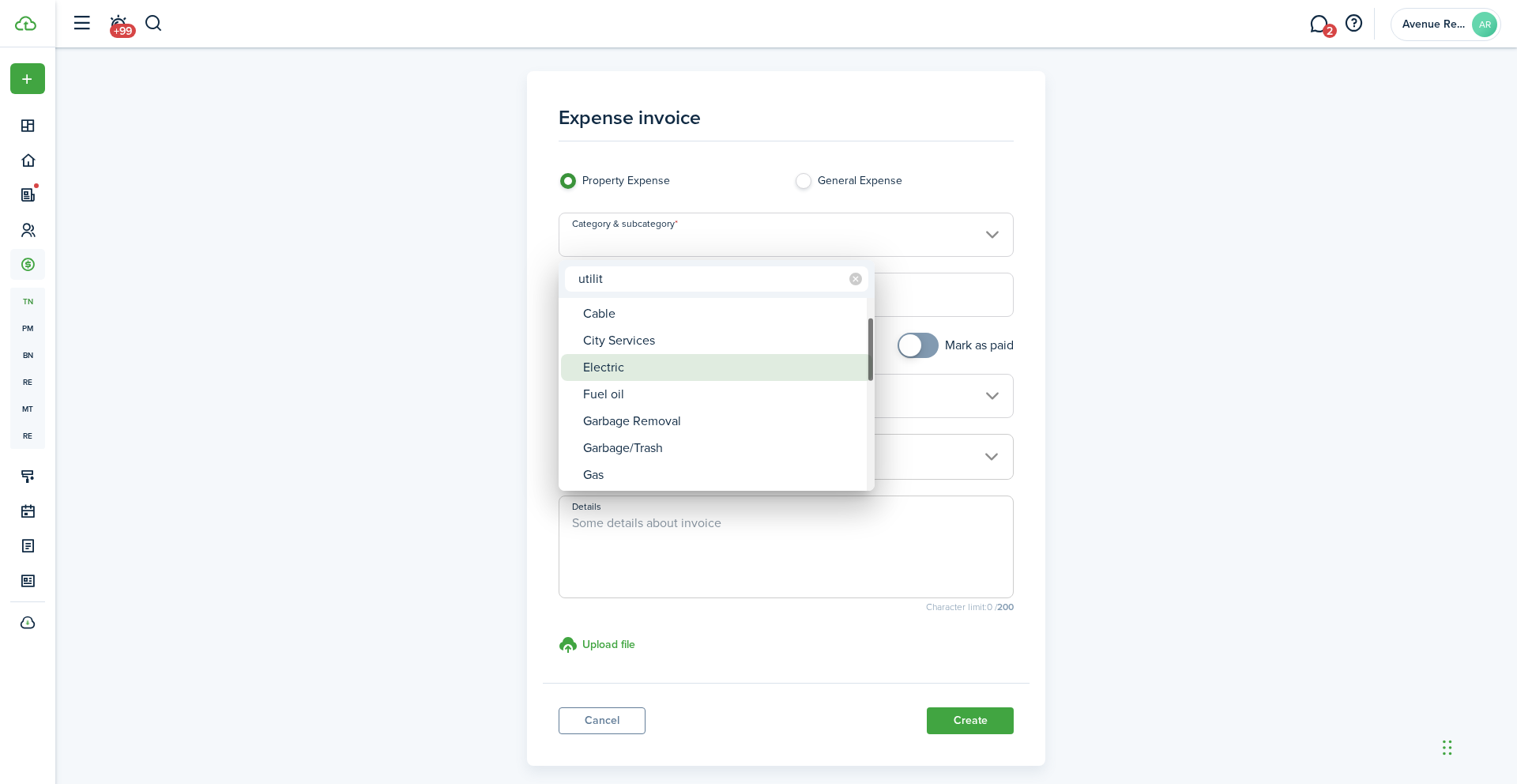
type input "utilit"
click at [625, 369] on div "Electric" at bounding box center [722, 367] width 279 height 27
type input "Utilities / Electric"
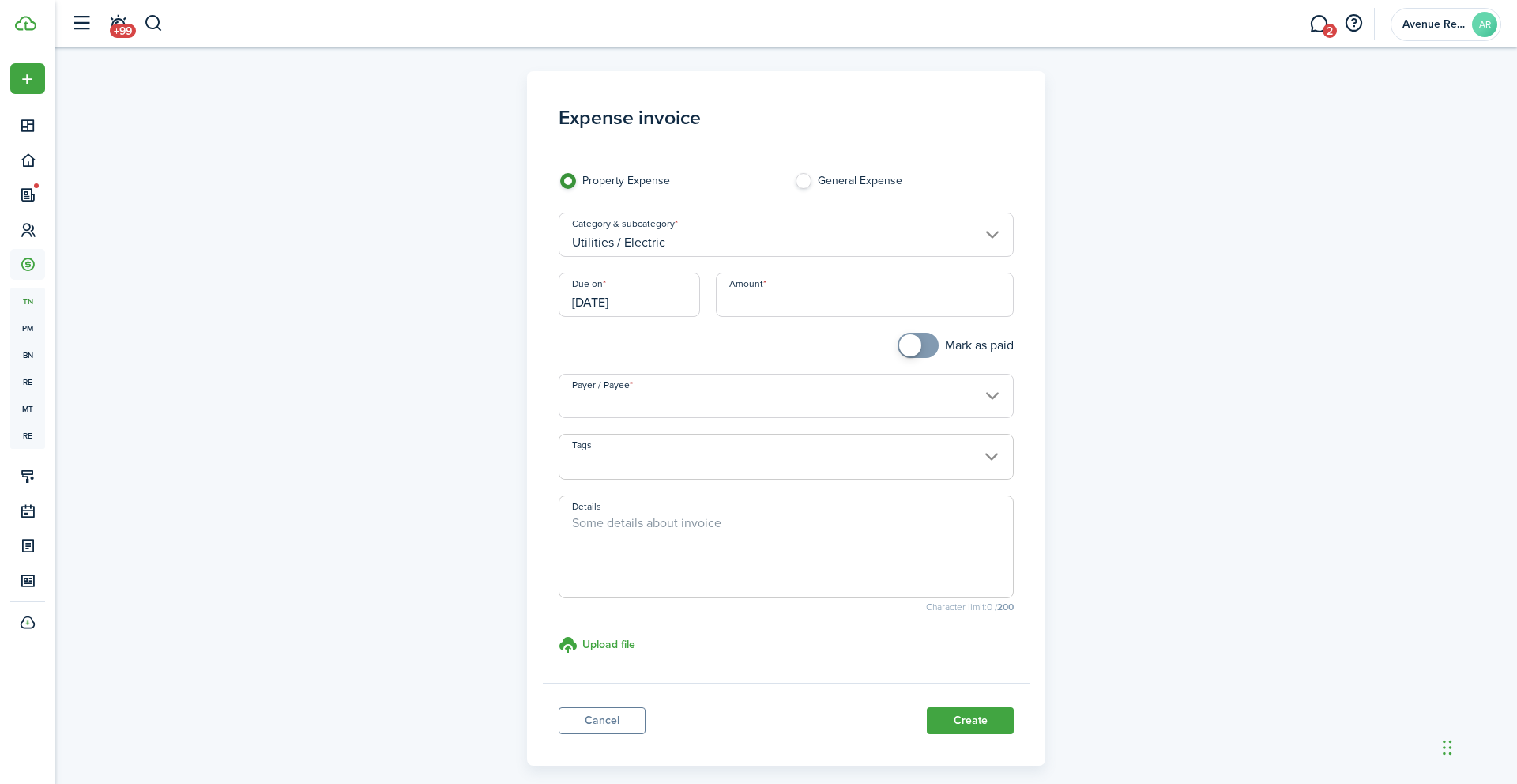
click at [658, 305] on input "[DATE]" at bounding box center [629, 295] width 141 height 44
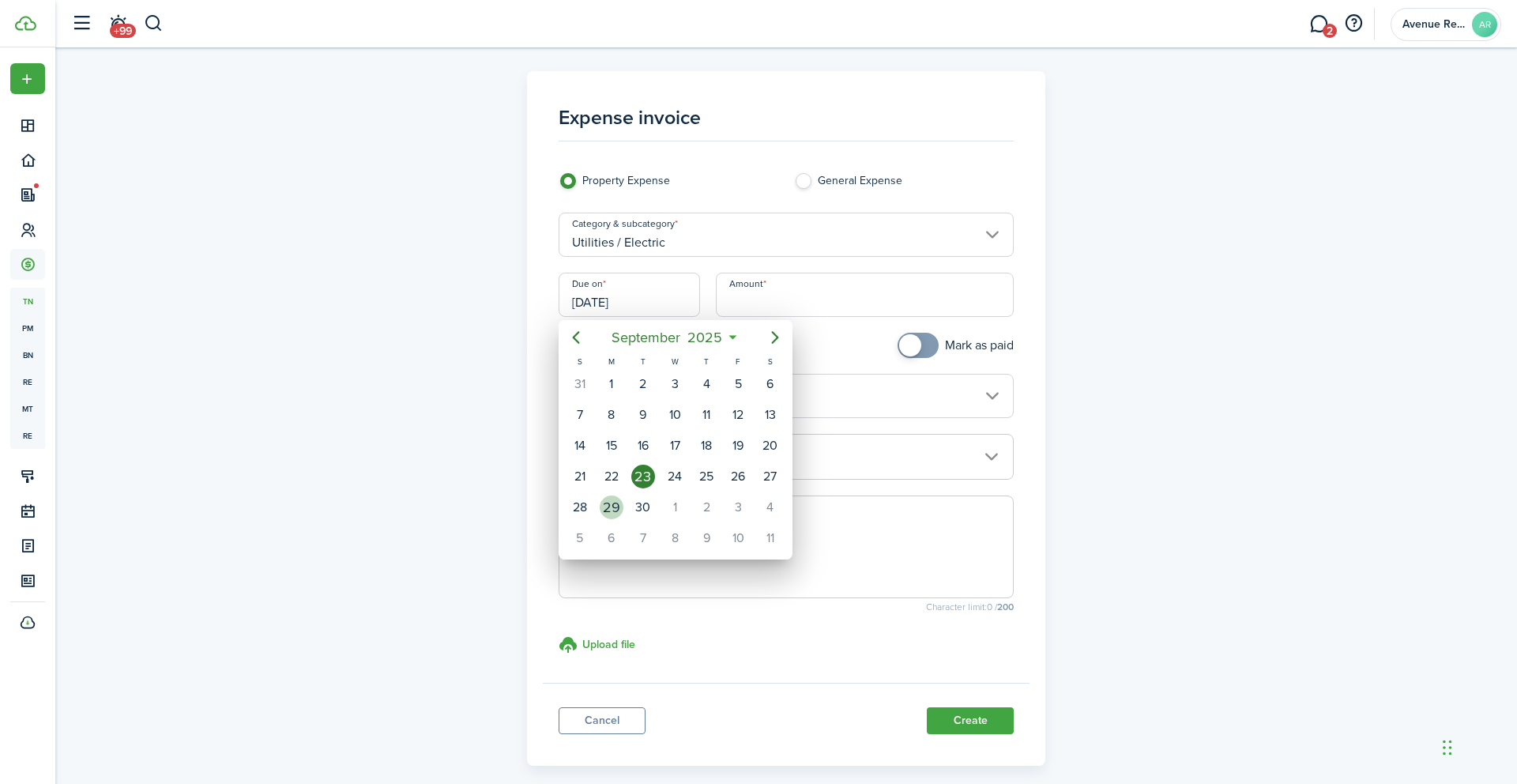
click at [617, 498] on div "29" at bounding box center [611, 507] width 24 height 24
type input "[DATE]"
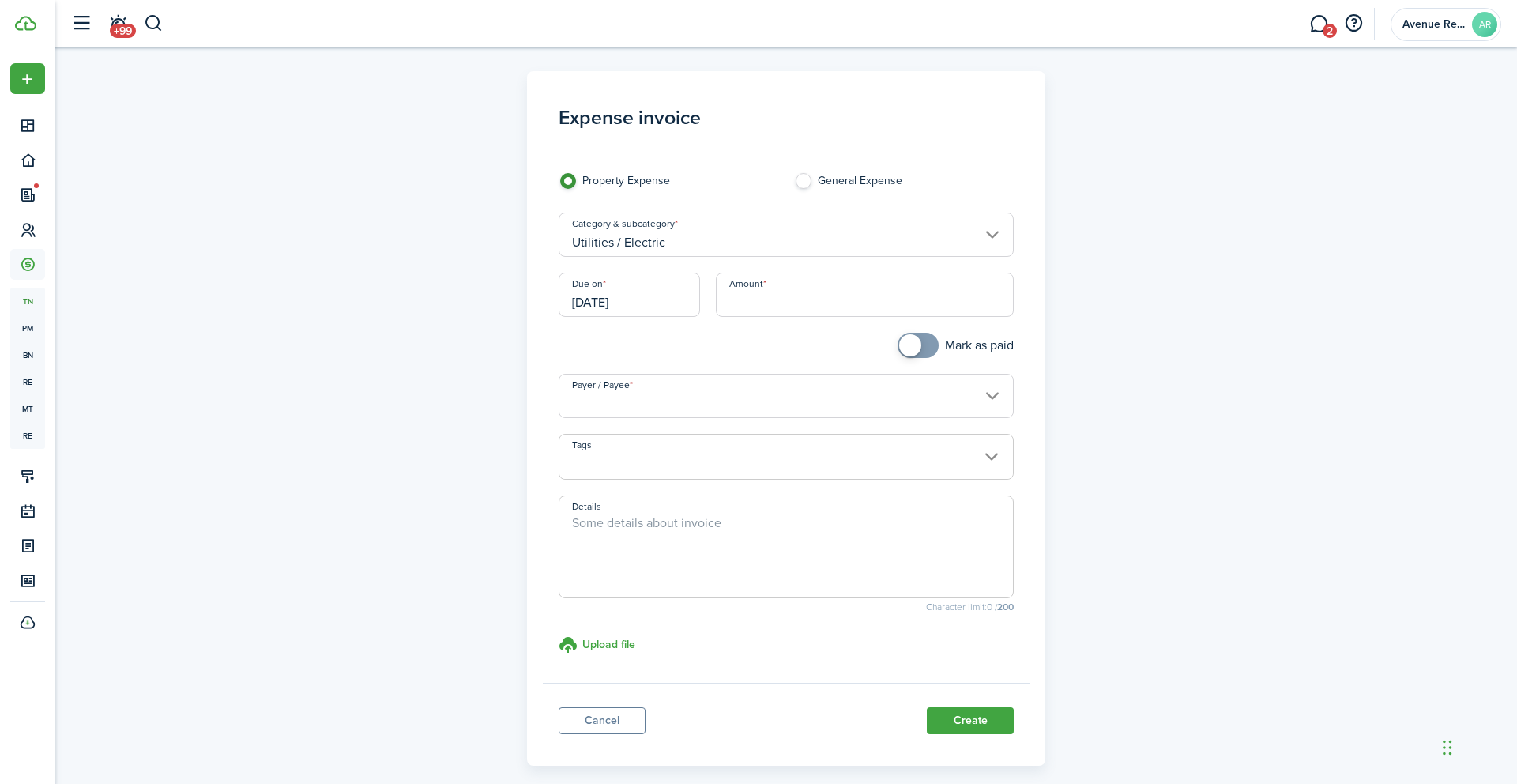
click at [768, 305] on input "Amount" at bounding box center [865, 295] width 299 height 44
click at [690, 400] on input "Payer / Payee" at bounding box center [787, 396] width 456 height 44
type input "$64.65"
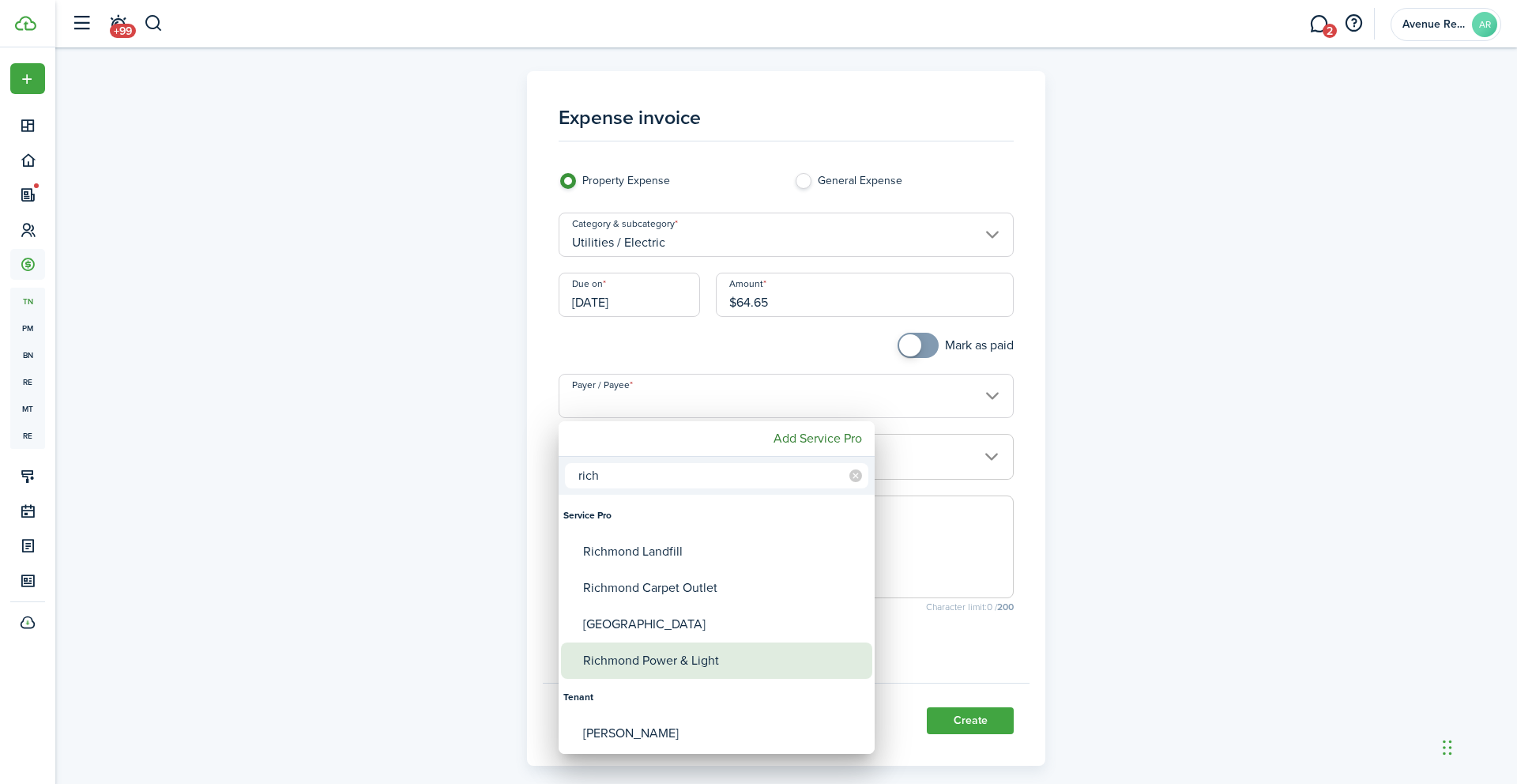
type input "rich"
click at [670, 662] on div "Richmond Power & Light" at bounding box center [722, 661] width 279 height 37
type input "Richmond Power & Light"
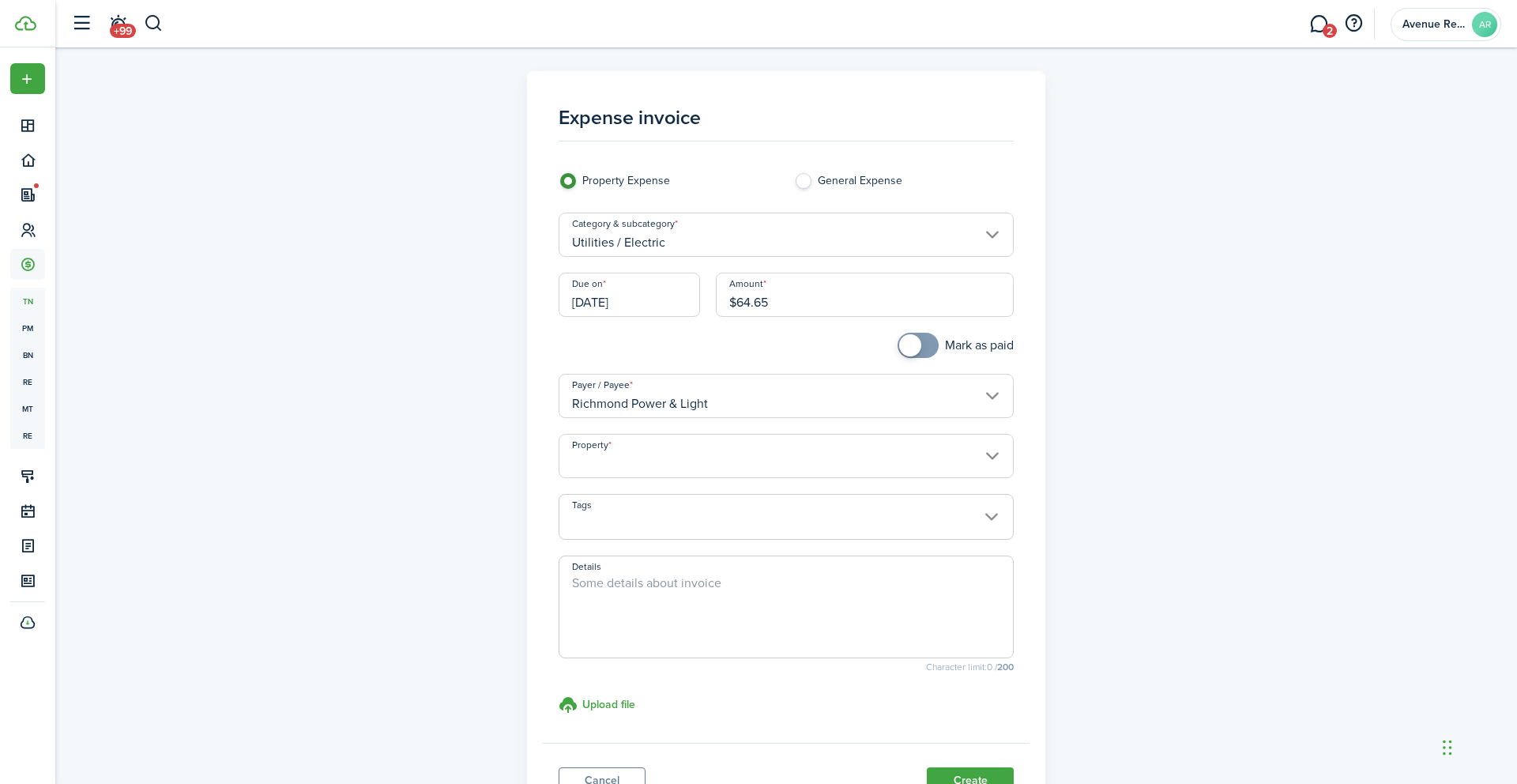
click at [668, 461] on input "Property" at bounding box center [787, 456] width 456 height 44
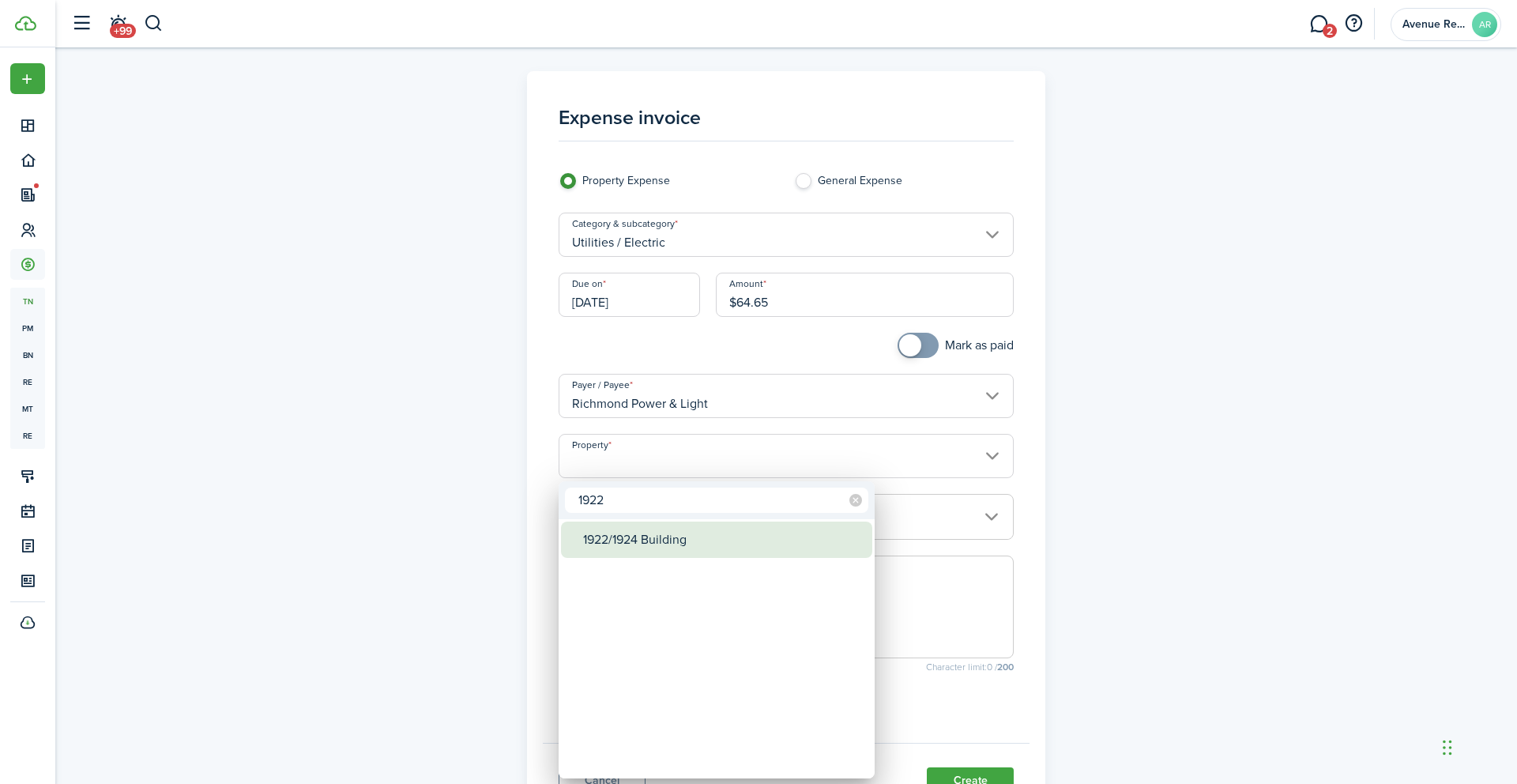
type input "1922"
click at [682, 547] on div "1922/1924 Building" at bounding box center [722, 539] width 279 height 37
type input "1922/1924 Building"
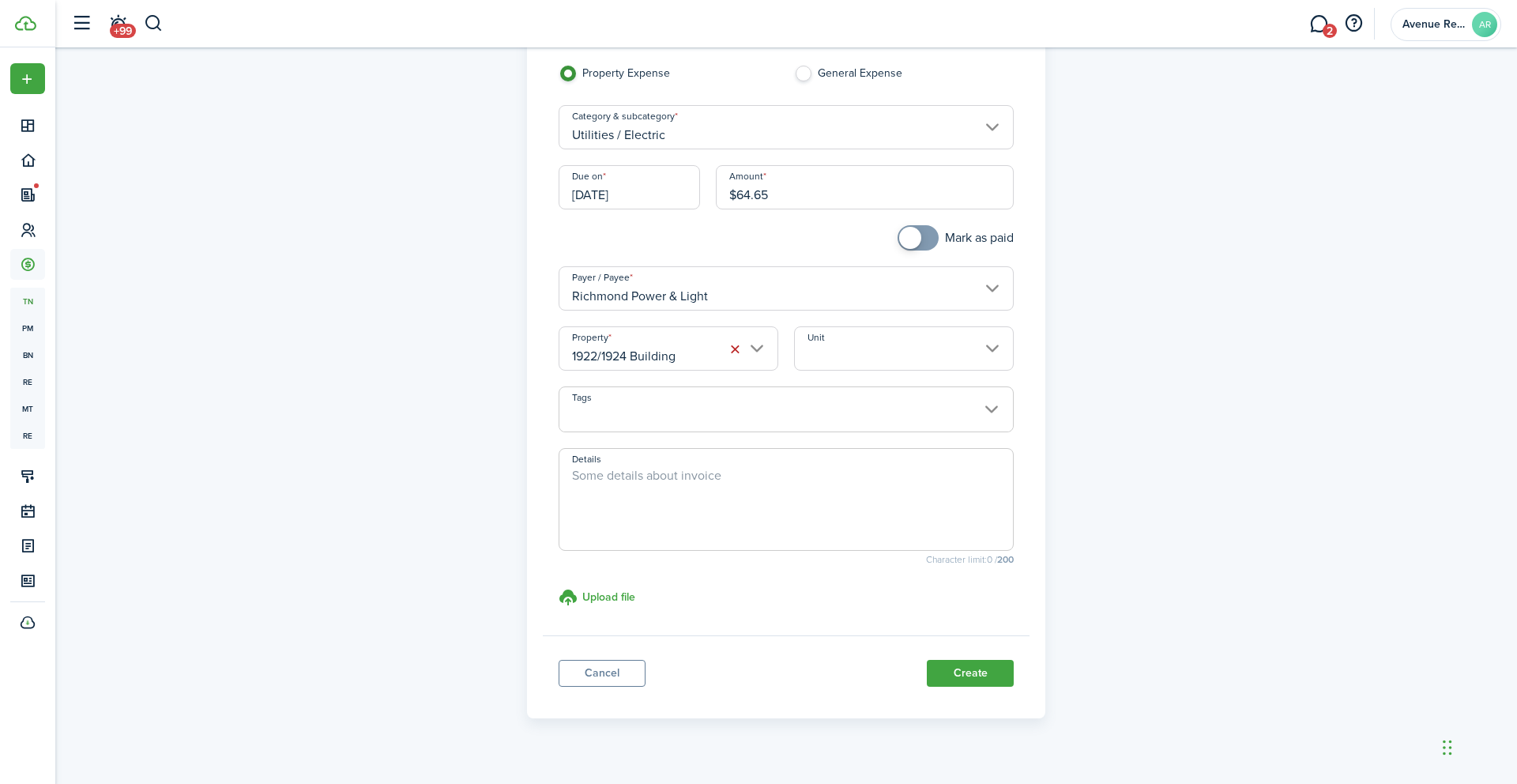
scroll to position [110, 0]
click at [959, 672] on button "Create" at bounding box center [971, 670] width 87 height 27
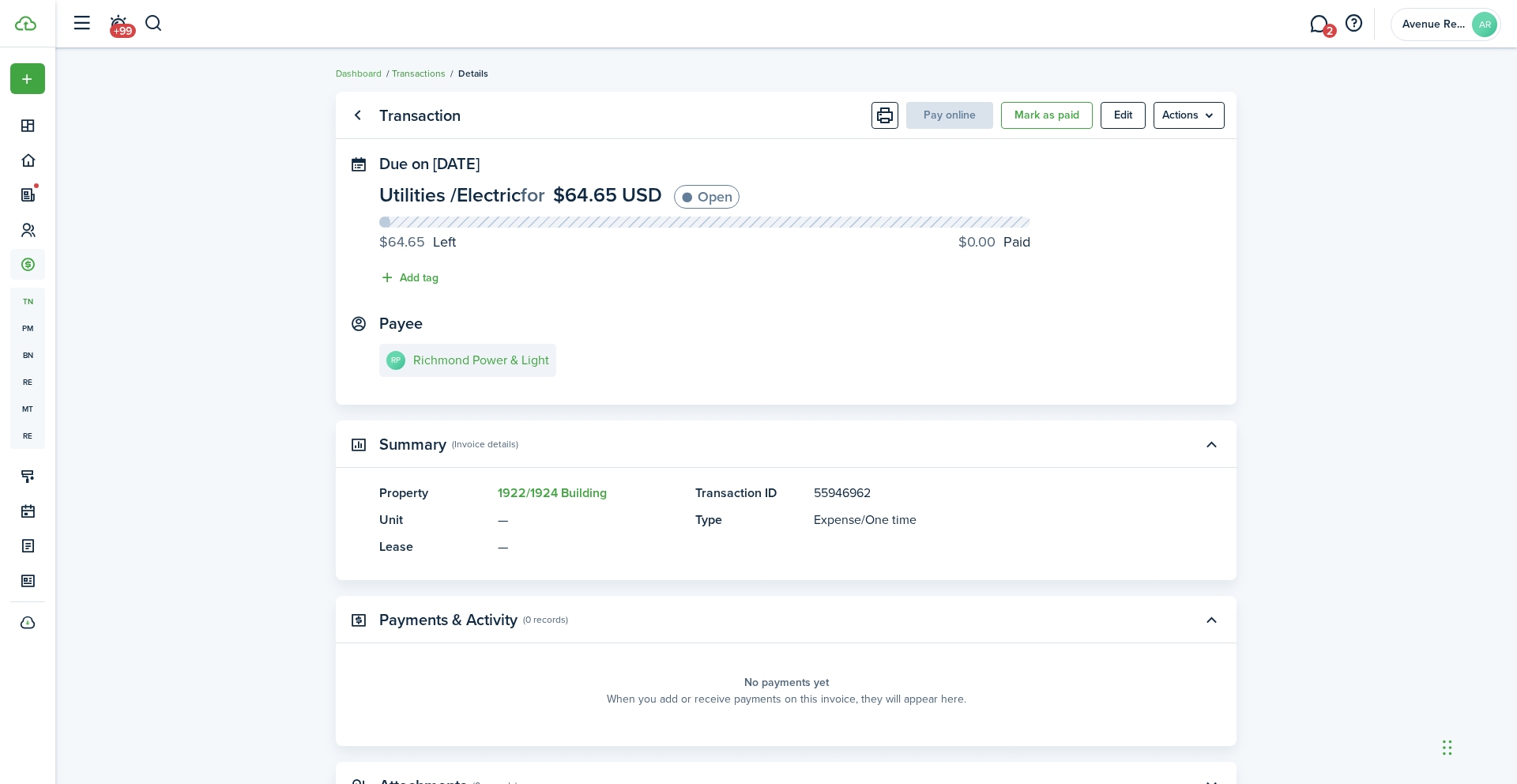
click at [430, 71] on link "Transactions" at bounding box center [419, 73] width 54 height 15
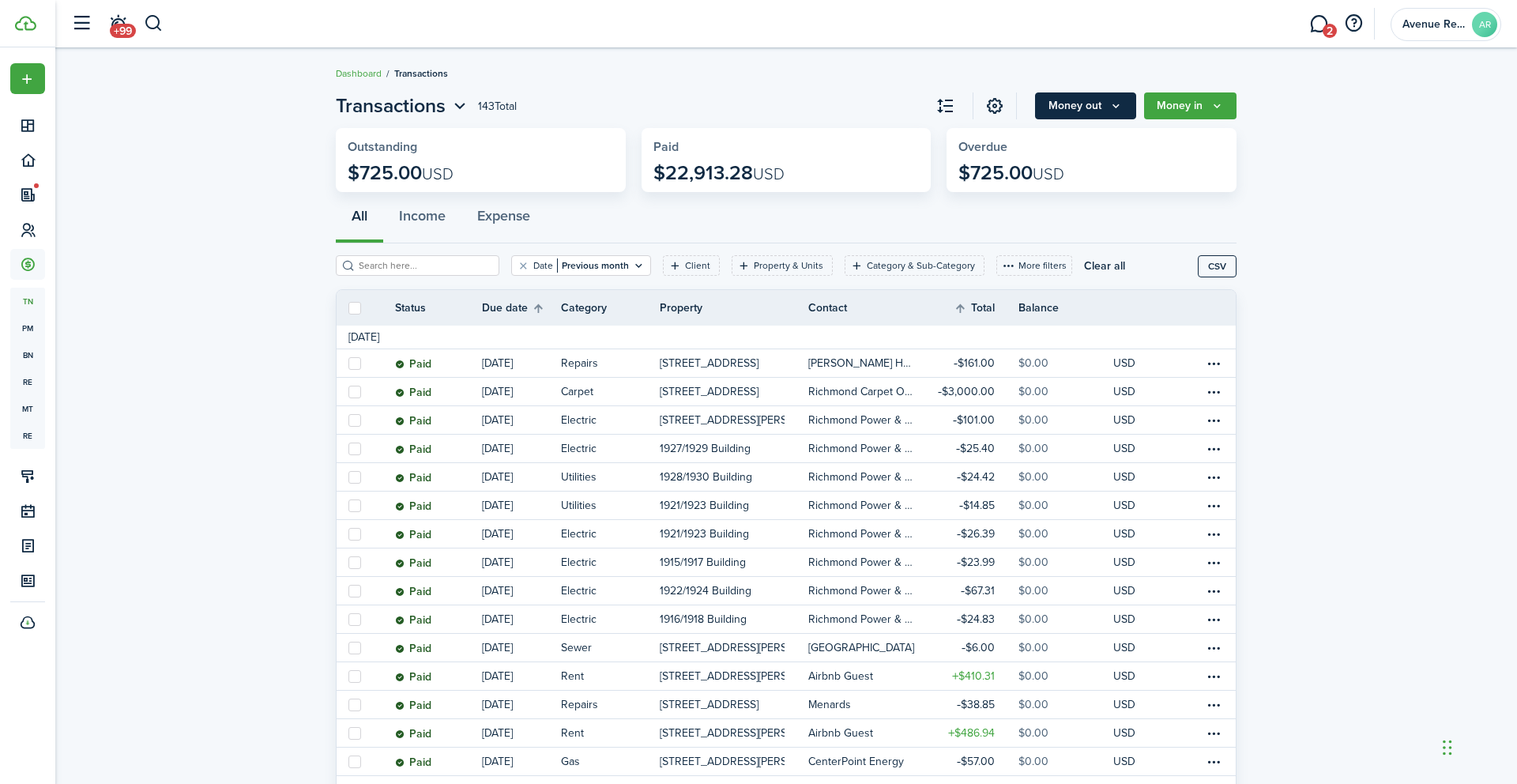
click at [1114, 110] on icon "Money out" at bounding box center [1117, 105] width 14 height 13
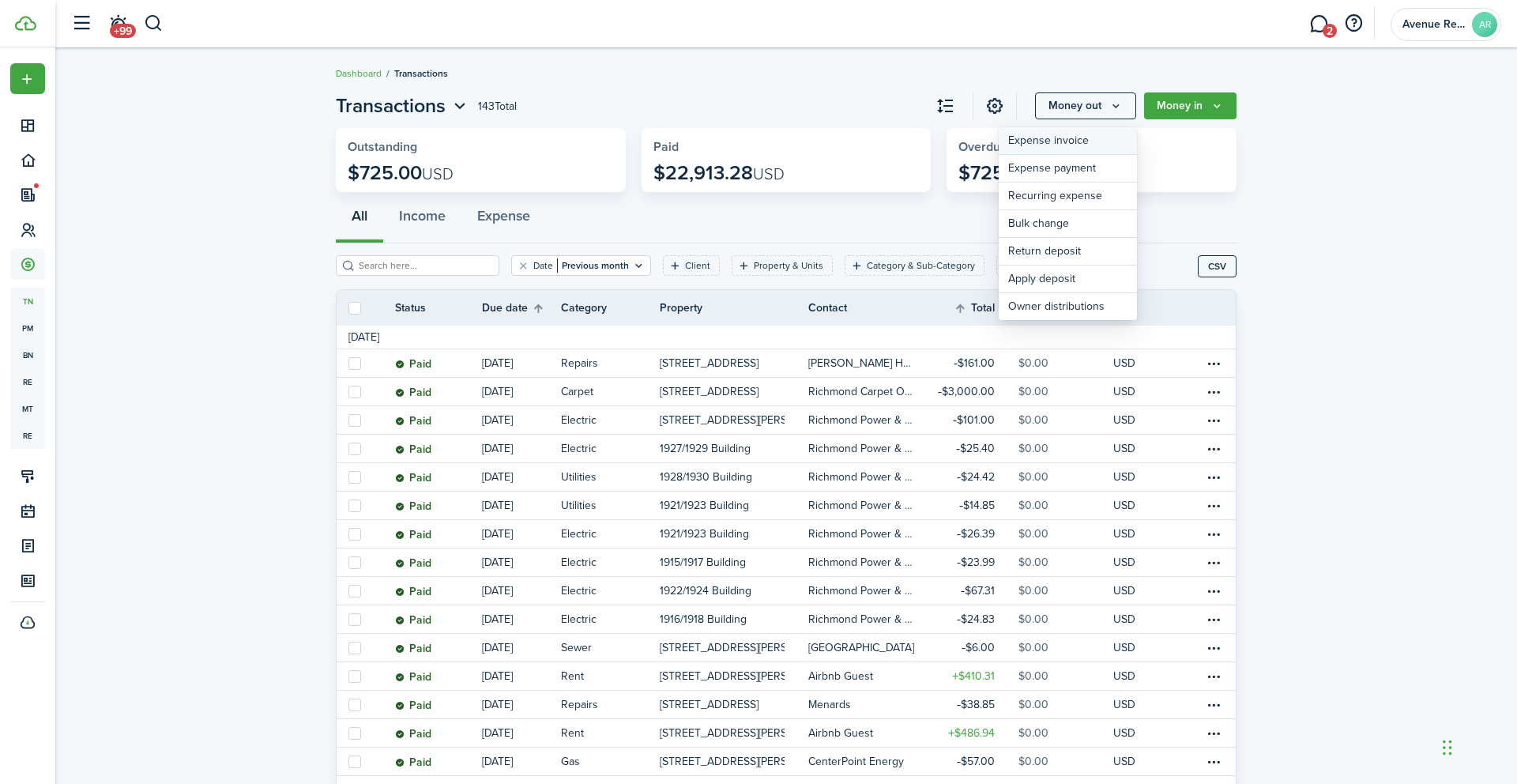
click at [1055, 142] on link "Expense invoice" at bounding box center [1067, 141] width 138 height 28
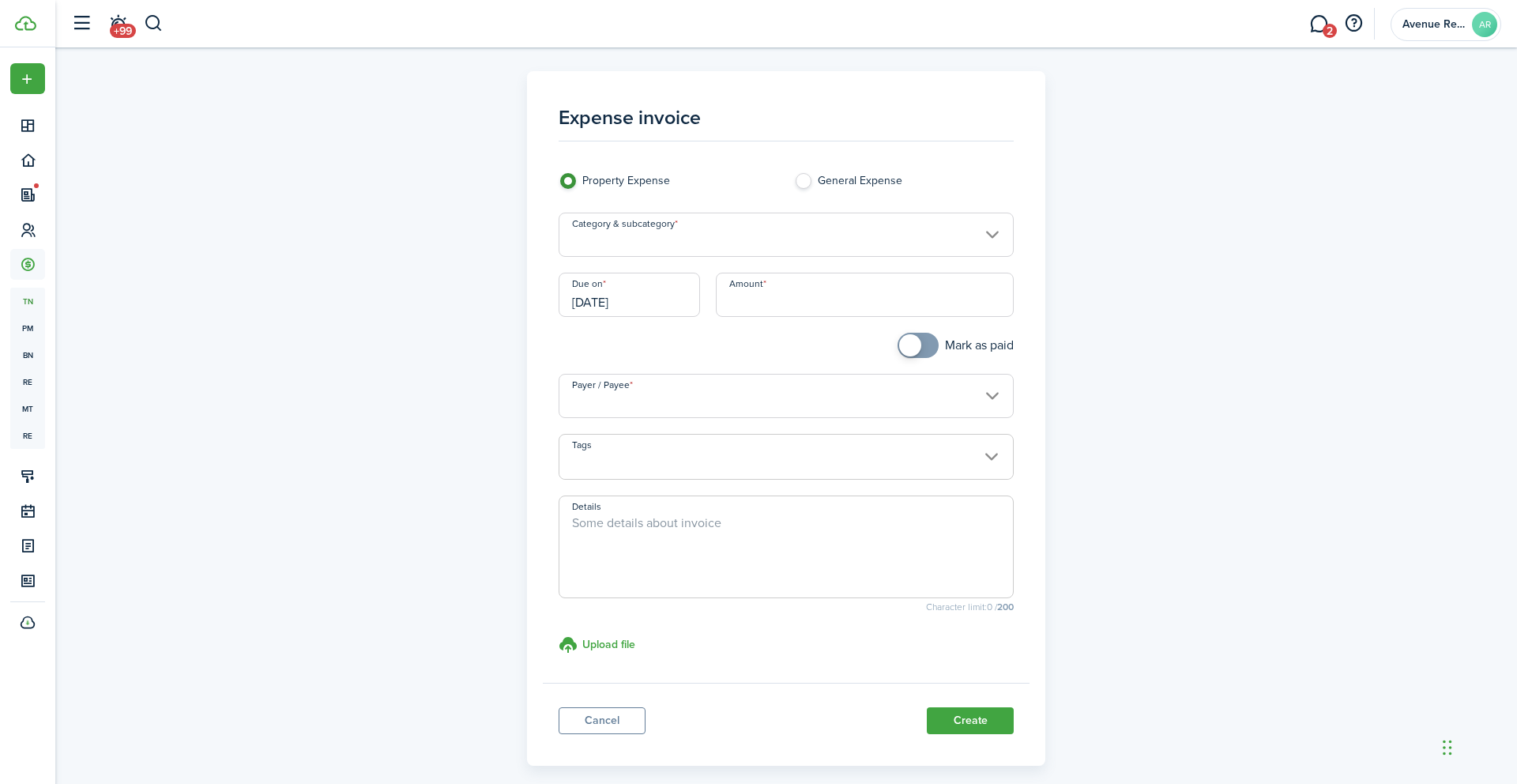
click at [653, 234] on input "Category & subcategory" at bounding box center [787, 235] width 456 height 44
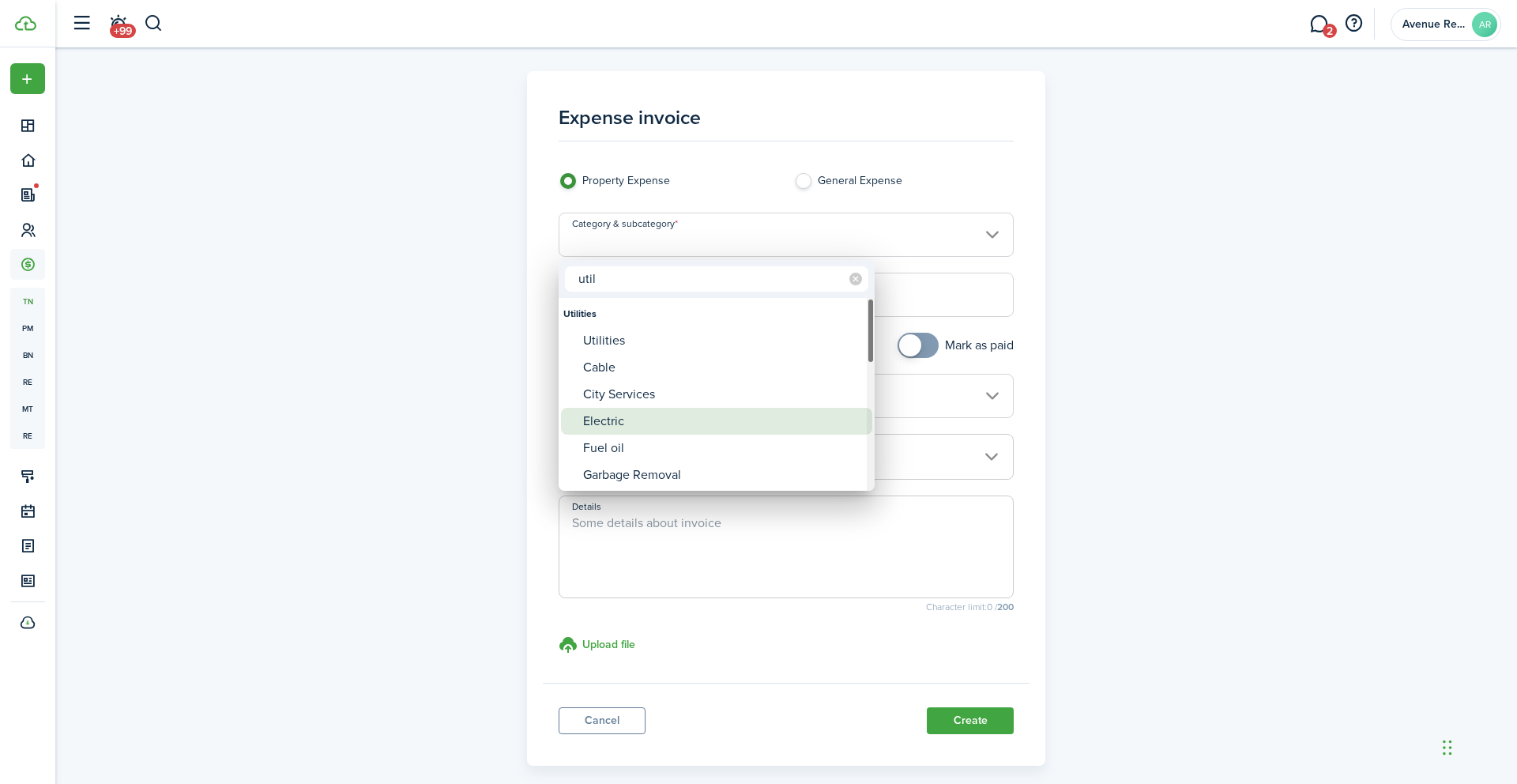
type input "util"
click at [612, 414] on div "Electric" at bounding box center [722, 421] width 279 height 27
type input "Utilities / Electric"
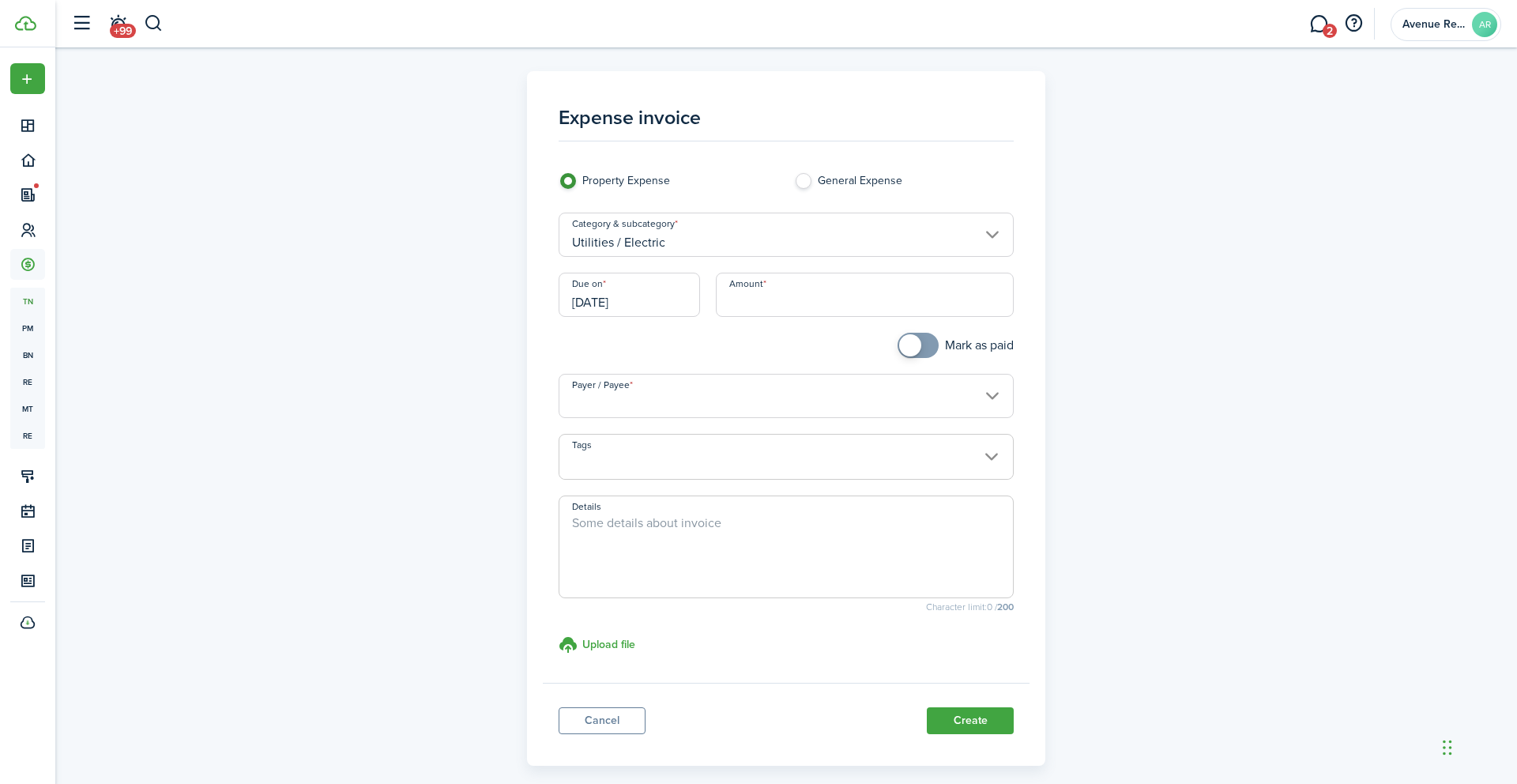
click at [657, 302] on input "[DATE]" at bounding box center [629, 295] width 141 height 44
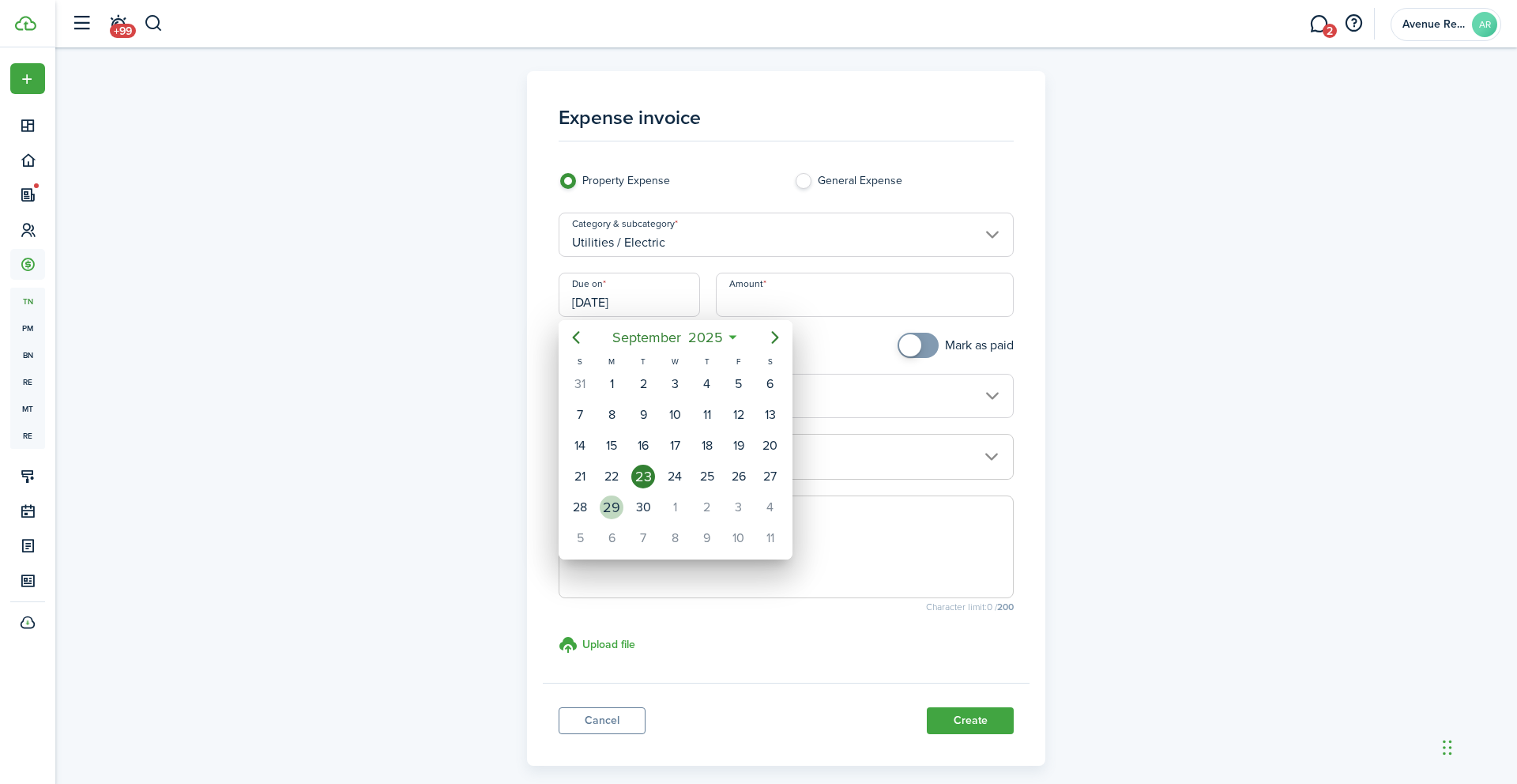
click at [612, 508] on div "29" at bounding box center [611, 507] width 24 height 24
type input "[DATE]"
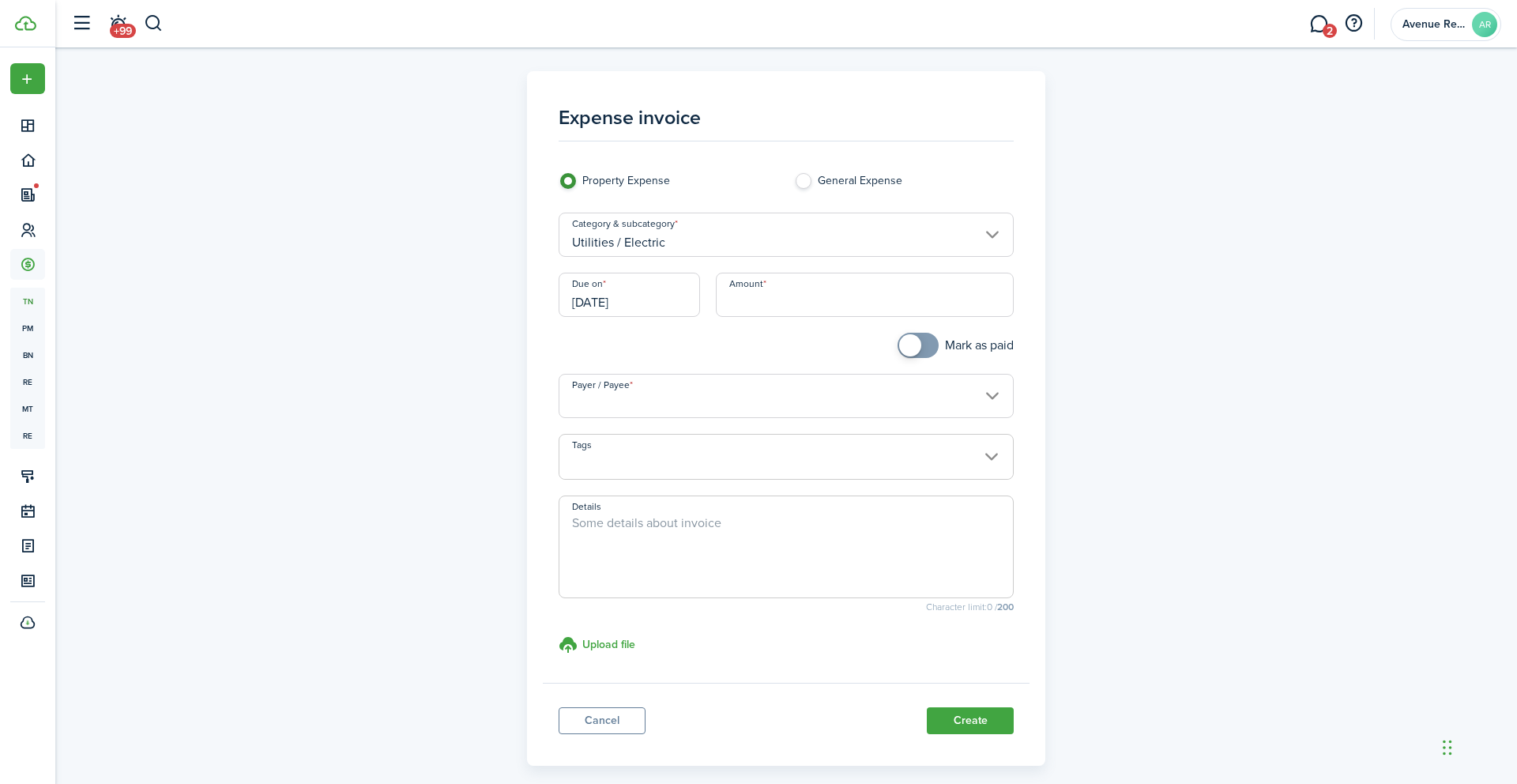
click at [780, 301] on input "Amount" at bounding box center [865, 295] width 299 height 44
click at [688, 403] on input "Payer / Payee" at bounding box center [787, 396] width 456 height 44
type input "$23.99"
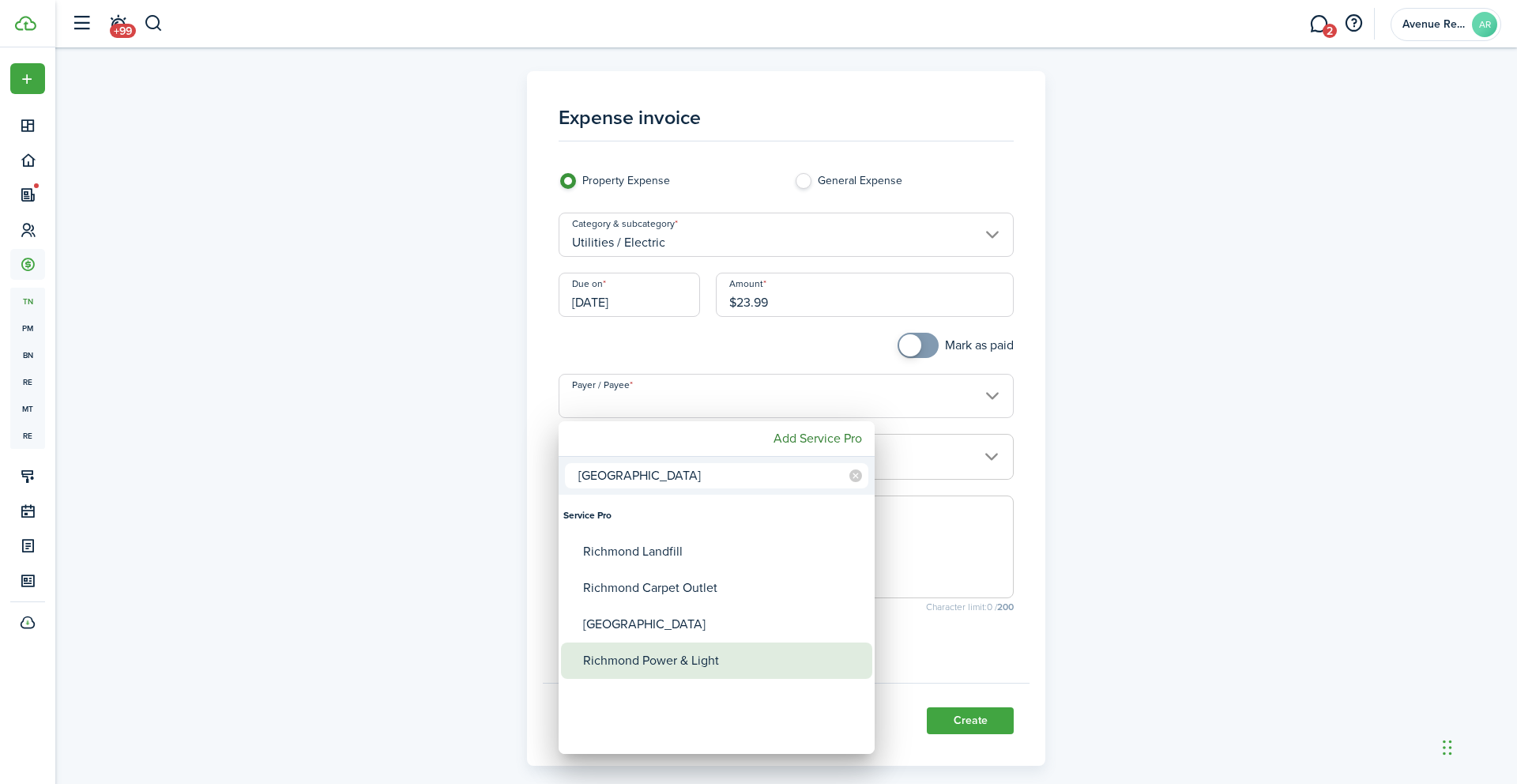
type input "[GEOGRAPHIC_DATA]"
click at [664, 664] on div "Richmond Power & Light" at bounding box center [722, 661] width 279 height 37
type input "Richmond Power & Light"
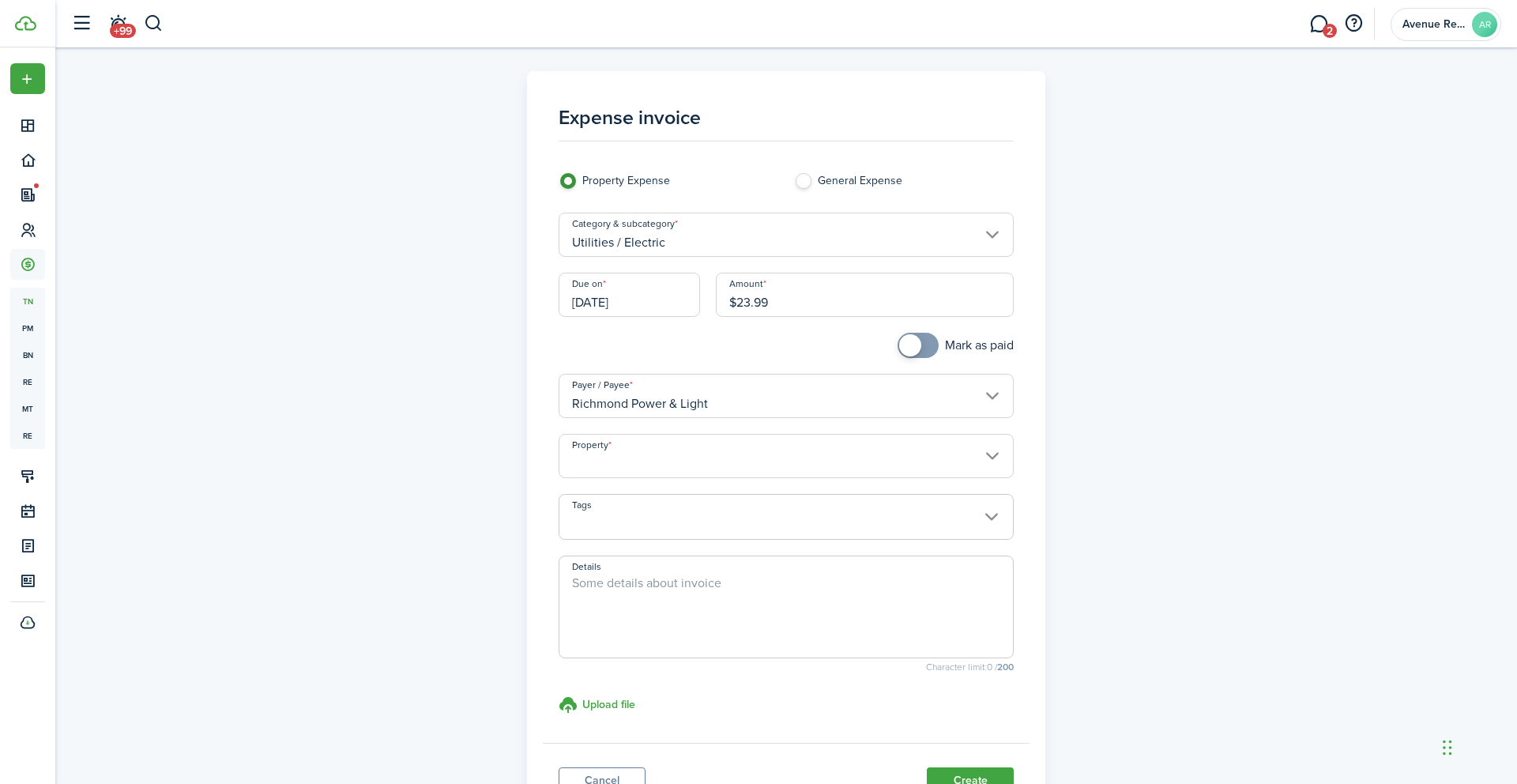
click at [635, 453] on input "Property" at bounding box center [787, 456] width 456 height 44
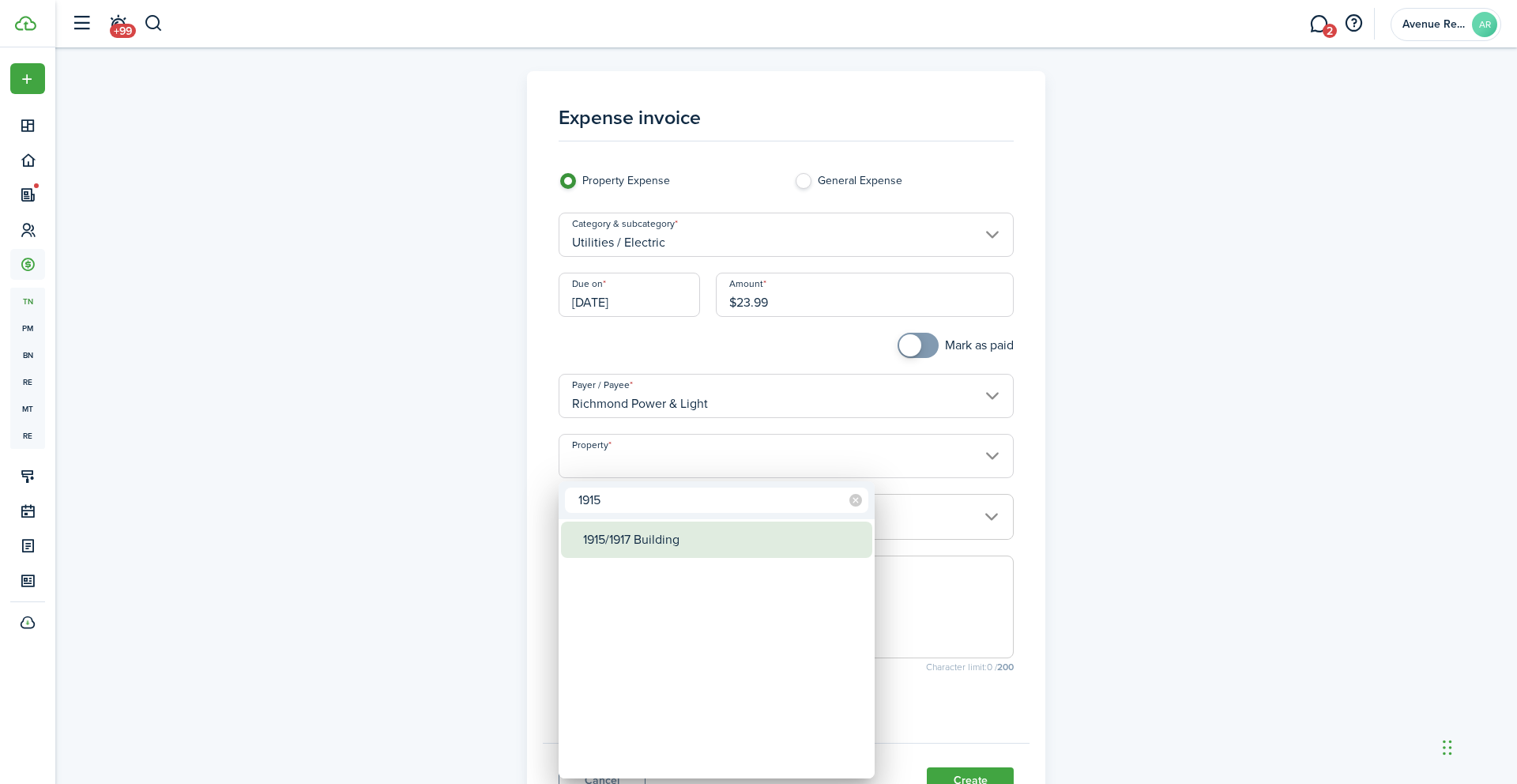
type input "1915"
click at [627, 537] on div "1915/1917 Building" at bounding box center [722, 539] width 279 height 37
type input "1915/1917 Building"
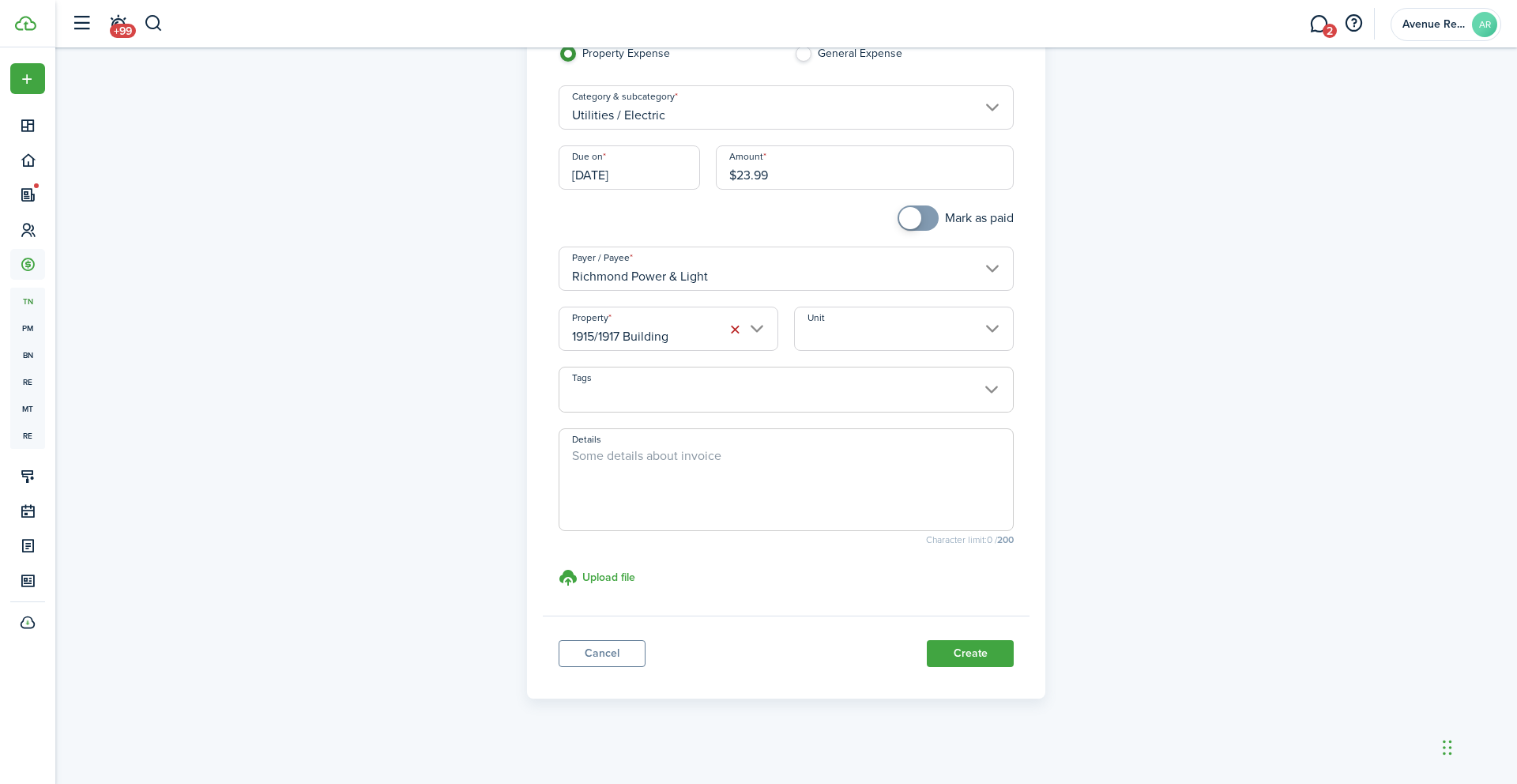
scroll to position [132, 0]
click at [971, 650] on button "Create" at bounding box center [971, 648] width 87 height 27
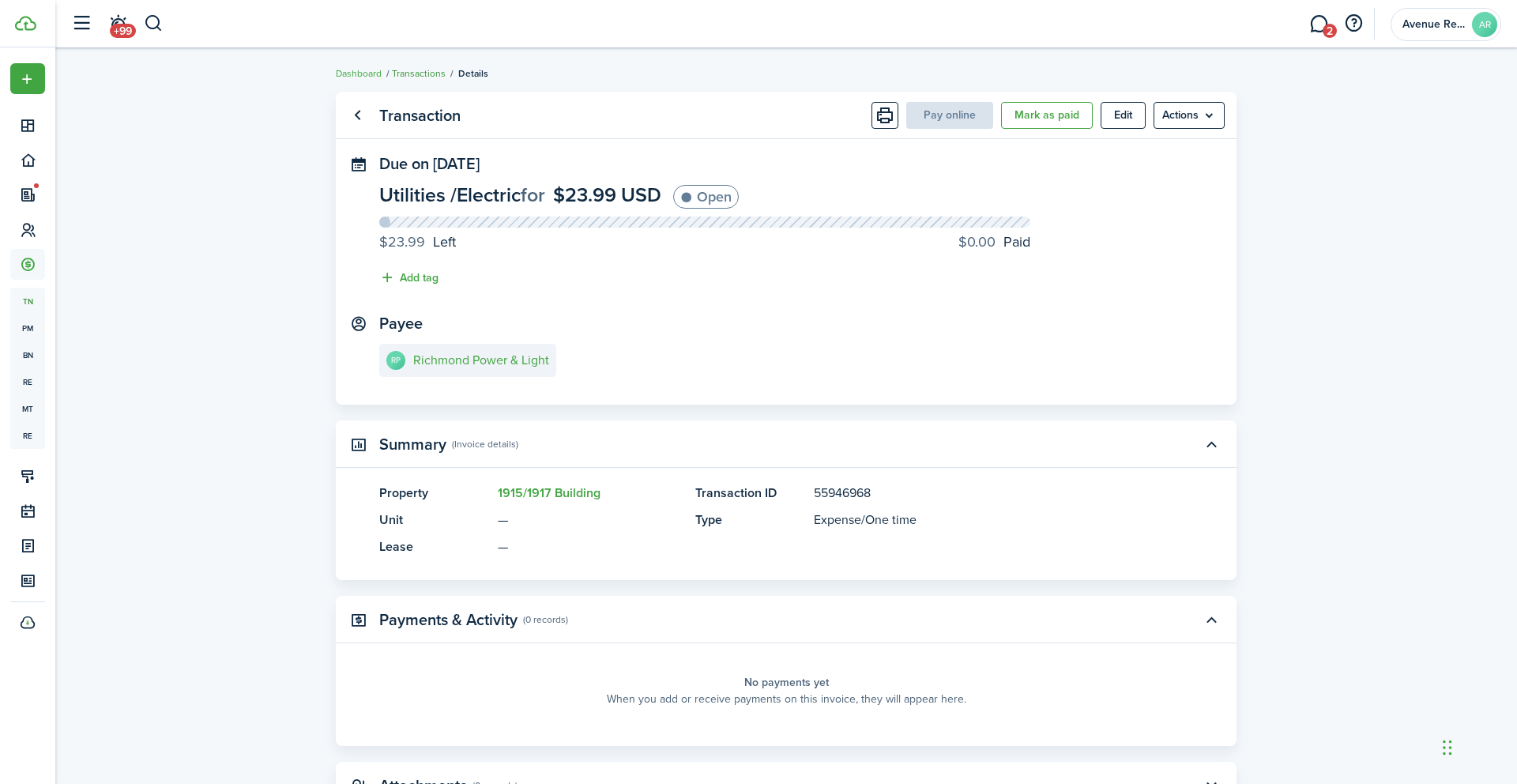
click at [419, 73] on link "Transactions" at bounding box center [419, 73] width 54 height 15
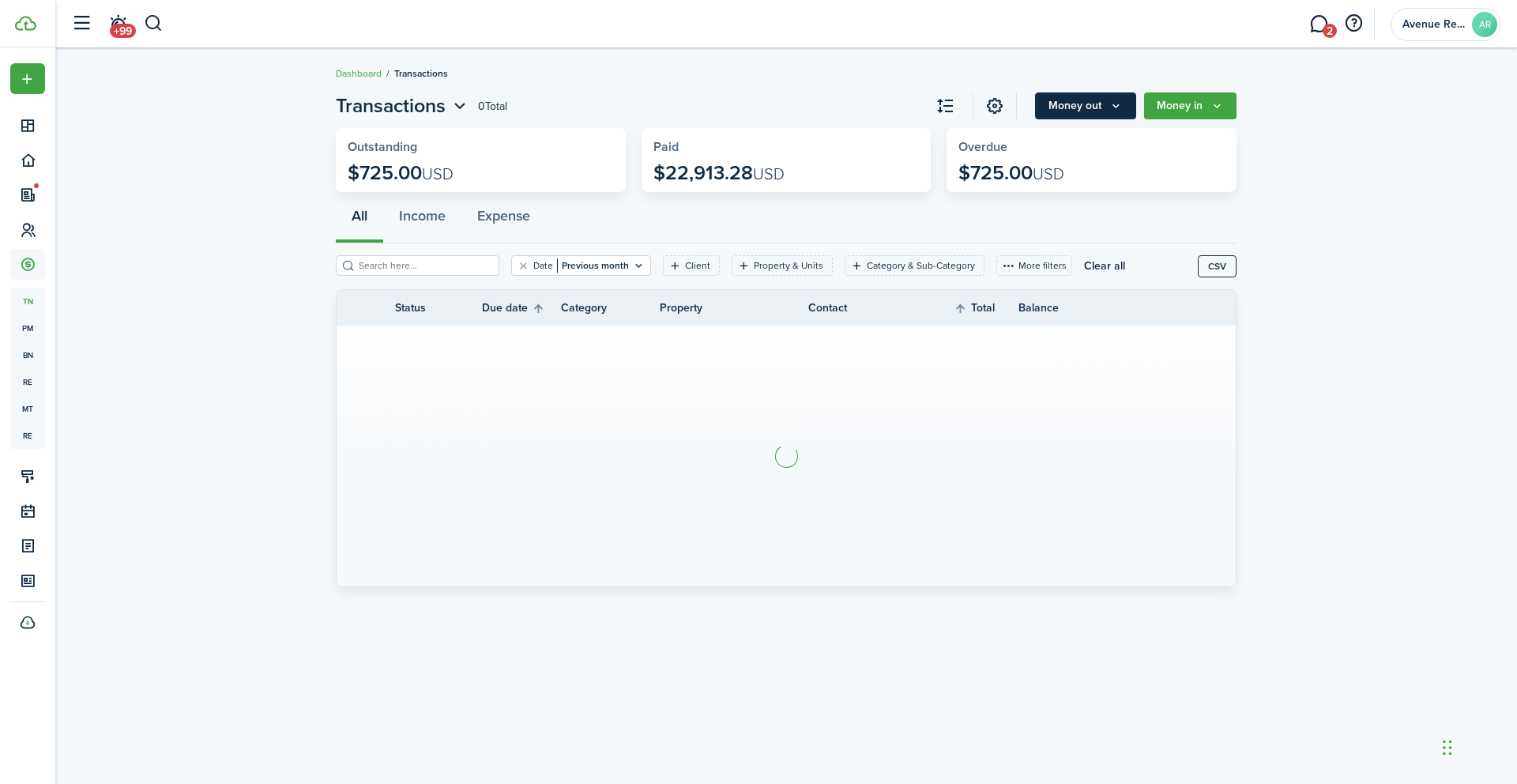
click at [1095, 104] on button "Money out" at bounding box center [1086, 106] width 102 height 27
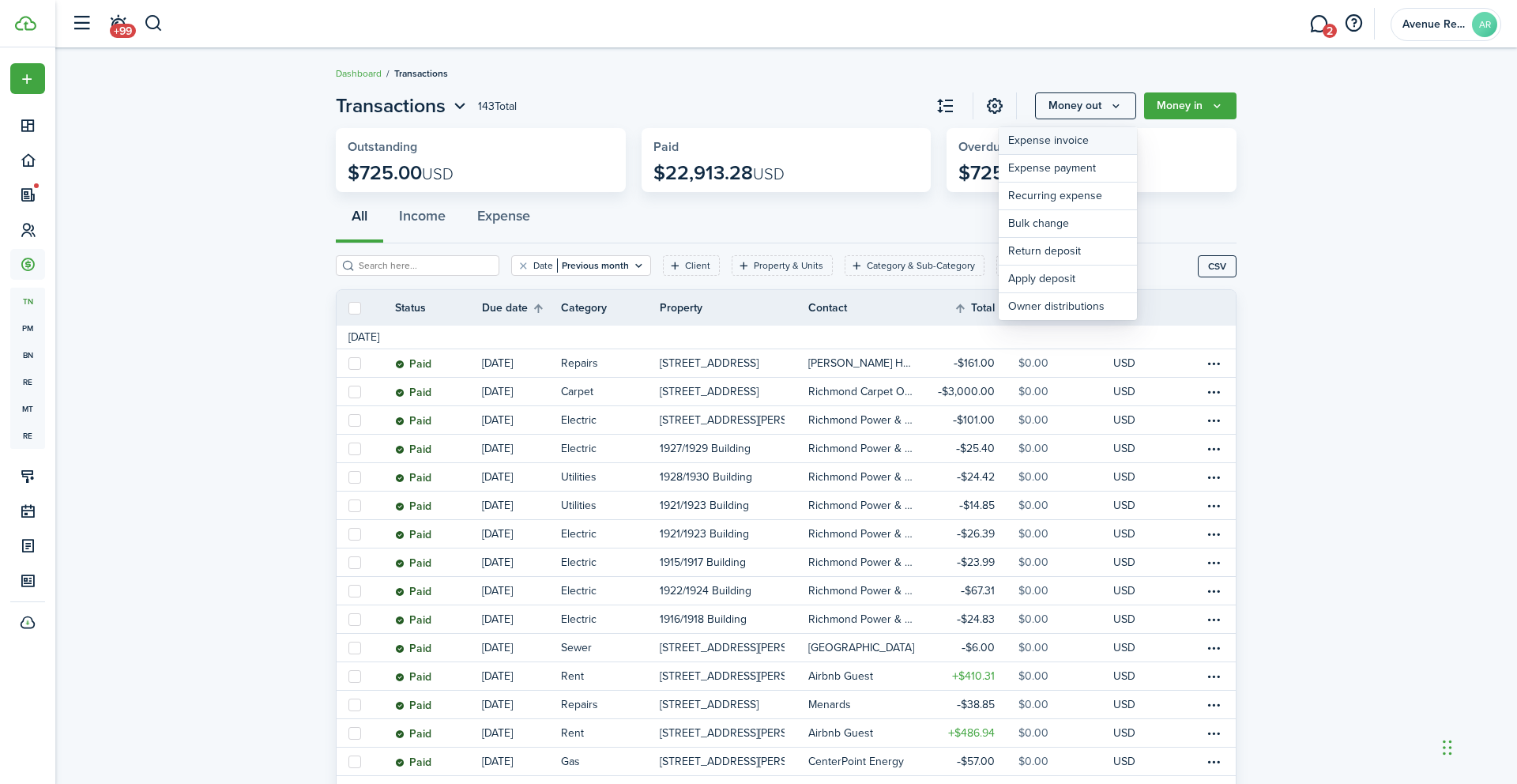
click at [1077, 138] on link "Expense invoice" at bounding box center [1067, 141] width 138 height 28
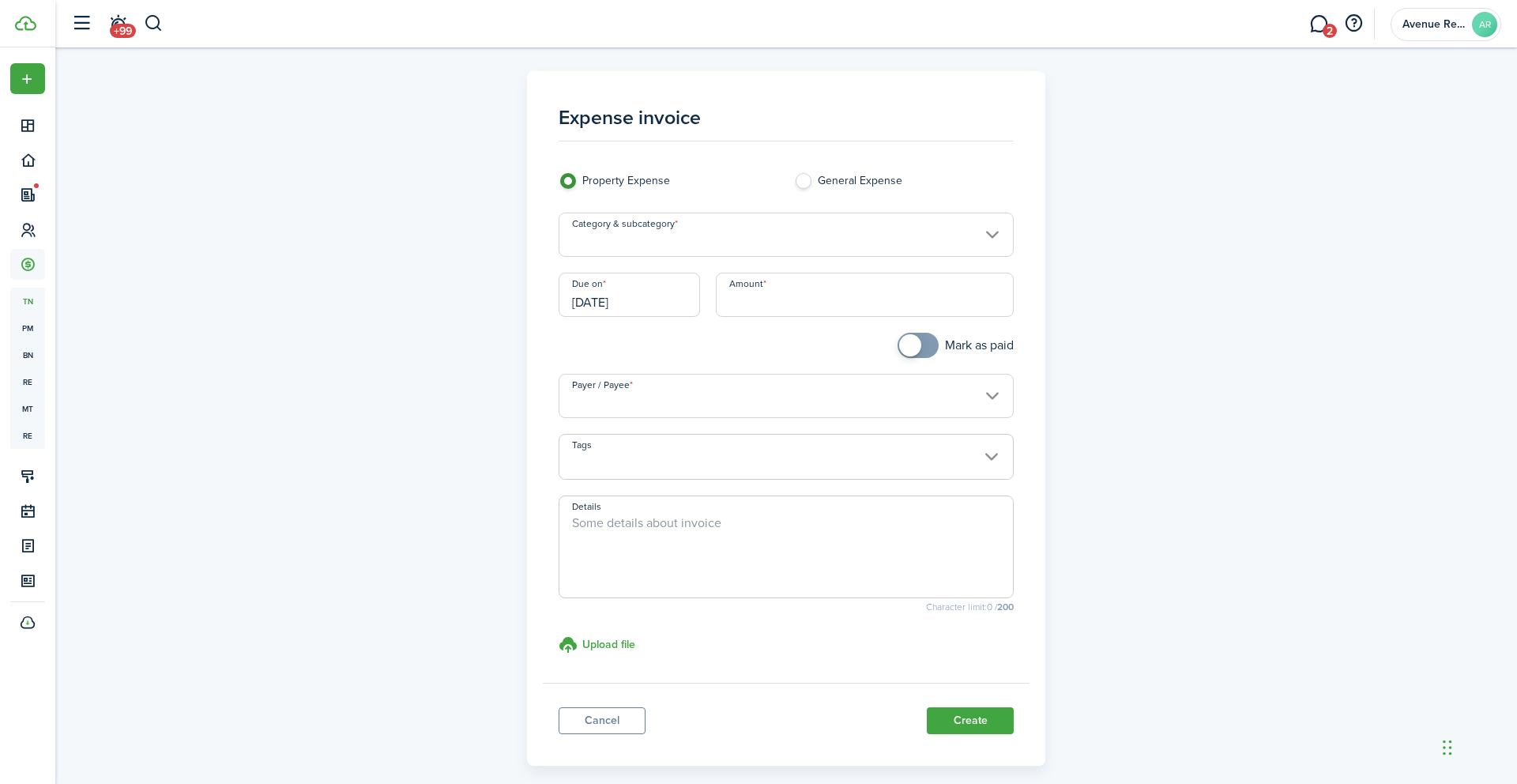
click at [694, 236] on input "Category & subcategory" at bounding box center [787, 235] width 456 height 44
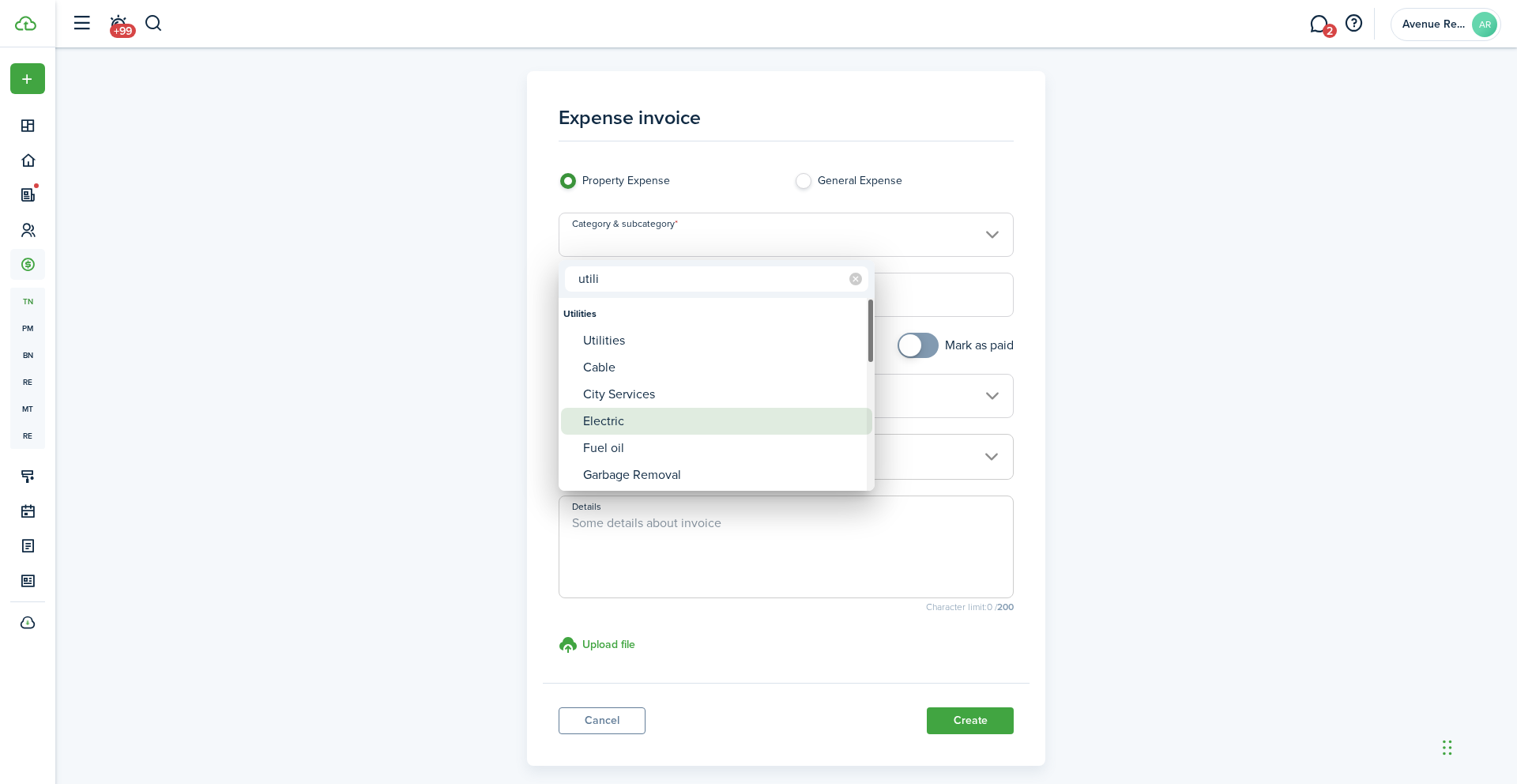
type input "utili"
click at [621, 423] on div "Electric" at bounding box center [722, 421] width 279 height 27
type input "Utilities / Electric"
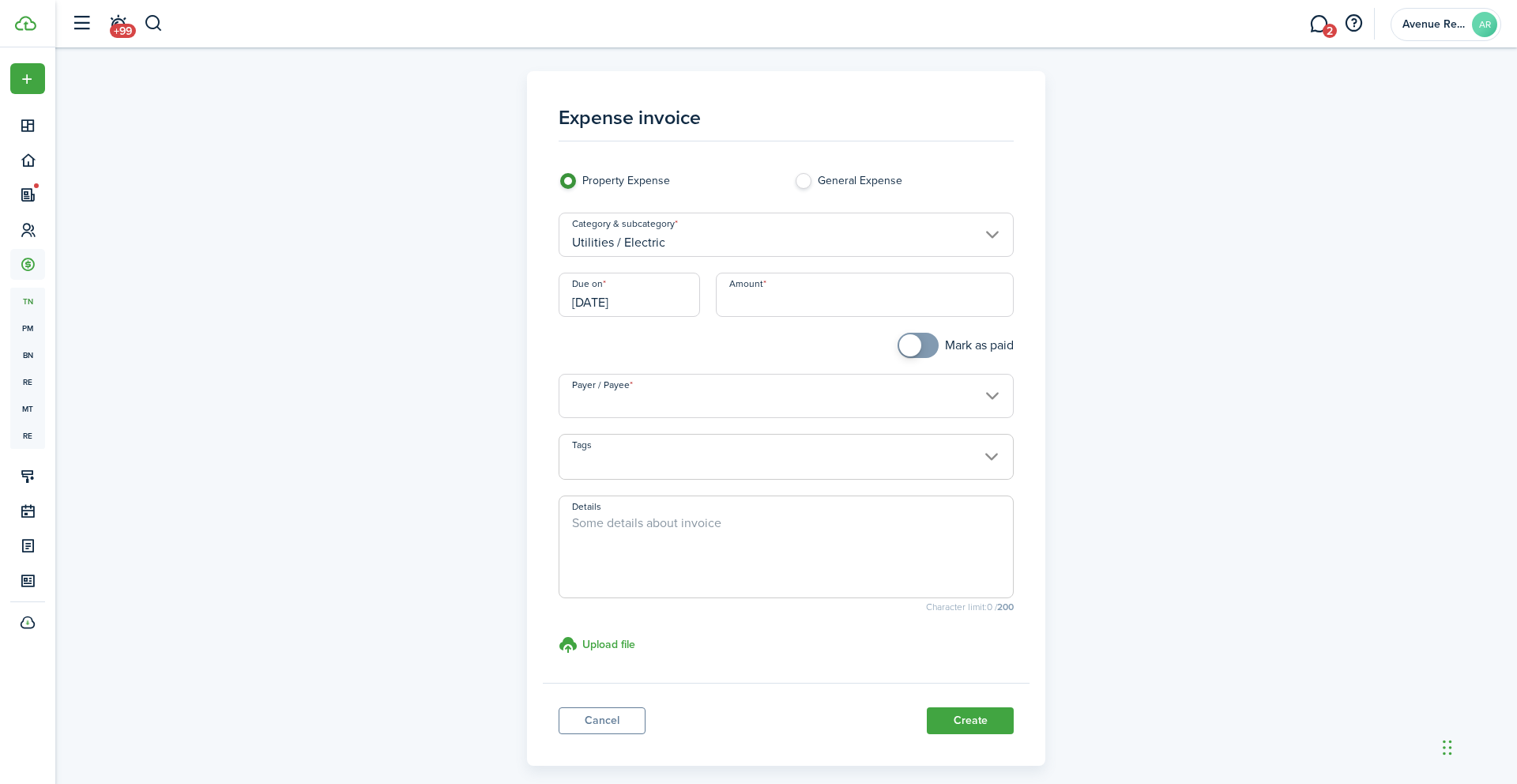
click at [660, 299] on input "[DATE]" at bounding box center [629, 295] width 141 height 44
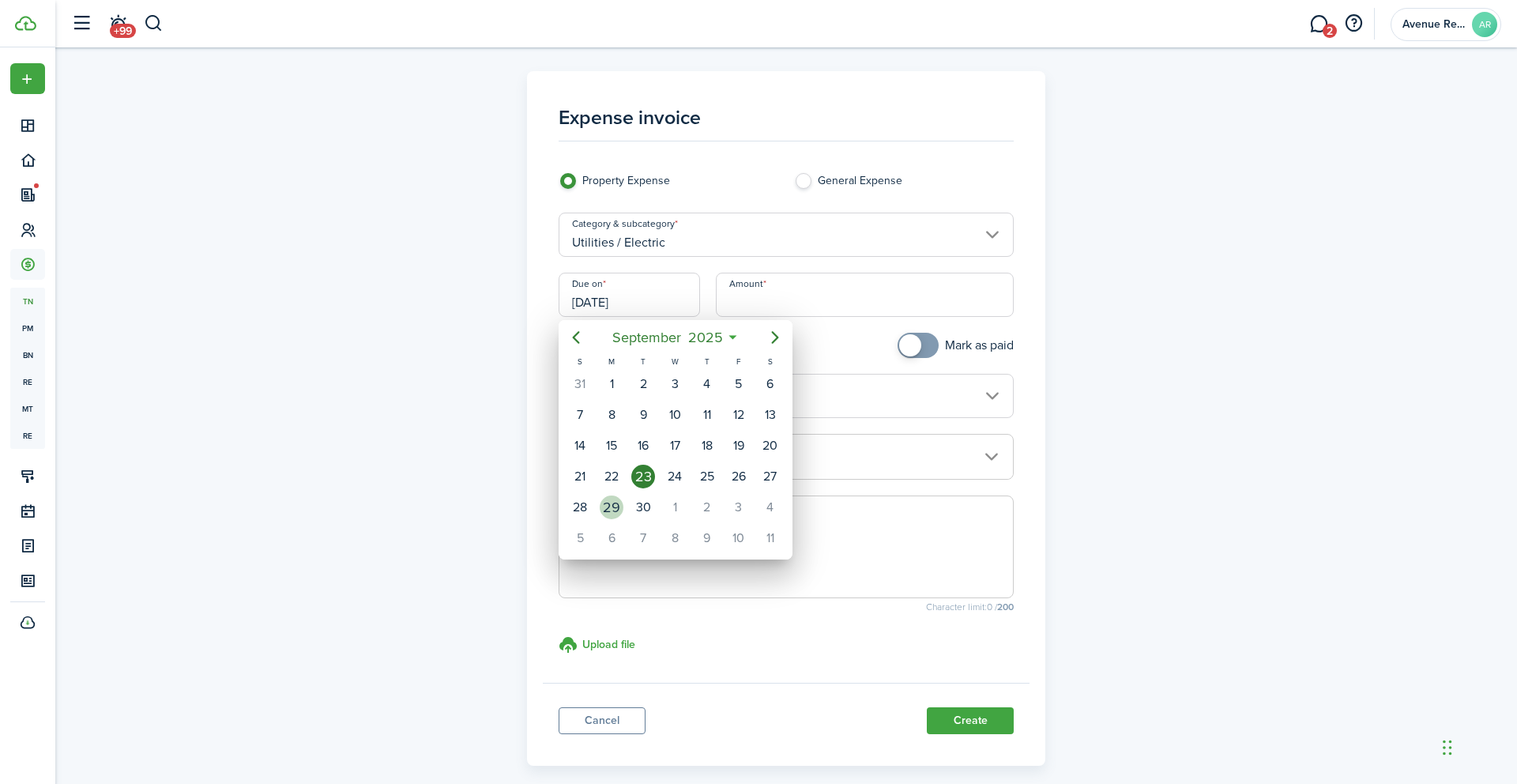
click at [617, 508] on div "29" at bounding box center [611, 507] width 24 height 24
type input "[DATE]"
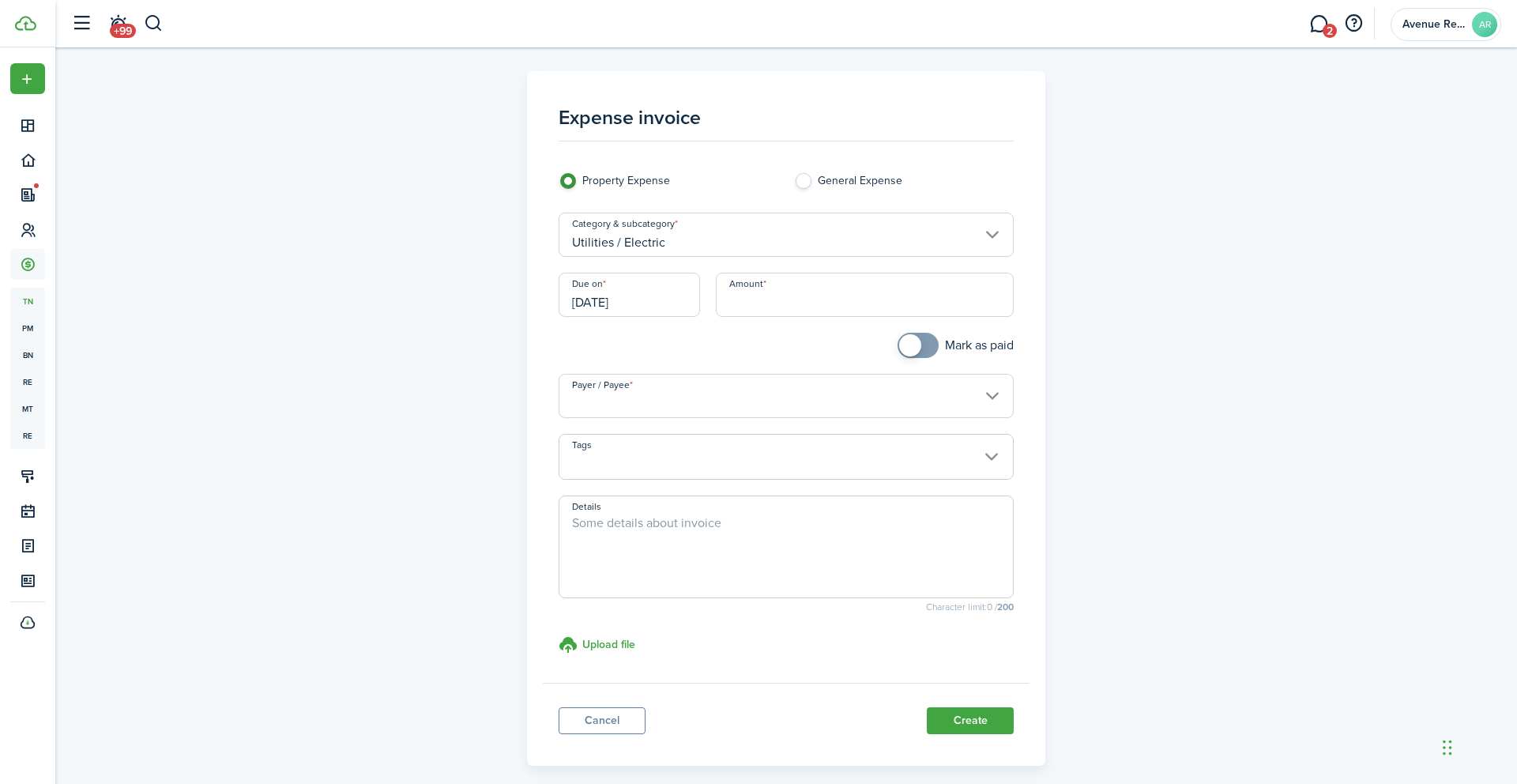
click at [779, 299] on input "Amount" at bounding box center [865, 295] width 299 height 44
click at [657, 404] on input "Payer / Payee" at bounding box center [787, 396] width 456 height 44
type input "$26.10"
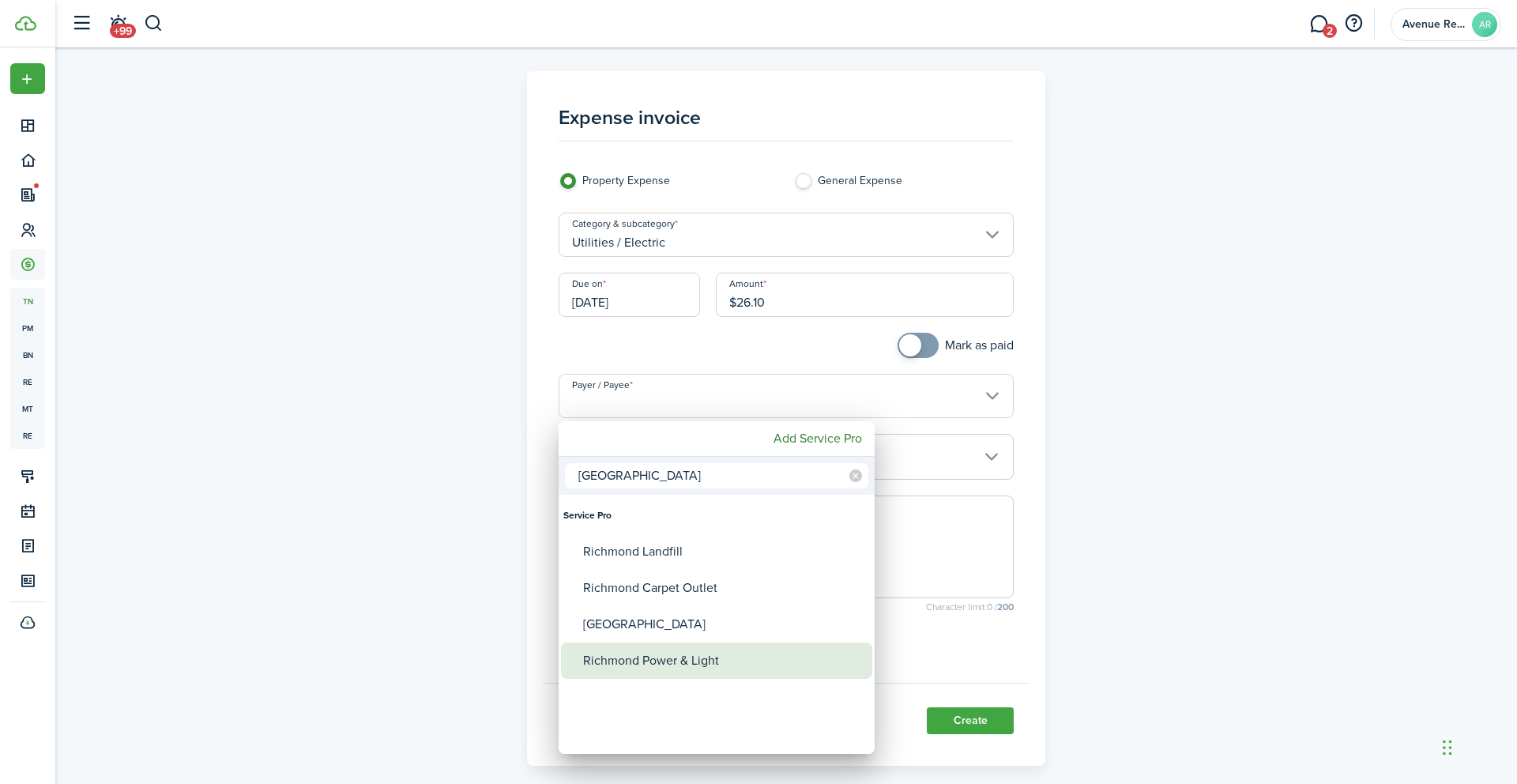
type input "[GEOGRAPHIC_DATA]"
click at [687, 658] on div "Richmond Power & Light" at bounding box center [722, 661] width 279 height 37
type input "Richmond Power & Light"
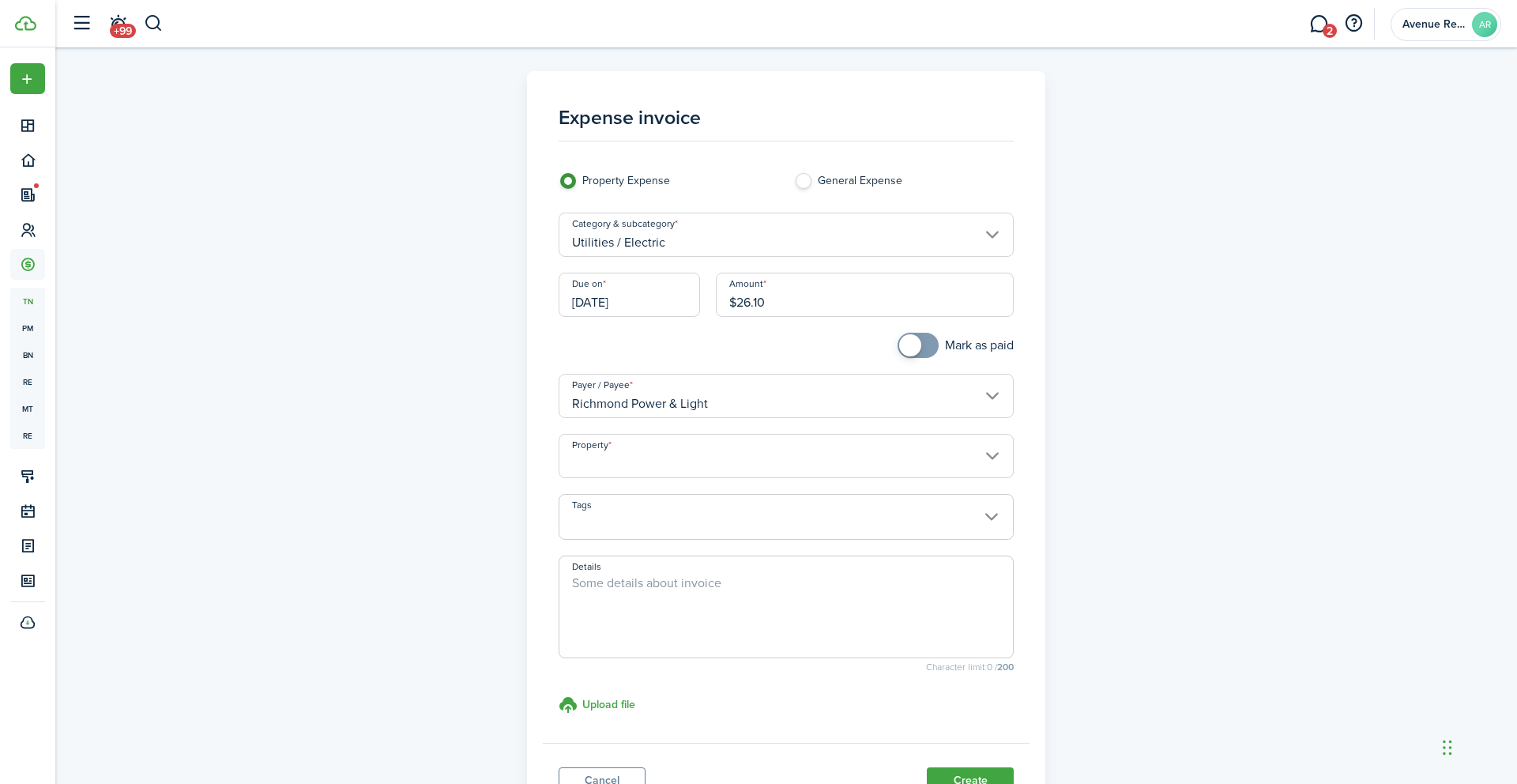
click at [666, 456] on input "Property" at bounding box center [787, 456] width 456 height 44
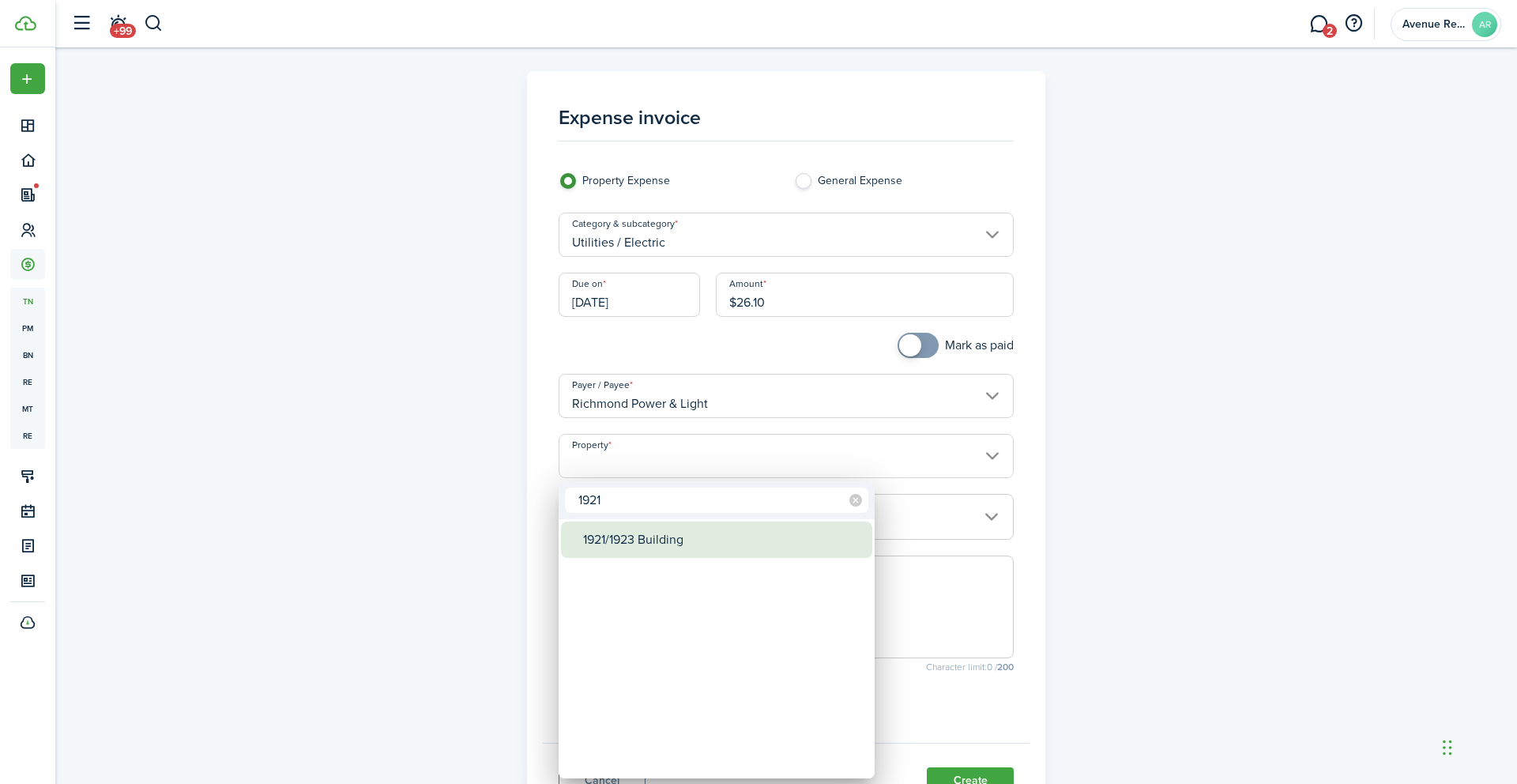
type input "1921"
click at [647, 537] on div "1921/1923 Building" at bounding box center [722, 539] width 279 height 37
type input "1921/1923 Building"
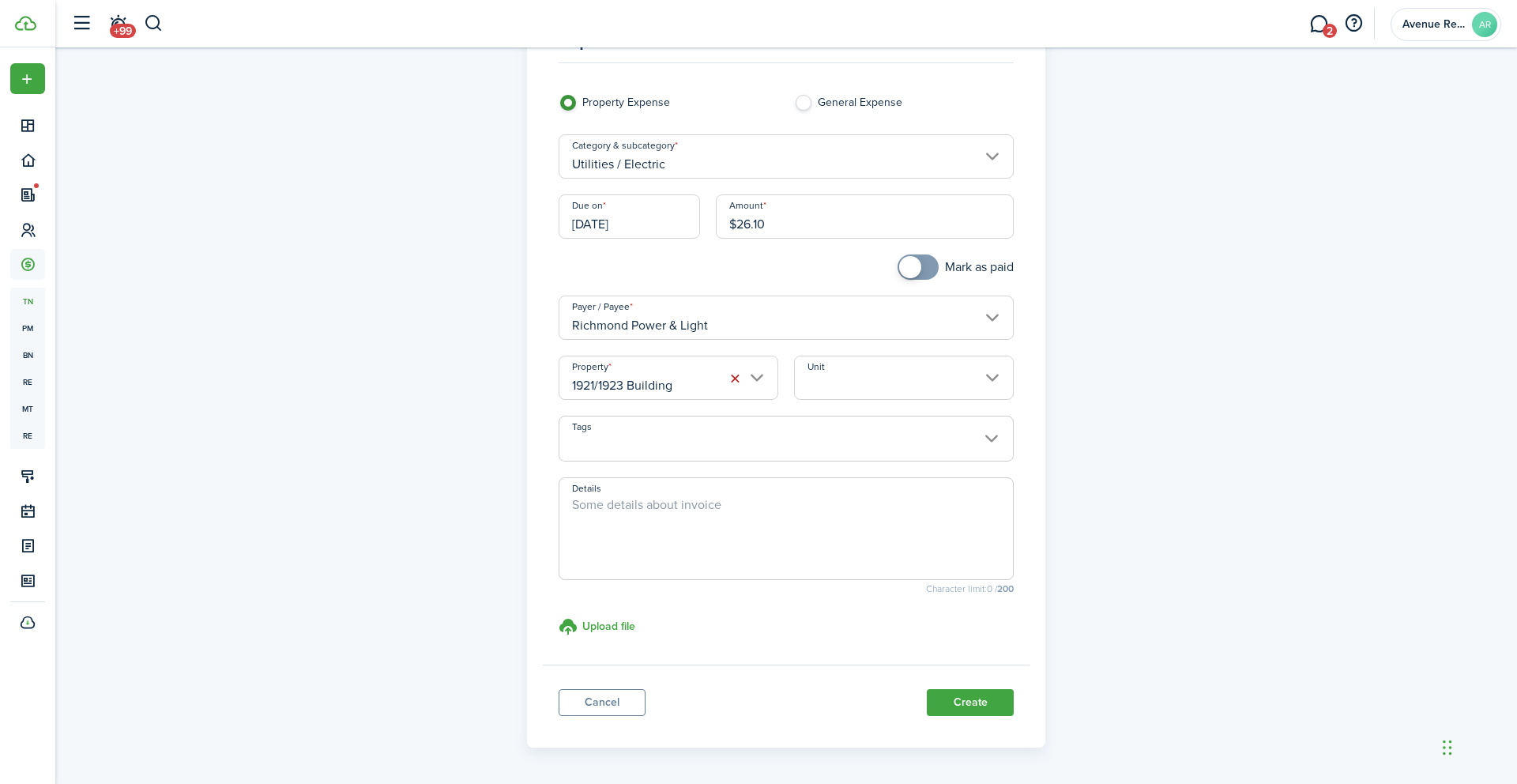
scroll to position [132, 0]
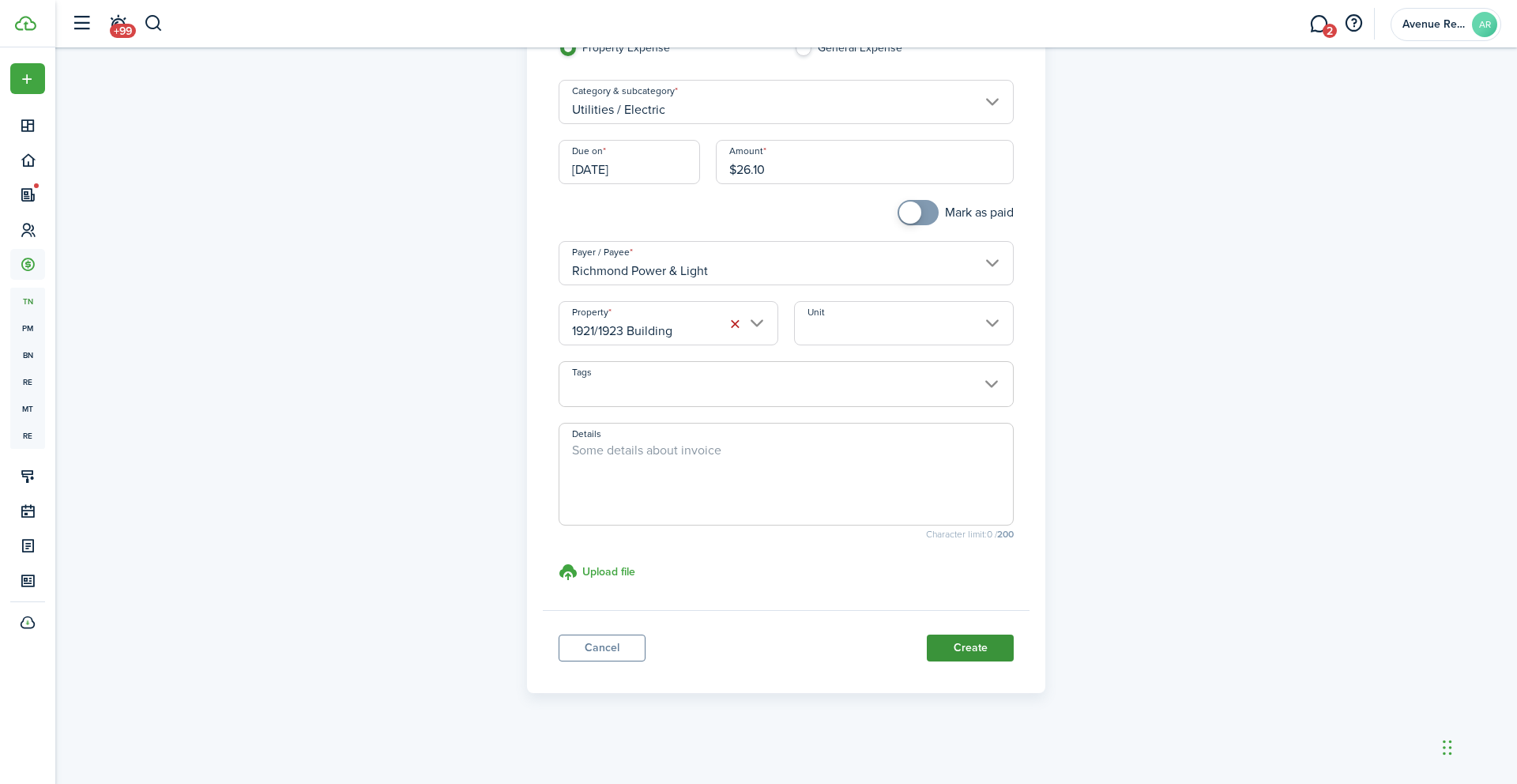
click at [963, 652] on button "Create" at bounding box center [971, 648] width 87 height 27
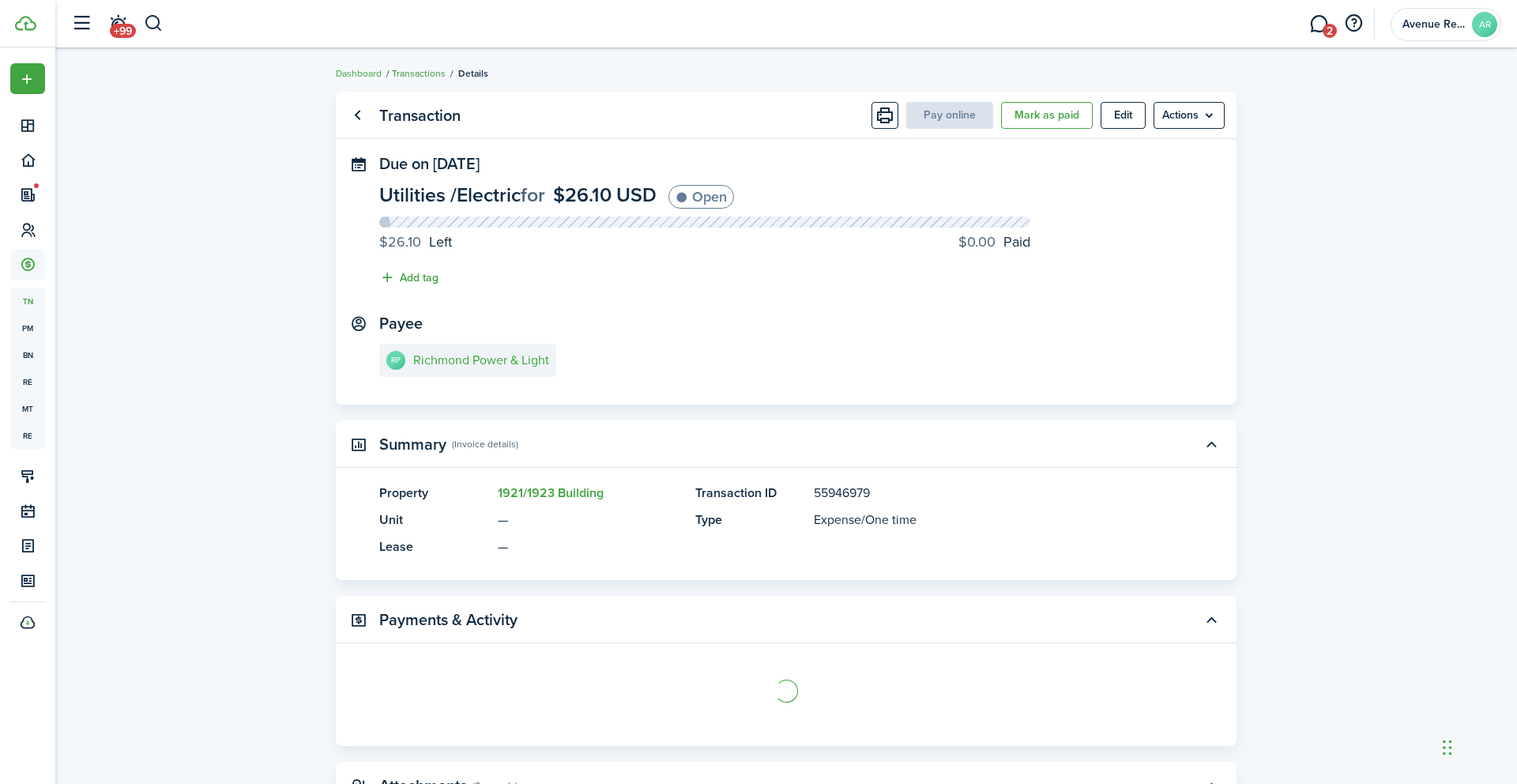
click at [423, 70] on link "Transactions" at bounding box center [419, 73] width 54 height 15
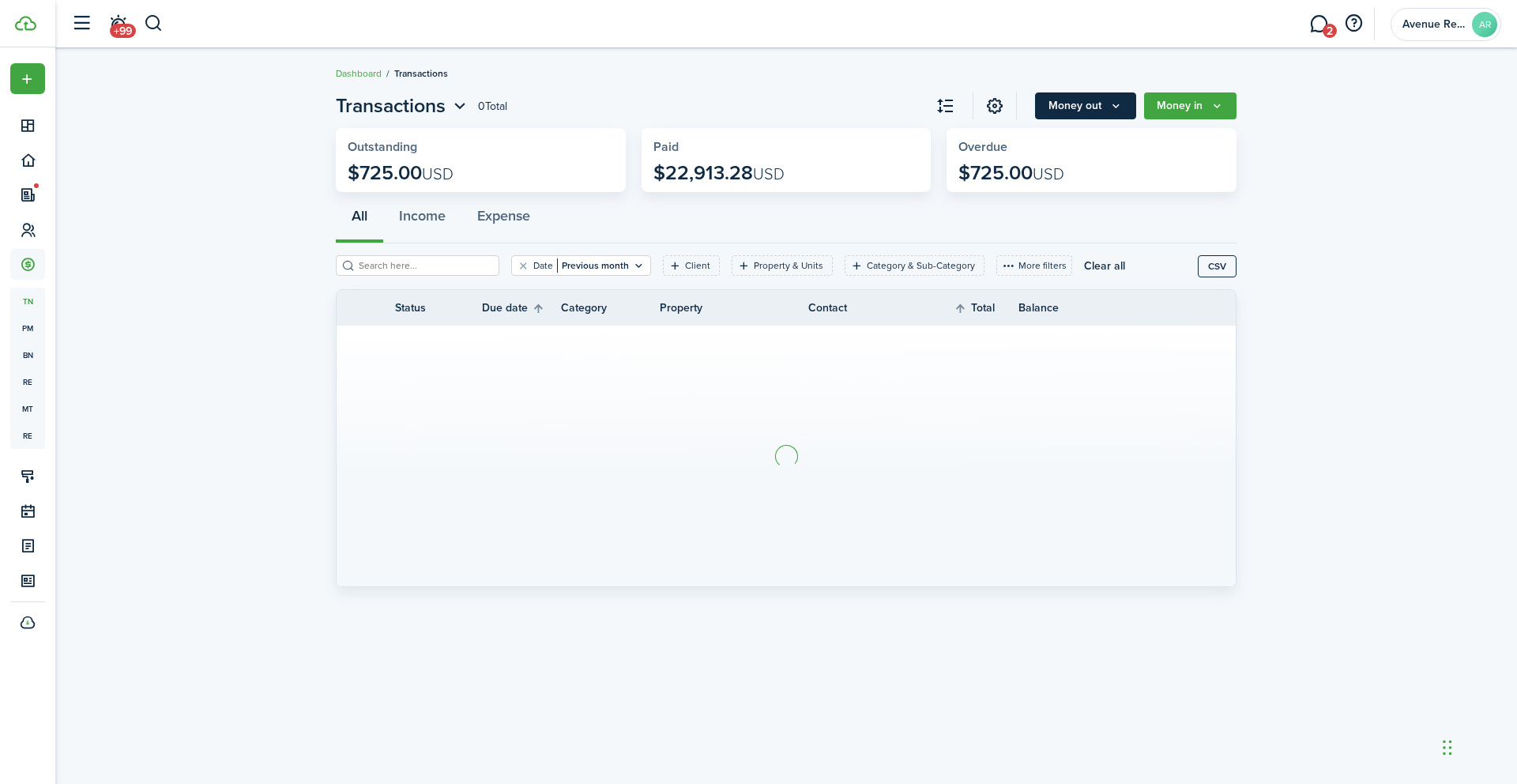
click at [1114, 102] on icon "Money out" at bounding box center [1117, 105] width 14 height 13
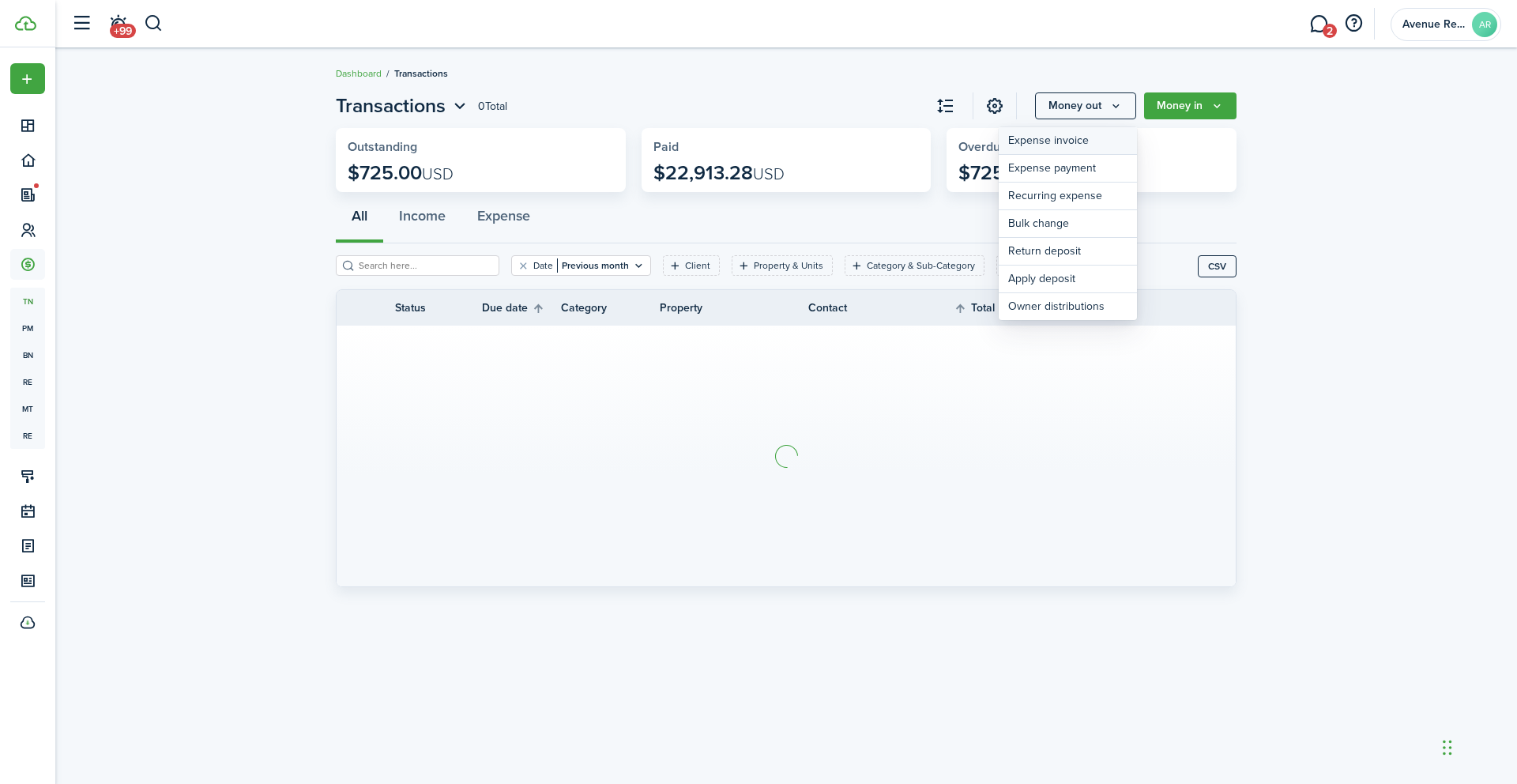
click at [1067, 139] on link "Expense invoice" at bounding box center [1067, 141] width 138 height 28
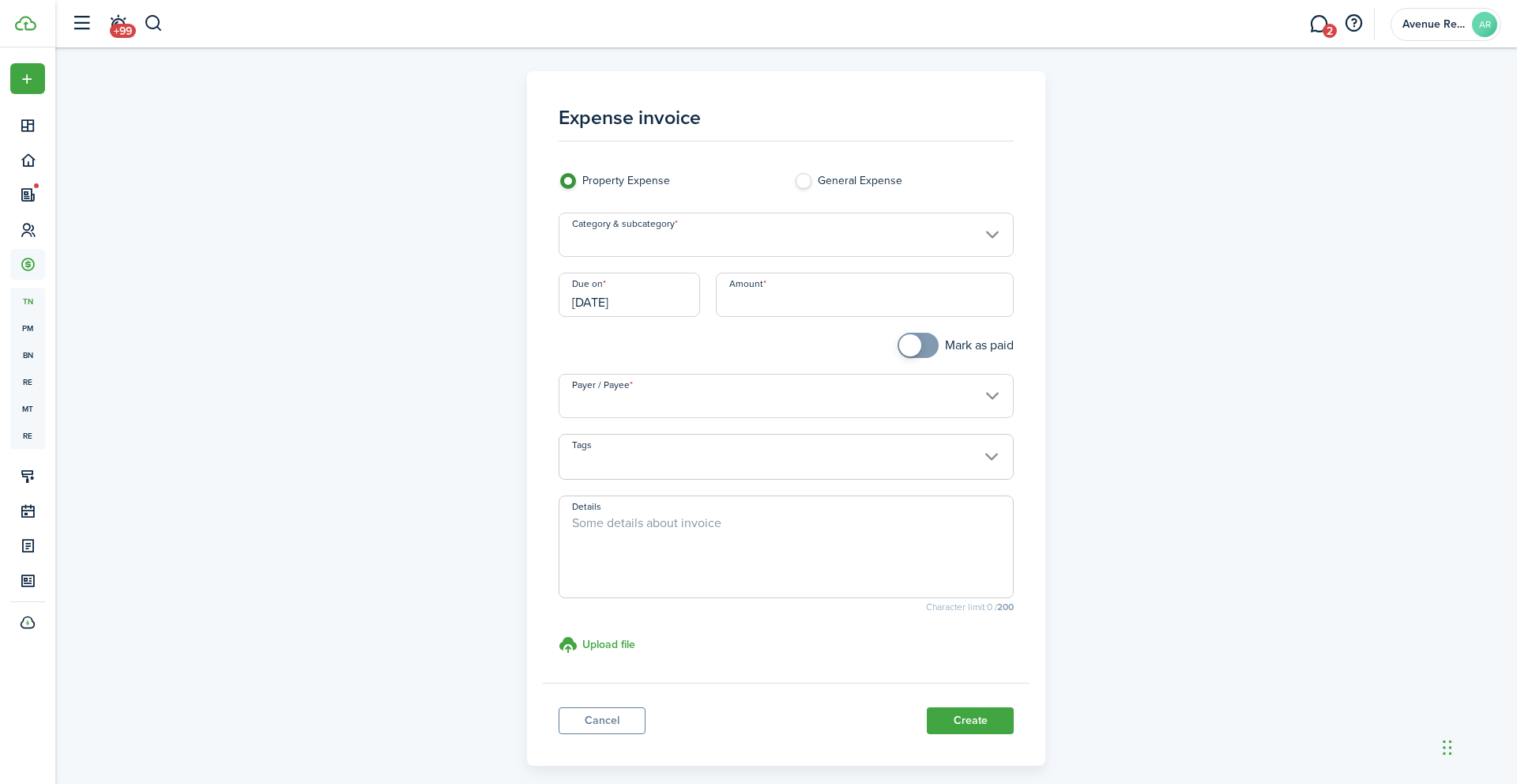
click at [677, 240] on input "Category & subcategory" at bounding box center [787, 235] width 456 height 44
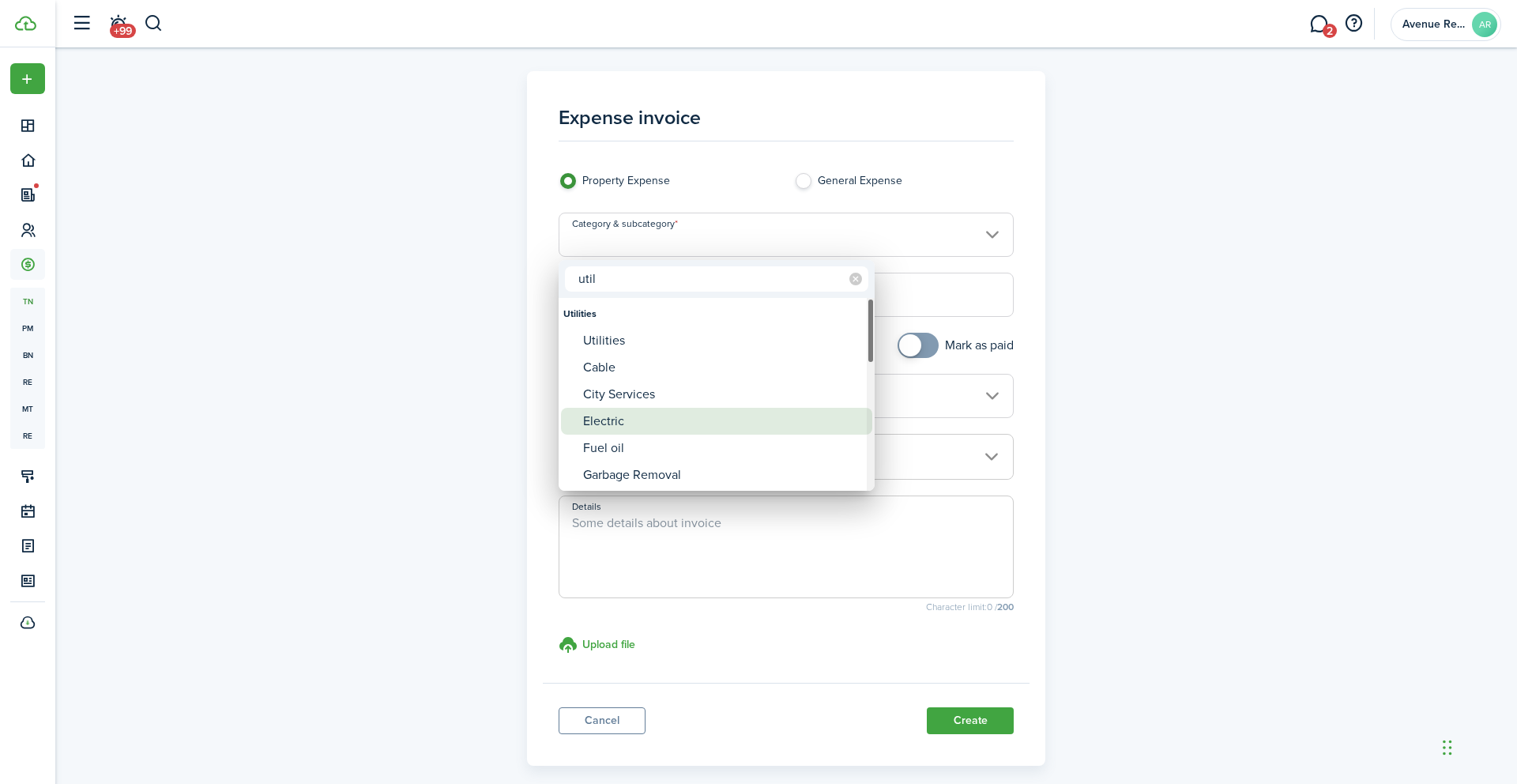
type input "util"
click at [639, 419] on div "Electric" at bounding box center [722, 421] width 279 height 27
type input "Utilities / Electric"
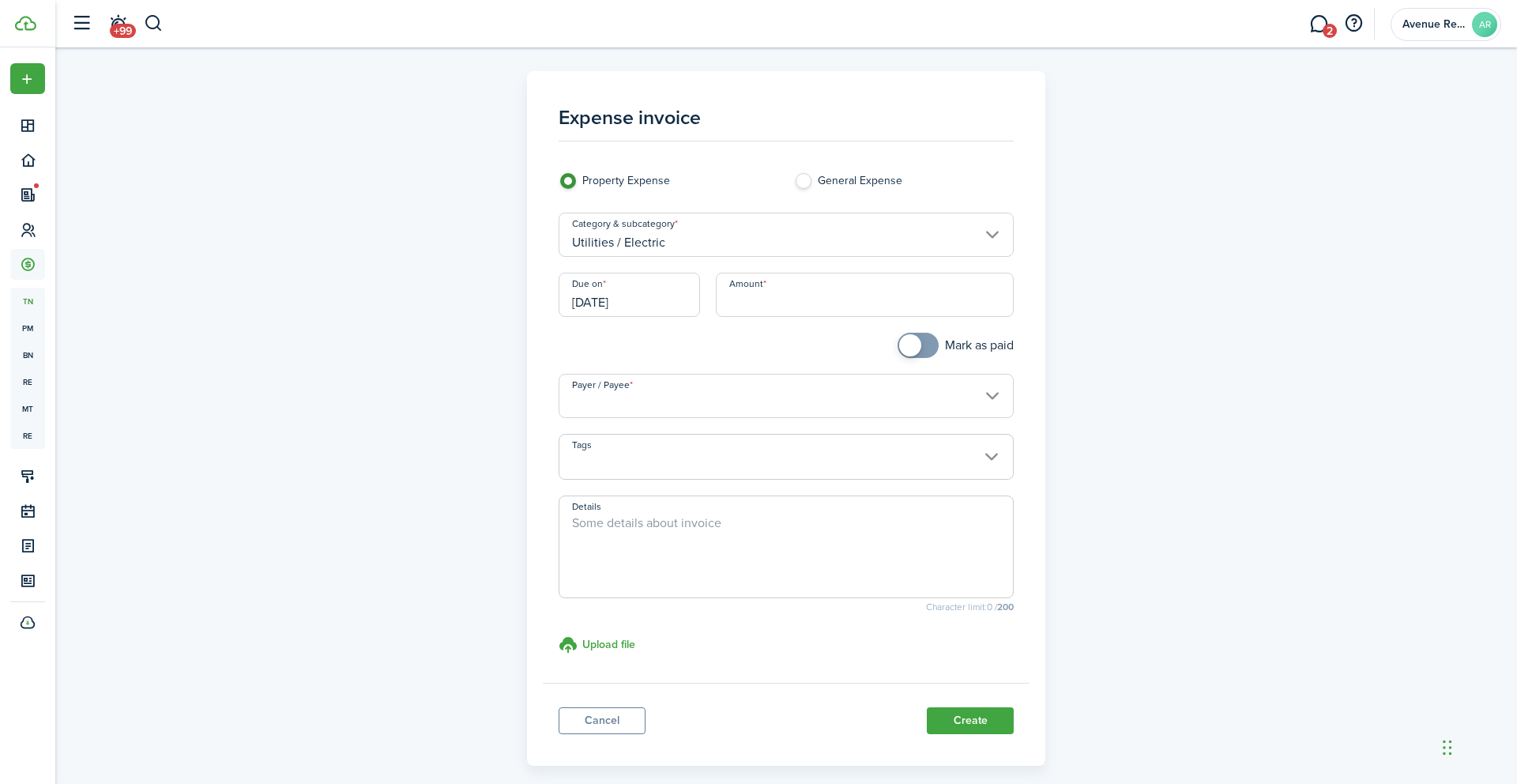
click at [657, 309] on input "[DATE]" at bounding box center [629, 295] width 141 height 44
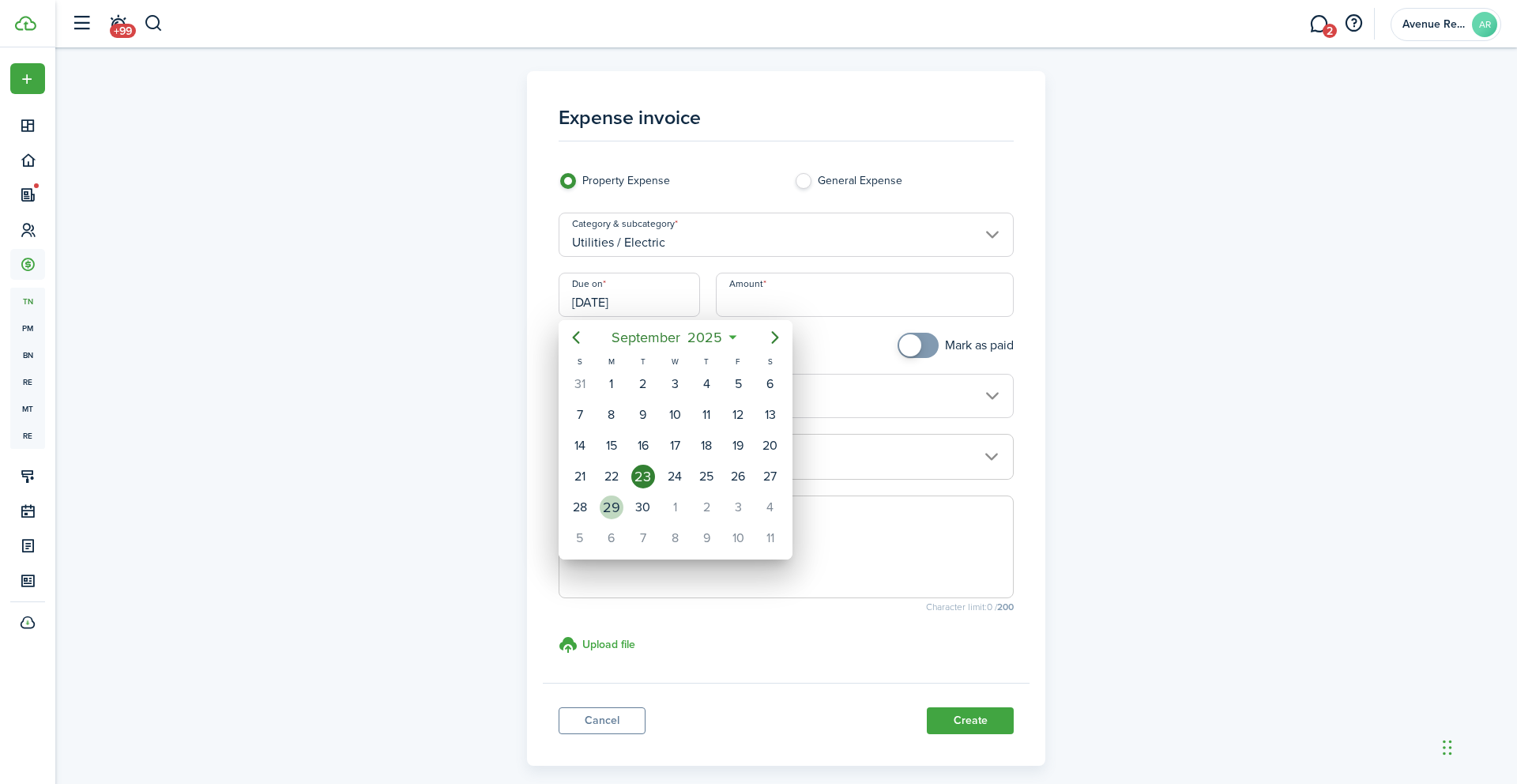
click at [615, 494] on div "29" at bounding box center [611, 507] width 32 height 30
type input "[DATE]"
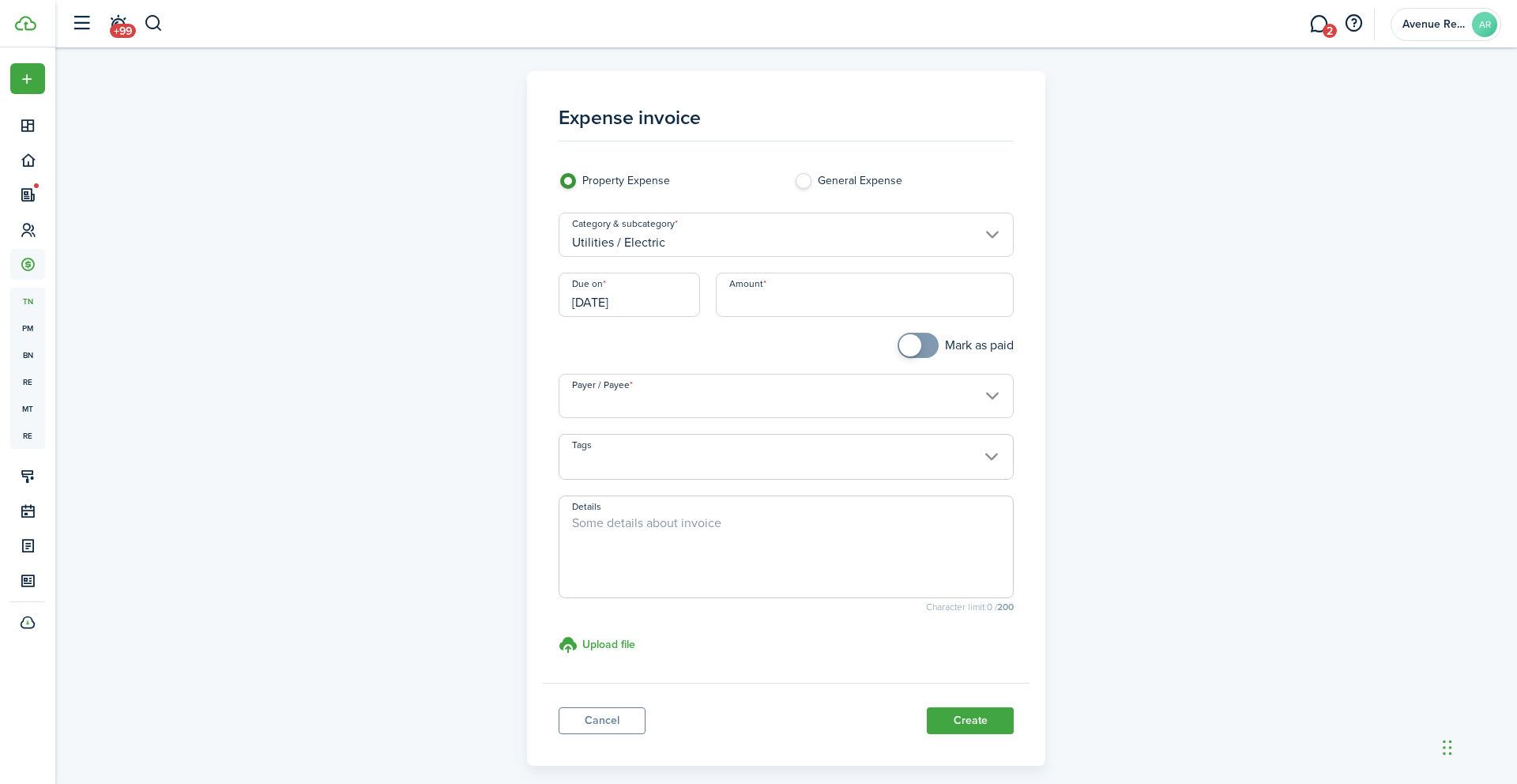
click at [788, 299] on input "Amount" at bounding box center [865, 295] width 299 height 44
click at [716, 392] on input "Payer / Payee" at bounding box center [787, 396] width 456 height 44
type input "$14.96"
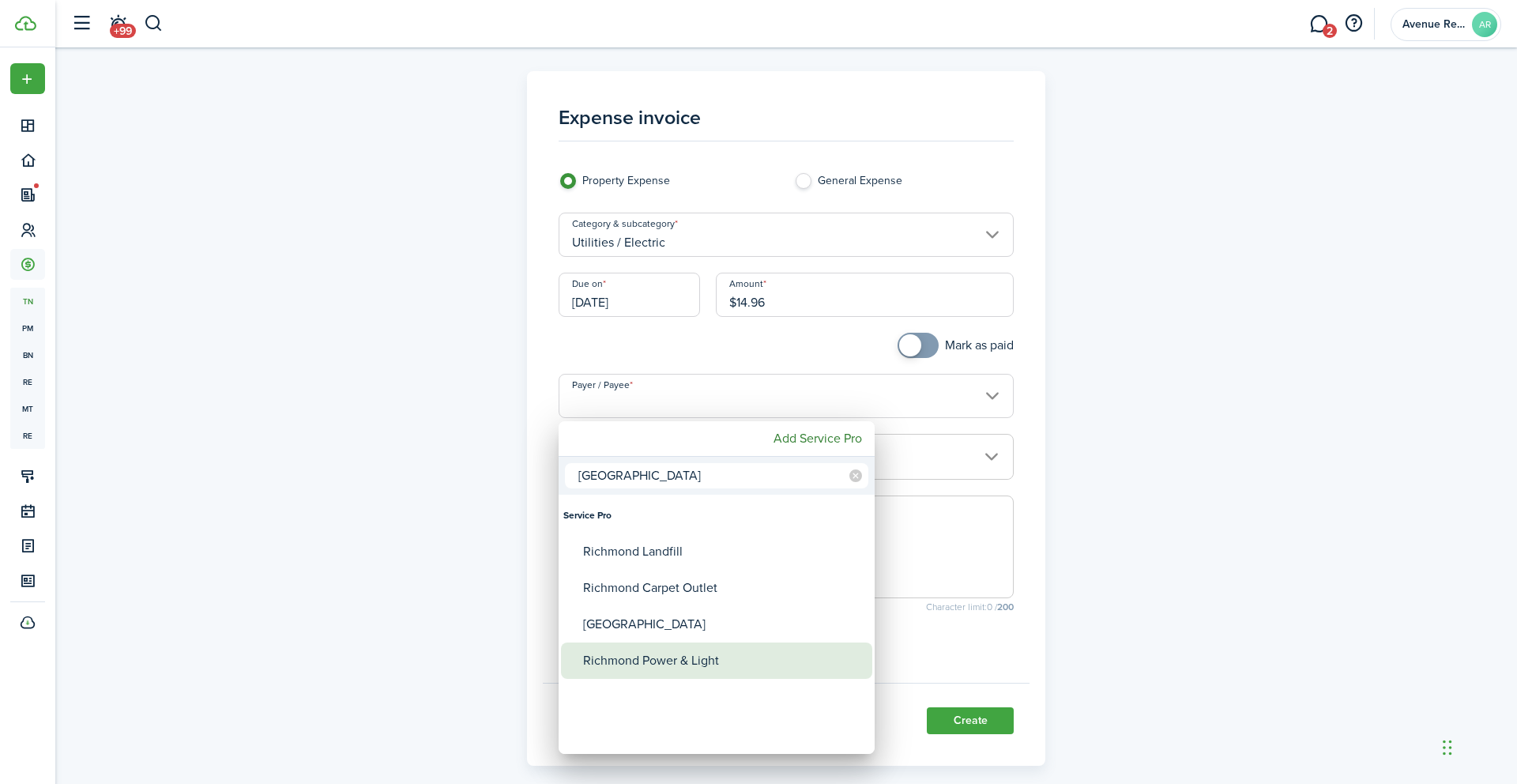
type input "[GEOGRAPHIC_DATA]"
click at [687, 664] on div "Richmond Power & Light" at bounding box center [722, 661] width 279 height 37
type input "Richmond Power & Light"
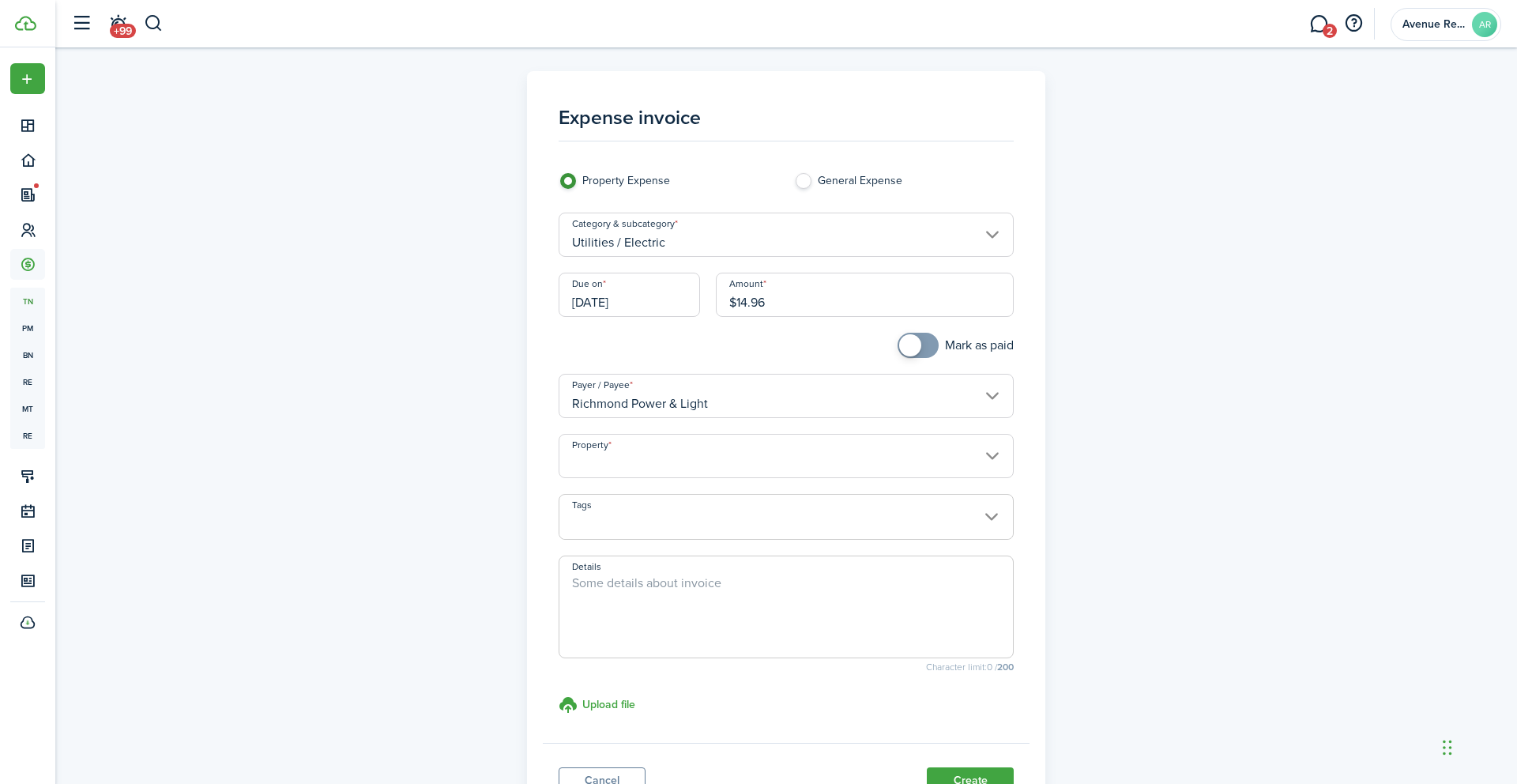
click at [667, 453] on input "Property" at bounding box center [787, 456] width 456 height 44
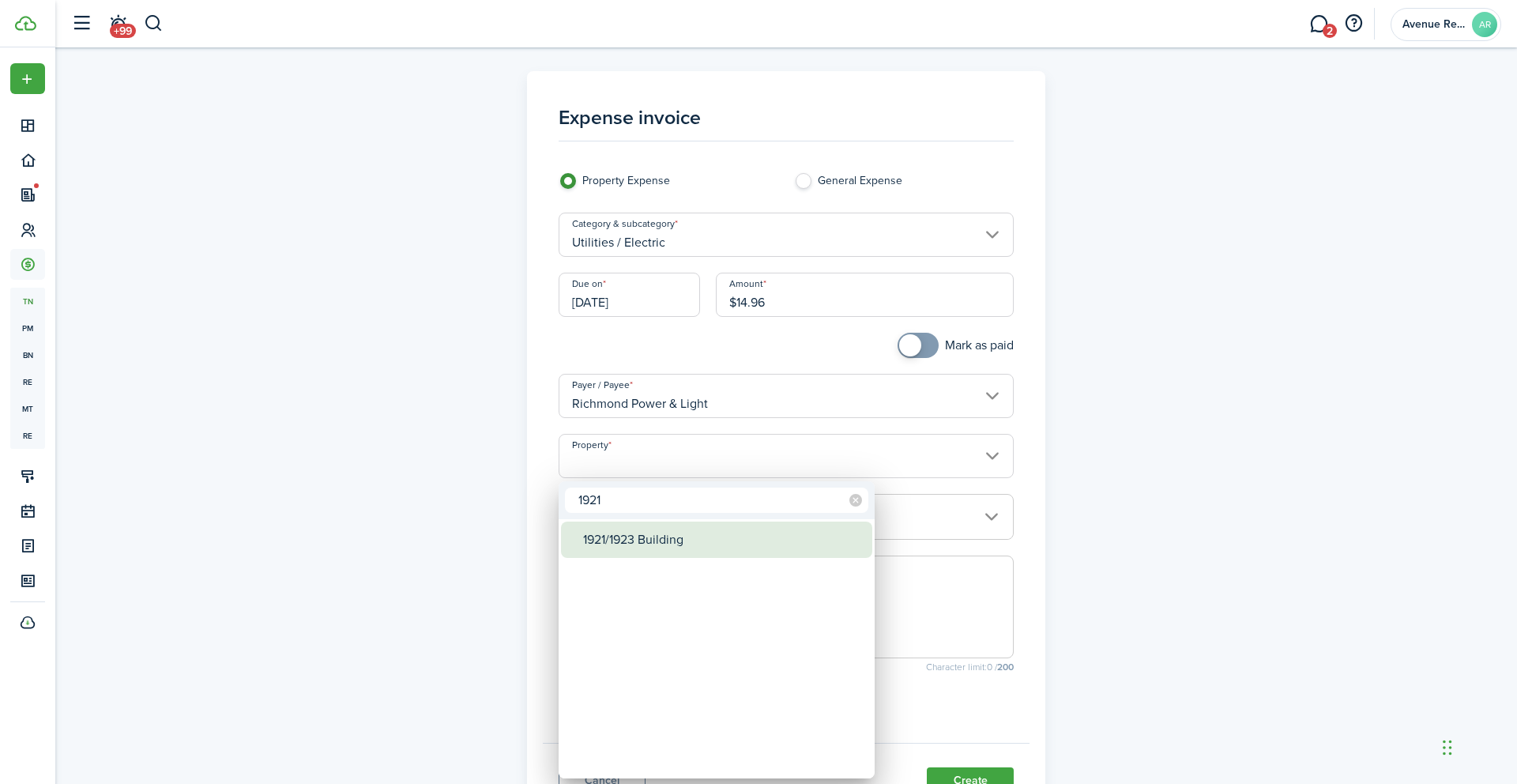
type input "1921"
click at [642, 542] on div "1921/1923 Building" at bounding box center [722, 539] width 279 height 37
type input "1921/1923 Building"
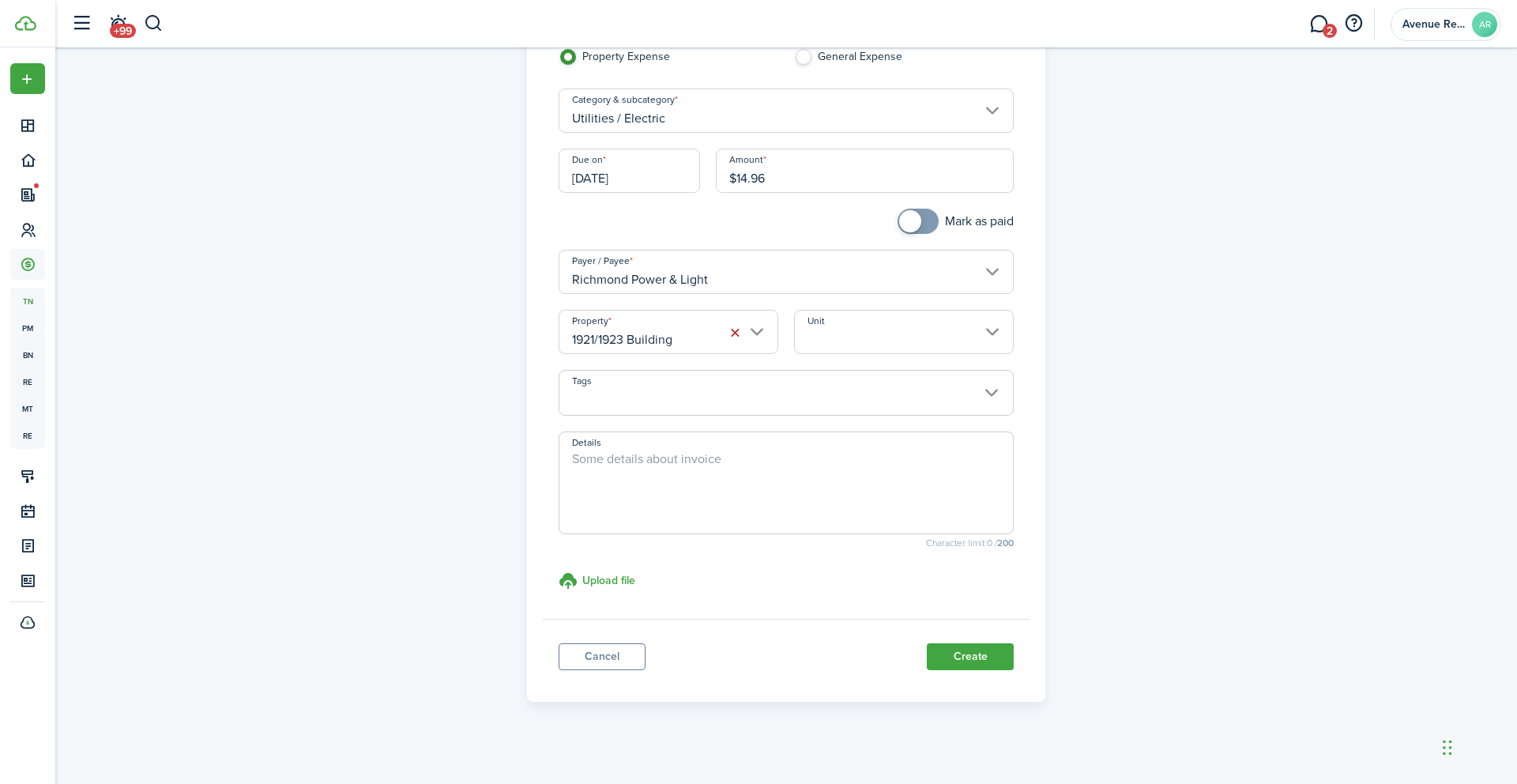
scroll to position [131, 0]
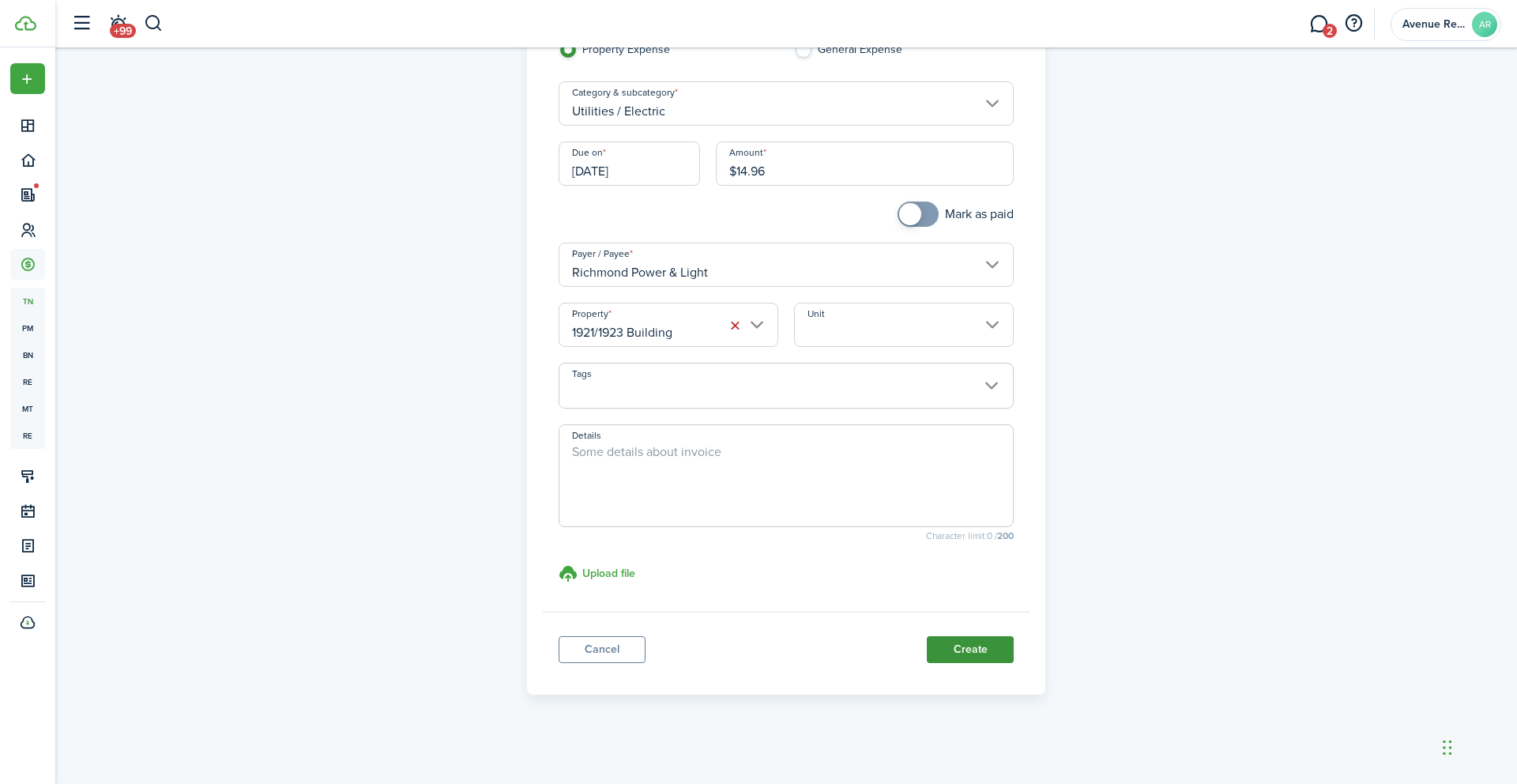
click at [967, 652] on button "Create" at bounding box center [971, 650] width 87 height 27
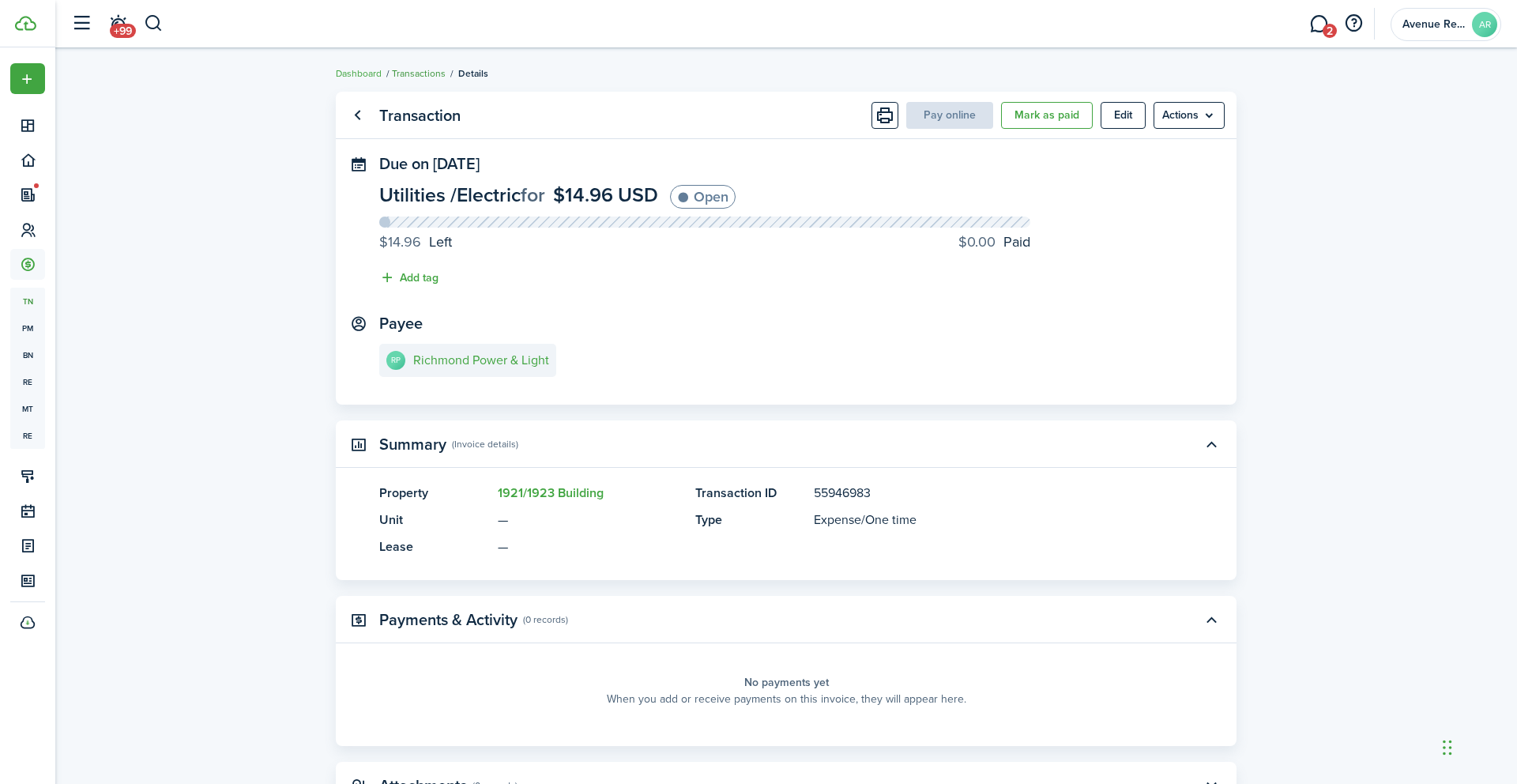
click at [427, 73] on link "Transactions" at bounding box center [419, 73] width 54 height 15
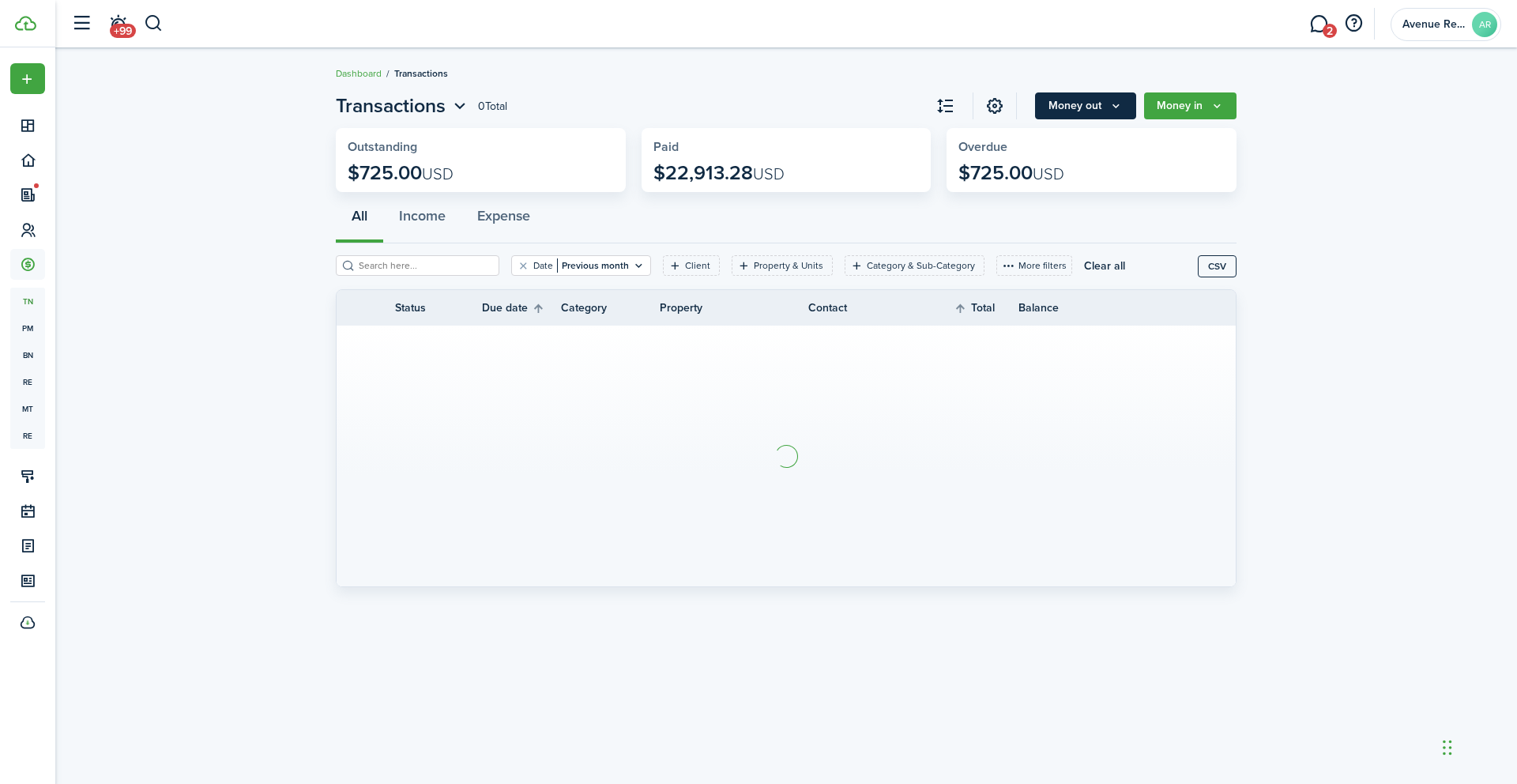
click at [1097, 102] on button "Money out" at bounding box center [1086, 106] width 102 height 27
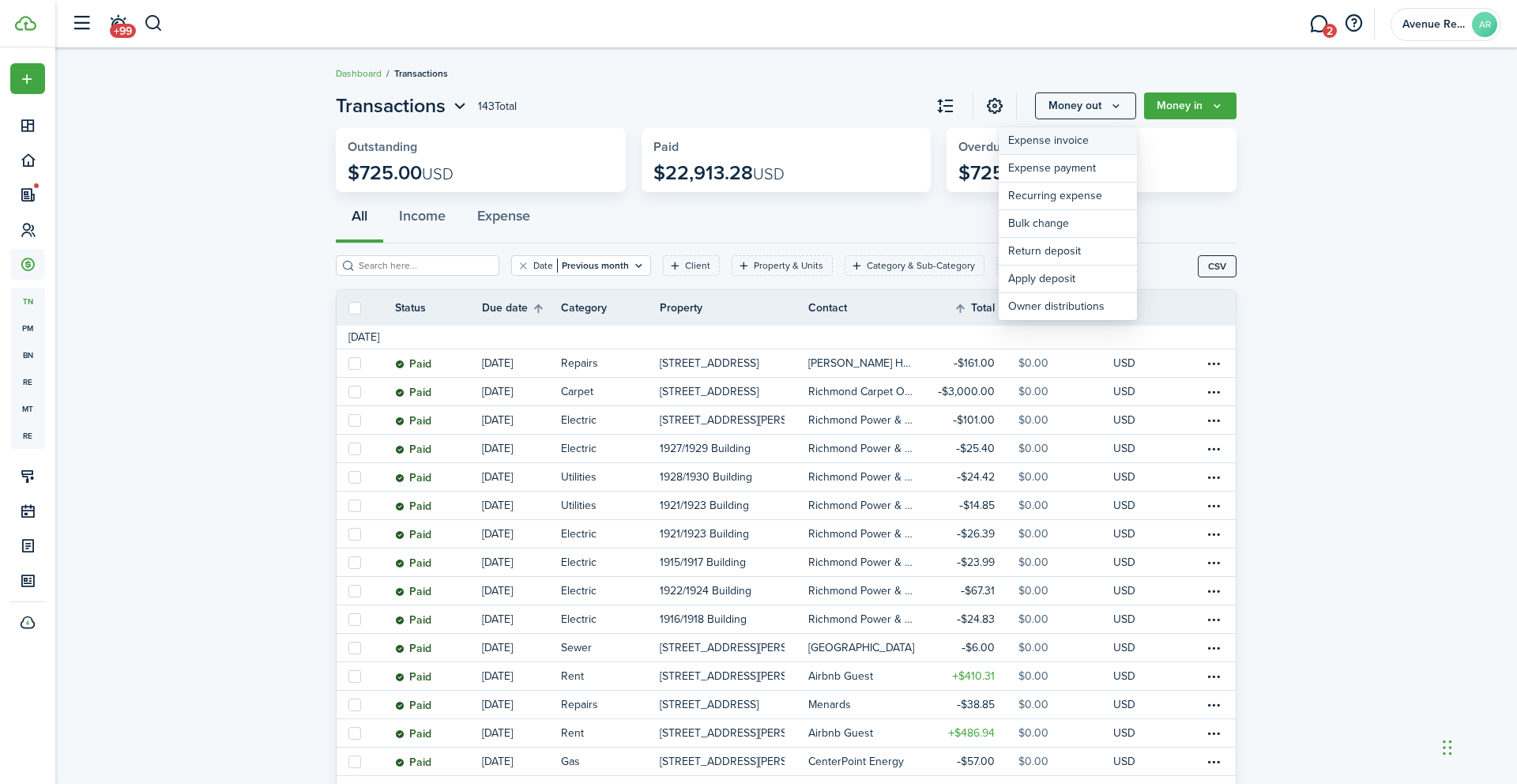
click at [1055, 141] on link "Expense invoice" at bounding box center [1067, 141] width 138 height 28
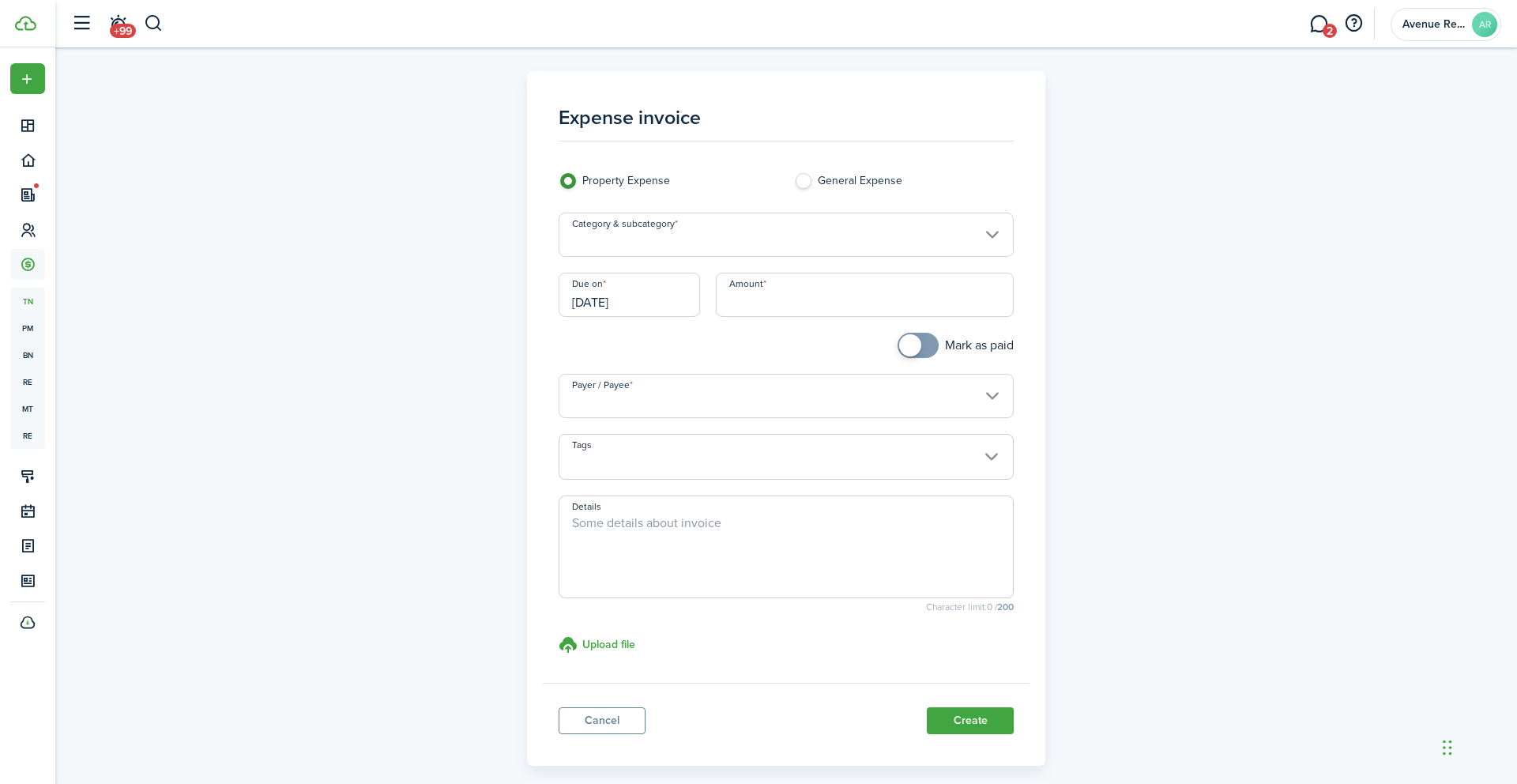
click at [673, 236] on input "Category & subcategory" at bounding box center [787, 235] width 456 height 44
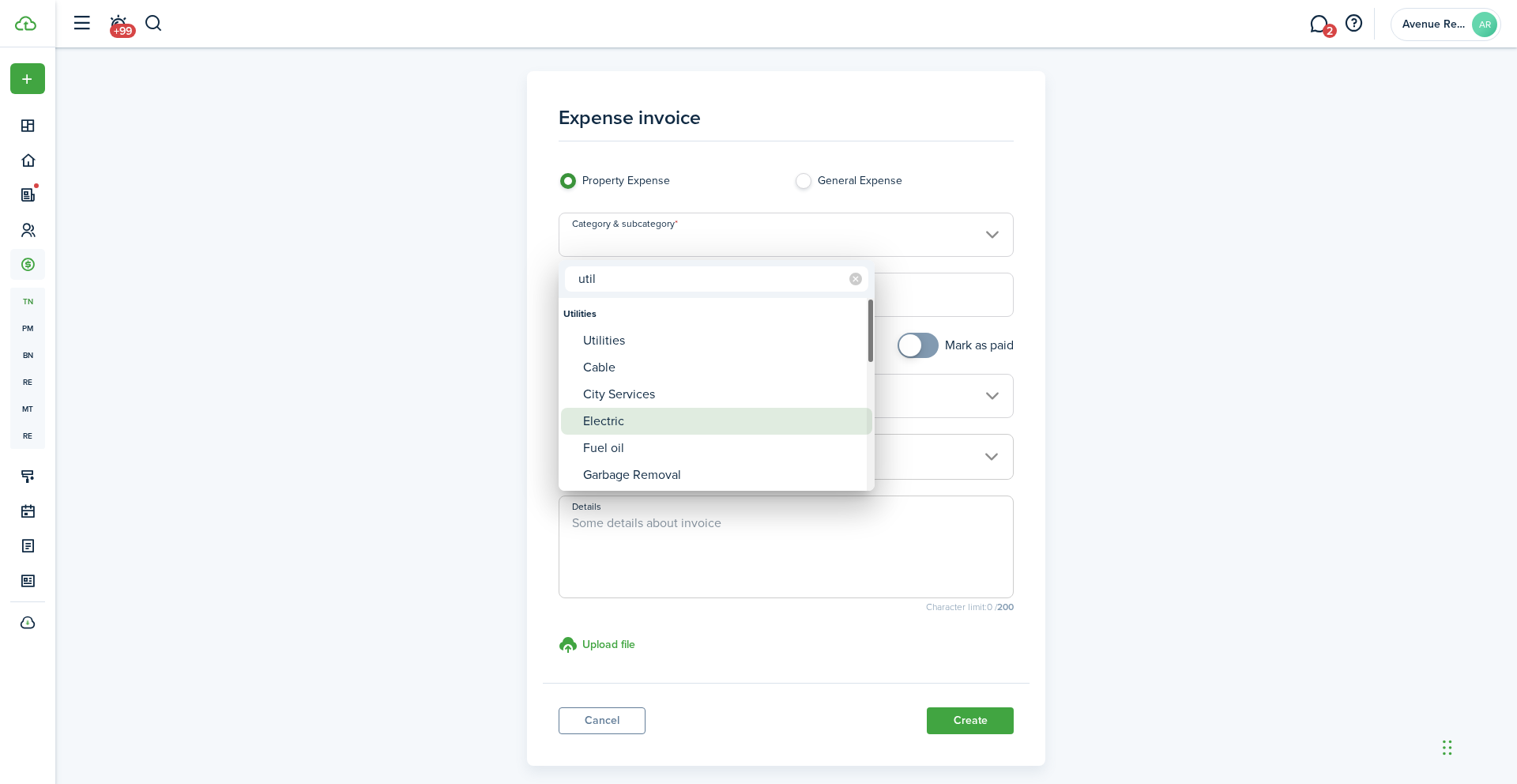
type input "util"
click at [610, 428] on div "Electric" at bounding box center [722, 421] width 279 height 27
type input "Utilities / Electric"
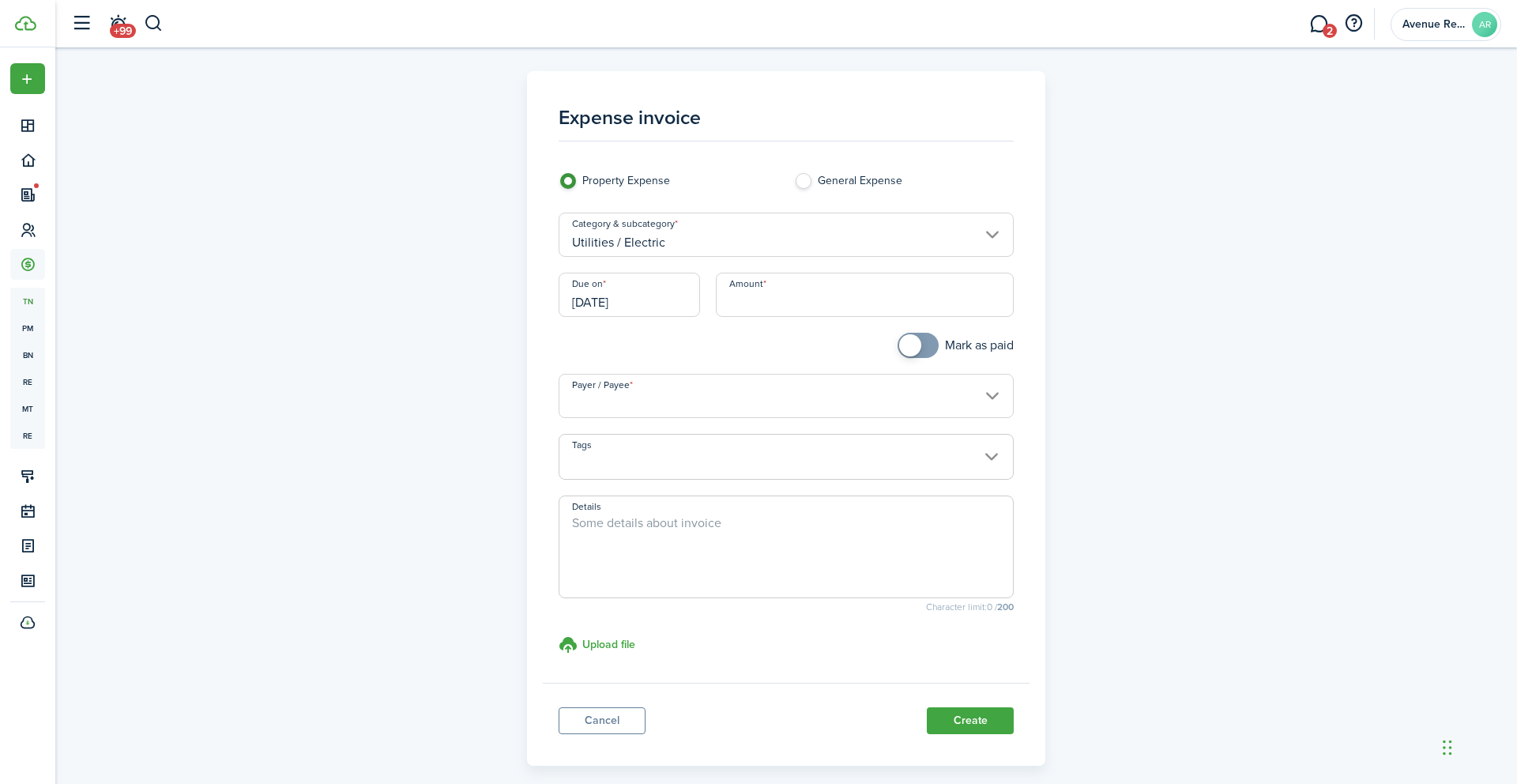
click at [662, 300] on input "[DATE]" at bounding box center [629, 295] width 141 height 44
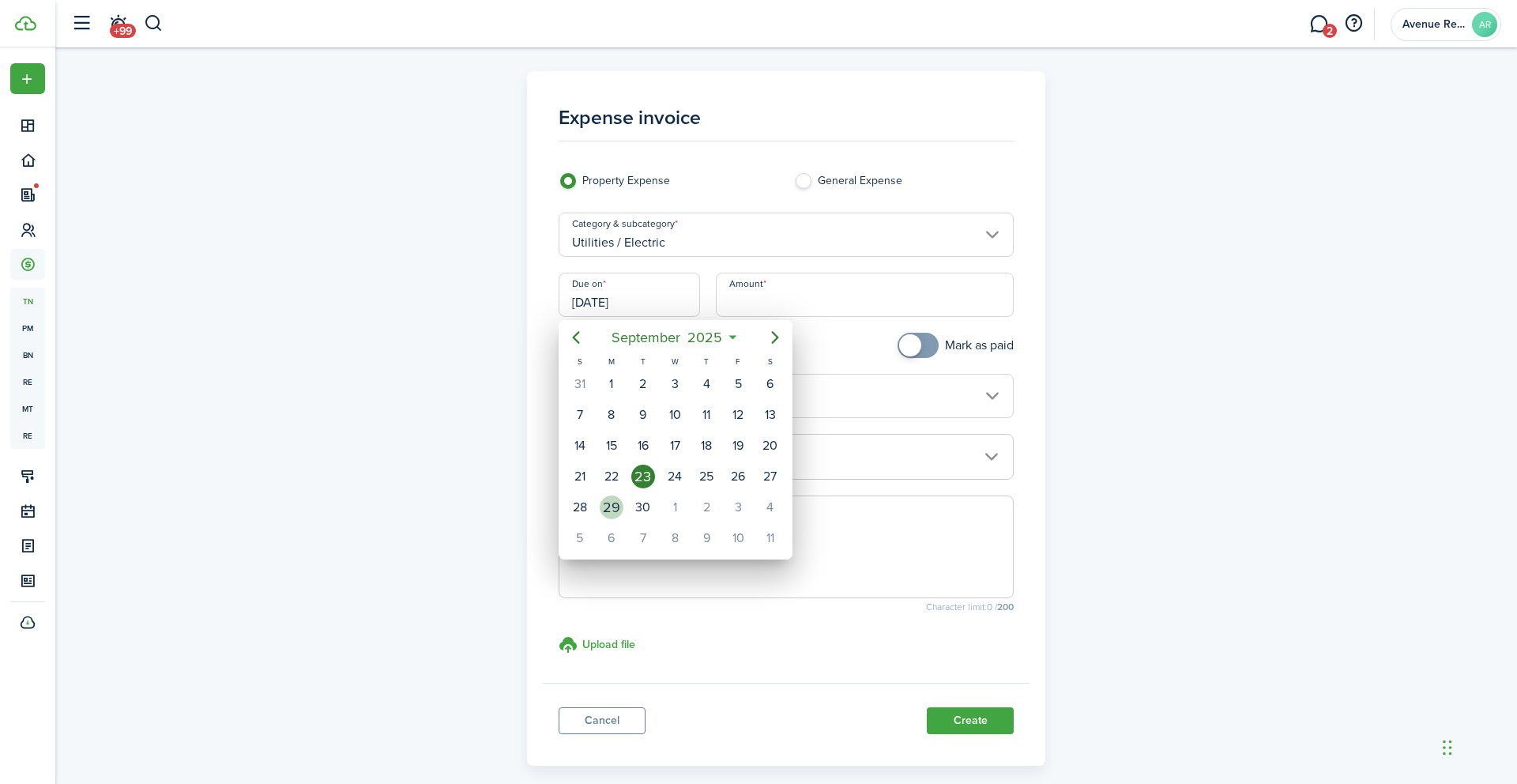
click at [614, 508] on div "29" at bounding box center [611, 507] width 24 height 24
type input "[DATE]"
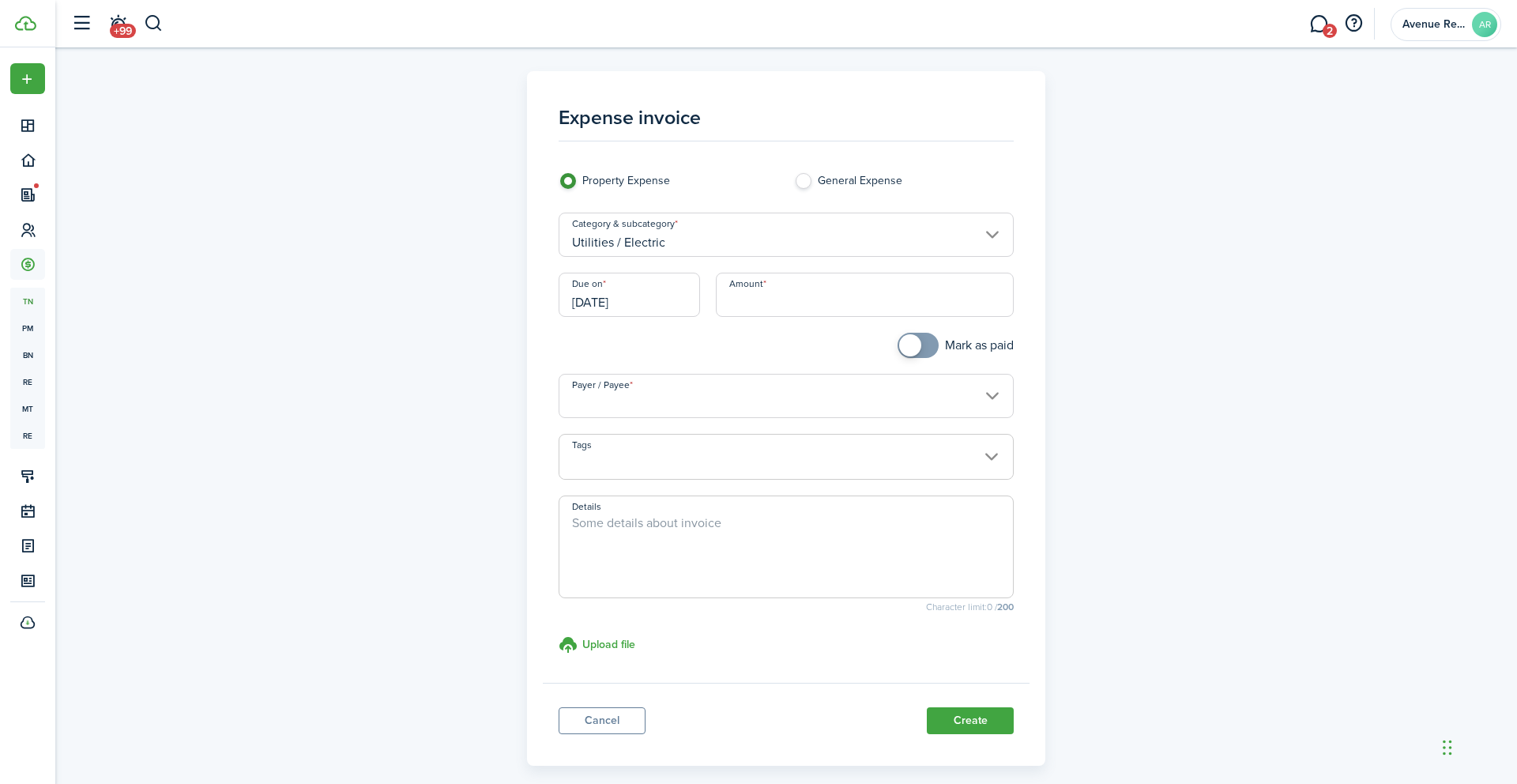
click at [795, 298] on input "Amount" at bounding box center [865, 295] width 299 height 44
click at [708, 388] on input "Payer / Payee" at bounding box center [787, 396] width 456 height 44
type input "$24.27"
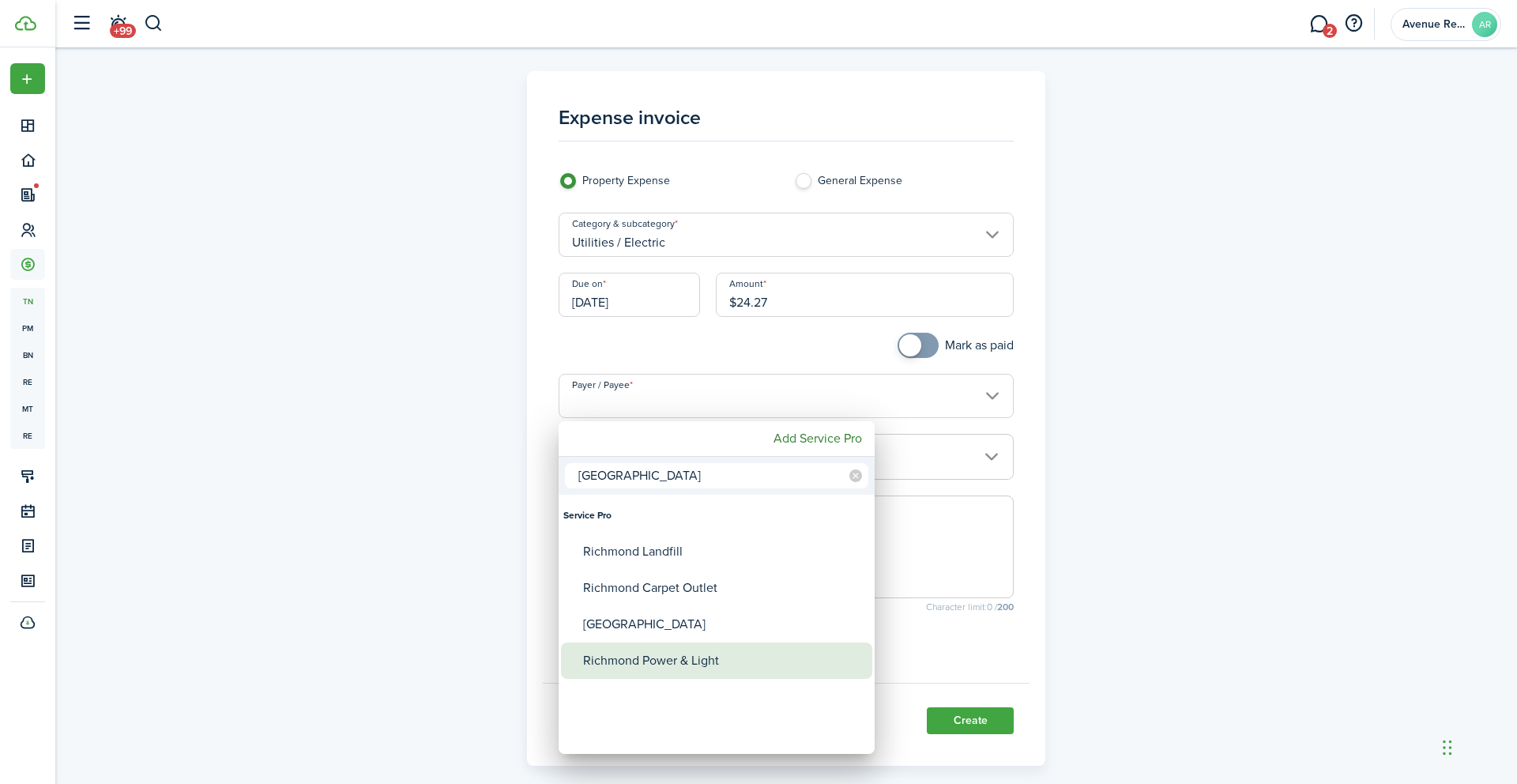
type input "[GEOGRAPHIC_DATA]"
click at [702, 654] on div "Richmond Power & Light" at bounding box center [722, 661] width 279 height 37
type input "Richmond Power & Light"
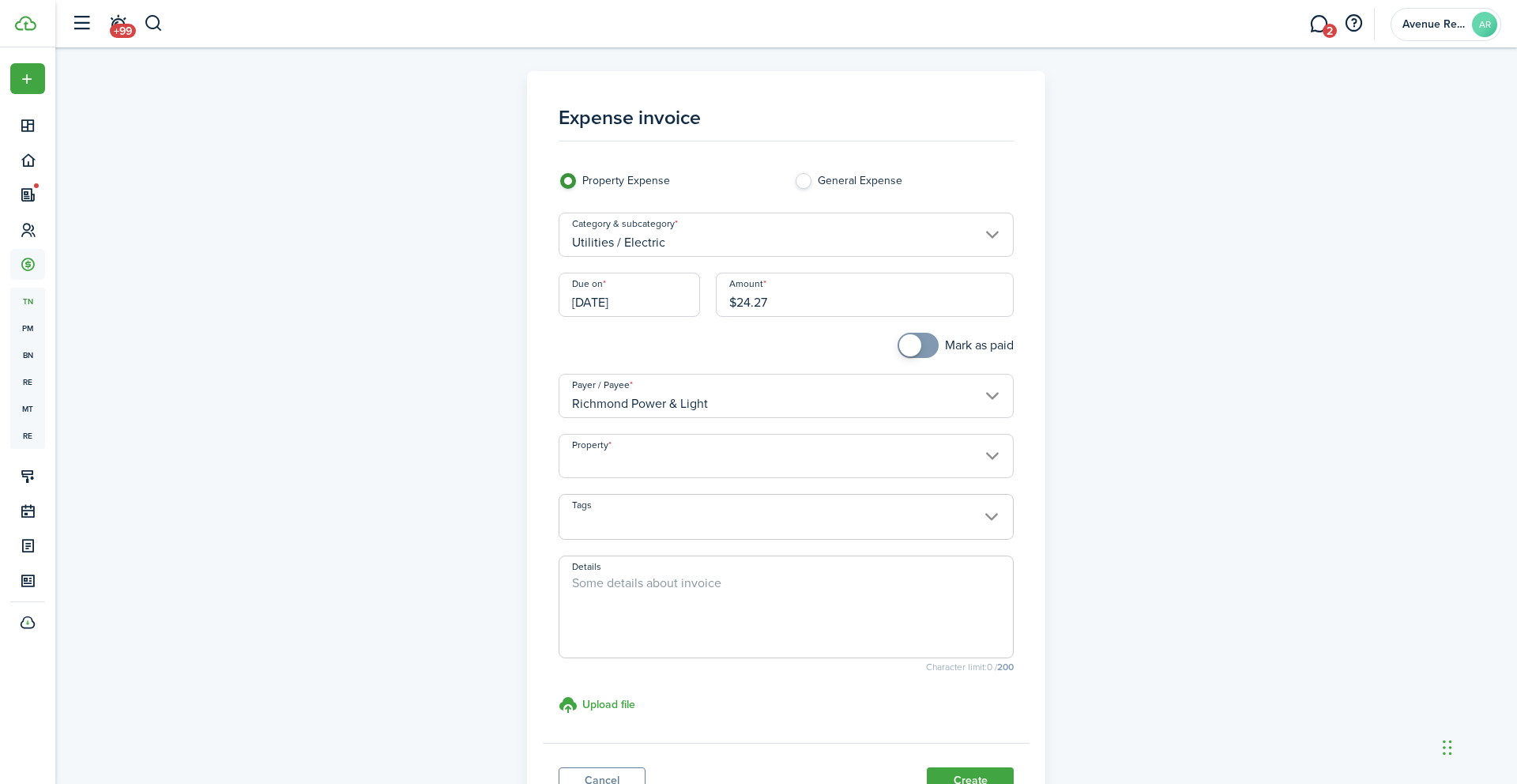
click at [639, 453] on input "Property" at bounding box center [787, 456] width 456 height 44
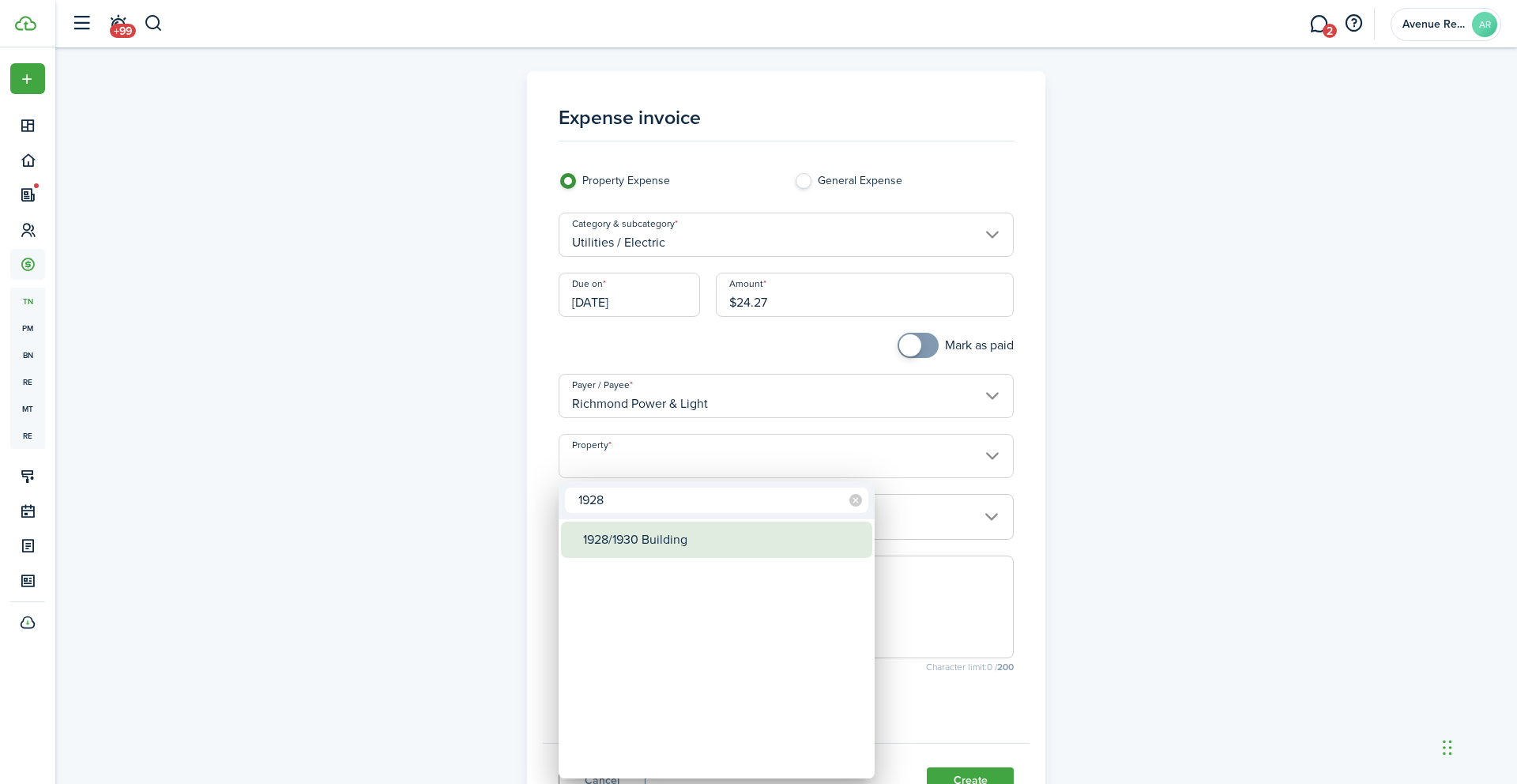
type input "1928"
click at [647, 548] on div "1928/1930 Building" at bounding box center [722, 539] width 279 height 37
type input "1928/1930 Building"
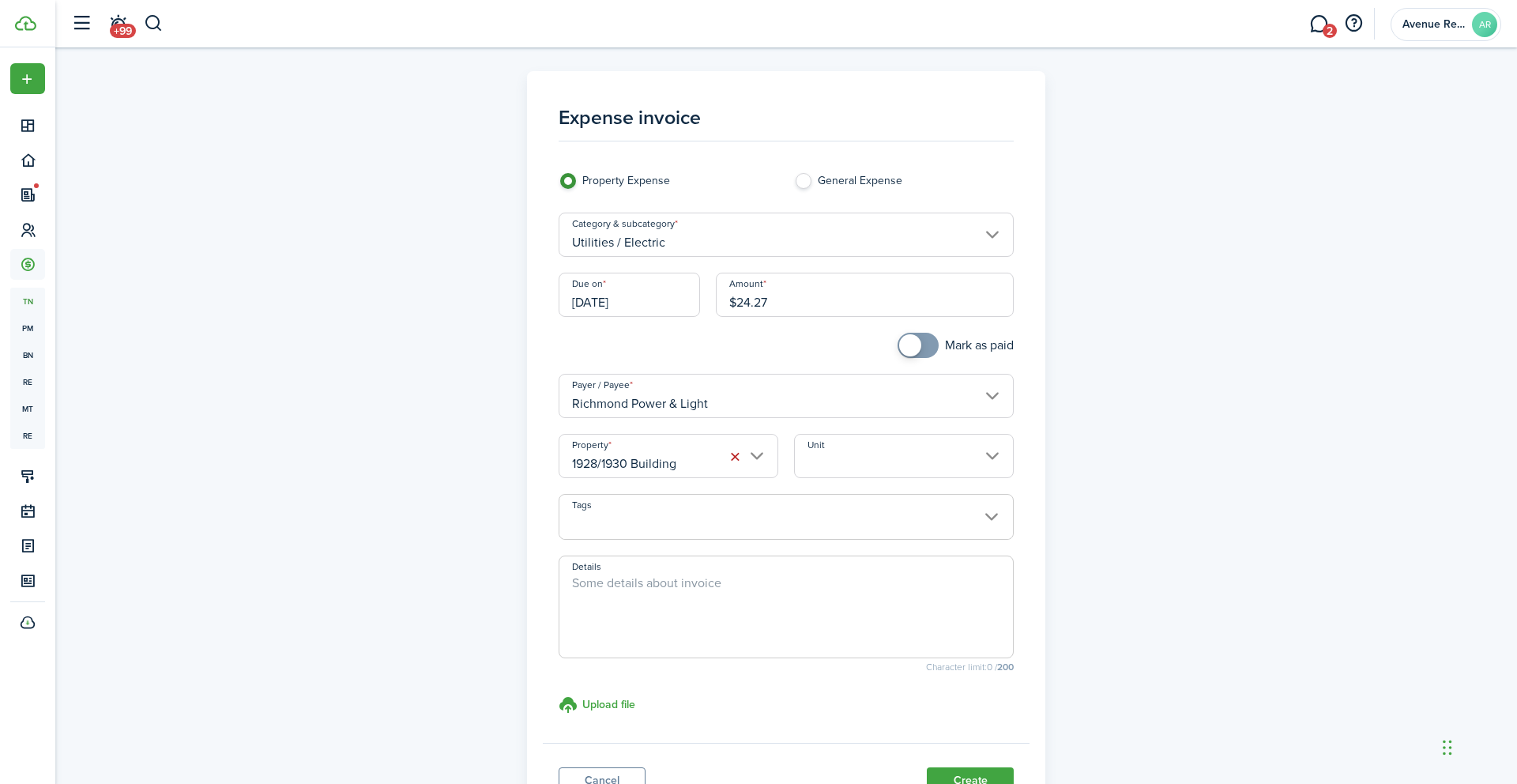
scroll to position [132, 0]
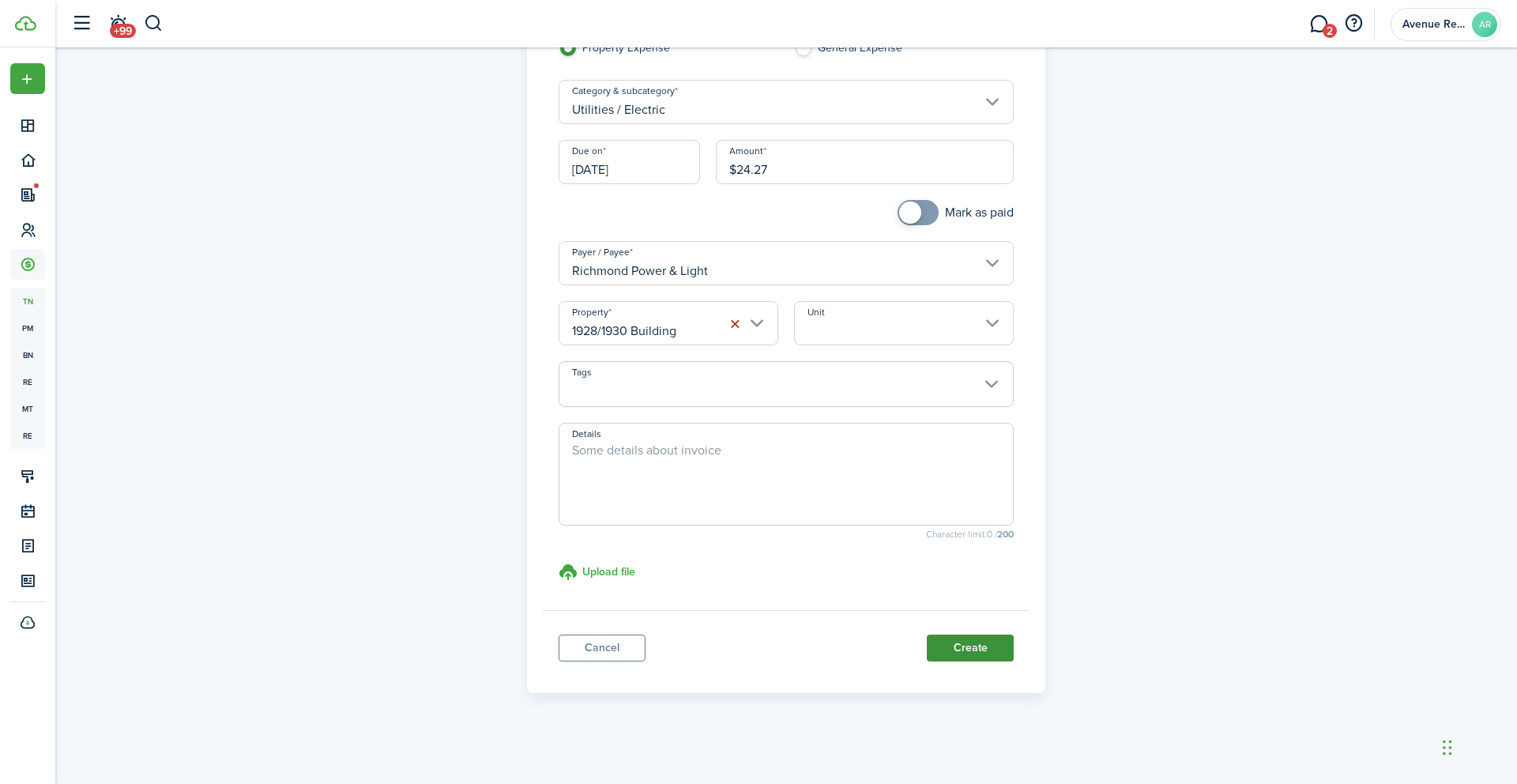
click at [972, 645] on button "Create" at bounding box center [971, 648] width 87 height 27
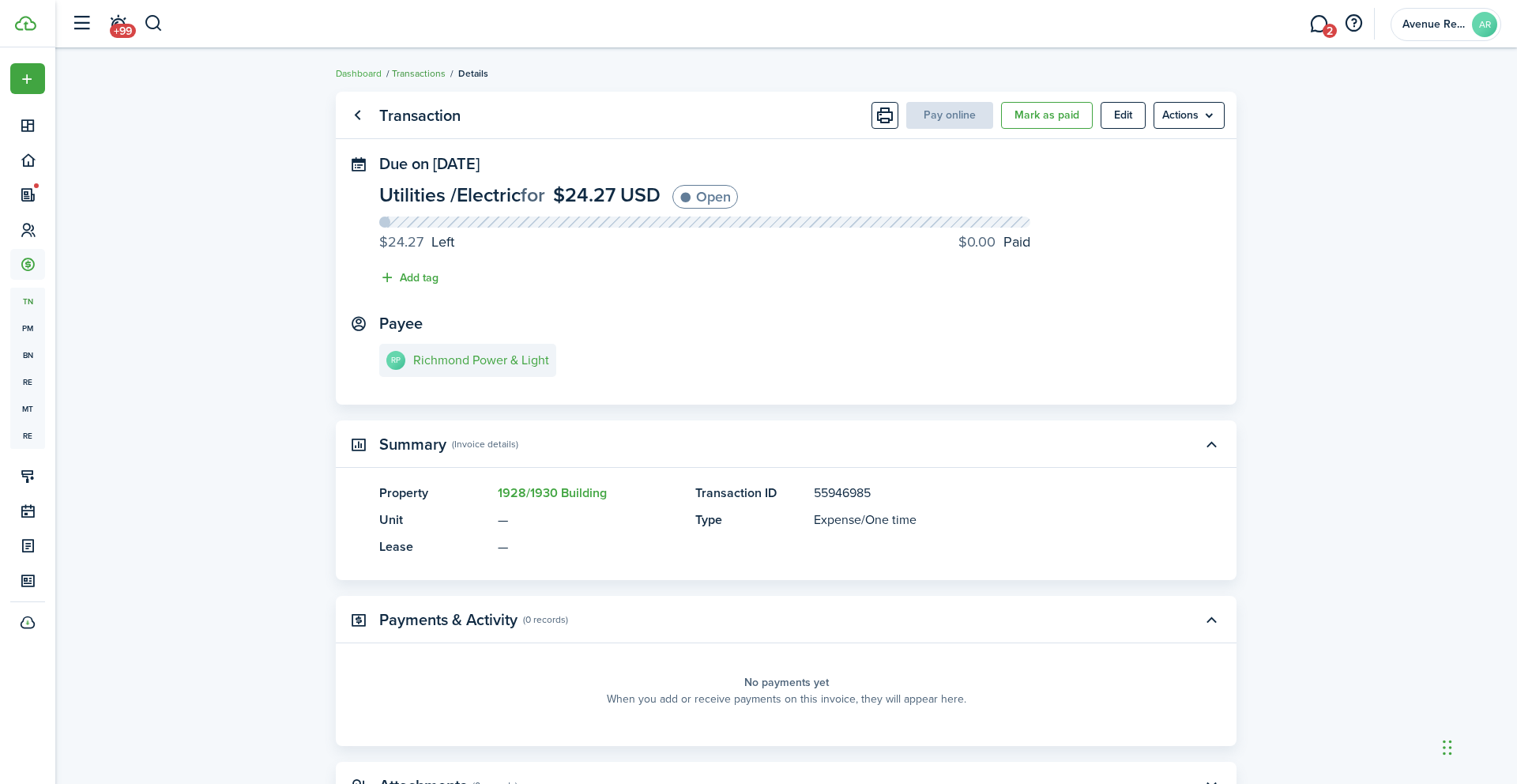
click at [413, 74] on link "Transactions" at bounding box center [419, 73] width 54 height 15
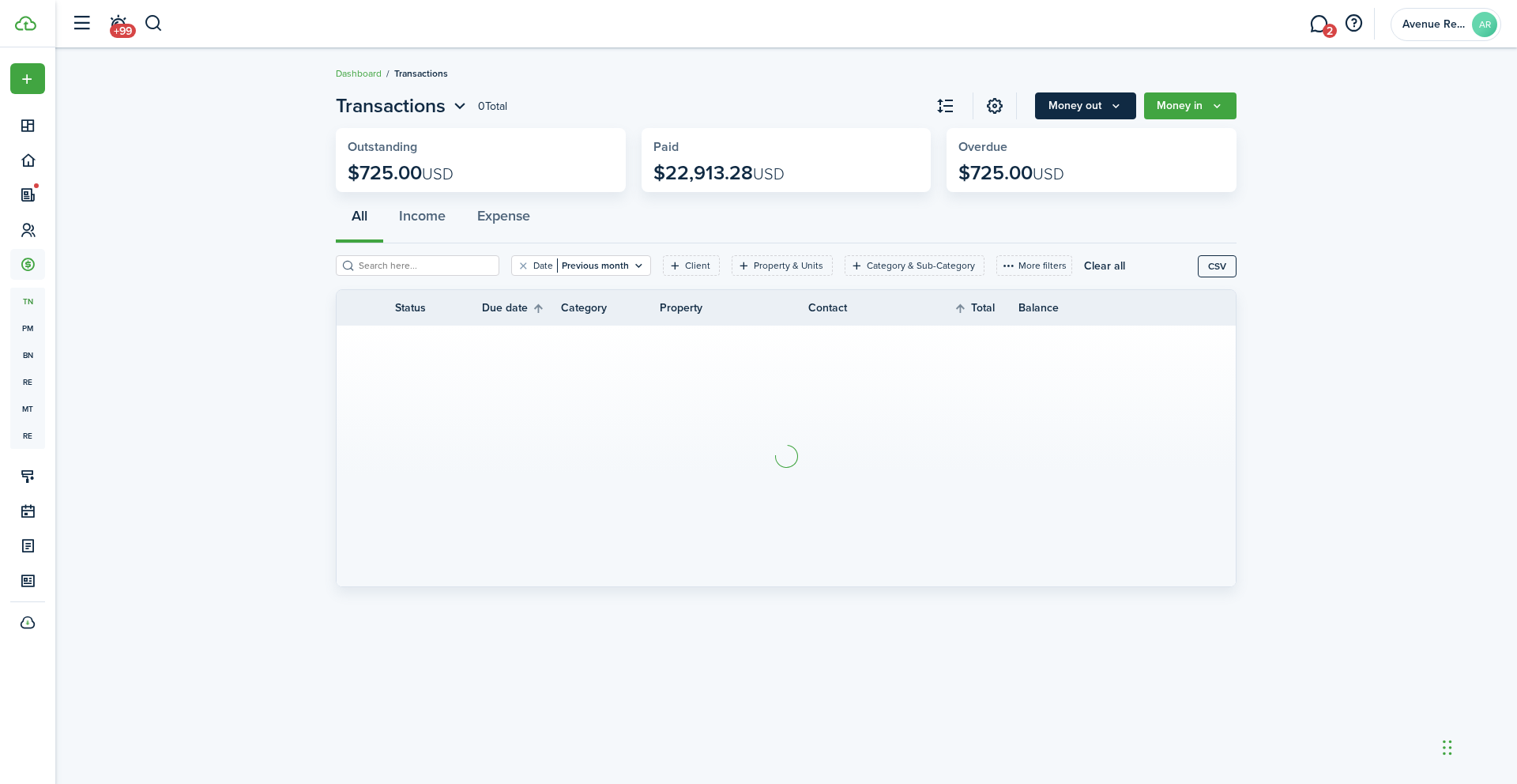
click at [1082, 103] on button "Money out" at bounding box center [1086, 106] width 102 height 27
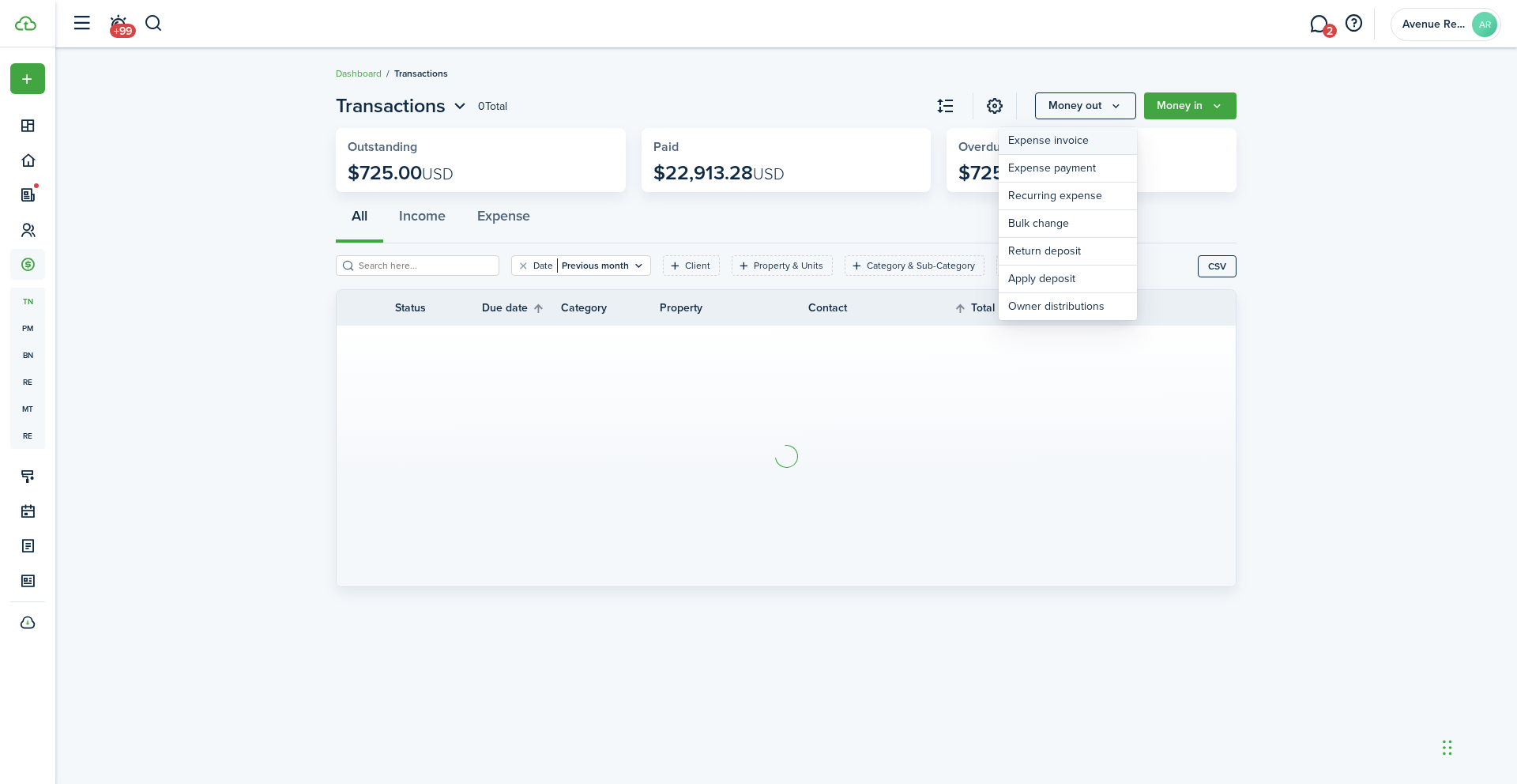
click at [1068, 140] on link "Expense invoice" at bounding box center [1067, 141] width 138 height 28
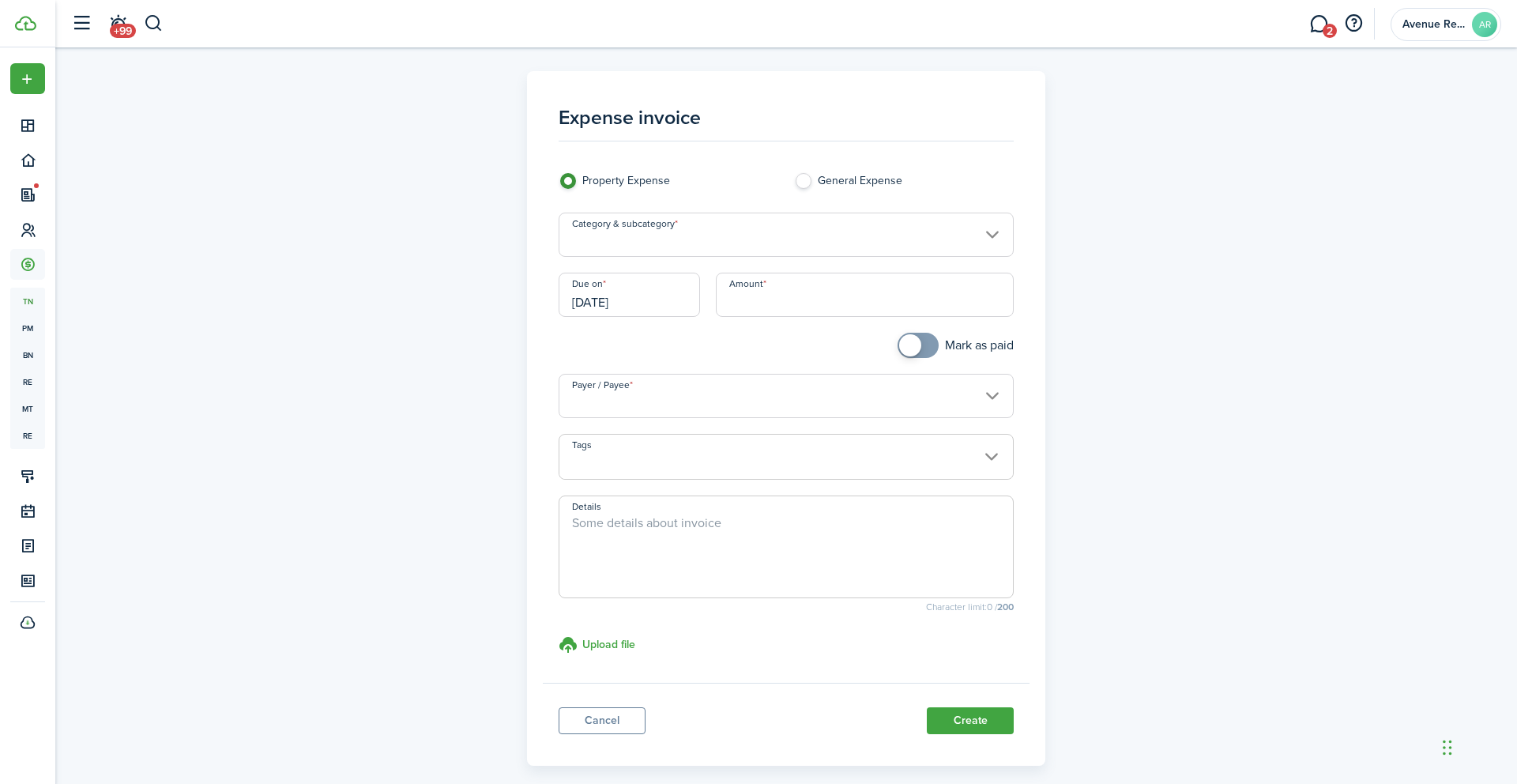
click at [648, 237] on input "Category & subcategory" at bounding box center [787, 235] width 456 height 44
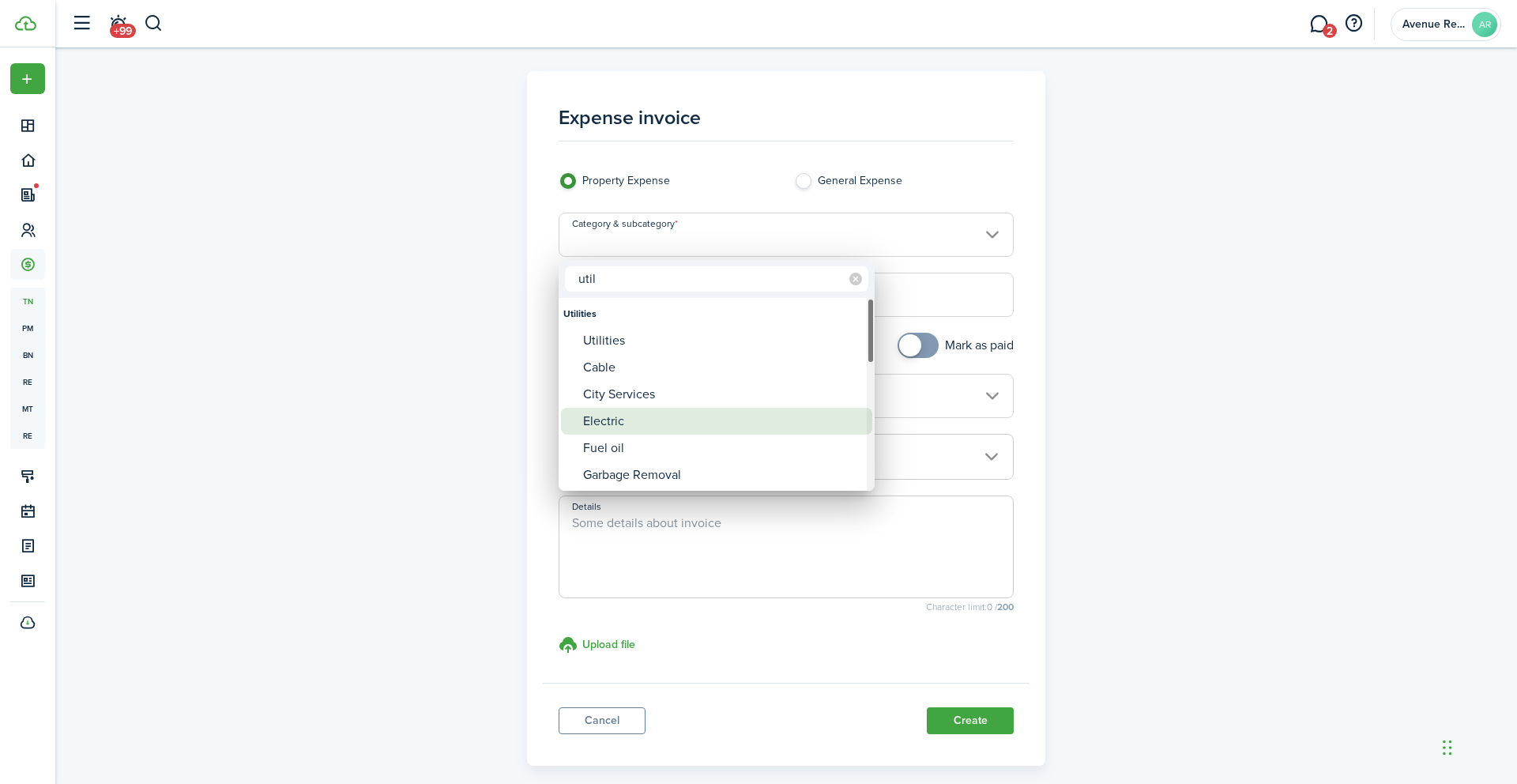
type input "util"
click at [619, 418] on div "Electric" at bounding box center [722, 421] width 279 height 27
type input "Utilities / Electric"
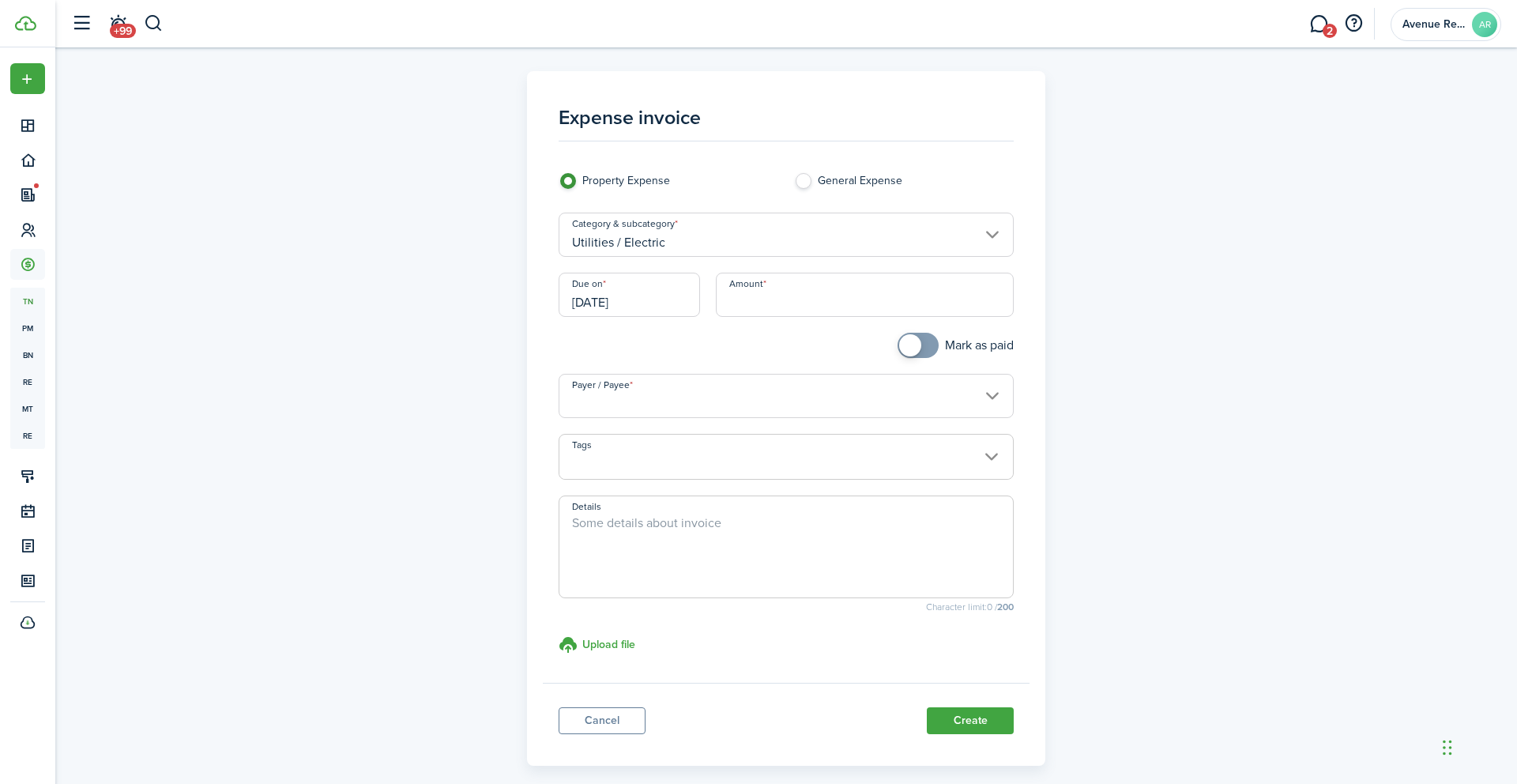
click at [660, 305] on input "[DATE]" at bounding box center [629, 295] width 141 height 44
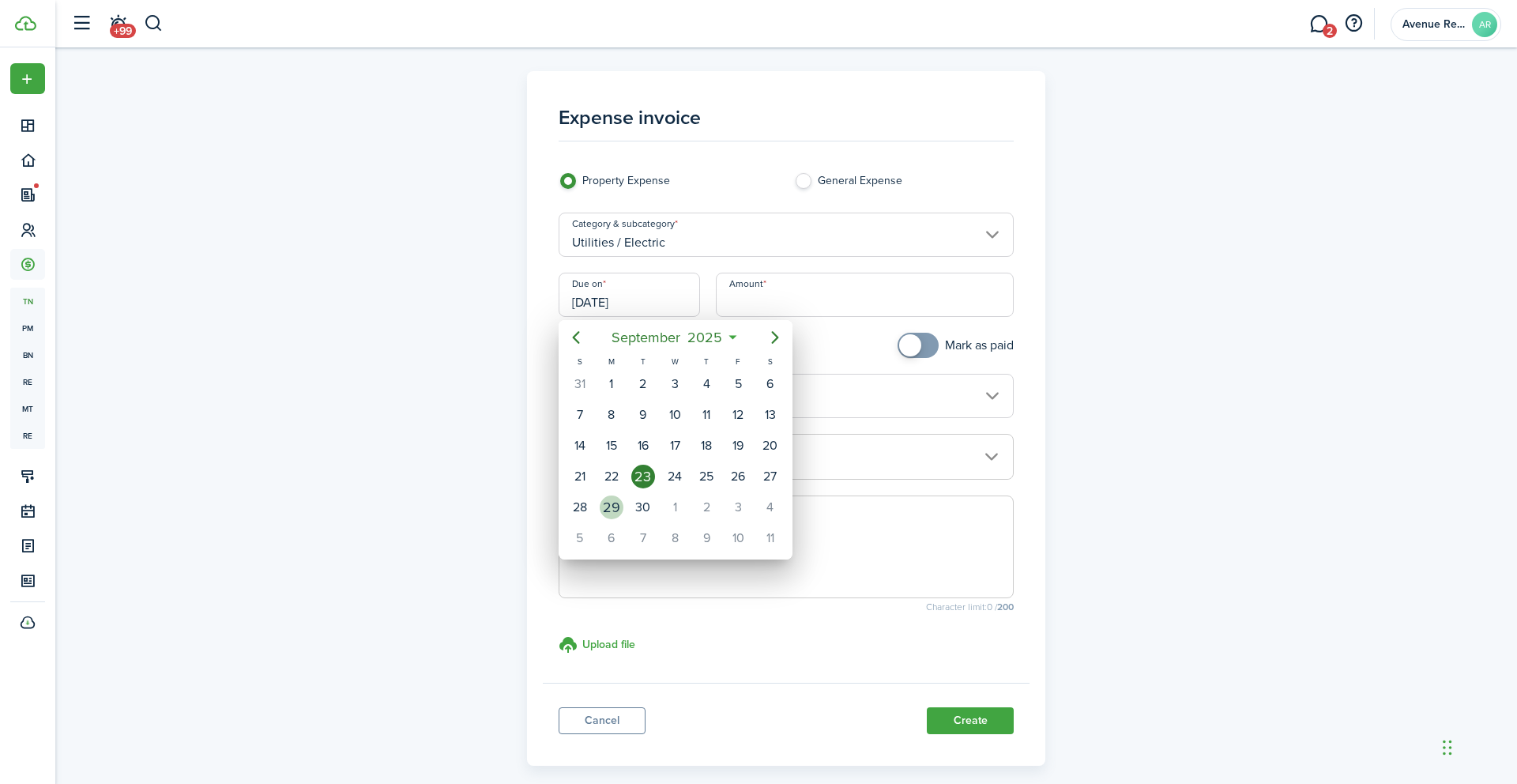
click at [612, 508] on div "29" at bounding box center [611, 507] width 24 height 24
type input "[DATE]"
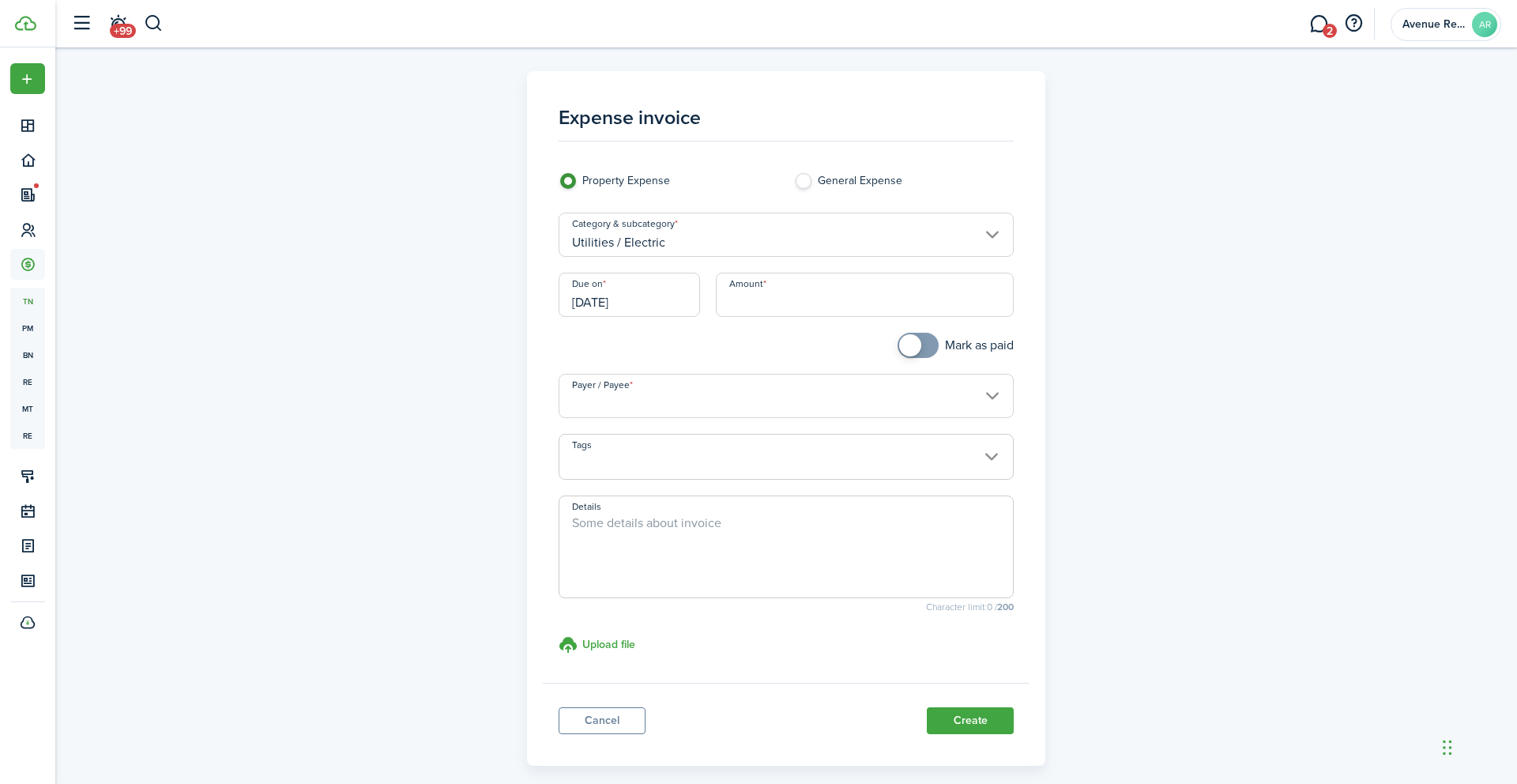
click at [773, 304] on input "Amount" at bounding box center [865, 295] width 299 height 44
click at [721, 402] on input "Payer / Payee" at bounding box center [787, 396] width 456 height 44
type input "$25.11"
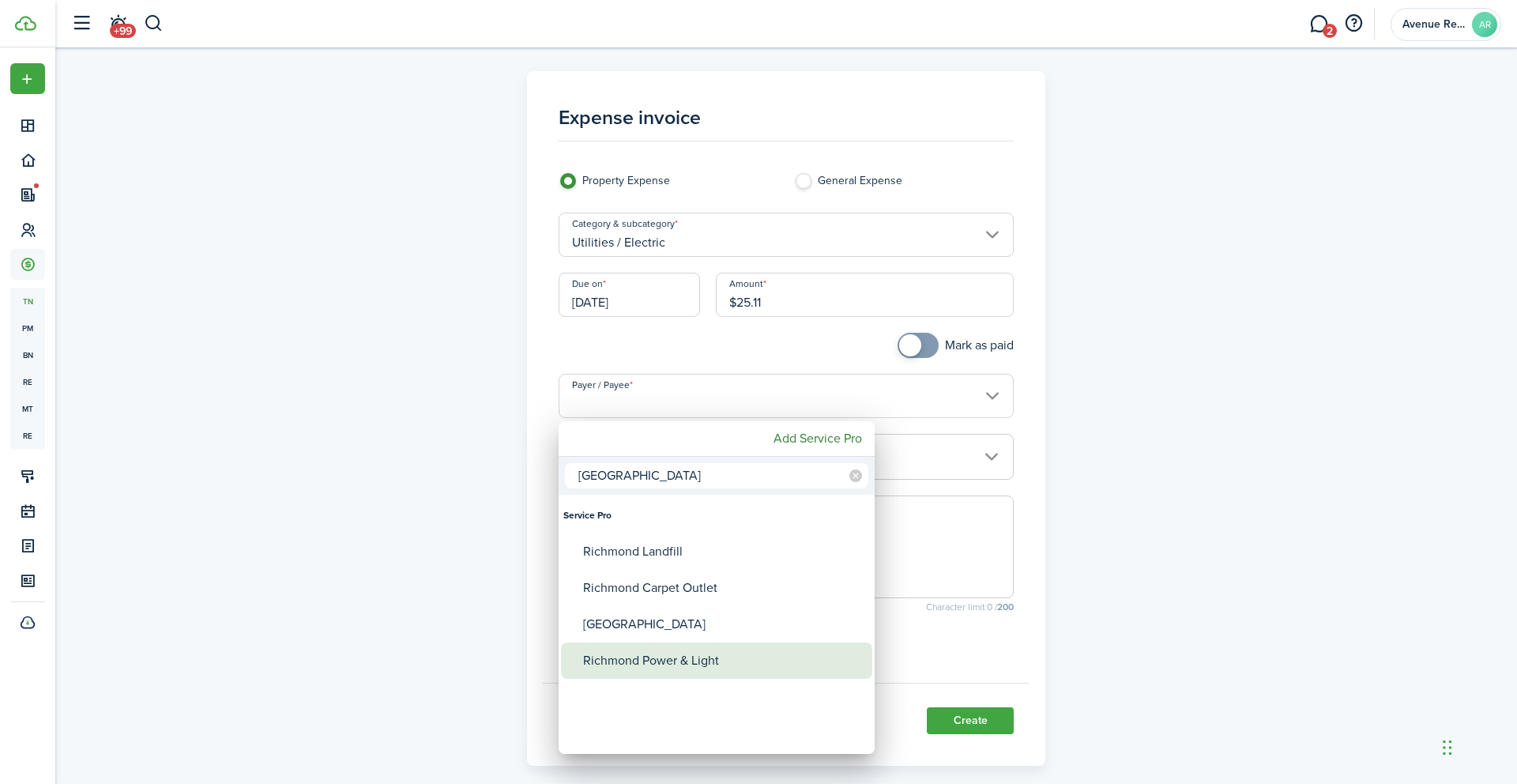
type input "[GEOGRAPHIC_DATA]"
click at [686, 658] on div "Richmond Power & Light" at bounding box center [722, 661] width 279 height 37
type input "Richmond Power & Light"
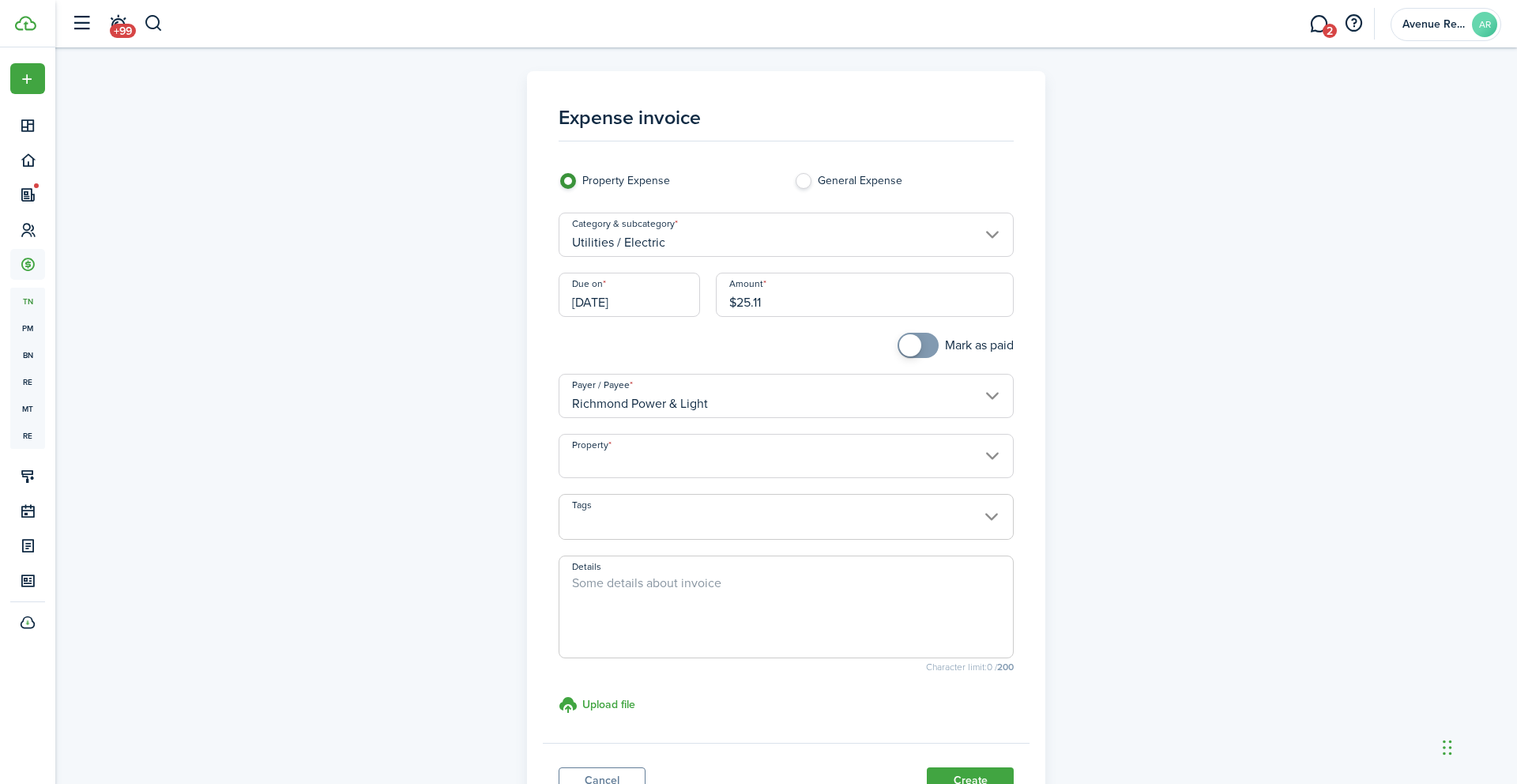
click at [644, 461] on input "Property" at bounding box center [787, 456] width 456 height 44
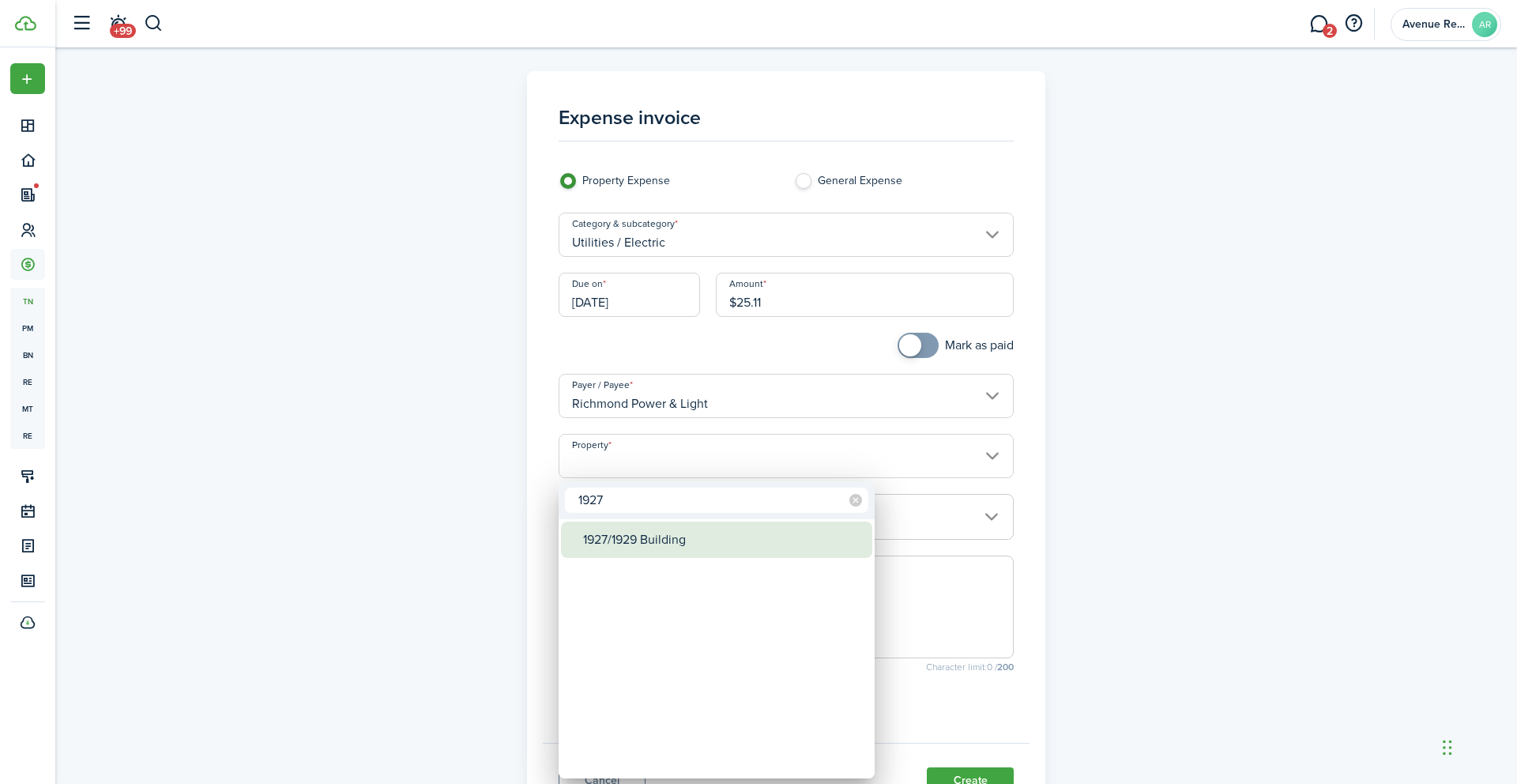
type input "1927"
click at [617, 541] on div "1927/1929 Building" at bounding box center [722, 539] width 279 height 37
type input "1927/1929 Building"
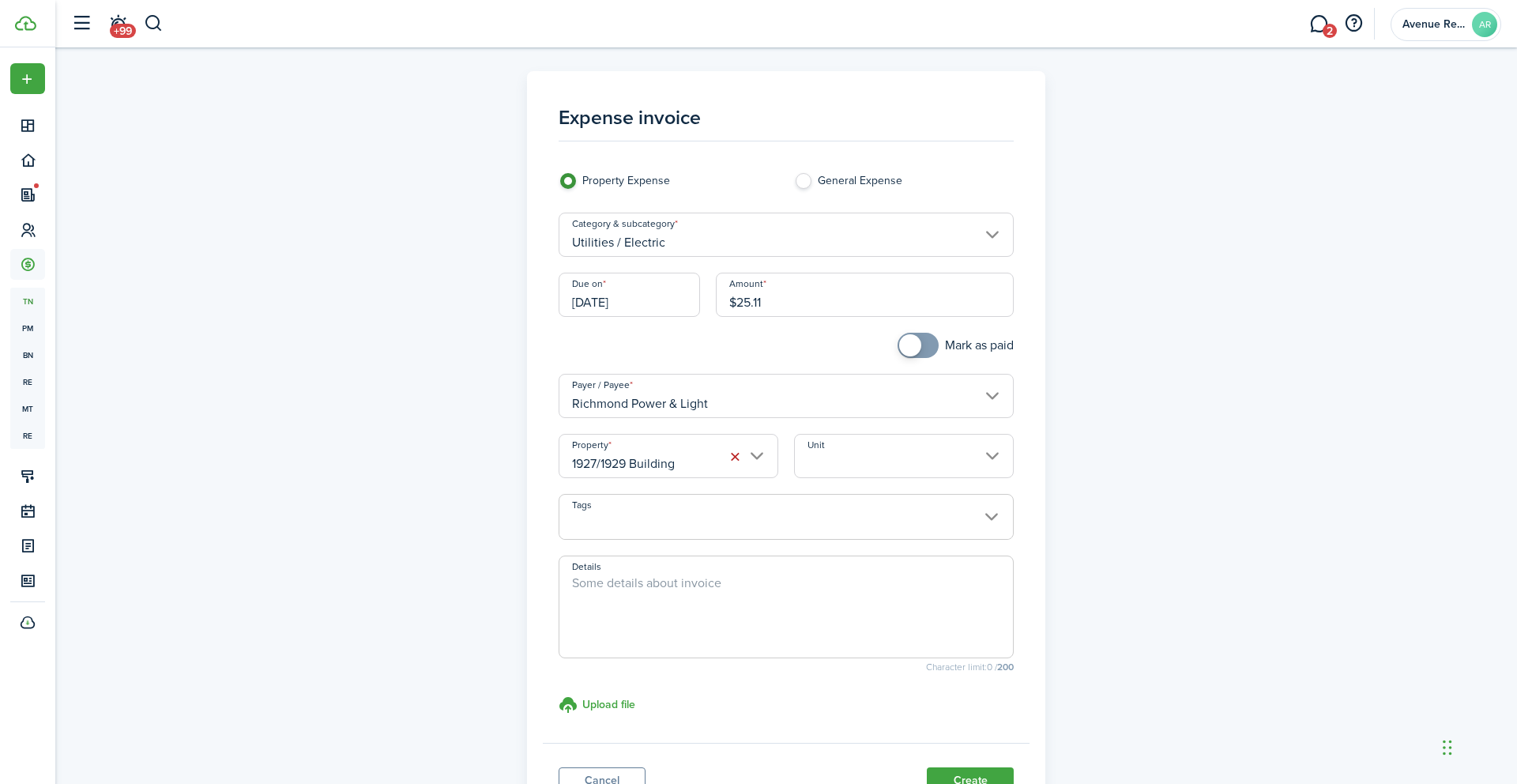
scroll to position [132, 0]
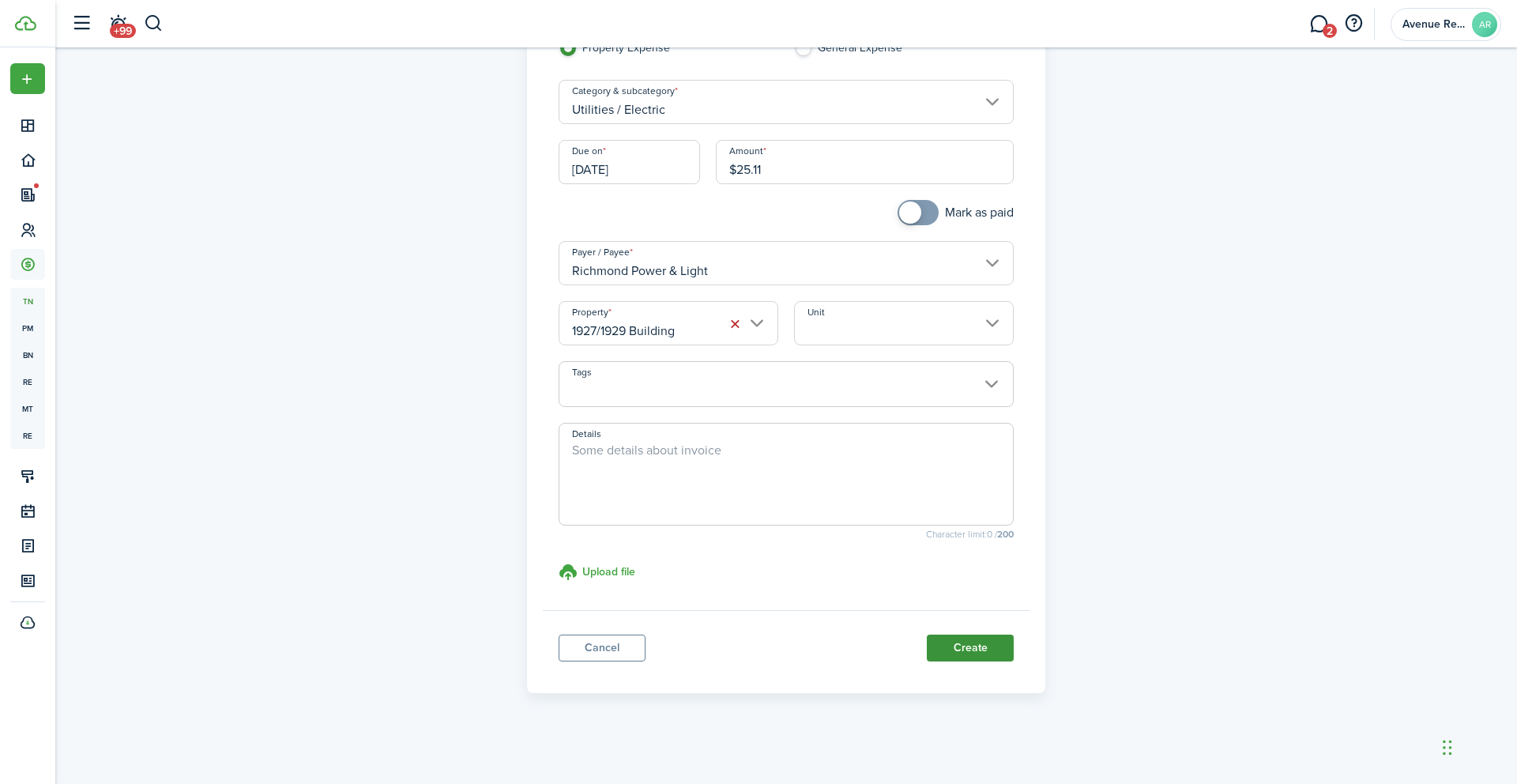
click at [974, 651] on button "Create" at bounding box center [971, 648] width 87 height 27
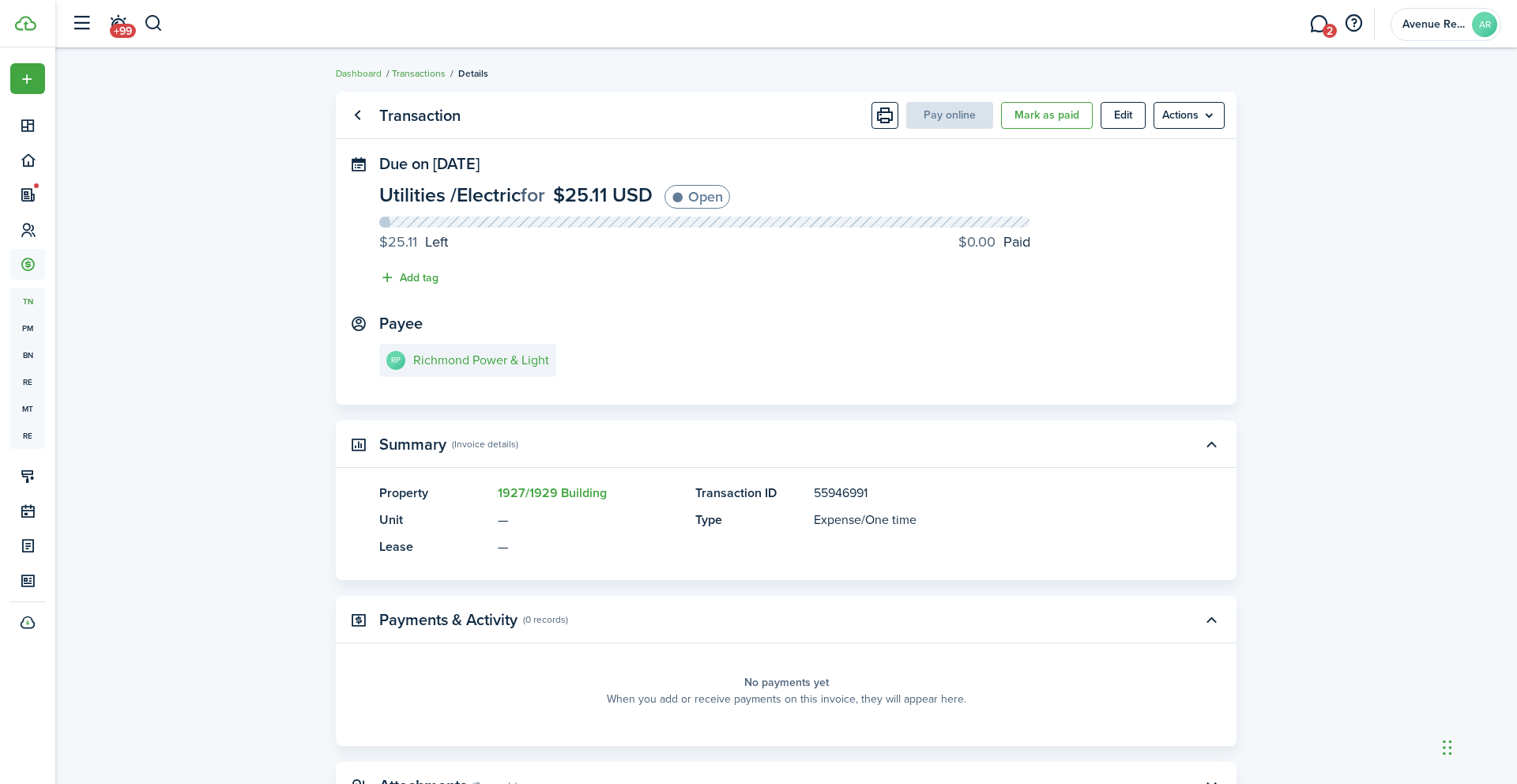
click at [413, 72] on link "Transactions" at bounding box center [419, 73] width 54 height 15
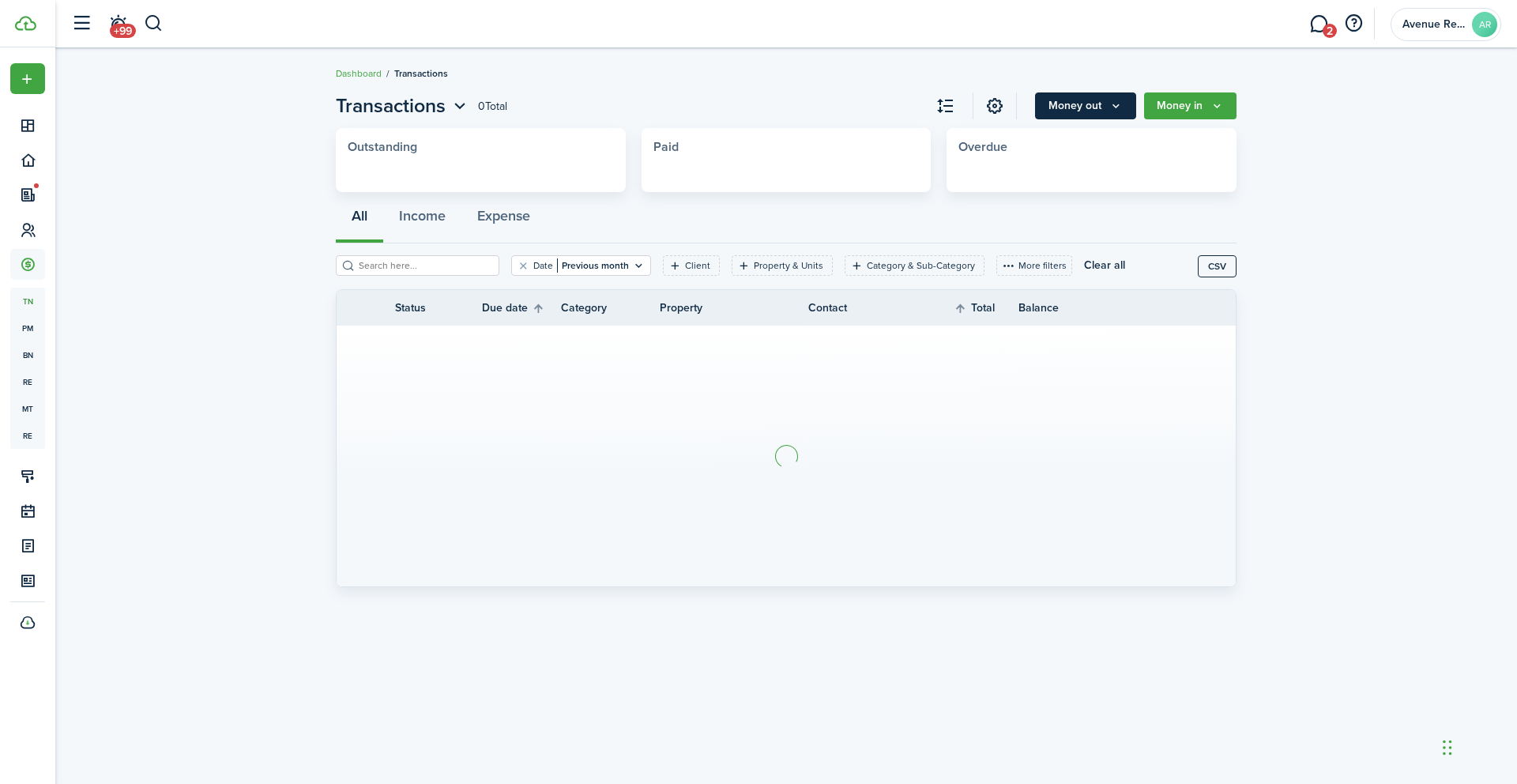
click at [1084, 106] on button "Money out" at bounding box center [1086, 106] width 102 height 27
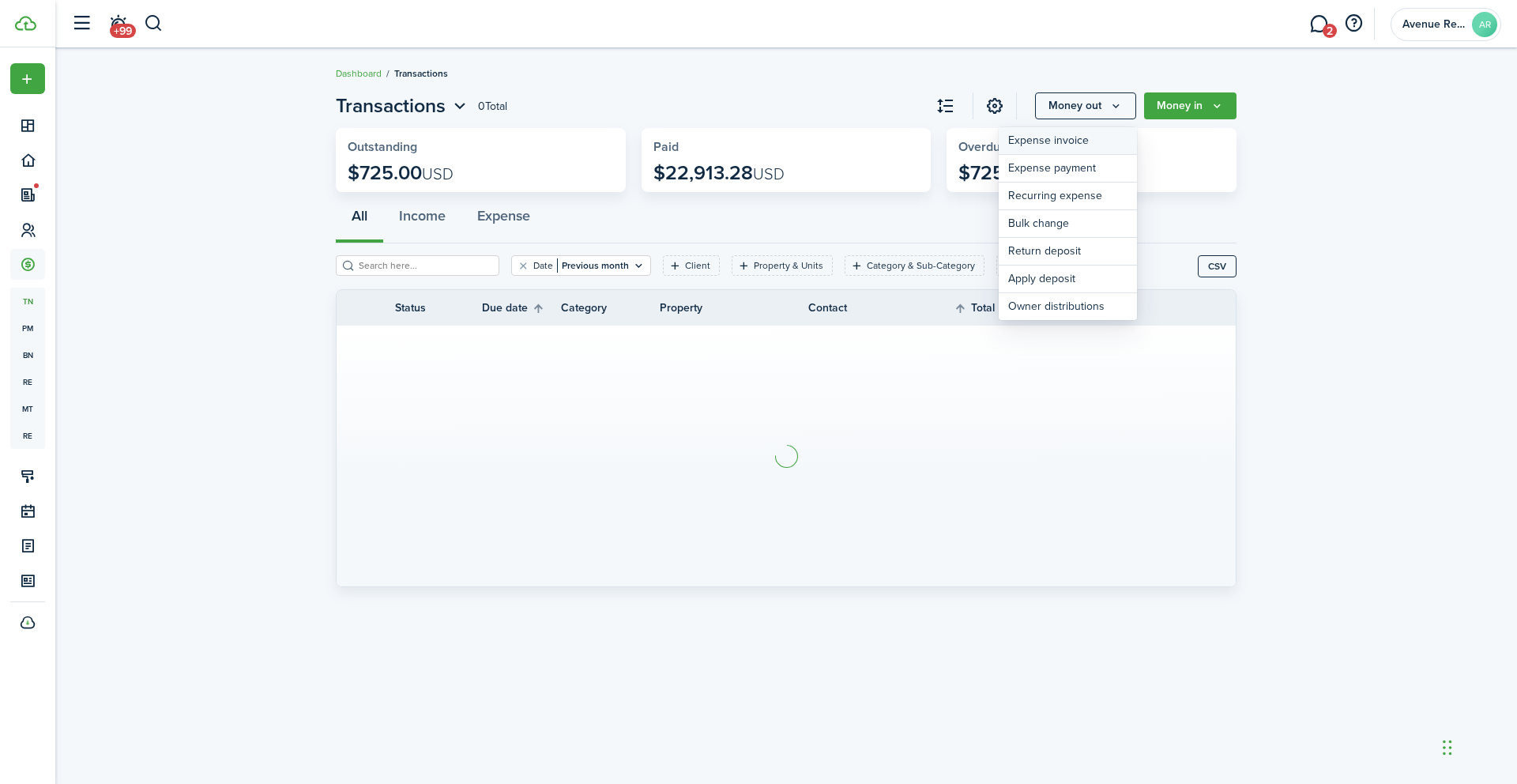
click at [1052, 140] on link "Expense invoice" at bounding box center [1067, 141] width 138 height 28
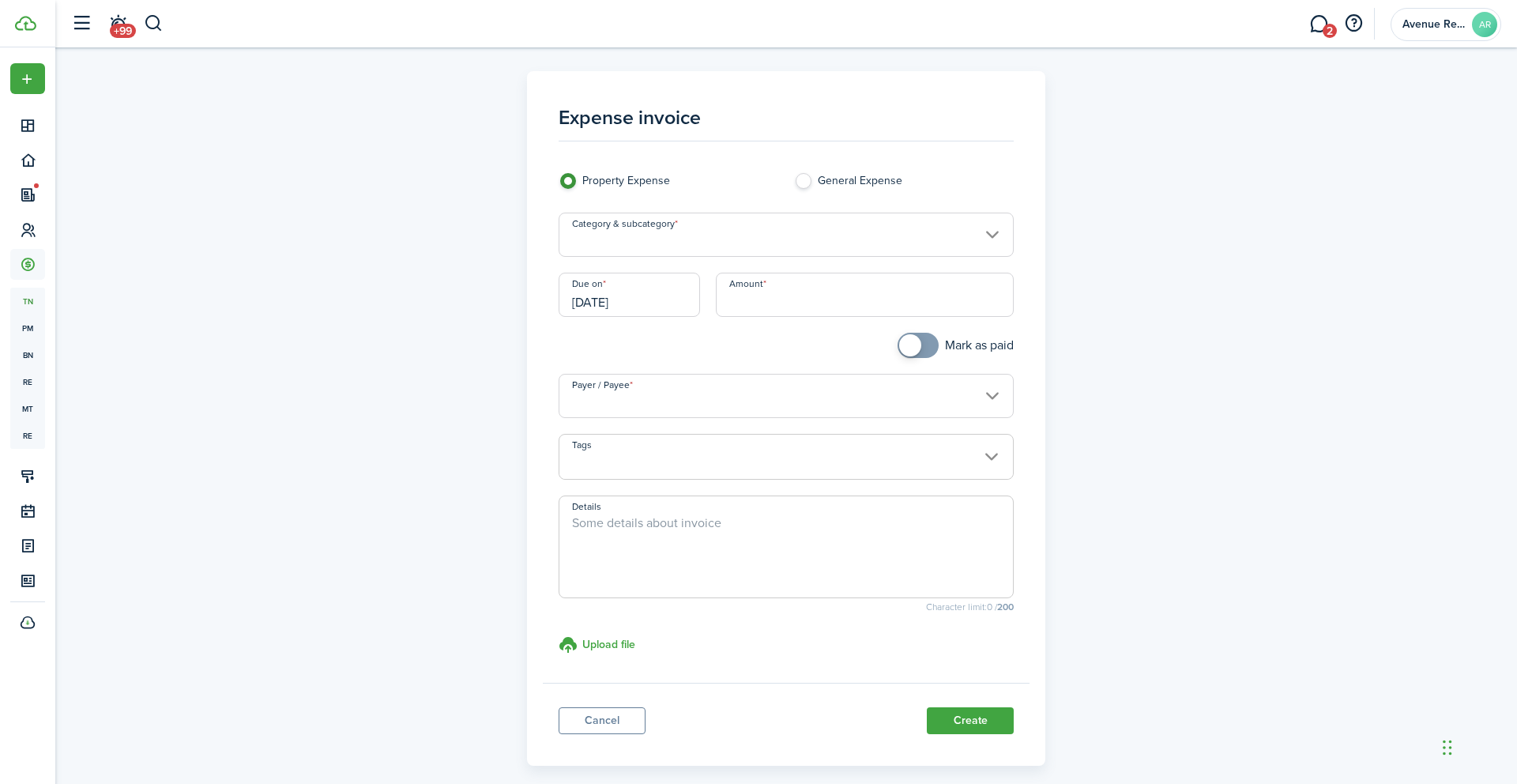
click at [599, 245] on input "Category & subcategory" at bounding box center [787, 235] width 456 height 44
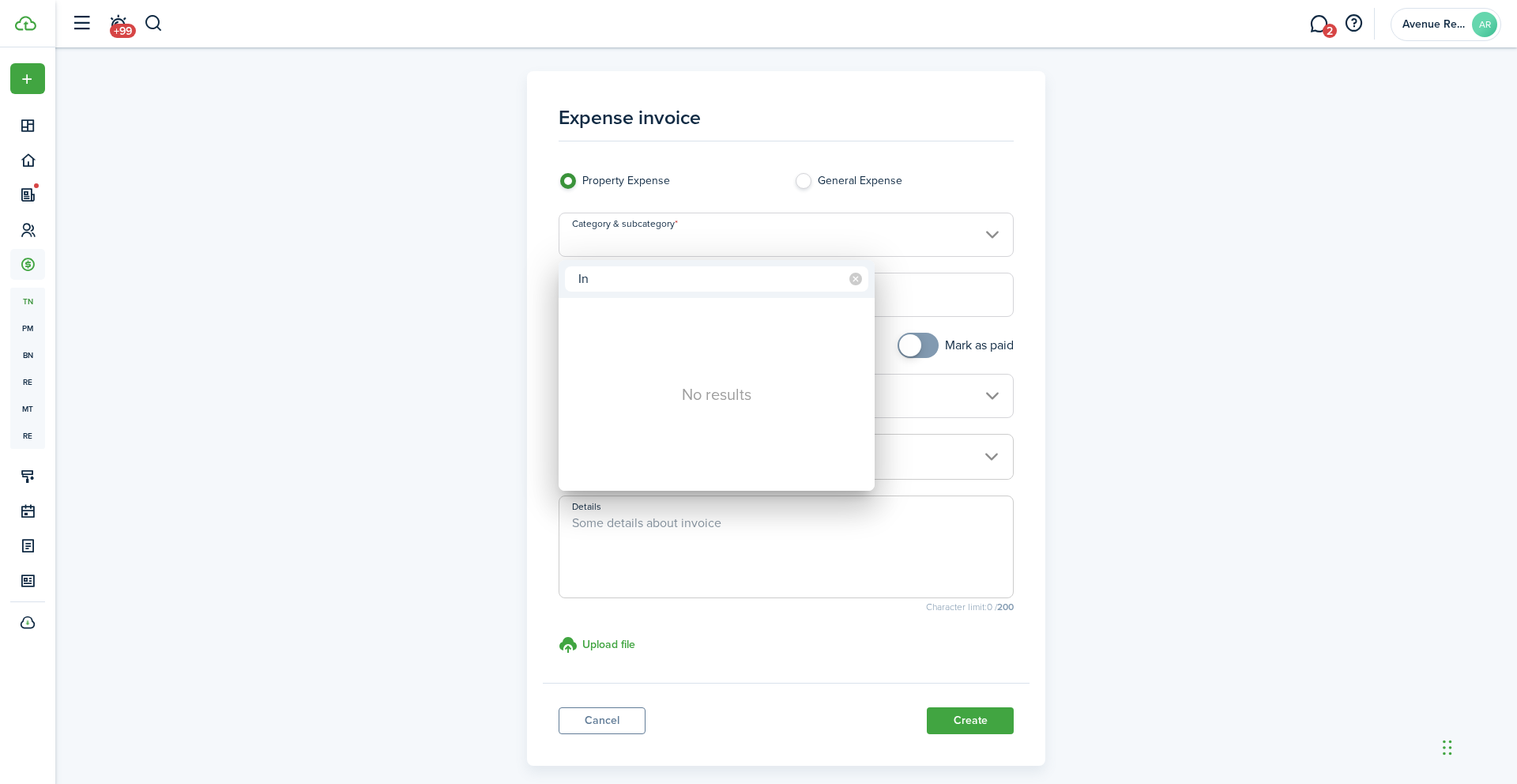
type input "I"
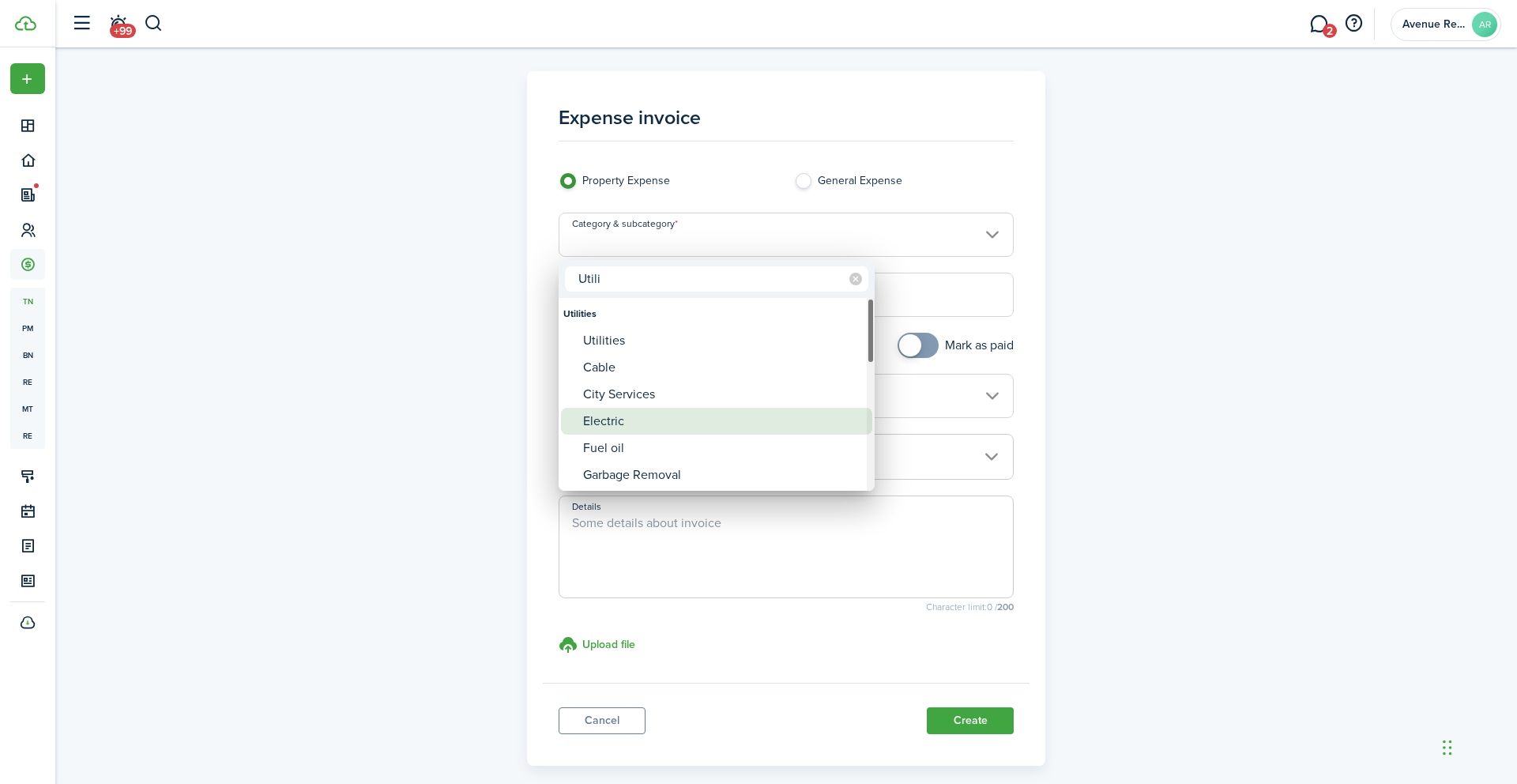
type input "Utili"
click at [618, 421] on div "Electric" at bounding box center [722, 421] width 279 height 27
type input "Utilities / Electric"
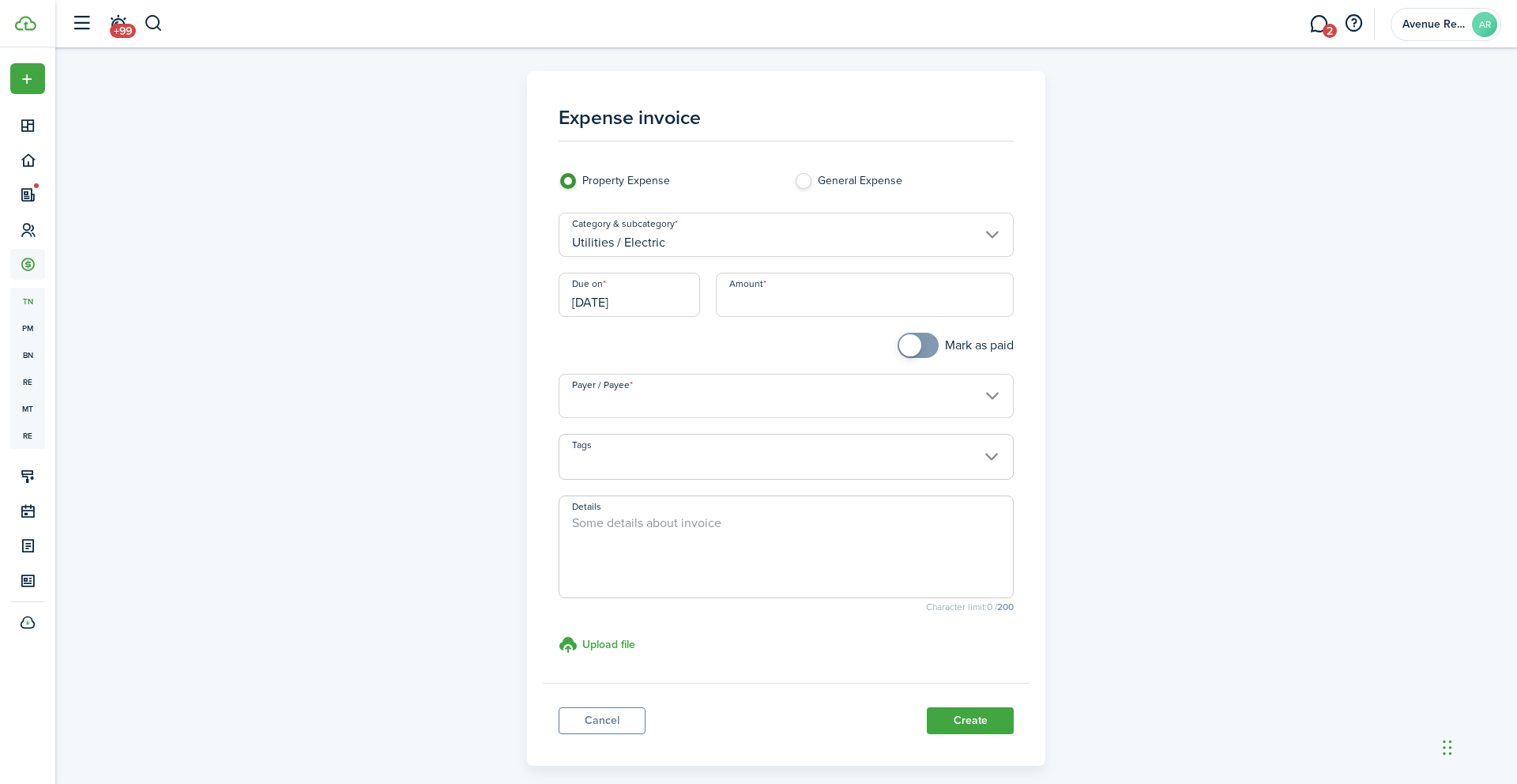
click at [655, 301] on input "[DATE]" at bounding box center [629, 295] width 141 height 44
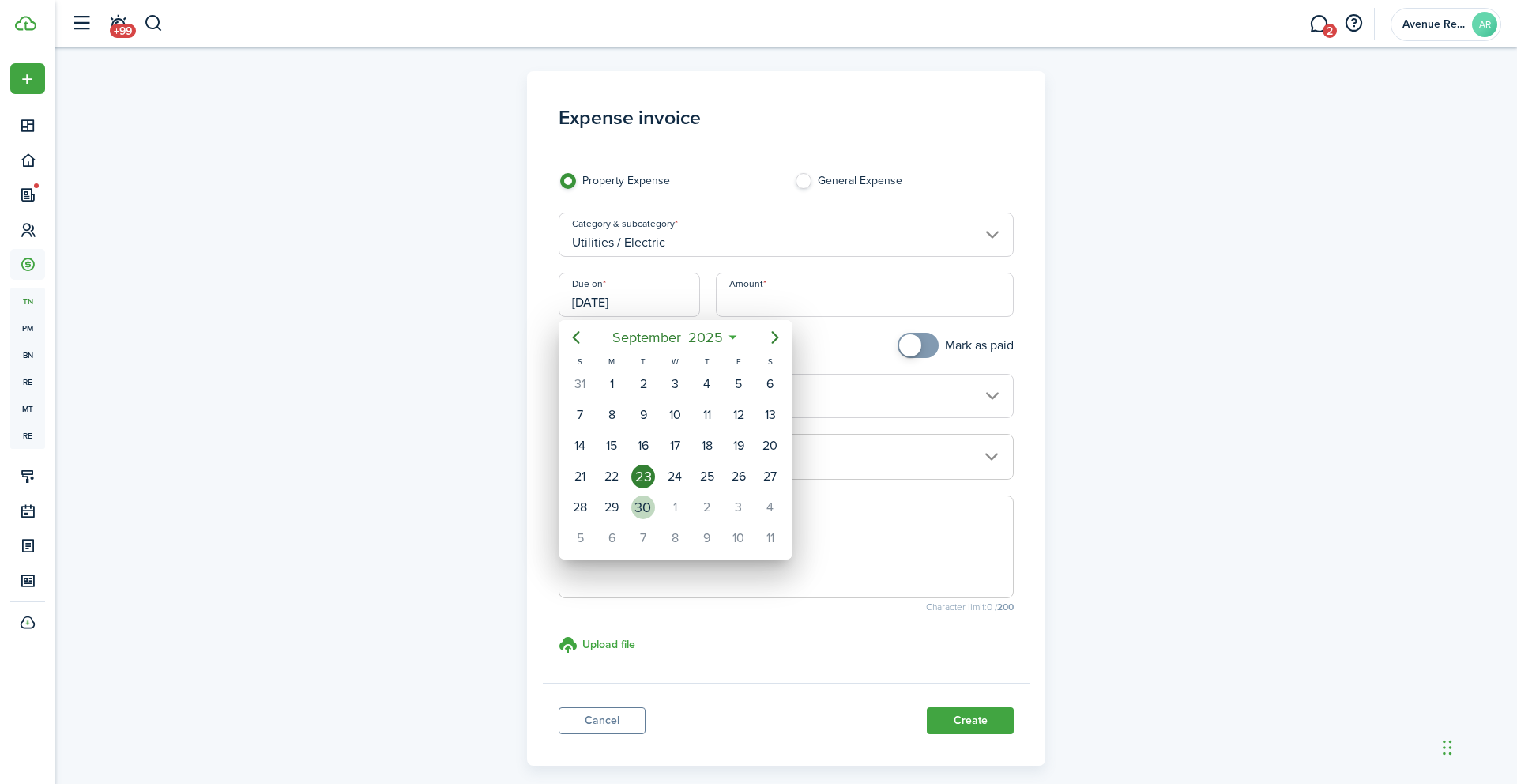
click at [638, 509] on div "30" at bounding box center [643, 507] width 24 height 24
type input "[DATE]"
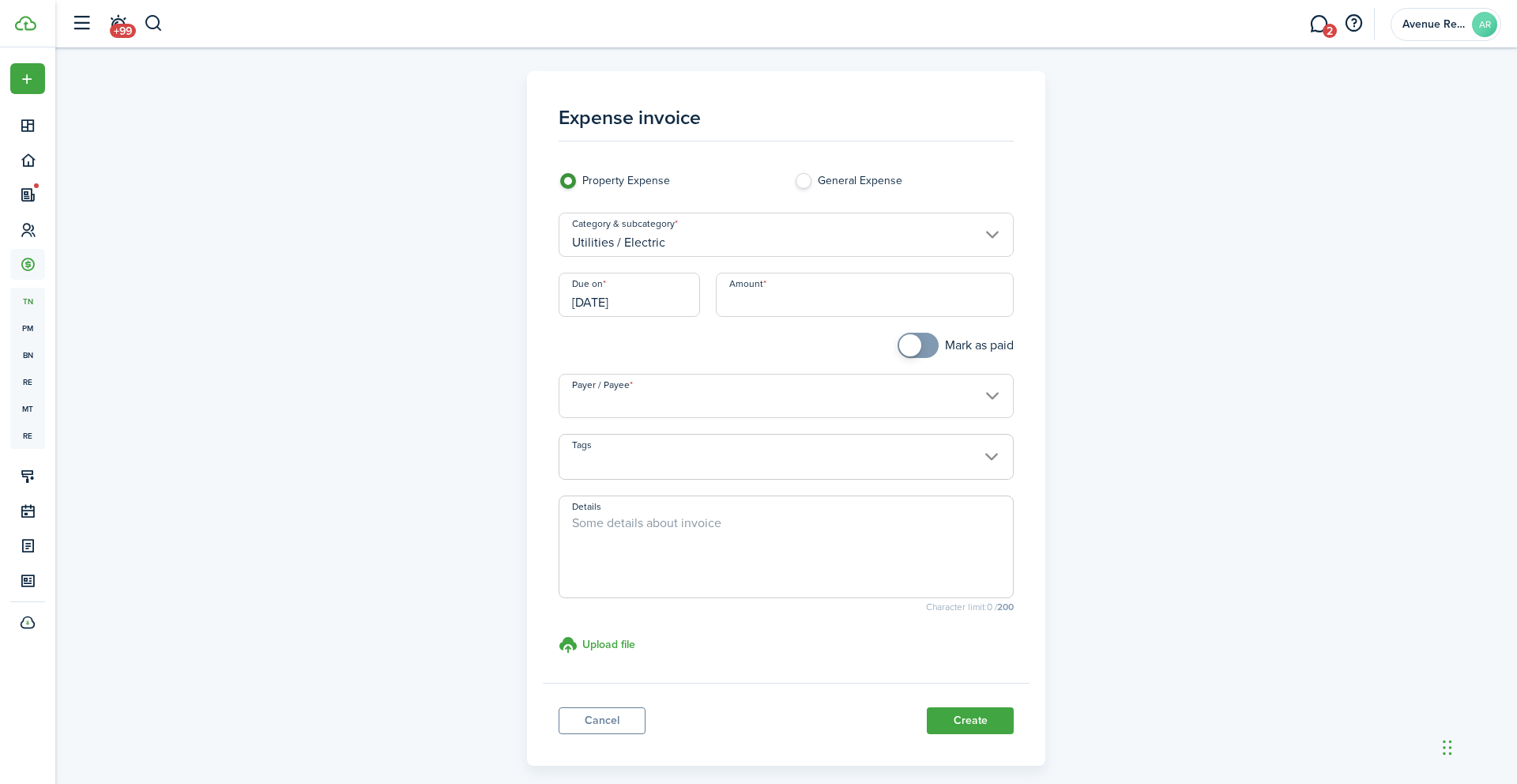
click at [764, 304] on input "Amount" at bounding box center [865, 295] width 299 height 44
click at [691, 398] on input "Payer / Payee" at bounding box center [787, 396] width 456 height 44
type input "$26.15"
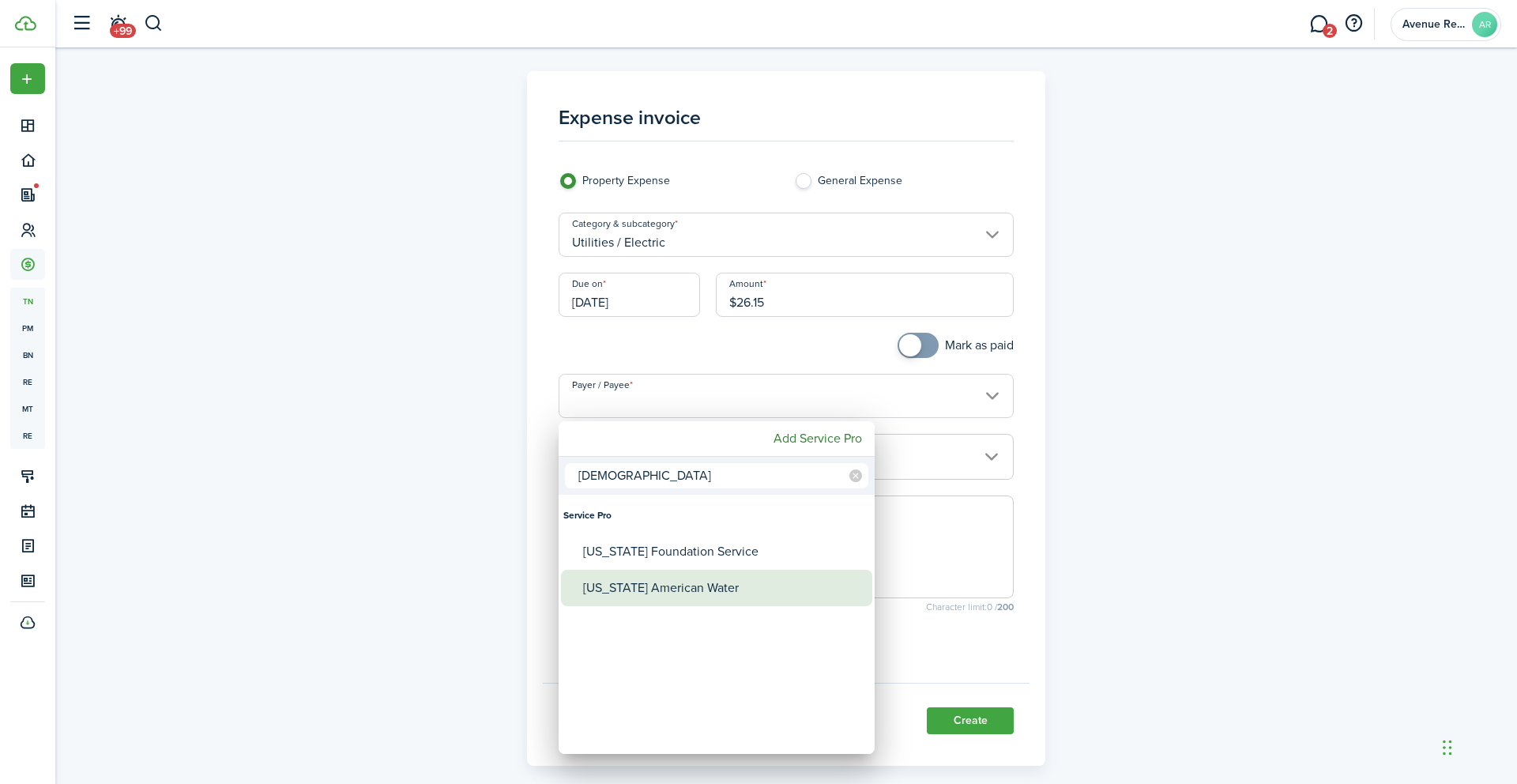
type input "[DEMOGRAPHIC_DATA]"
click at [660, 590] on div "[US_STATE] American Water" at bounding box center [722, 588] width 279 height 37
type input "[US_STATE] American Water"
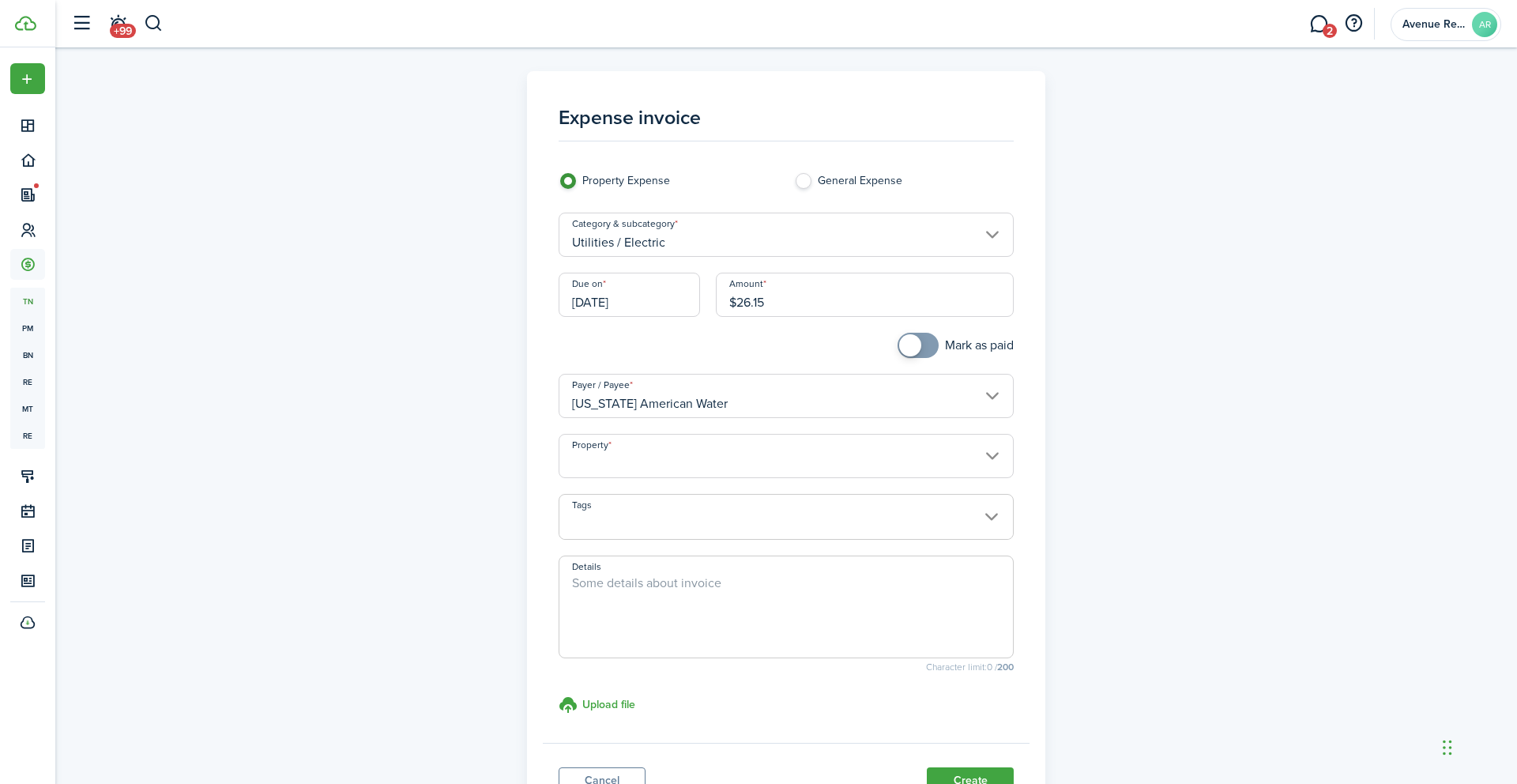
click at [637, 464] on input "Property" at bounding box center [787, 456] width 456 height 44
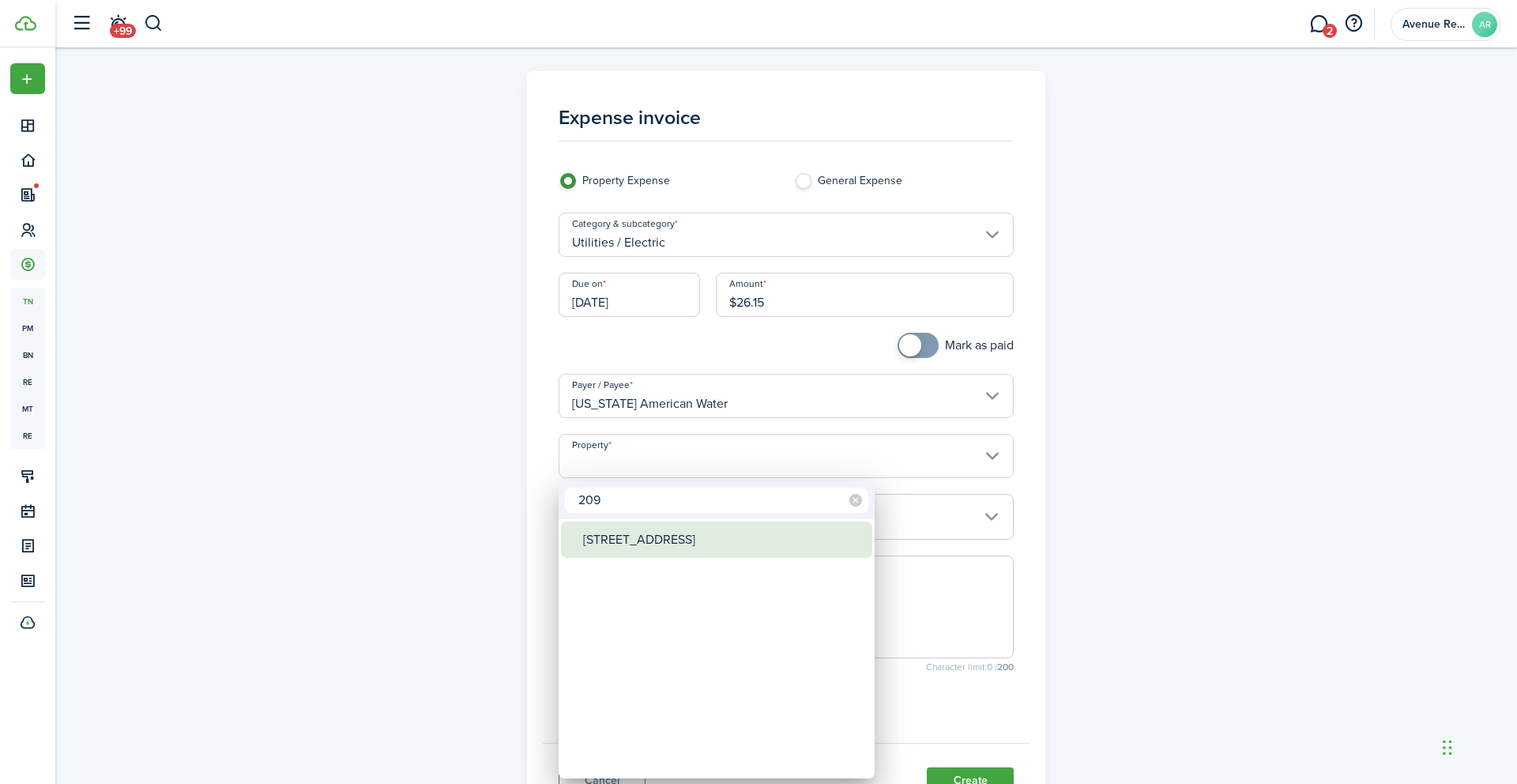
type input "209"
click at [627, 538] on div "[STREET_ADDRESS]" at bounding box center [722, 539] width 279 height 37
type input "[STREET_ADDRESS]"
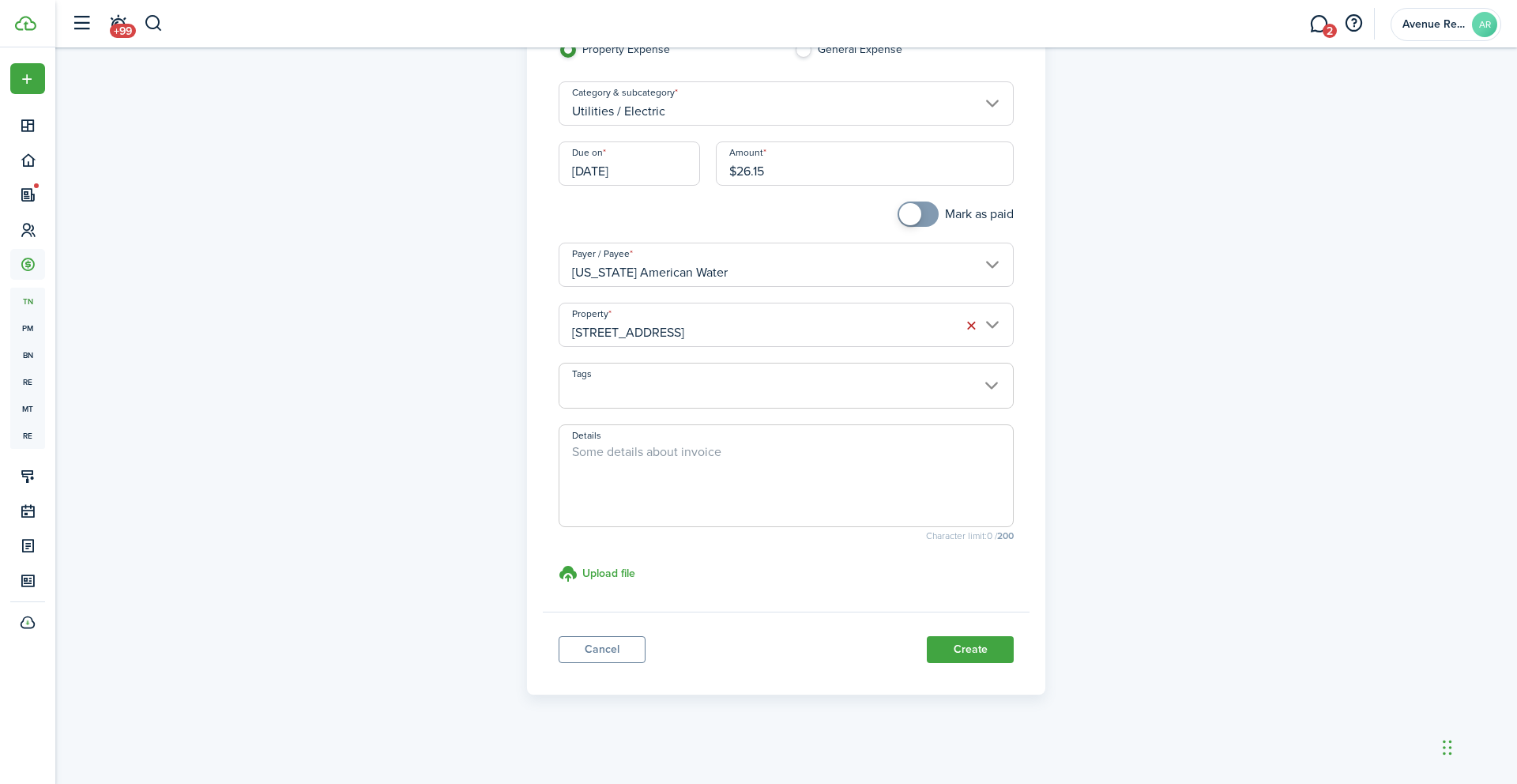
scroll to position [132, 0]
click at [954, 651] on button "Create" at bounding box center [971, 648] width 87 height 27
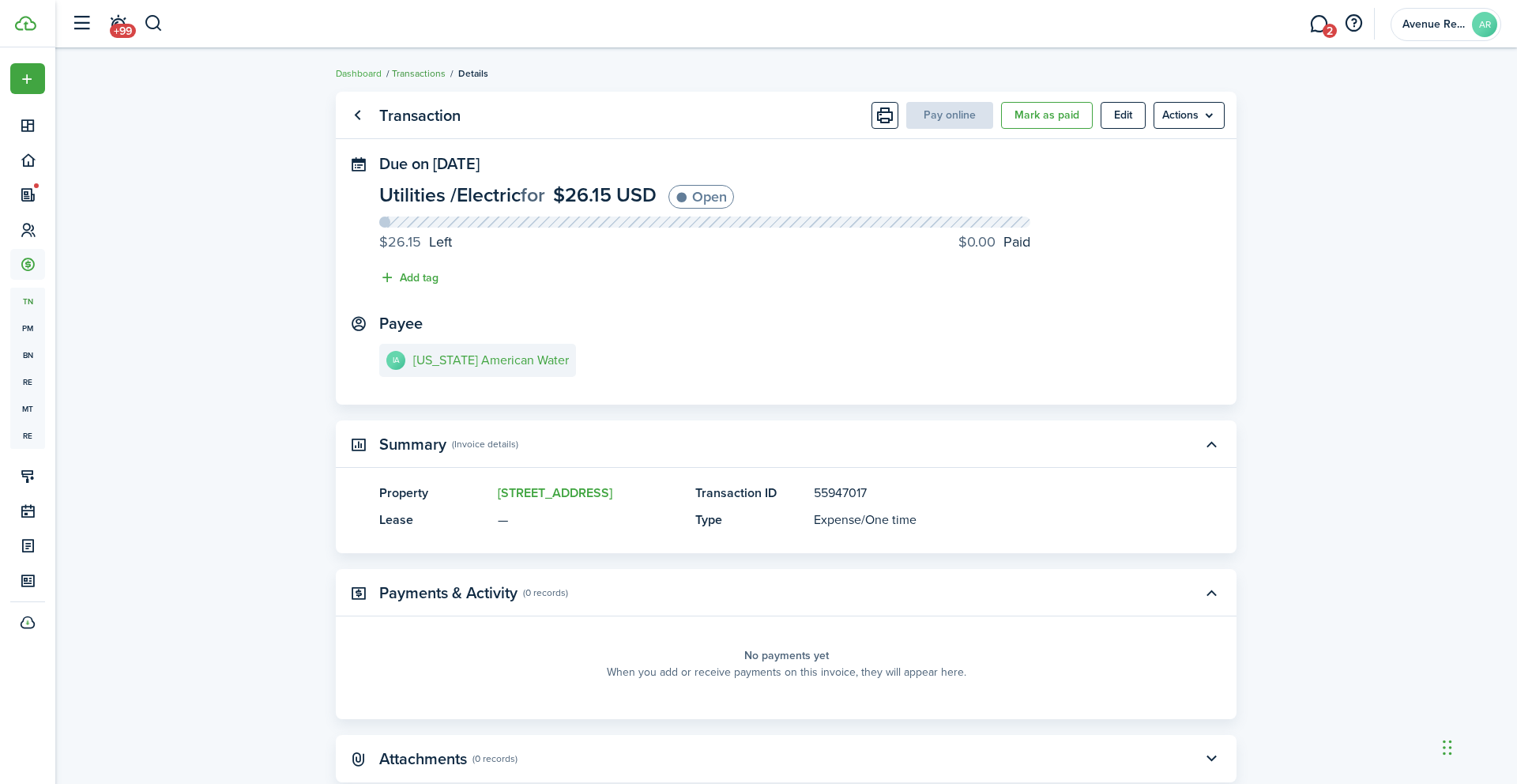
click at [428, 73] on link "Transactions" at bounding box center [419, 73] width 54 height 15
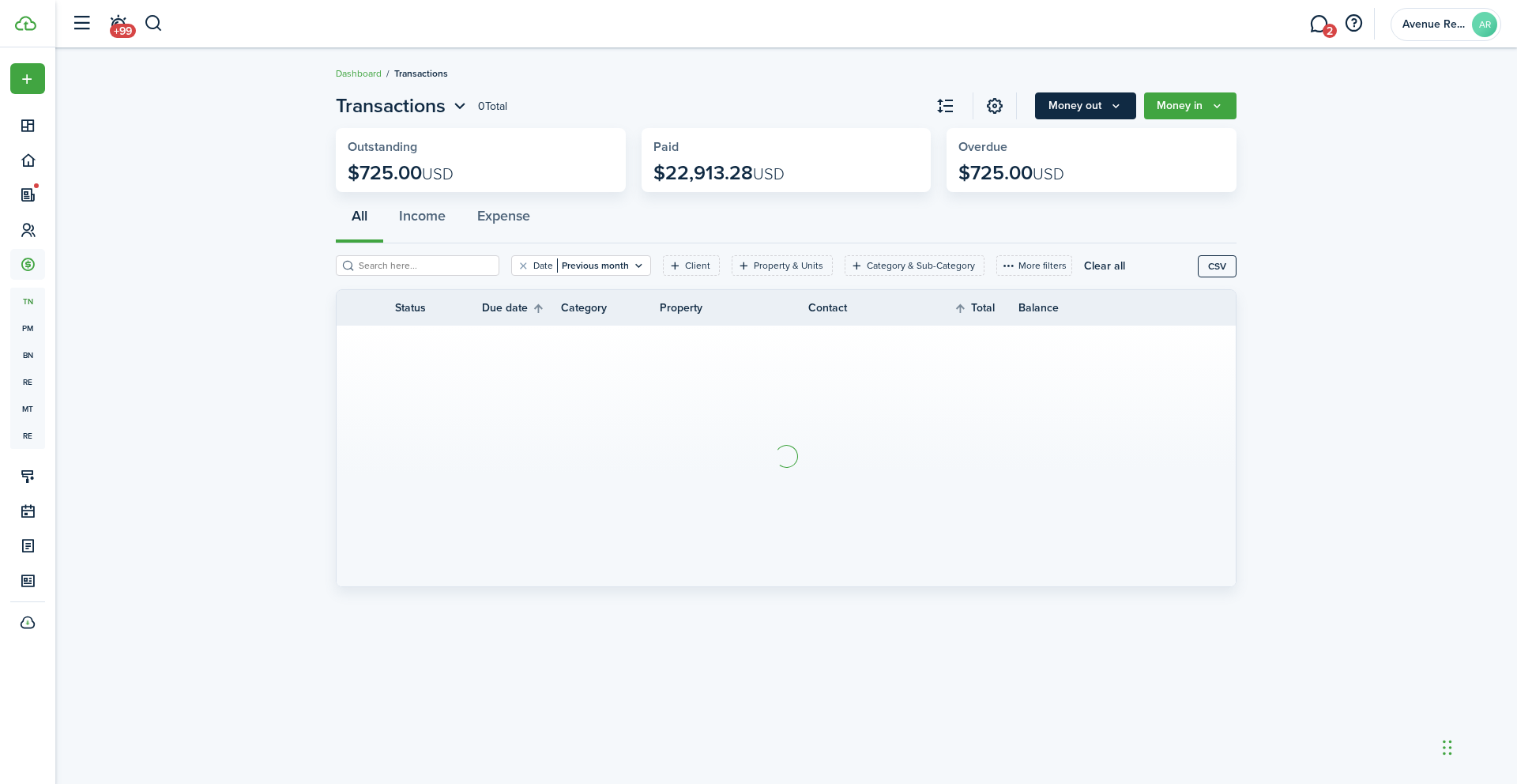
click at [1088, 96] on button "Money out" at bounding box center [1086, 106] width 102 height 27
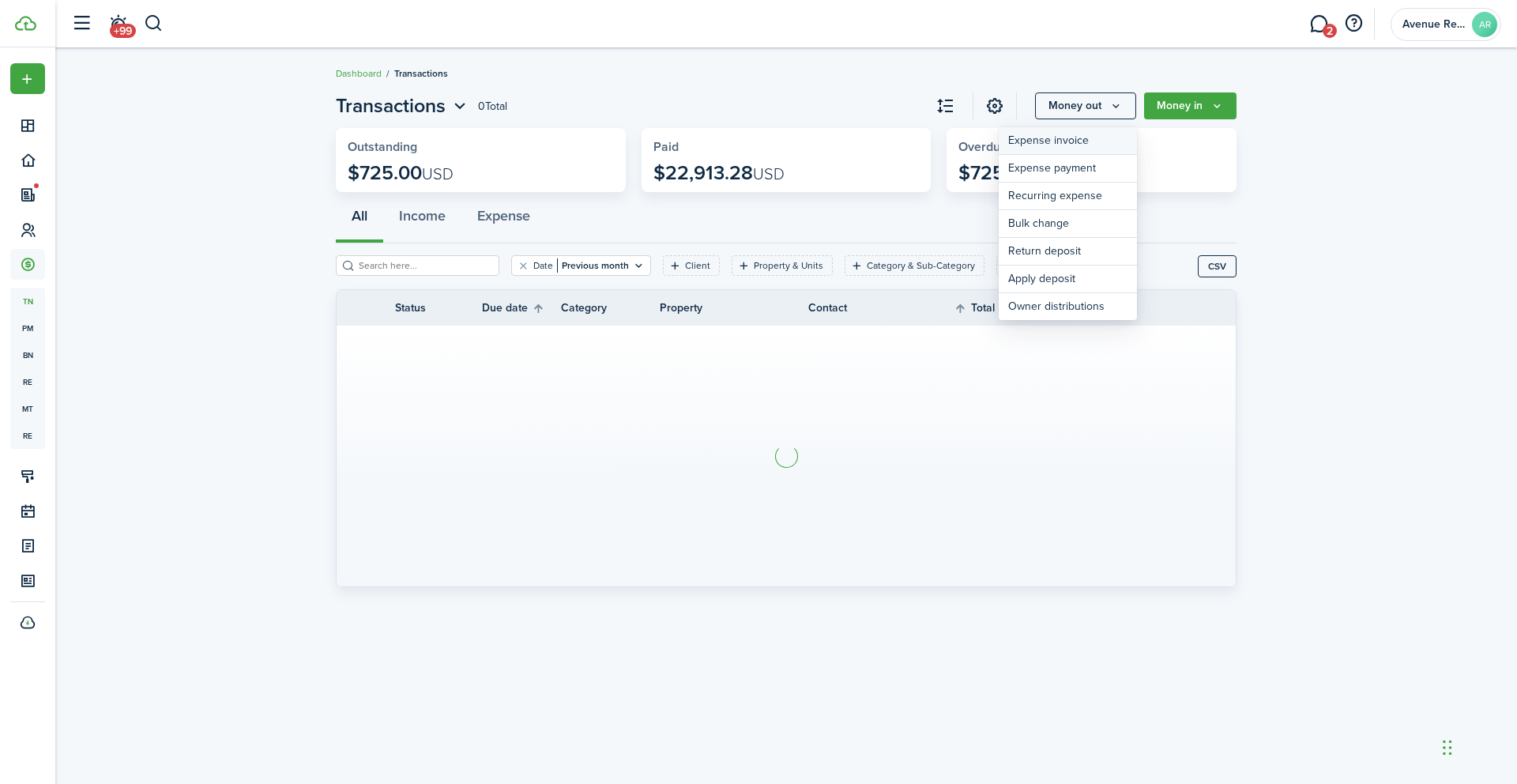
click at [1084, 135] on link "Expense invoice" at bounding box center [1067, 141] width 138 height 28
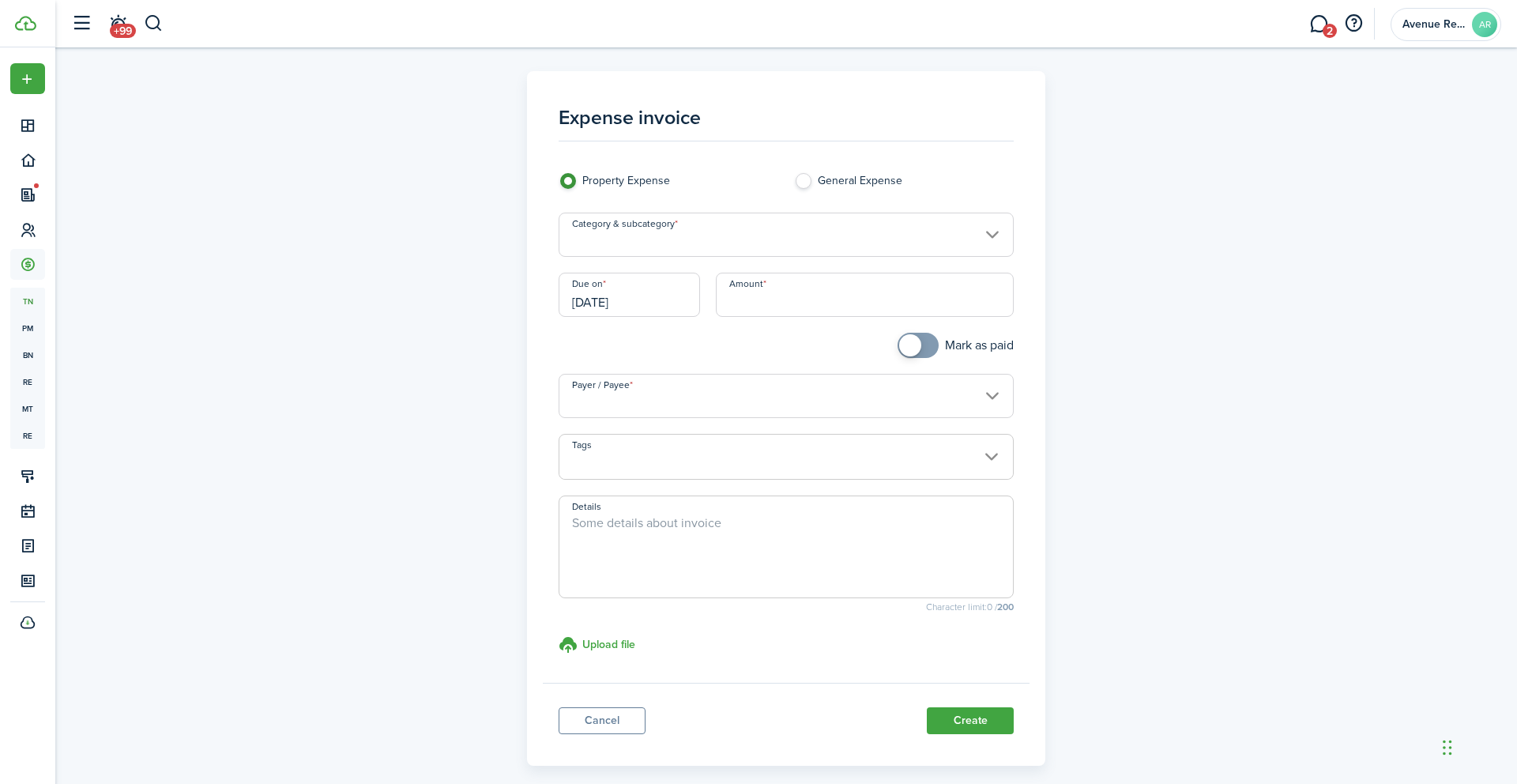
click at [657, 246] on input "Category & subcategory" at bounding box center [787, 235] width 456 height 44
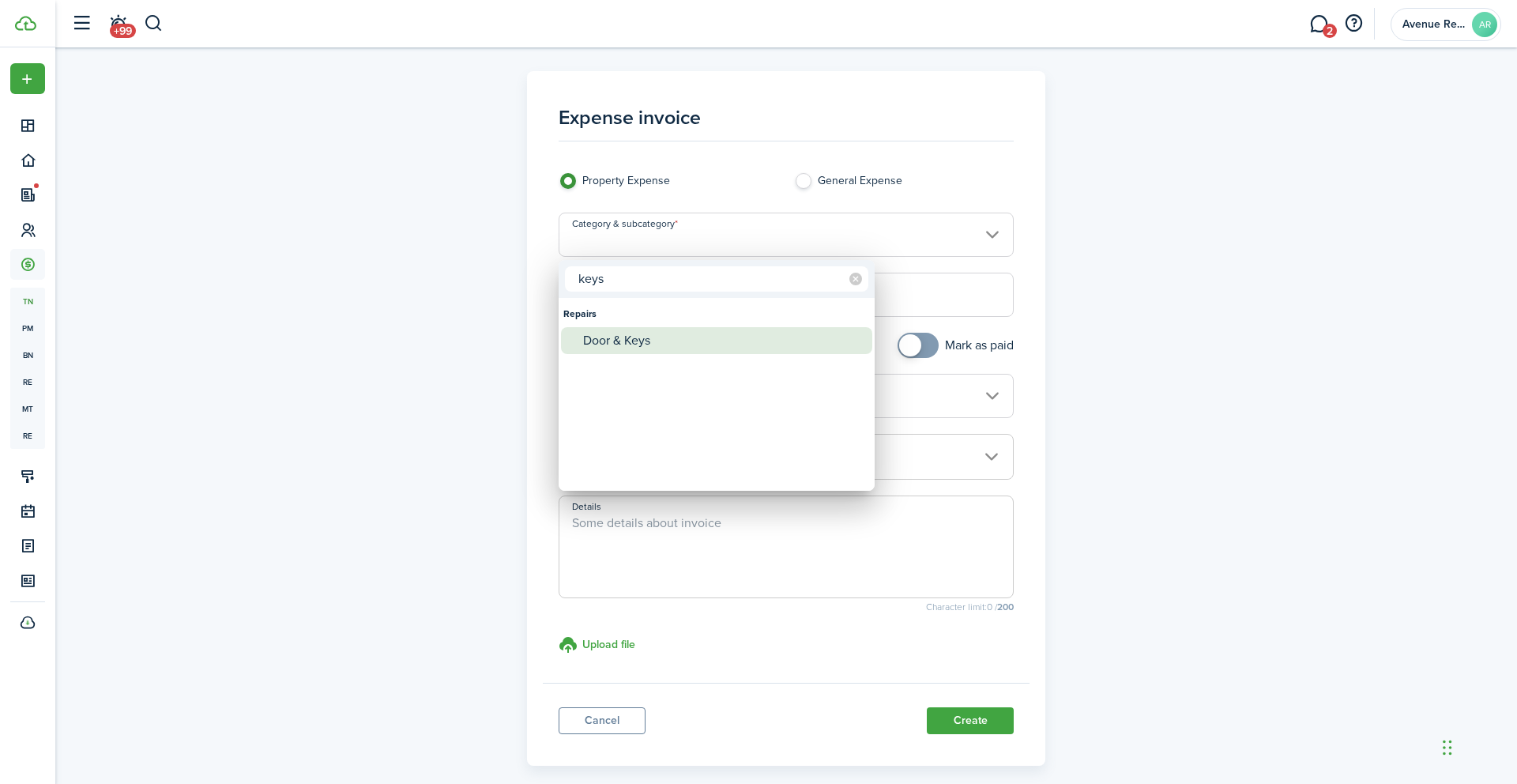
type input "keys"
click at [630, 336] on div "Door & Keys" at bounding box center [722, 340] width 279 height 27
type input "Repairs / Door & Keys"
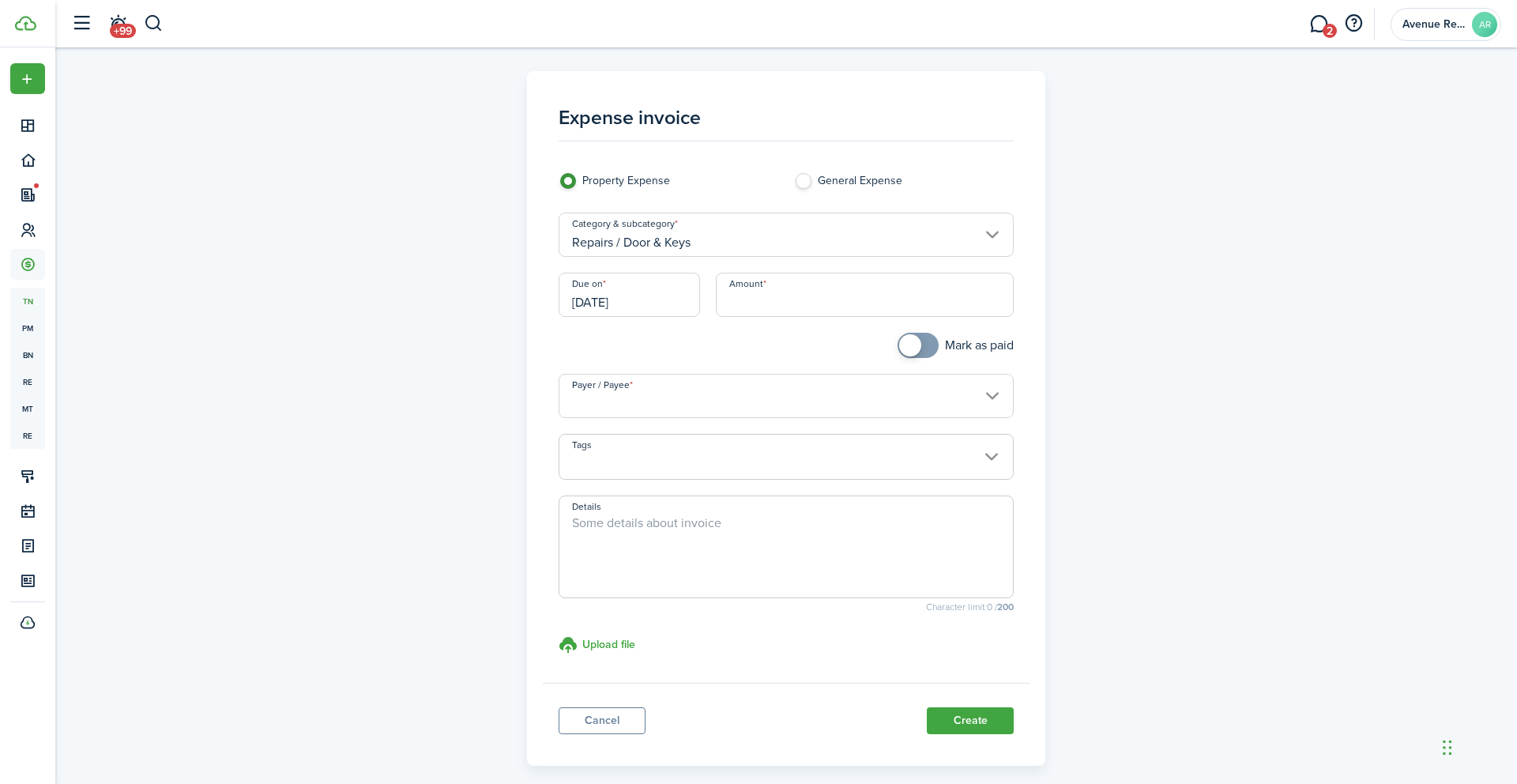
click at [787, 296] on input "Amount" at bounding box center [865, 295] width 299 height 44
click at [664, 409] on input "Payer / Payee" at bounding box center [787, 396] width 456 height 44
type input "$208.52"
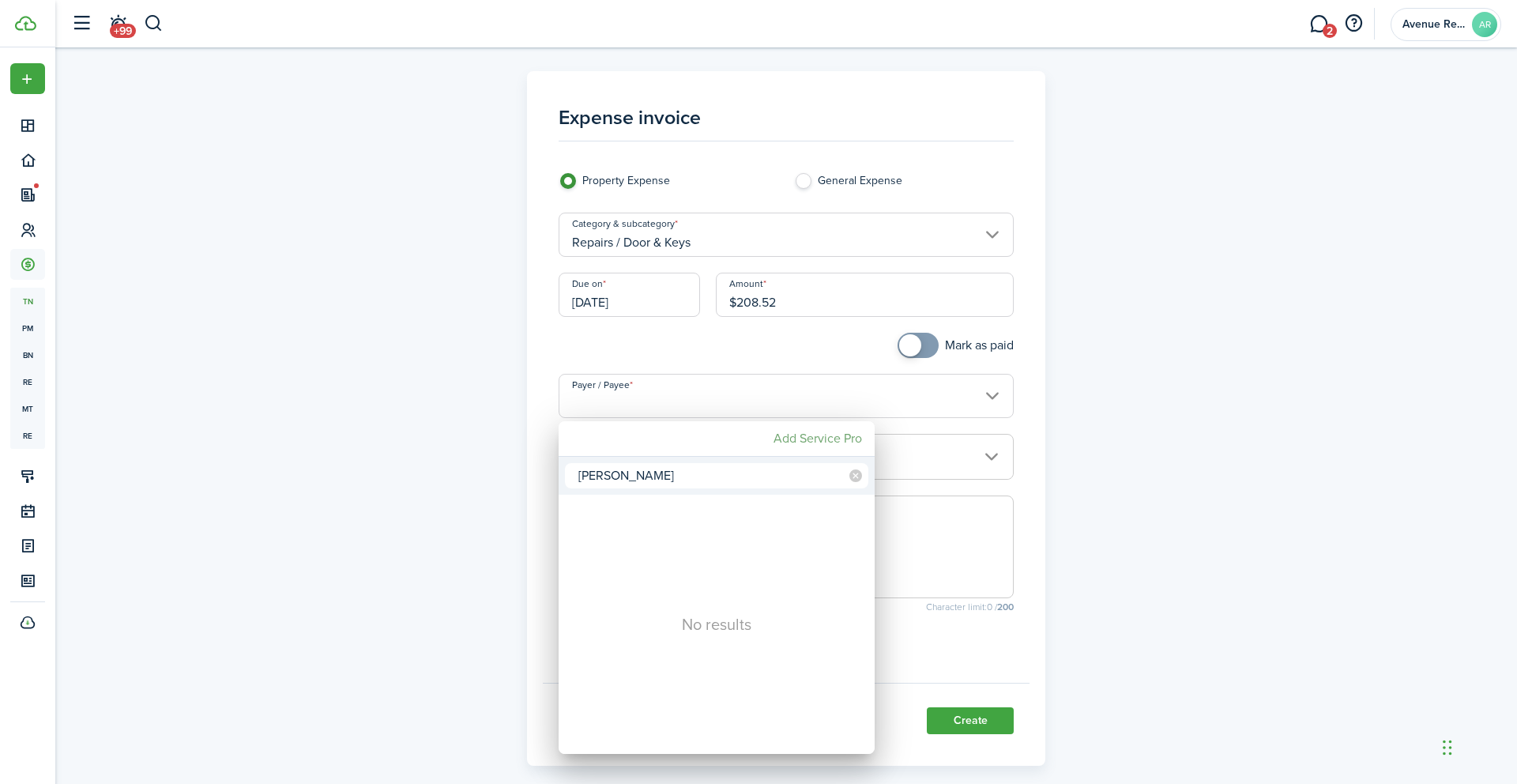
type input "[PERSON_NAME]"
click at [797, 431] on mbsc-button "Add Service Pro" at bounding box center [818, 438] width 102 height 28
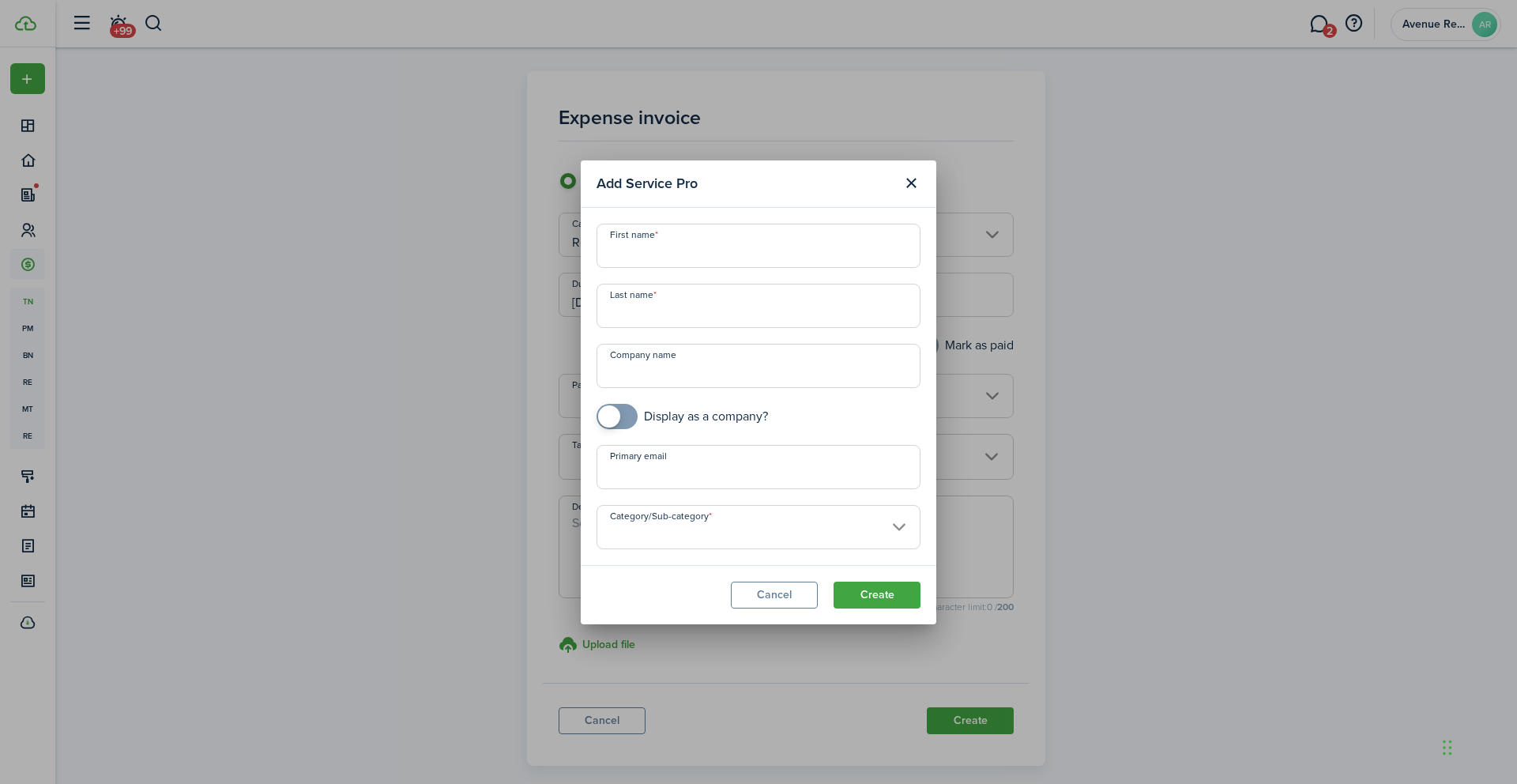
checkbox input "true"
click at [626, 418] on span at bounding box center [617, 417] width 15 height 25
click at [628, 375] on input "Company name" at bounding box center [758, 366] width 324 height 44
click at [703, 536] on input "Category/Sub-category" at bounding box center [758, 527] width 324 height 44
type input "[PERSON_NAME] Lock & Key Service LLC"
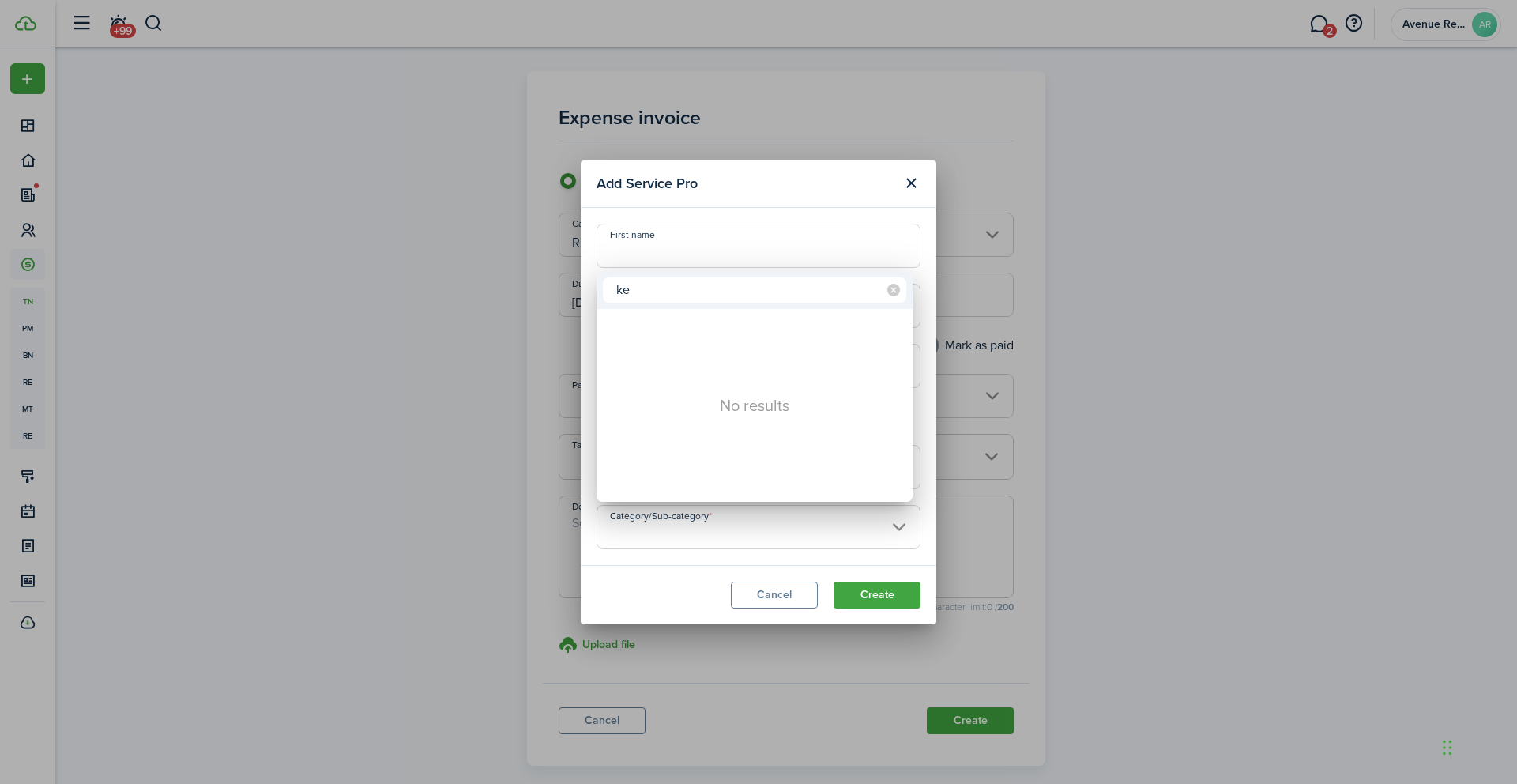
type input "k"
type input "lock"
click at [690, 344] on div "Locksmith" at bounding box center [760, 352] width 279 height 27
type input "Home services -> Locksmith"
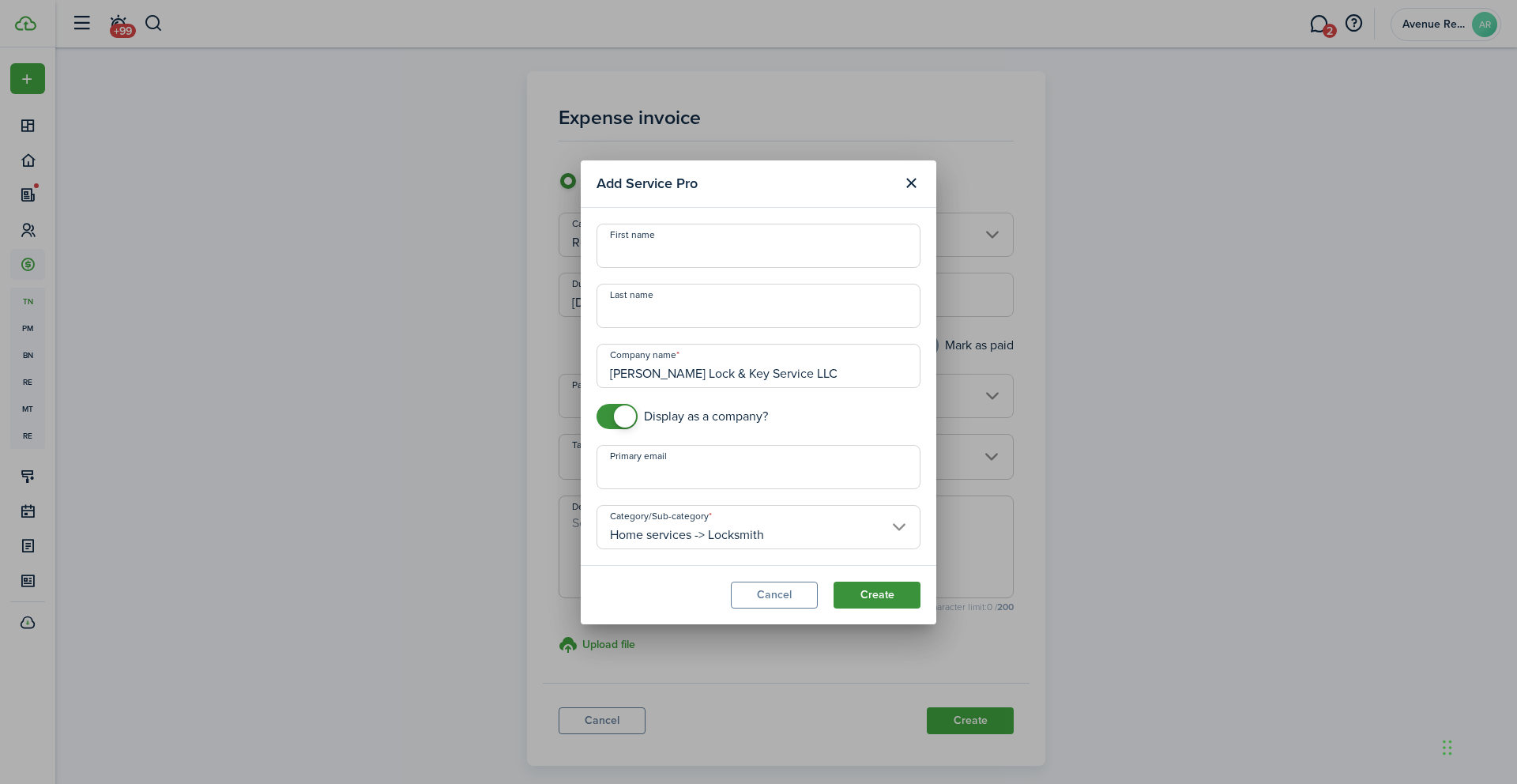
click at [867, 596] on button "Create" at bounding box center [877, 595] width 87 height 27
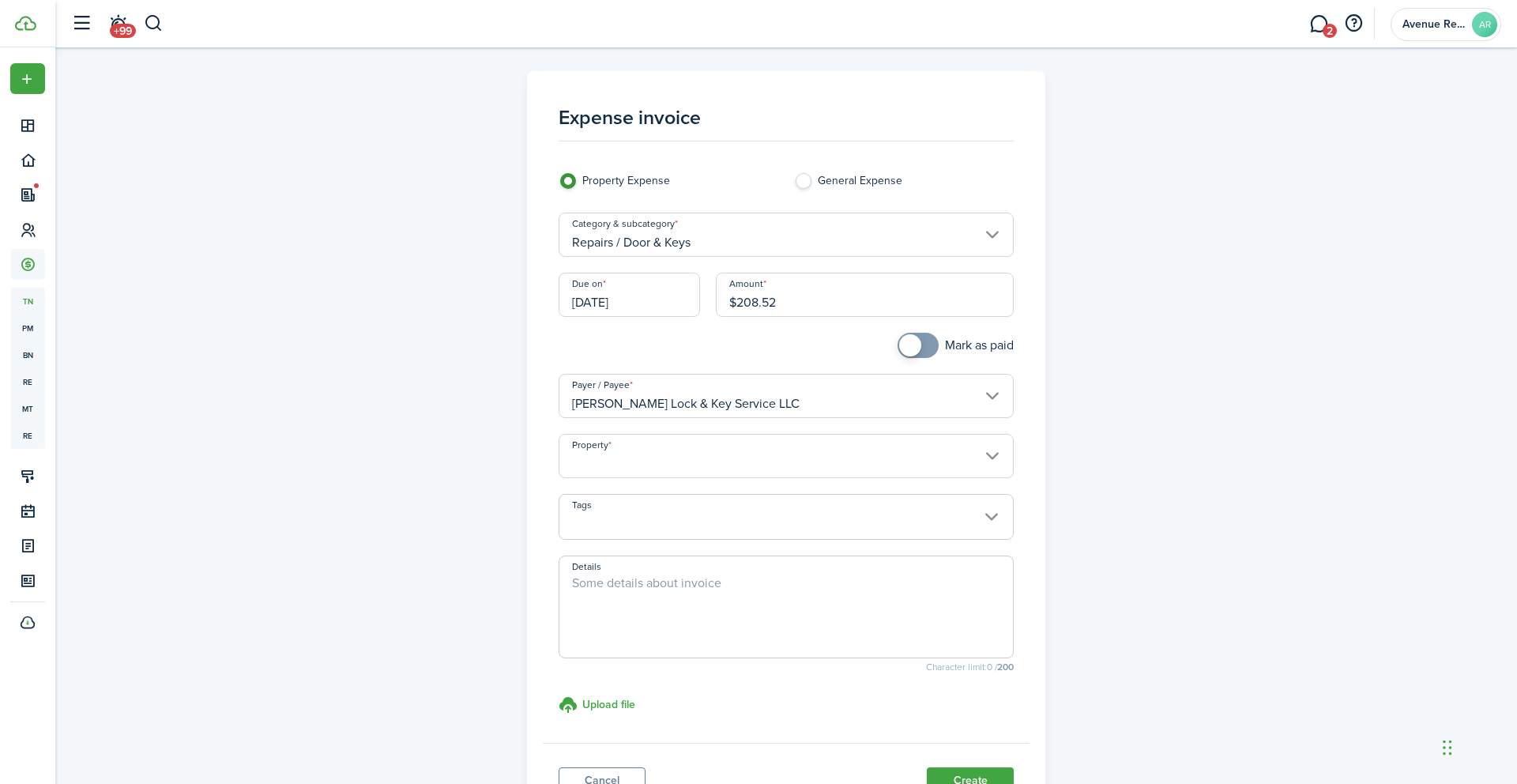
click at [656, 456] on input "Property" at bounding box center [787, 456] width 456 height 44
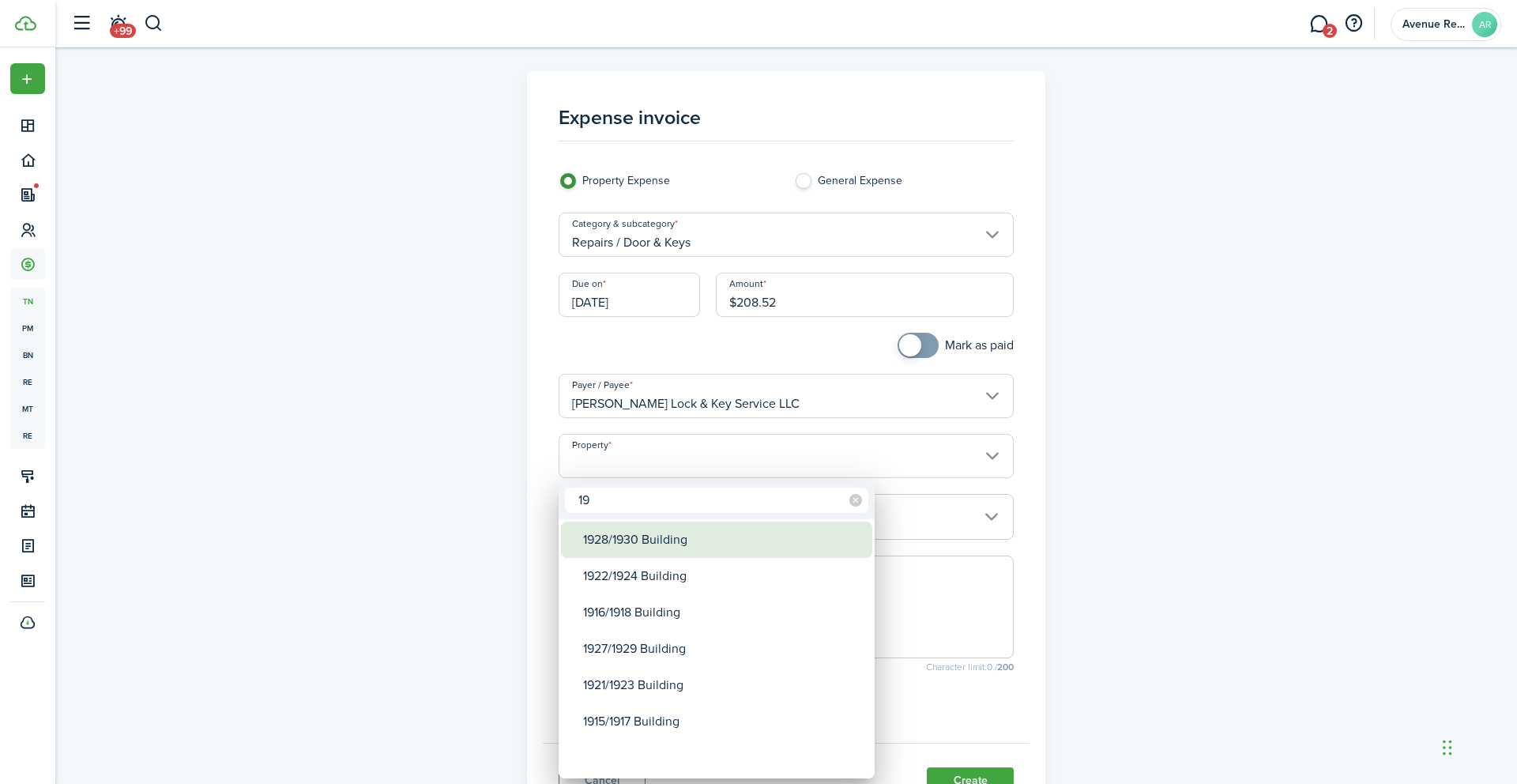
type input "19"
click at [655, 544] on div "1928/1930 Building" at bounding box center [722, 539] width 279 height 37
type input "1928/1930 Building"
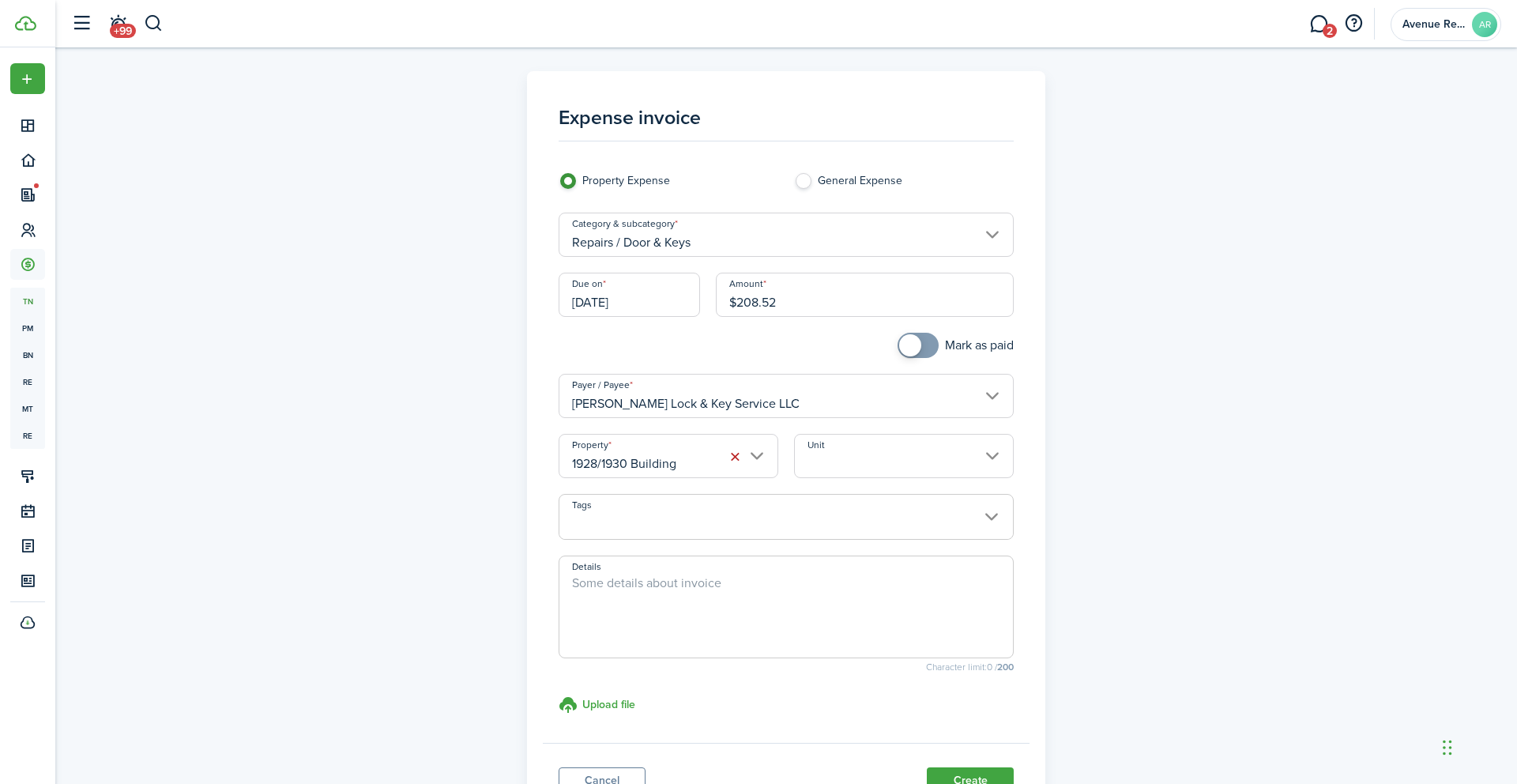
click at [648, 532] on span at bounding box center [787, 526] width 454 height 27
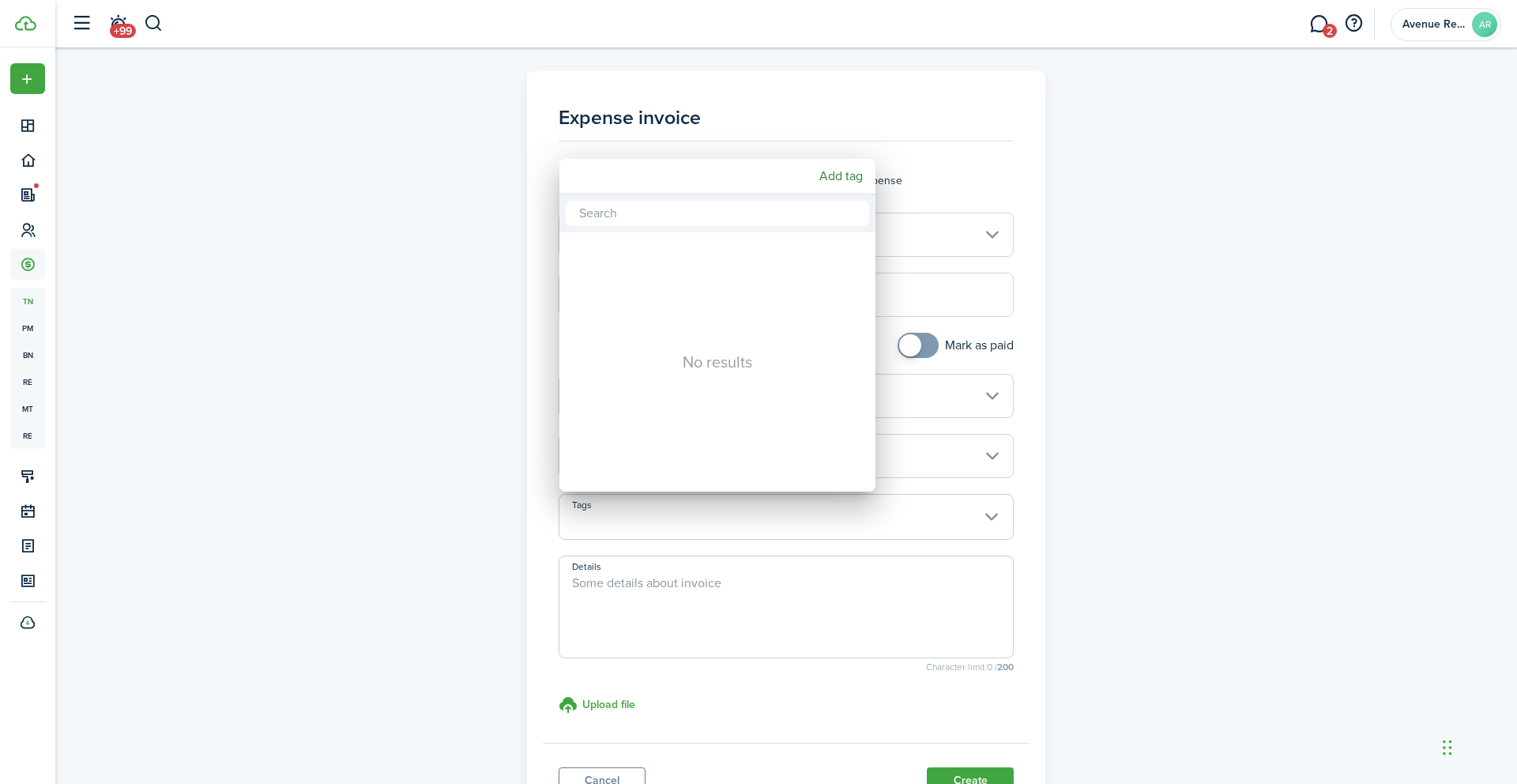
click at [1019, 565] on div at bounding box center [758, 392] width 1770 height 1036
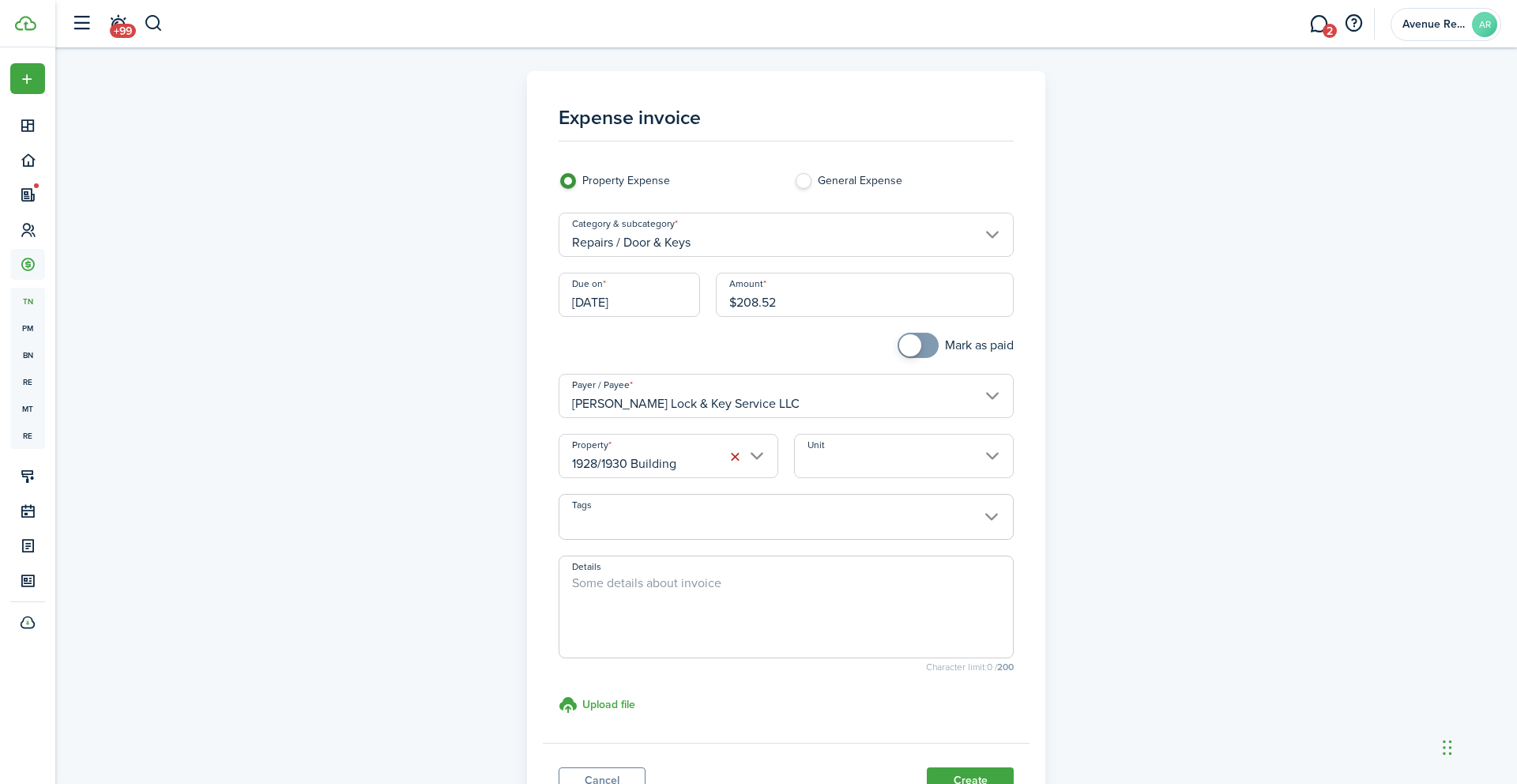
scroll to position [132, 0]
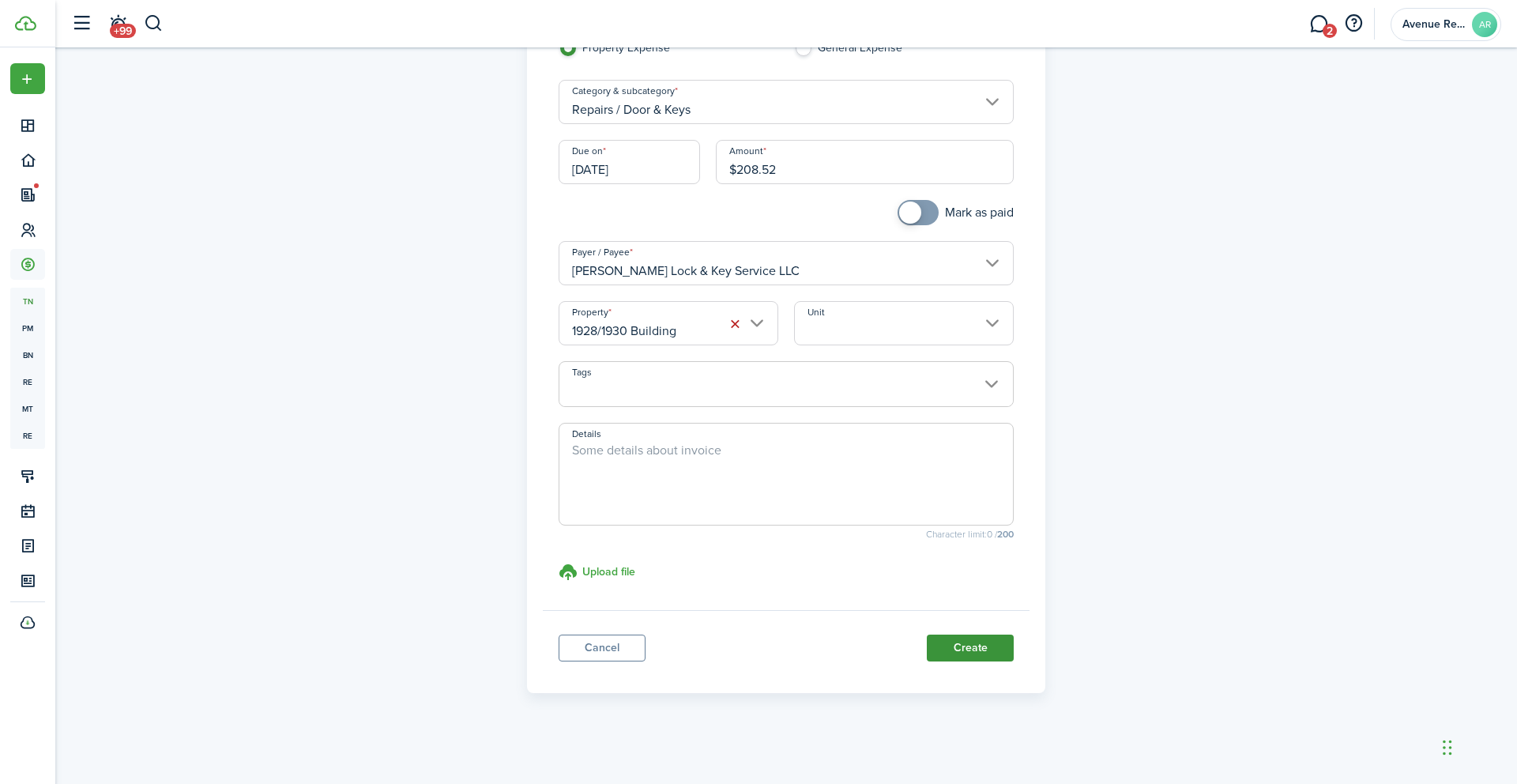
click at [964, 651] on button "Create" at bounding box center [971, 648] width 87 height 27
